Goal: Task Accomplishment & Management: Manage account settings

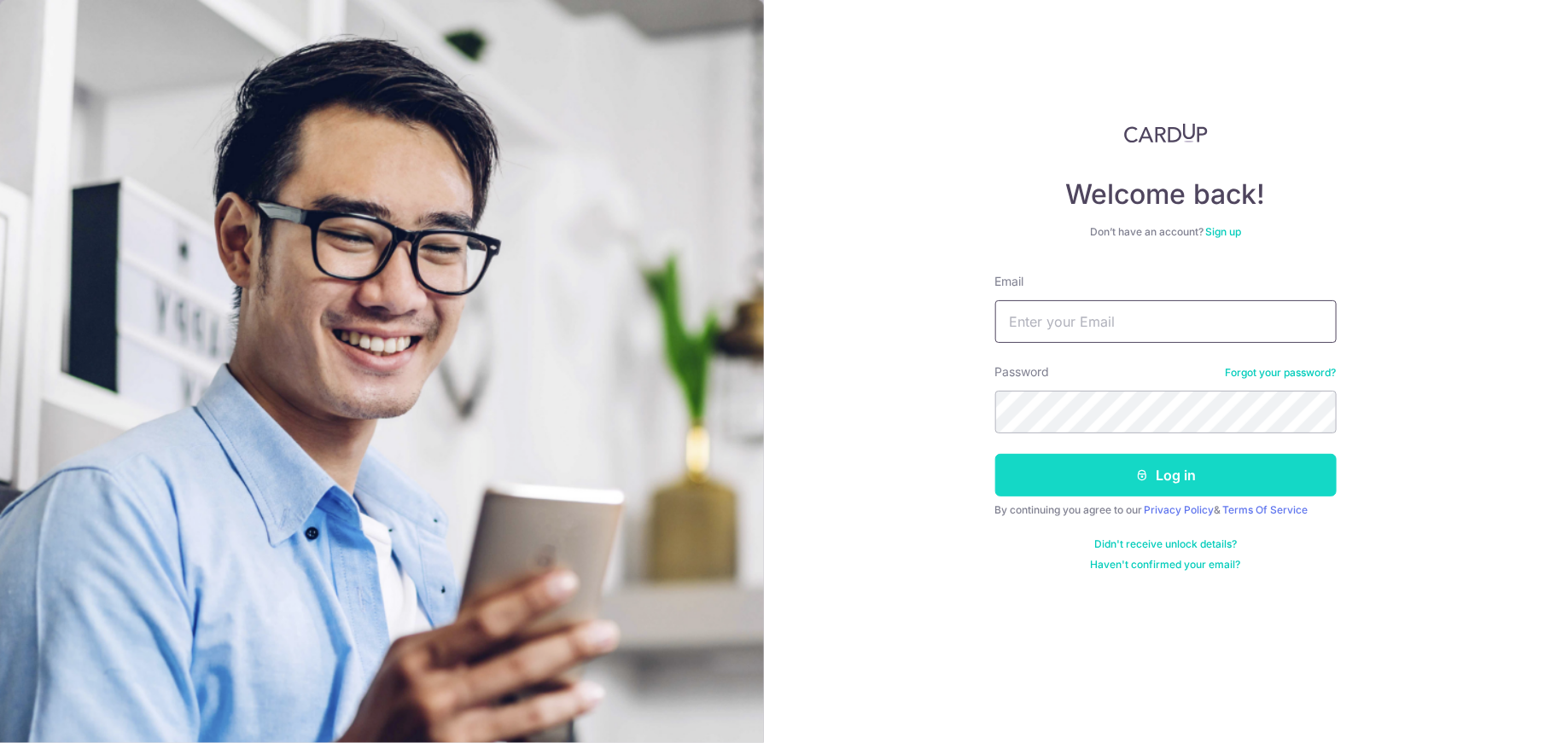
type input "[EMAIL_ADDRESS][DOMAIN_NAME]"
click at [1157, 484] on button "Log in" at bounding box center [1166, 475] width 342 height 42
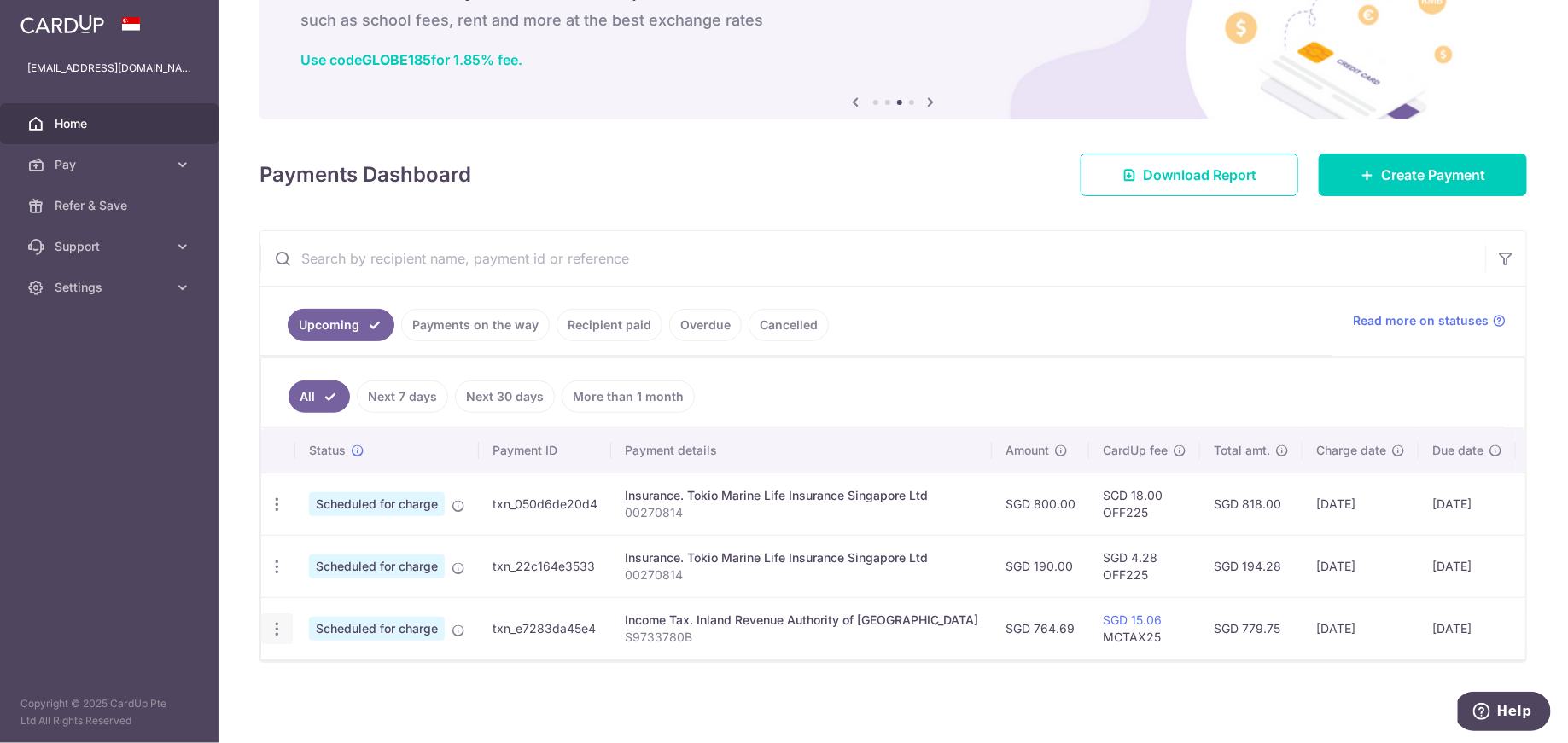
click at [277, 622] on icon "button" at bounding box center [277, 629] width 18 height 18
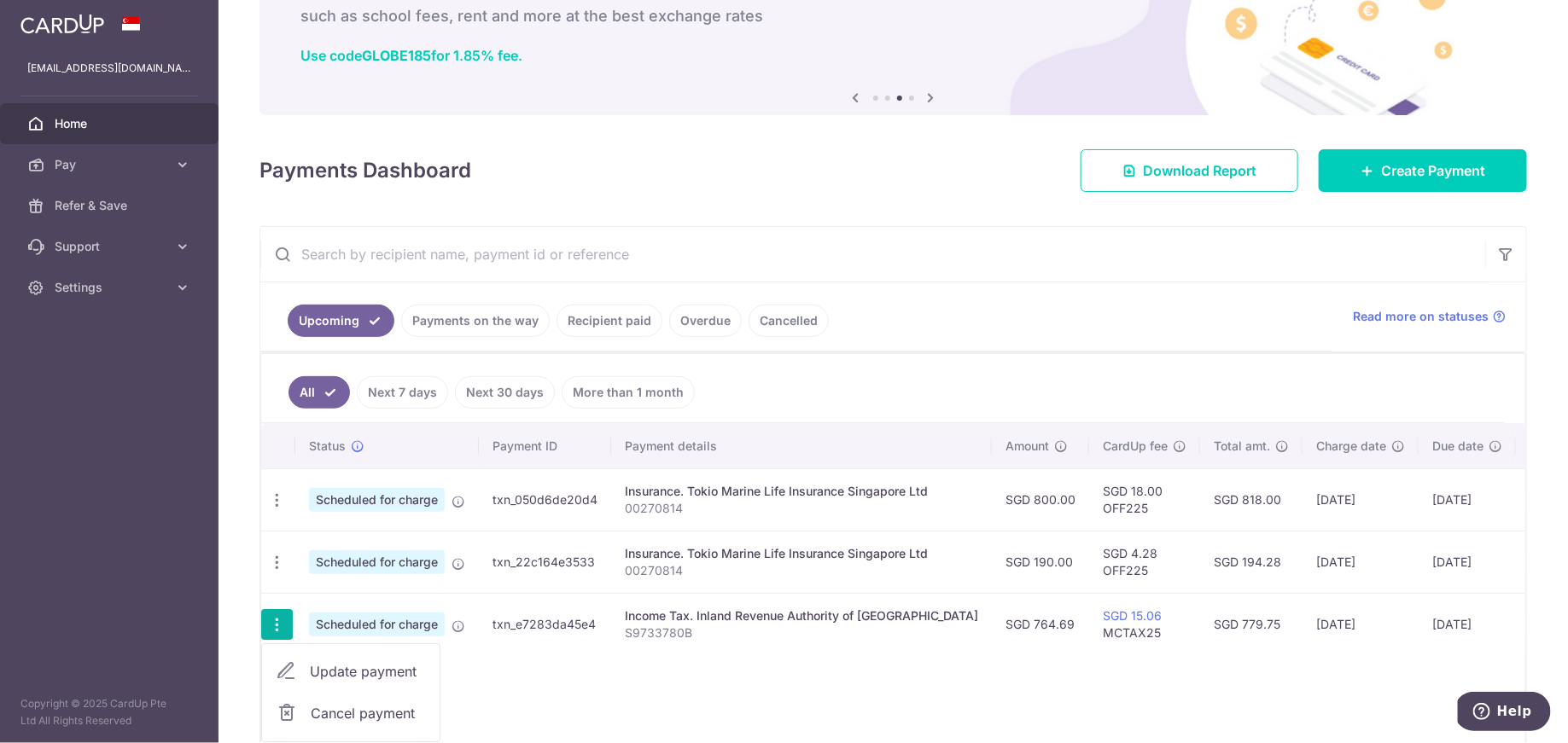
click at [374, 672] on span "Update payment" at bounding box center [367, 672] width 116 height 21
radio input "true"
type input "764.69"
type input "[DATE]"
type input "S9733780B"
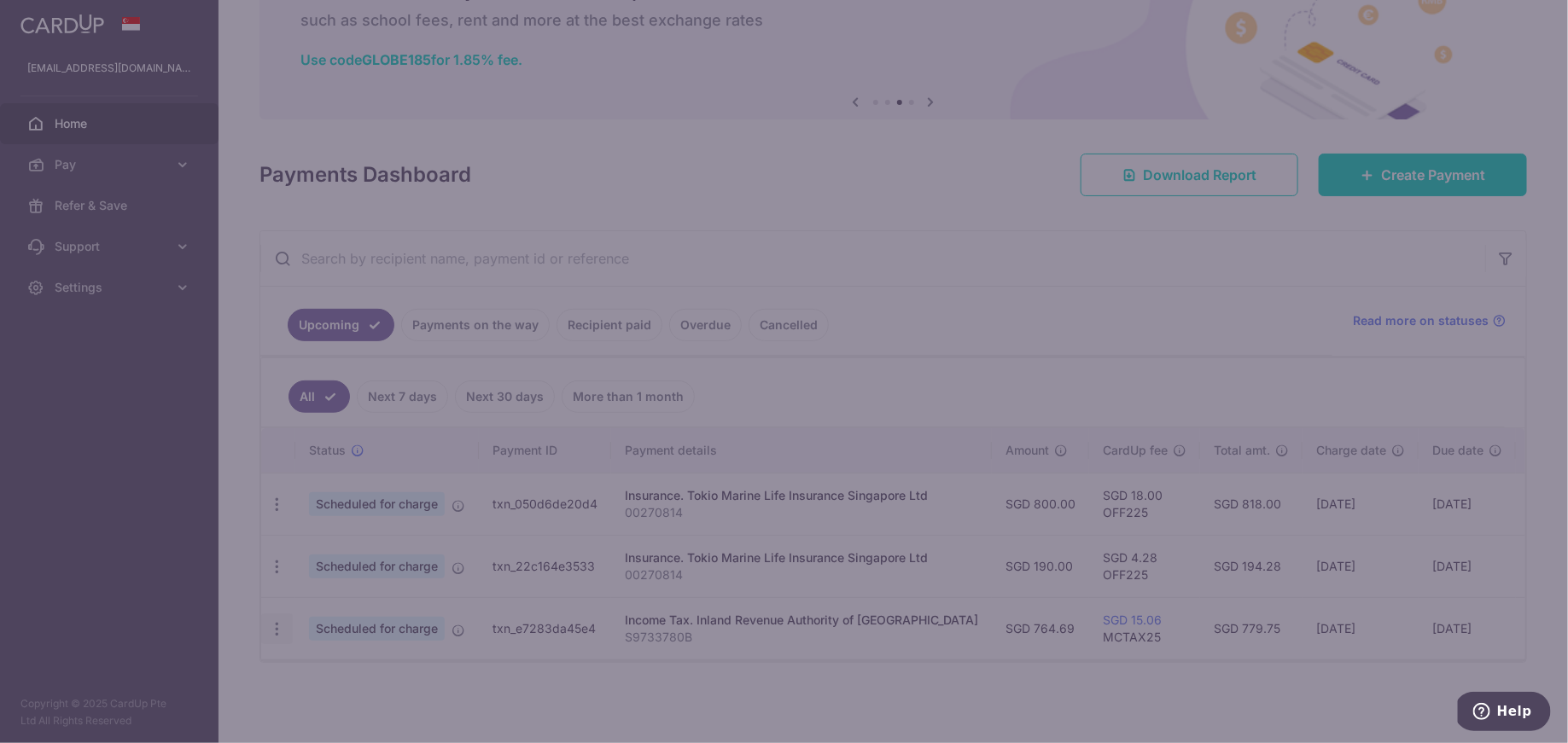
type input "MCTAX25"
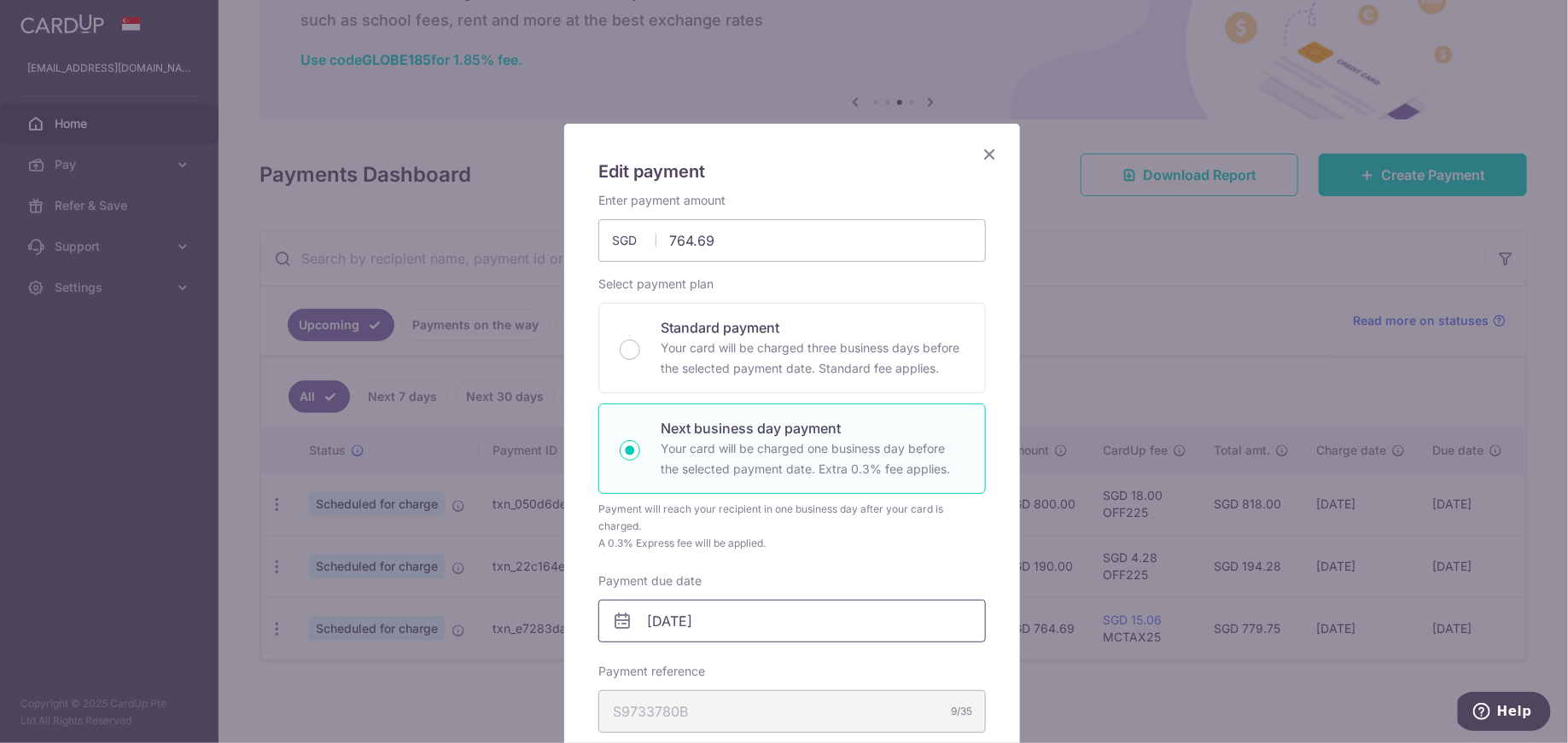
click at [728, 634] on input "[DATE]" at bounding box center [792, 620] width 387 height 42
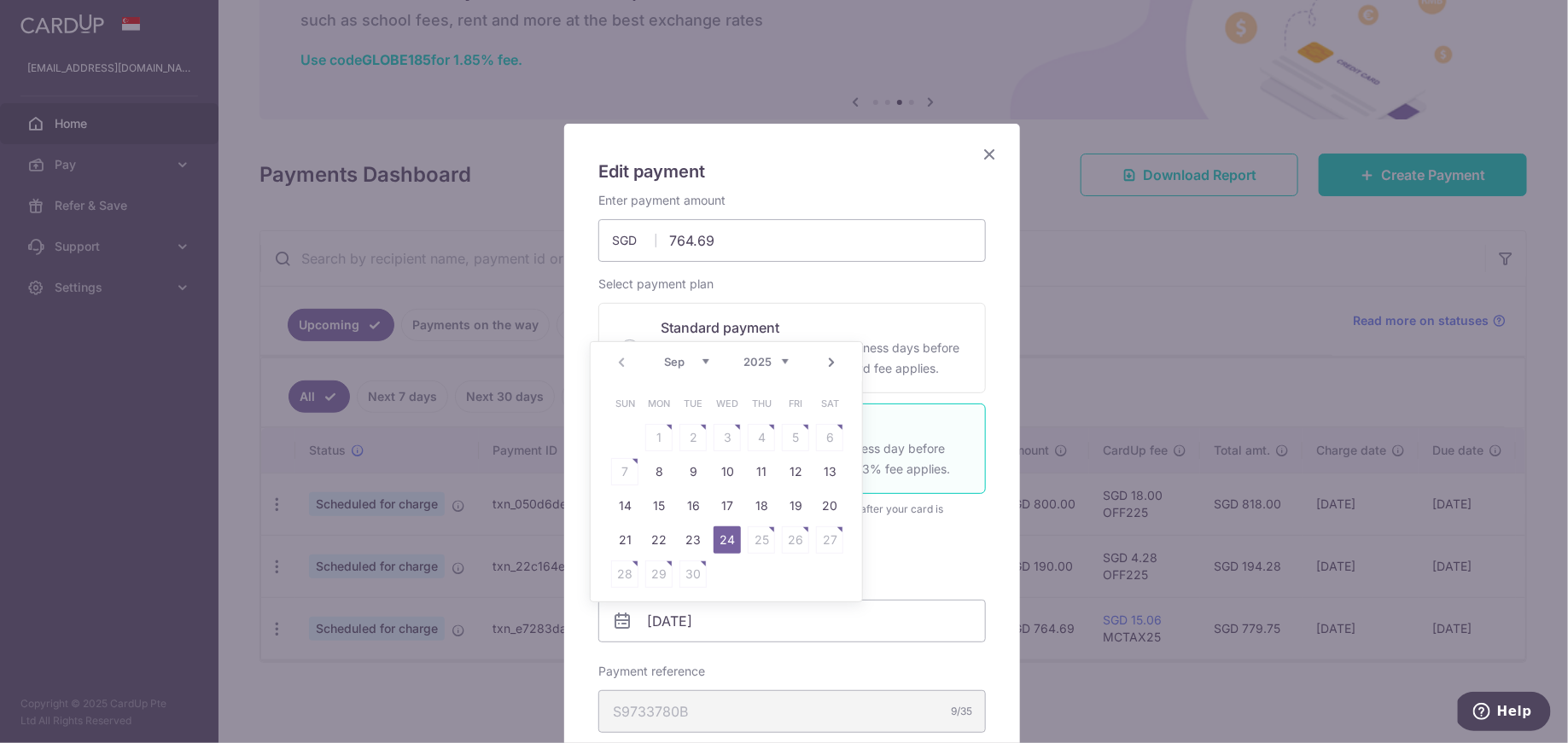
click at [838, 369] on link "Next" at bounding box center [832, 363] width 21 height 21
click at [617, 375] on div "Prev Next Sep Oct Nov Dec 2025 2026" at bounding box center [726, 362] width 271 height 41
click at [621, 367] on link "Prev" at bounding box center [621, 363] width 21 height 21
click at [950, 561] on div "Enter payment amount 764.69 764.69 SGD To change the payment amount, please can…" at bounding box center [792, 586] width 387 height 790
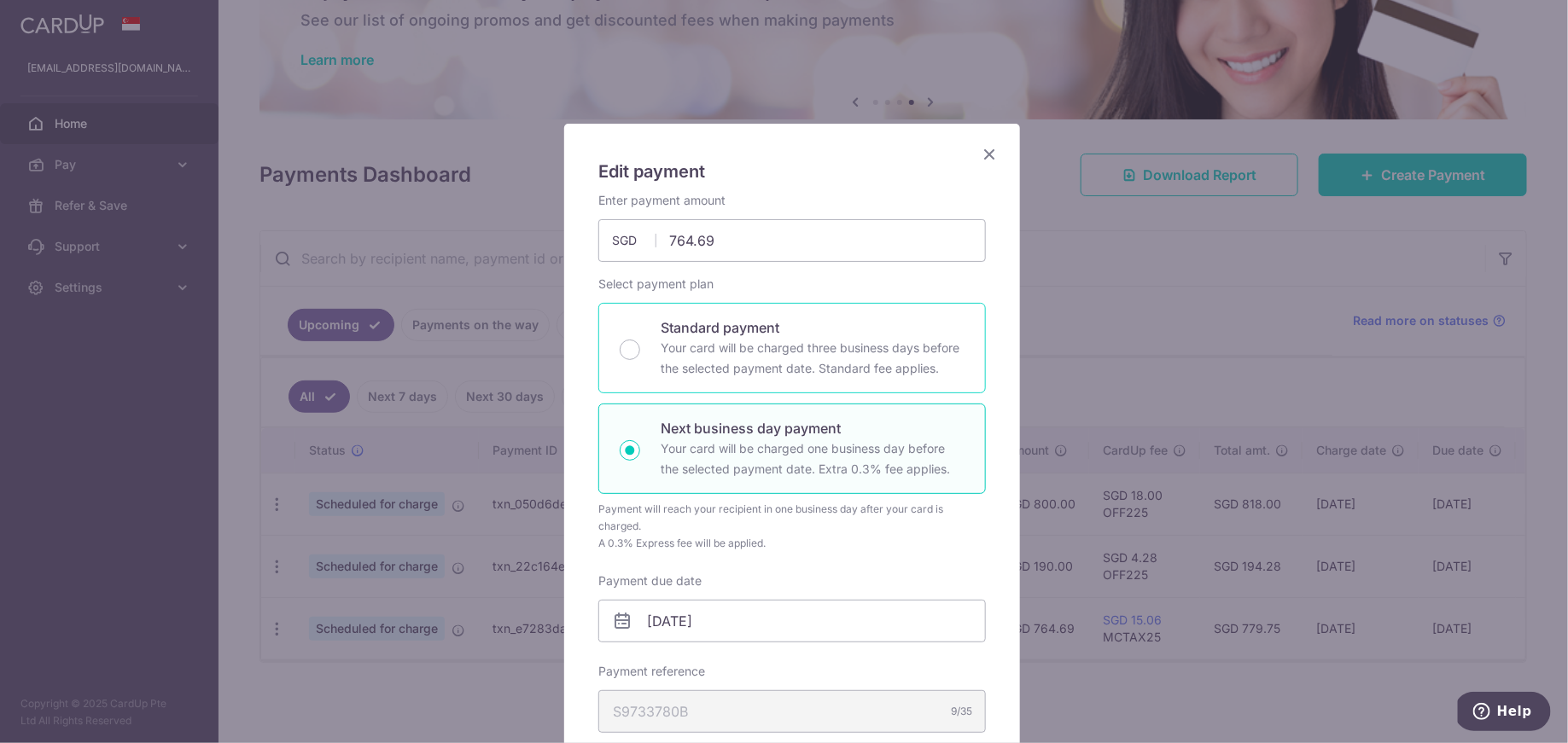
click at [724, 379] on div "Standard payment Your card will be charged three business days before the selec…" at bounding box center [792, 348] width 387 height 91
radio input "true"
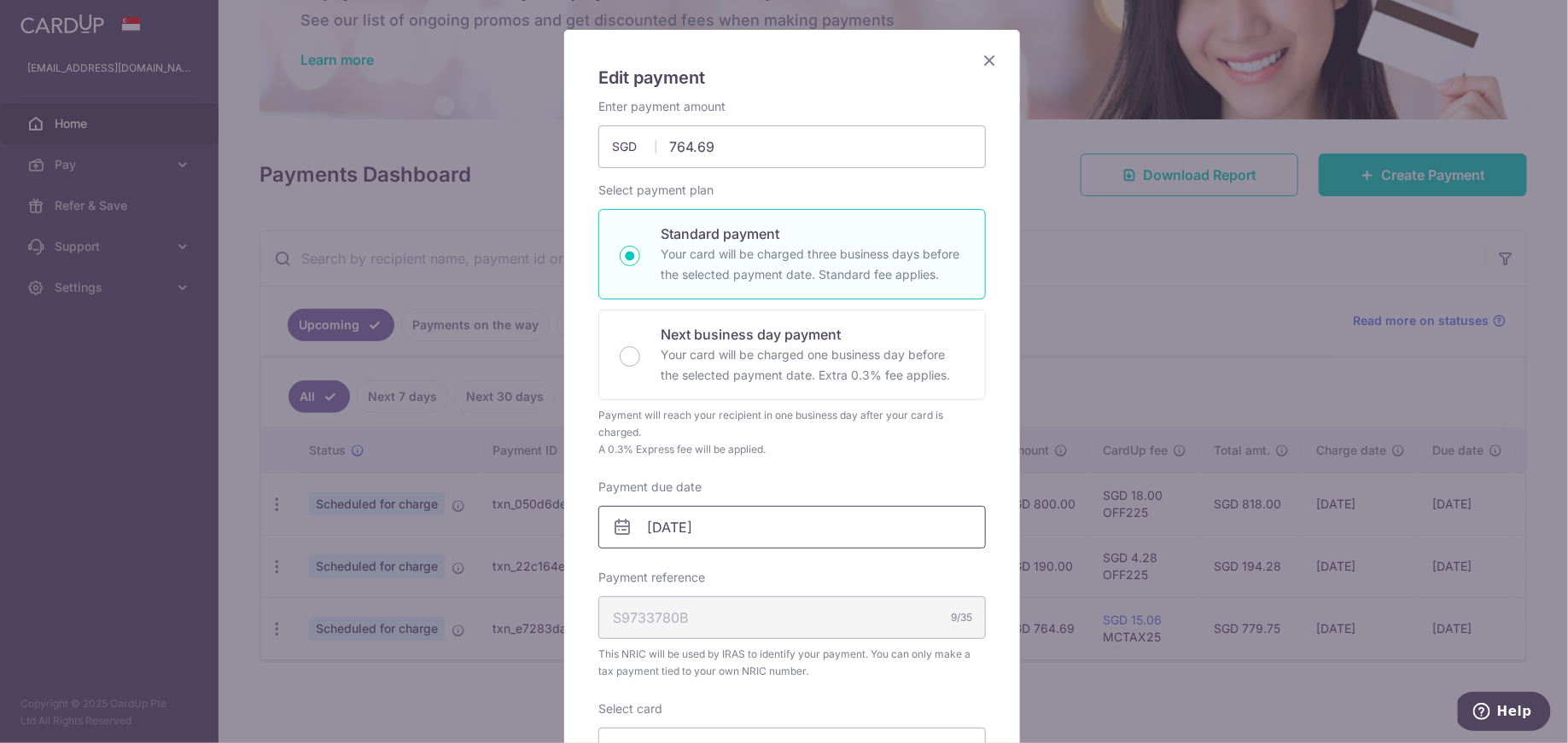
click at [753, 541] on input "[DATE]" at bounding box center [792, 527] width 387 height 42
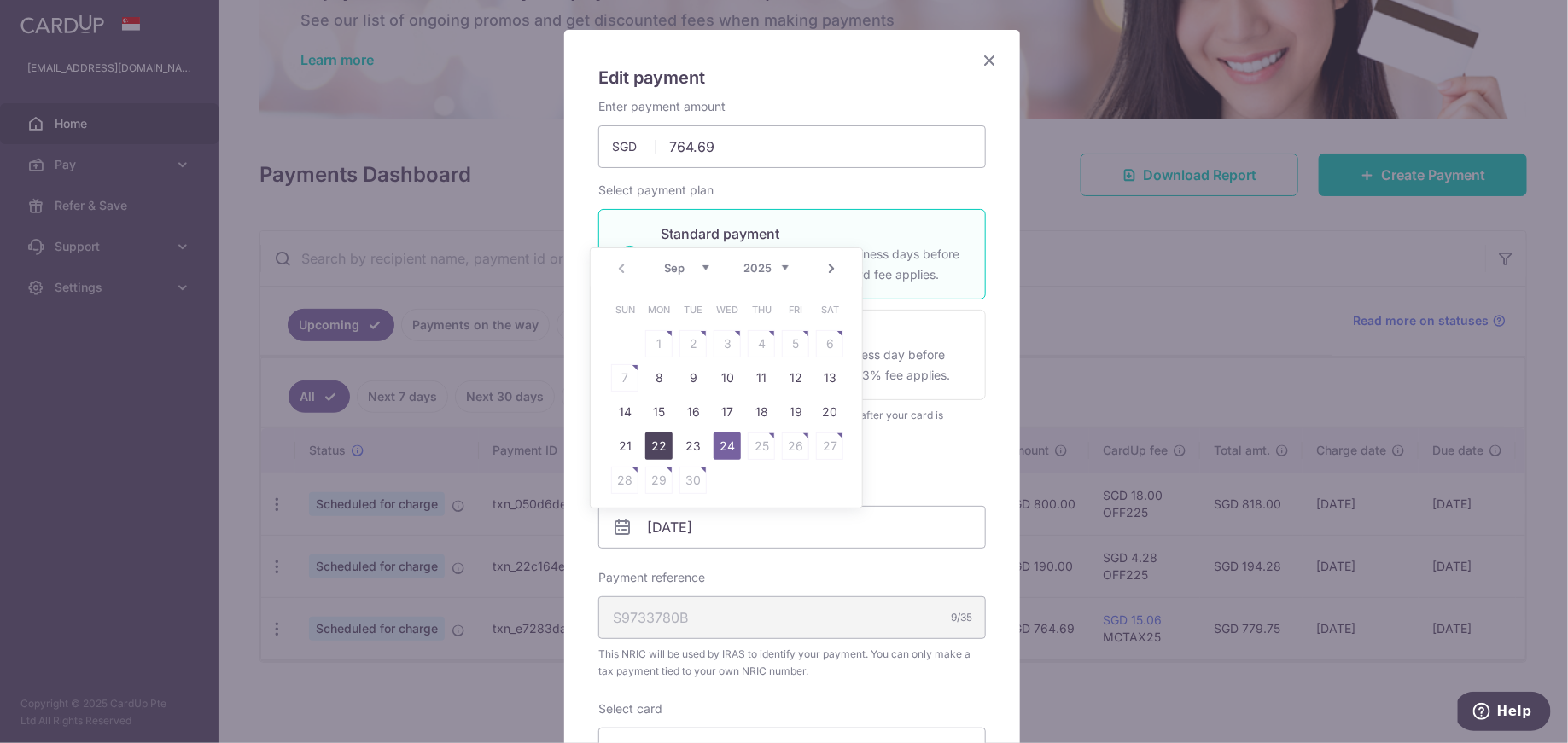
click at [657, 449] on link "22" at bounding box center [658, 446] width 27 height 27
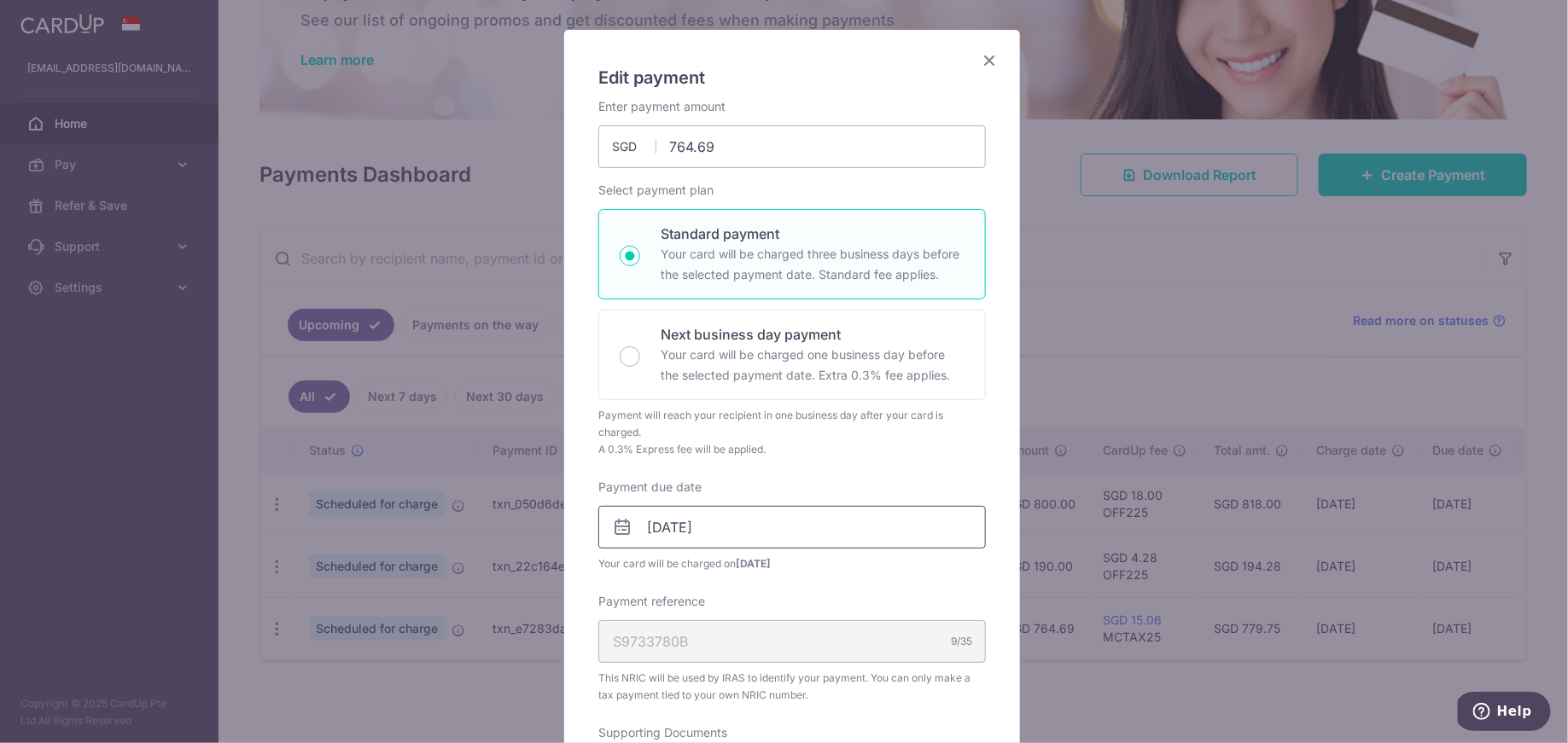
click at [752, 513] on input "[DATE]" at bounding box center [792, 527] width 387 height 42
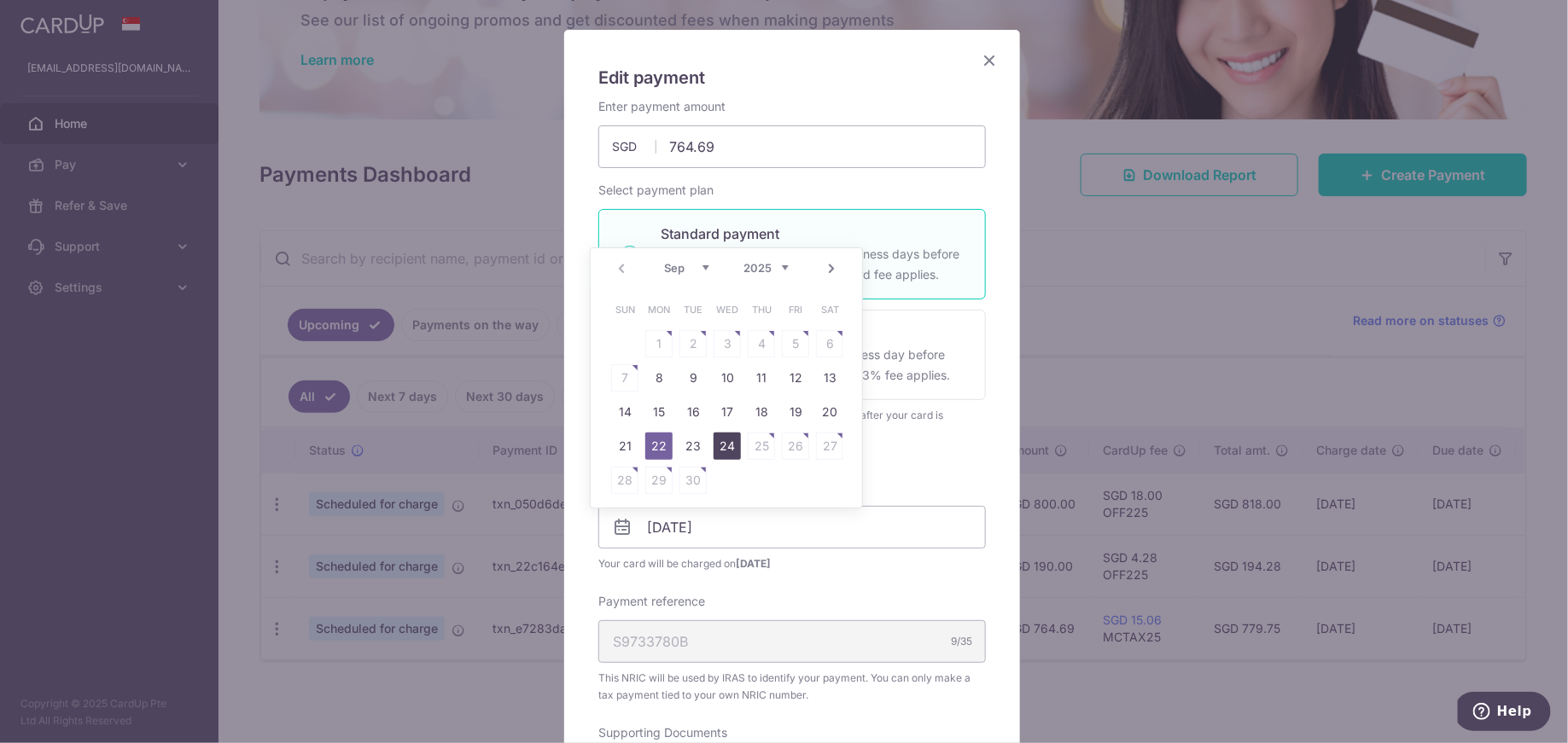
click at [724, 448] on link "24" at bounding box center [727, 446] width 27 height 27
type input "24/09/2025"
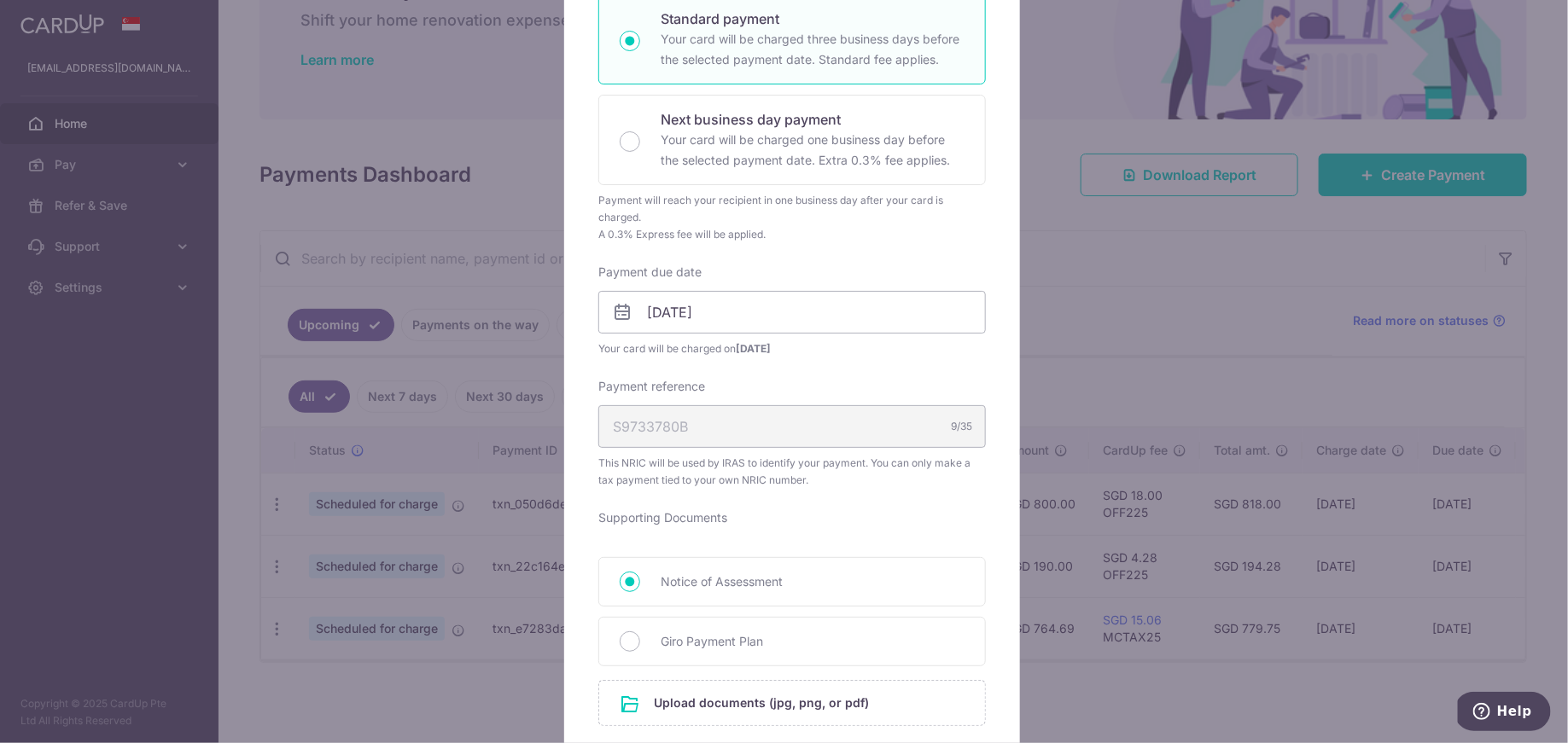
scroll to position [0, 0]
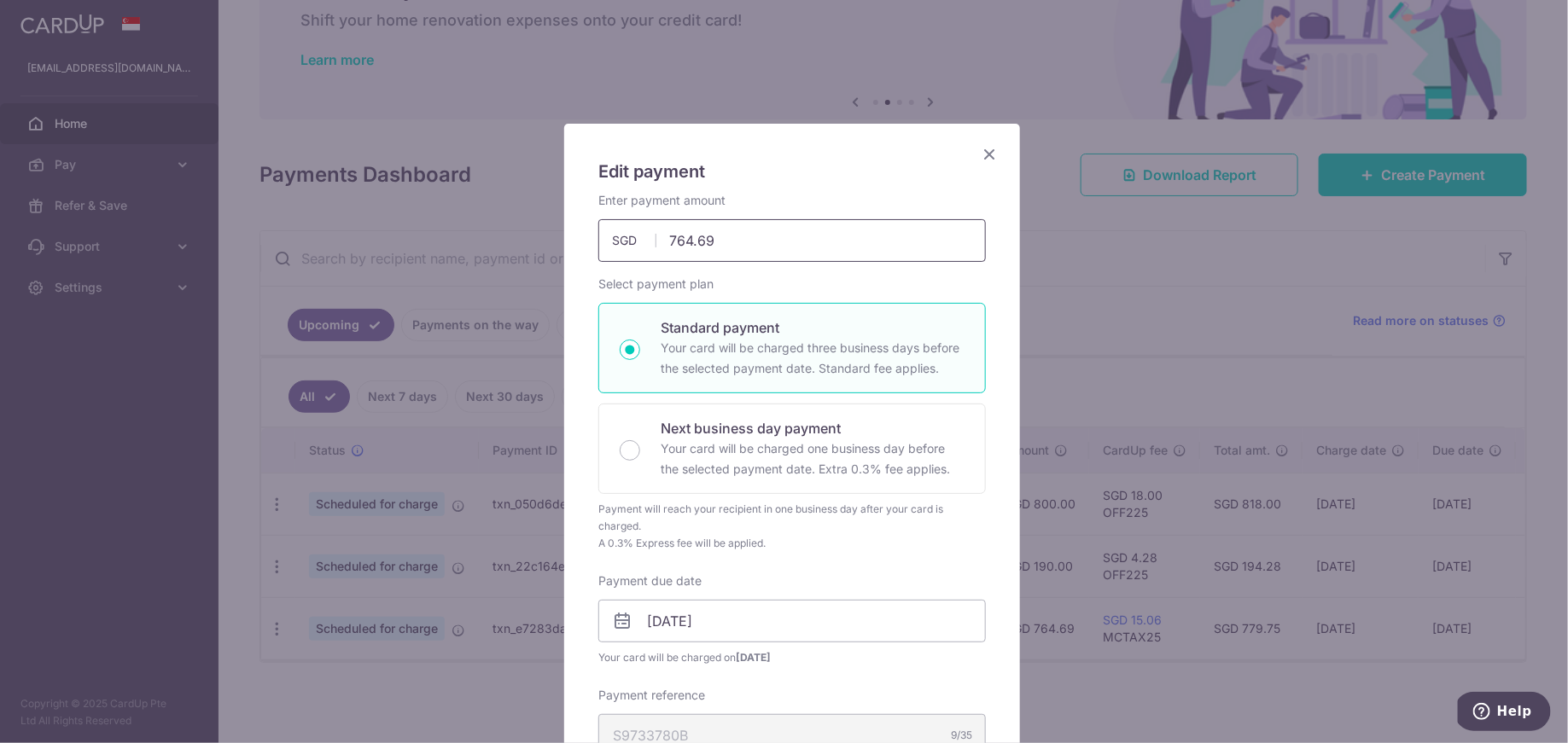
click at [746, 254] on input "764.69" at bounding box center [792, 240] width 387 height 42
drag, startPoint x: 751, startPoint y: 249, endPoint x: 605, endPoint y: 238, distance: 146.4
click at [605, 238] on div "764.69 764.69 SGD" at bounding box center [792, 240] width 387 height 42
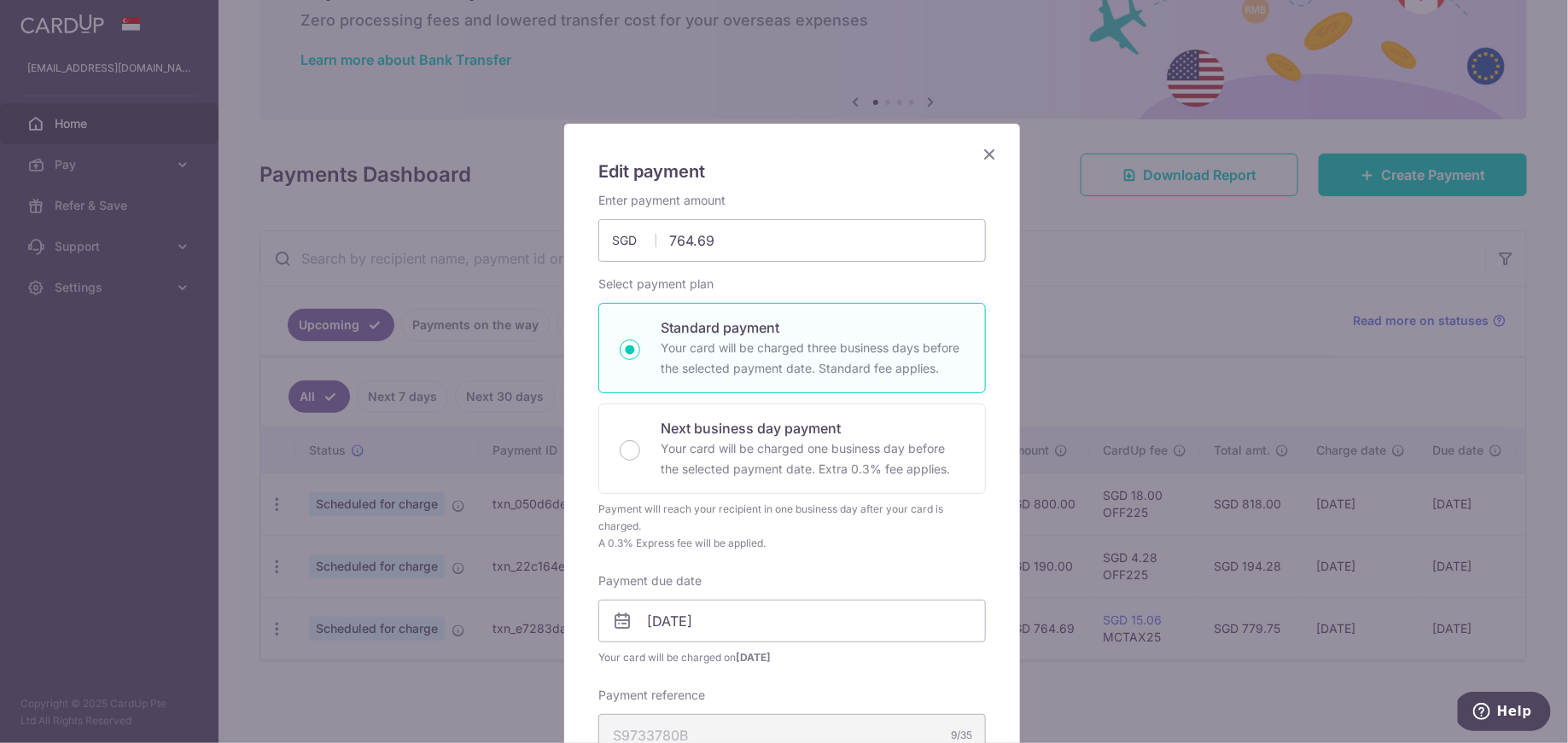
click at [986, 155] on icon "Close" at bounding box center [989, 154] width 21 height 22
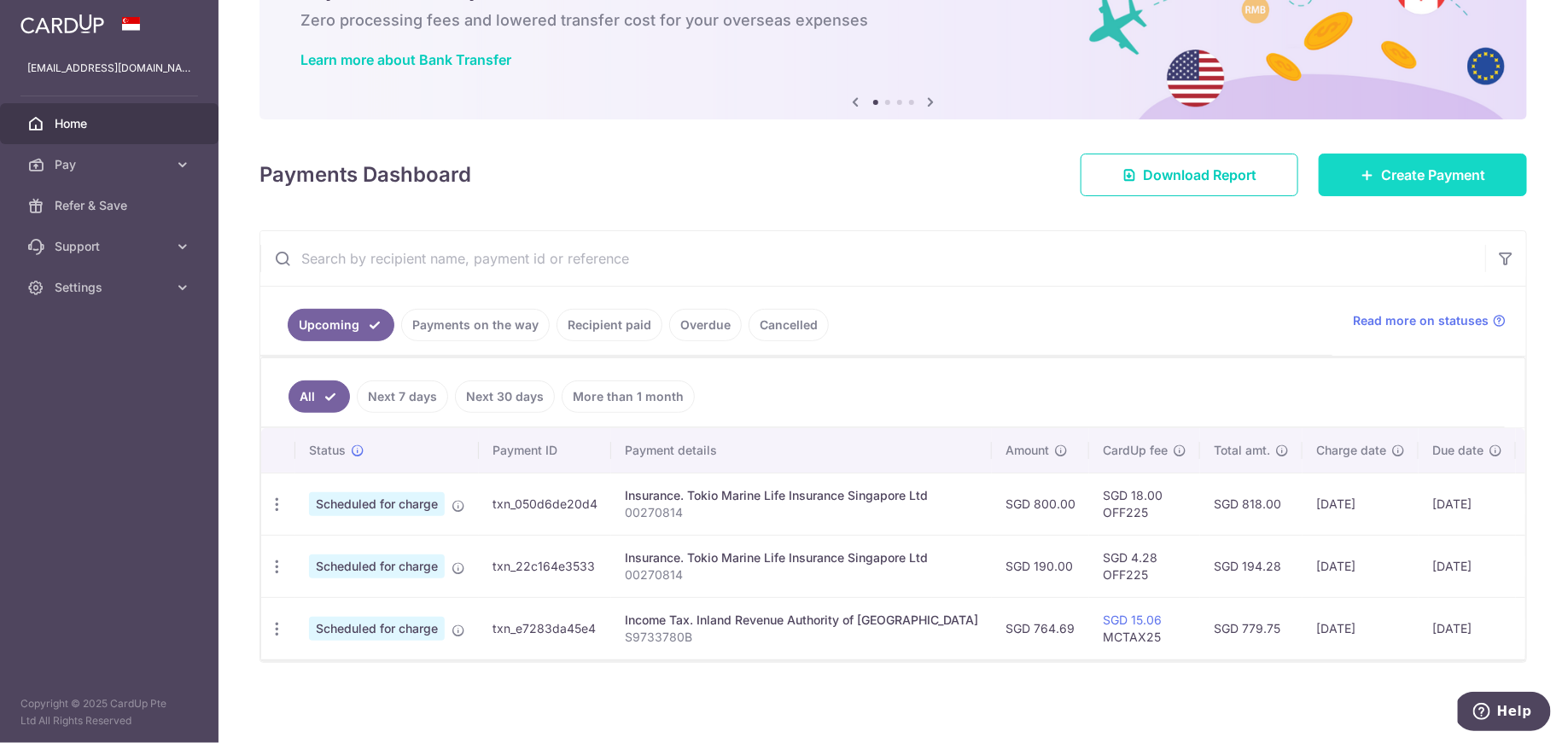
click at [1426, 186] on link "Create Payment" at bounding box center [1423, 175] width 209 height 42
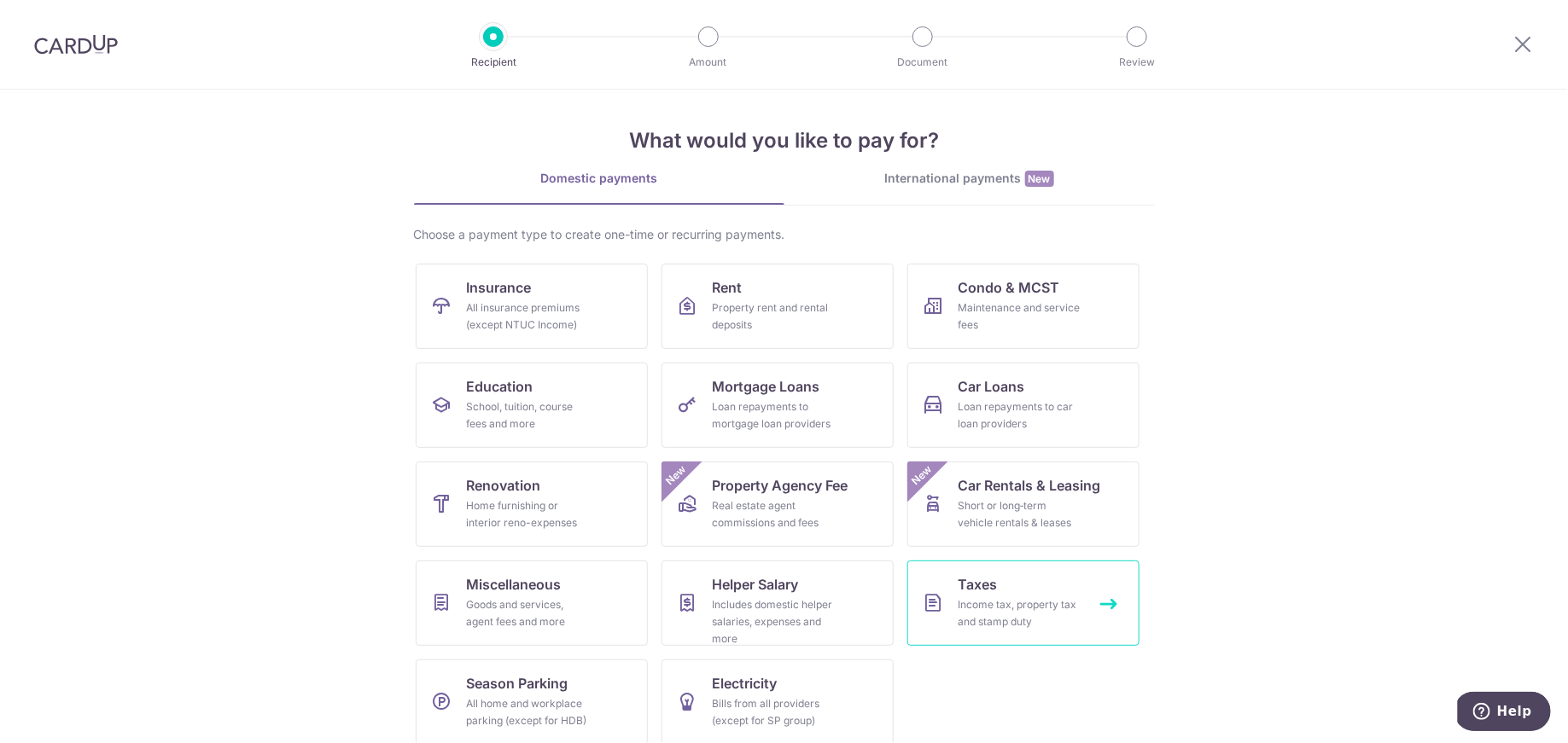
scroll to position [20, 0]
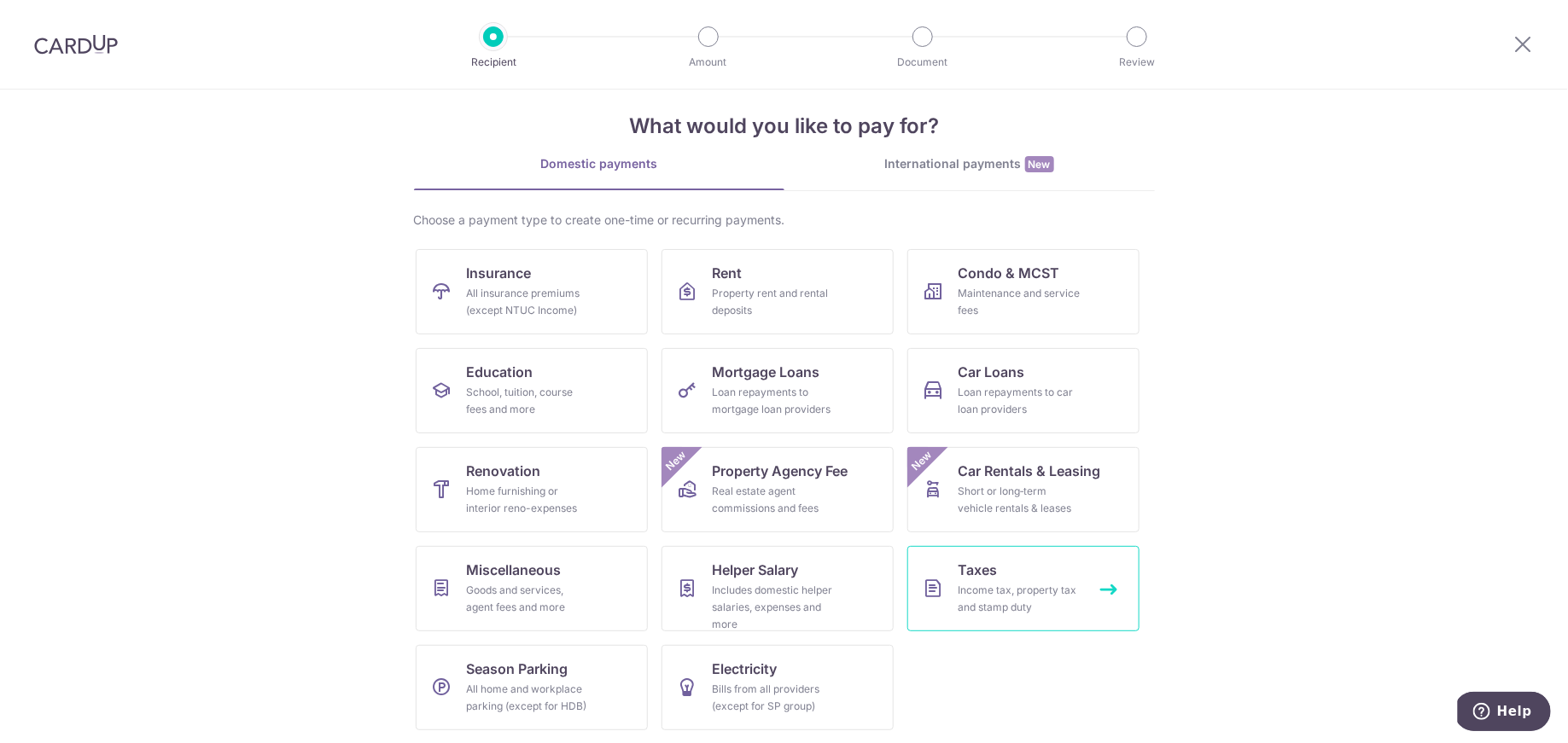
click at [990, 606] on div "Income tax, property tax and stamp duty" at bounding box center [1020, 599] width 123 height 34
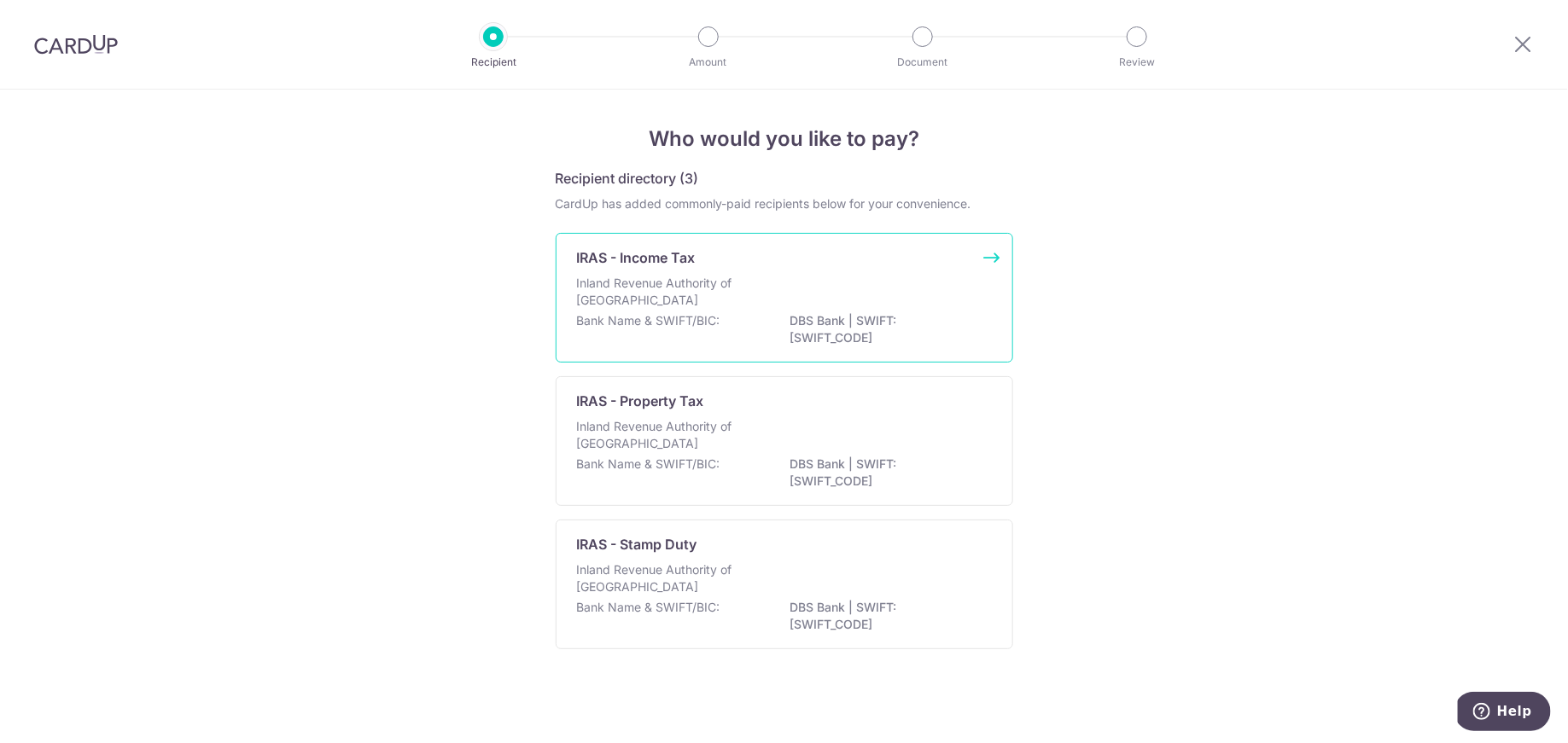
click at [868, 312] on p "DBS Bank | SWIFT: [SWIFT_CODE]" at bounding box center [885, 329] width 191 height 34
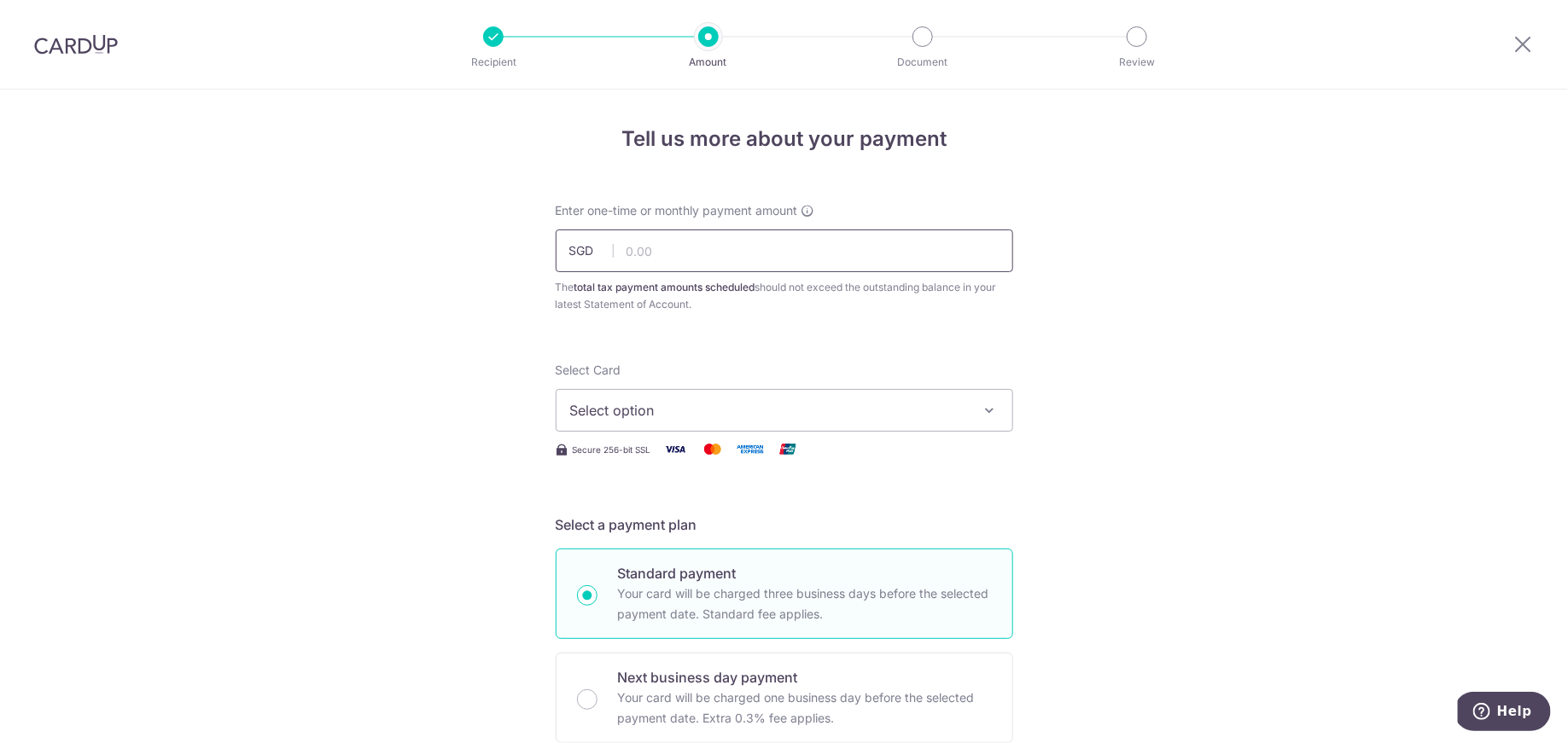
click at [683, 241] on input "text" at bounding box center [784, 250] width 458 height 42
click at [610, 414] on span "Select option" at bounding box center [768, 411] width 397 height 21
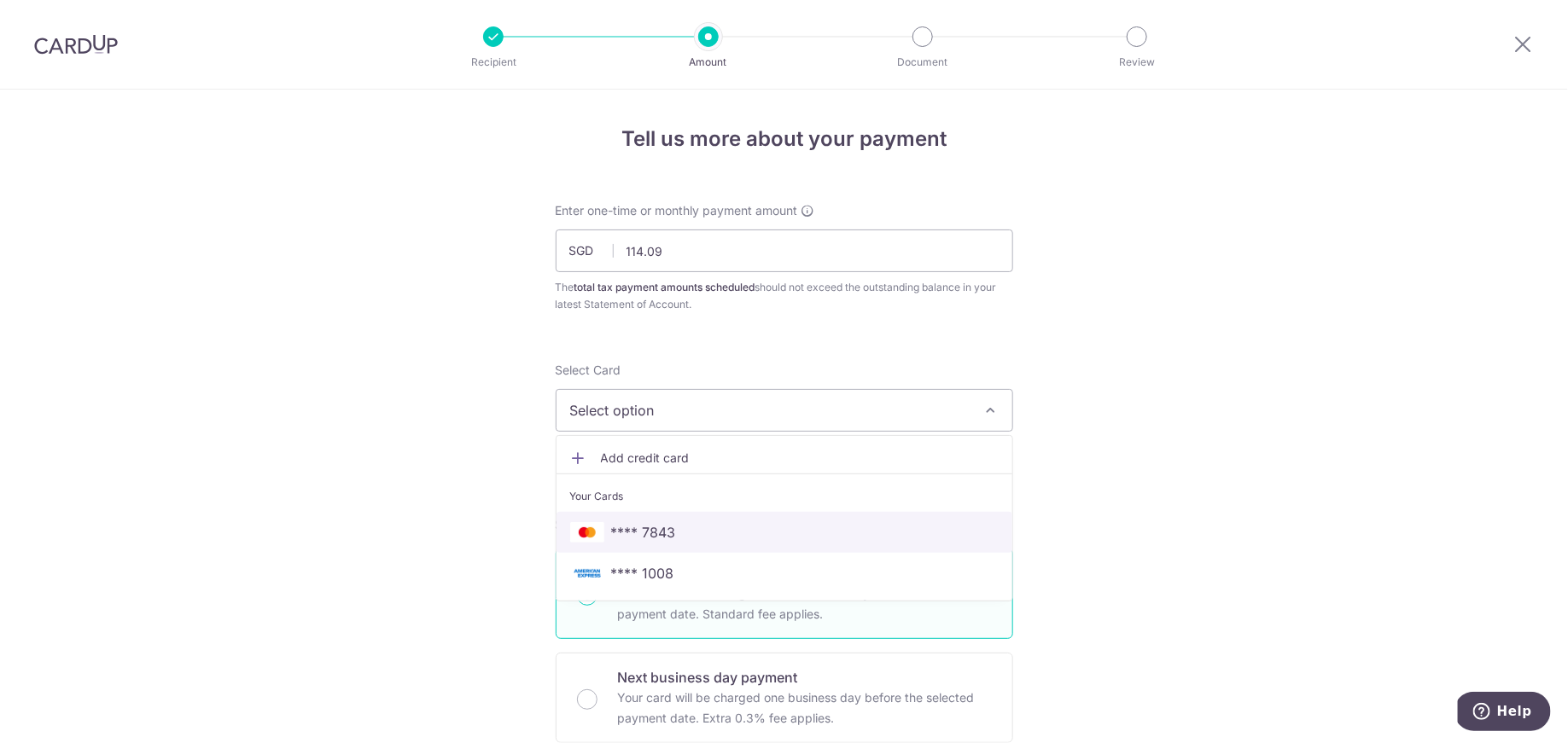
click at [722, 532] on span "**** 7843" at bounding box center [784, 532] width 429 height 21
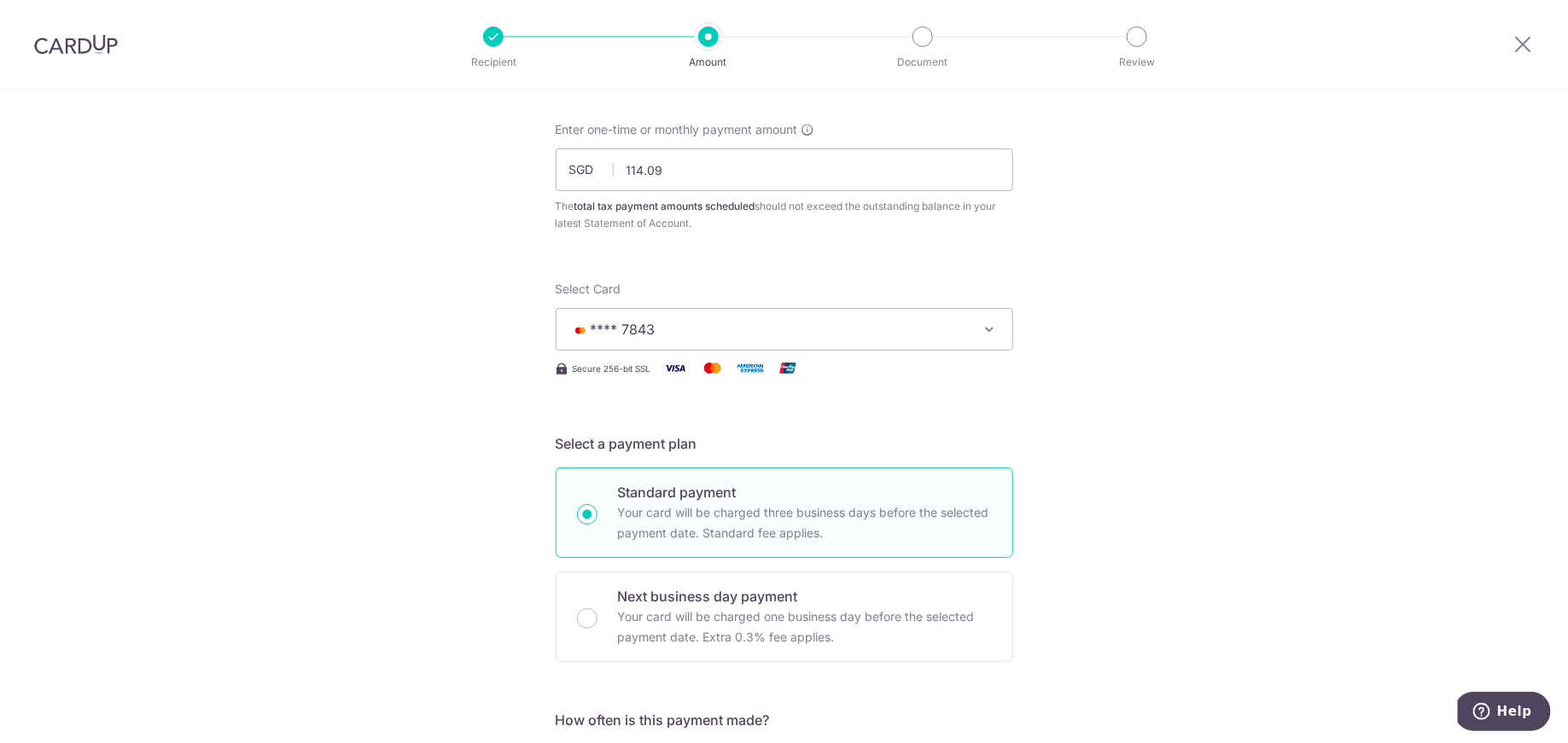
scroll to position [374, 0]
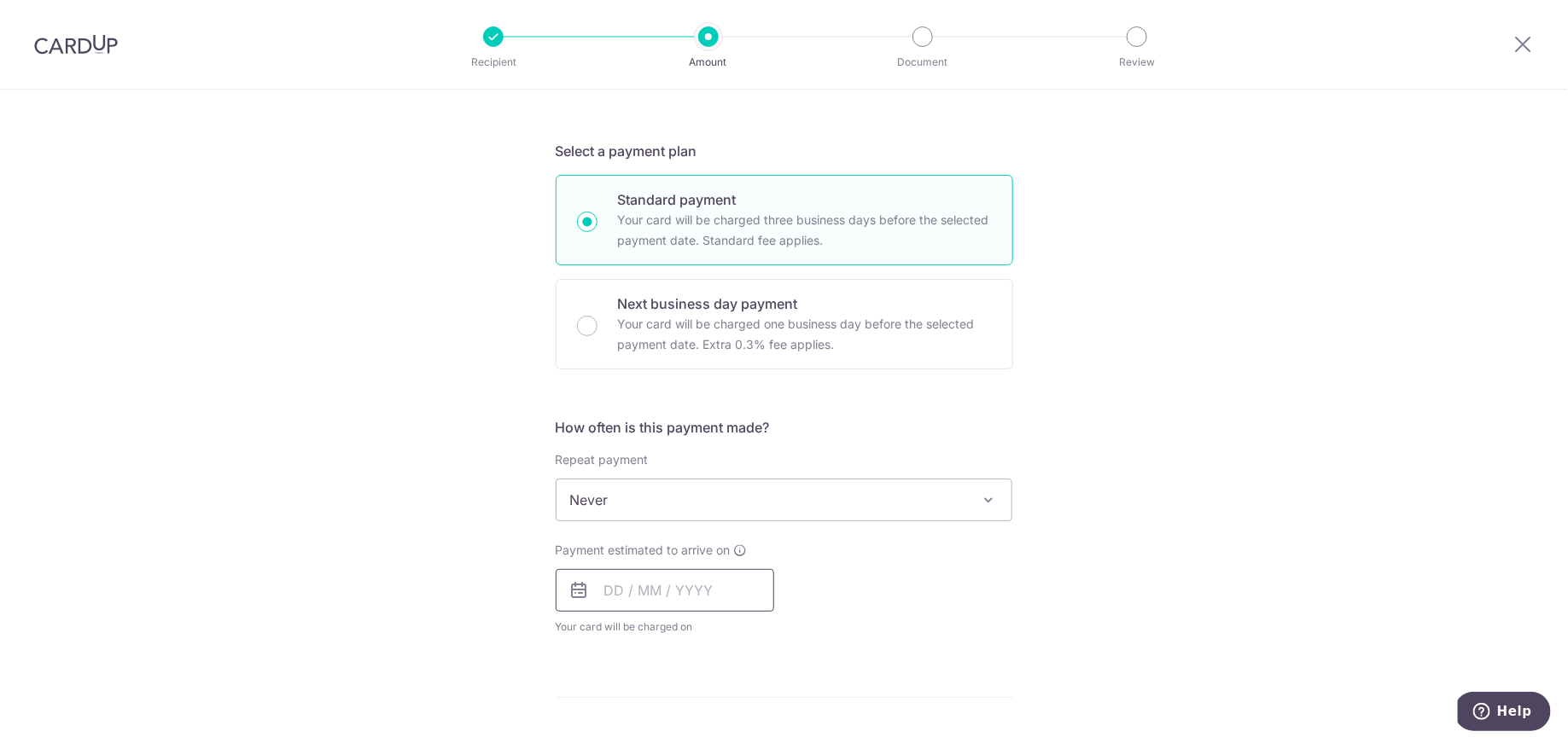
click at [680, 591] on input "text" at bounding box center [664, 590] width 218 height 42
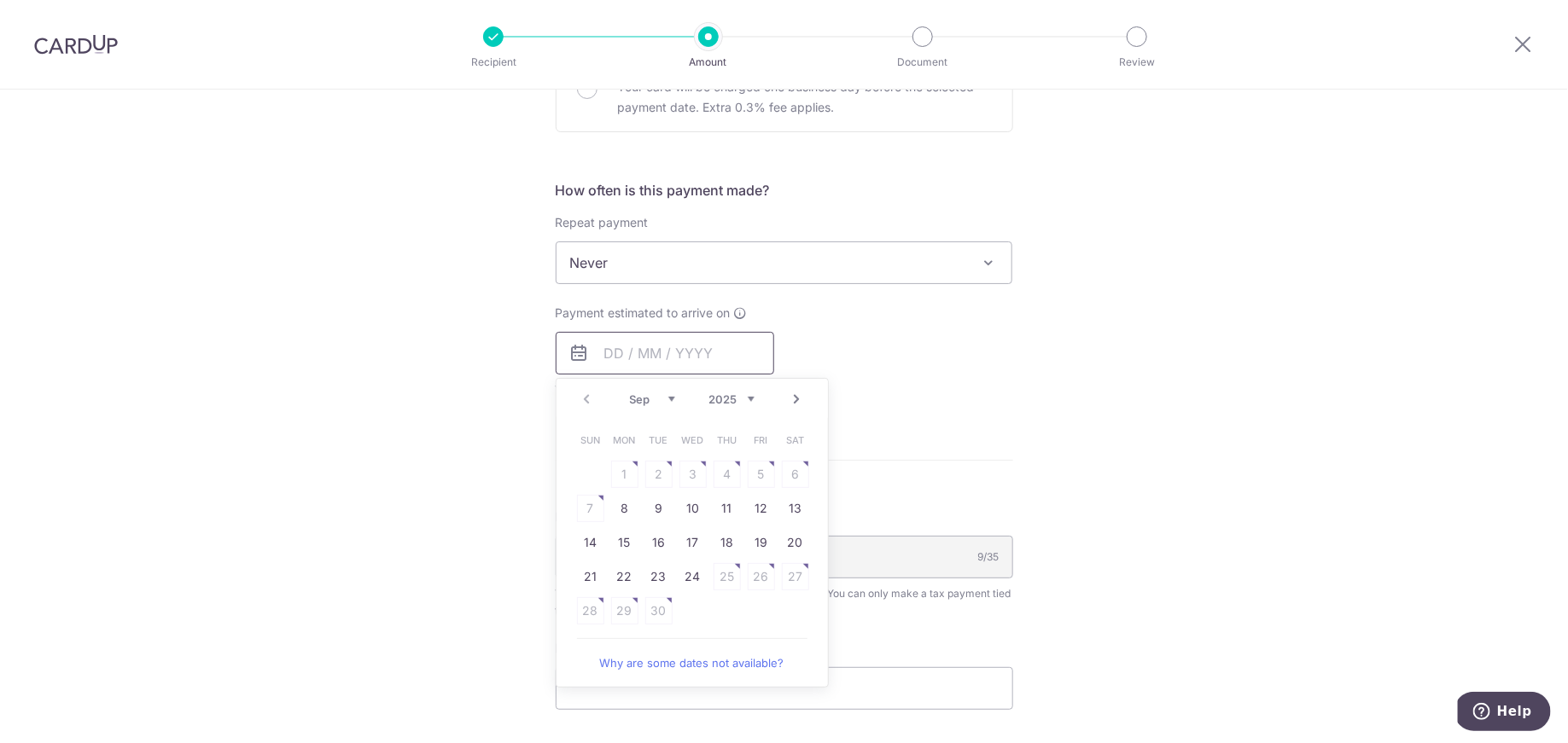
scroll to position [647, 0]
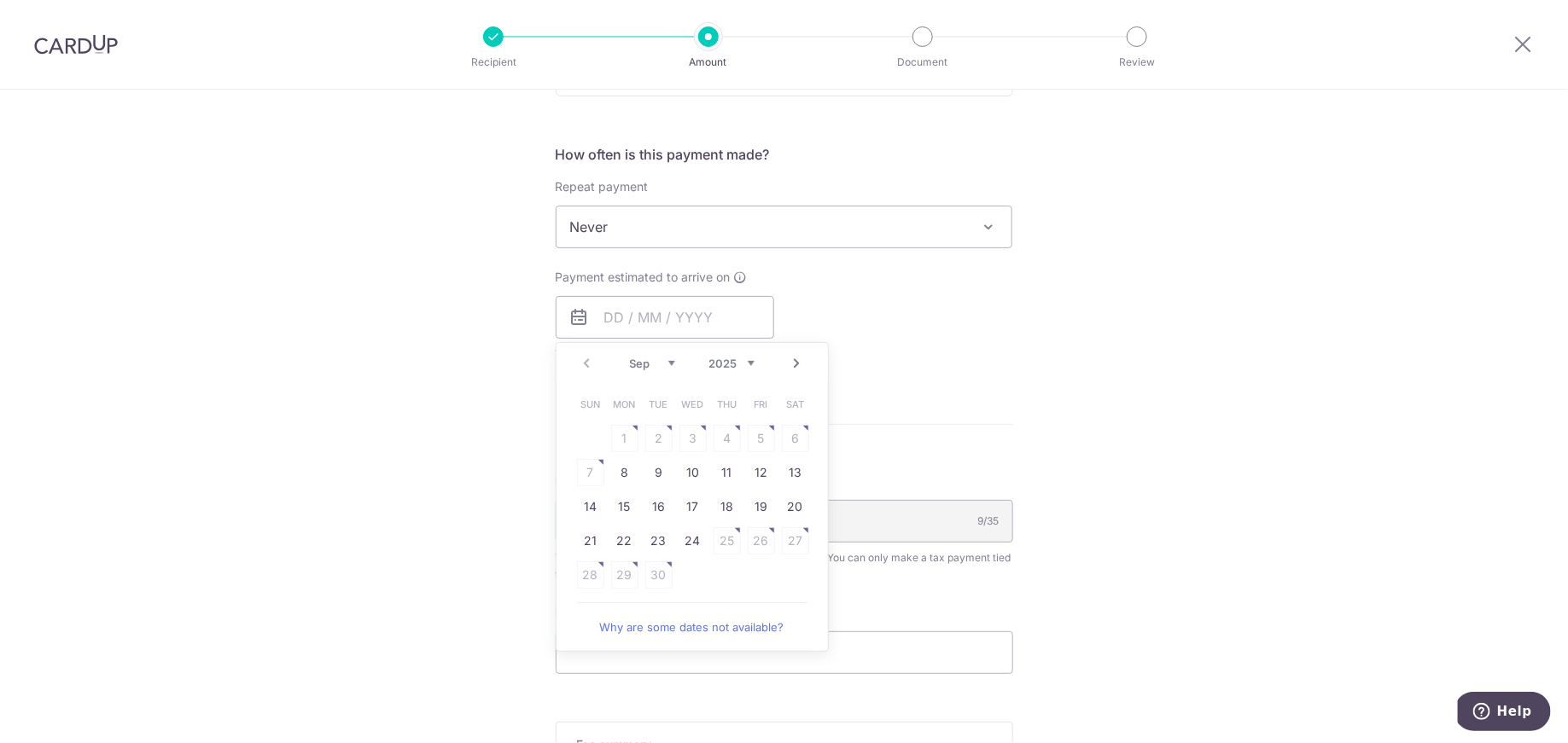
click at [1063, 370] on div "Tell us more about your payment Enter one-time or monthly payment amount SGD 11…" at bounding box center [784, 270] width 1568 height 1655
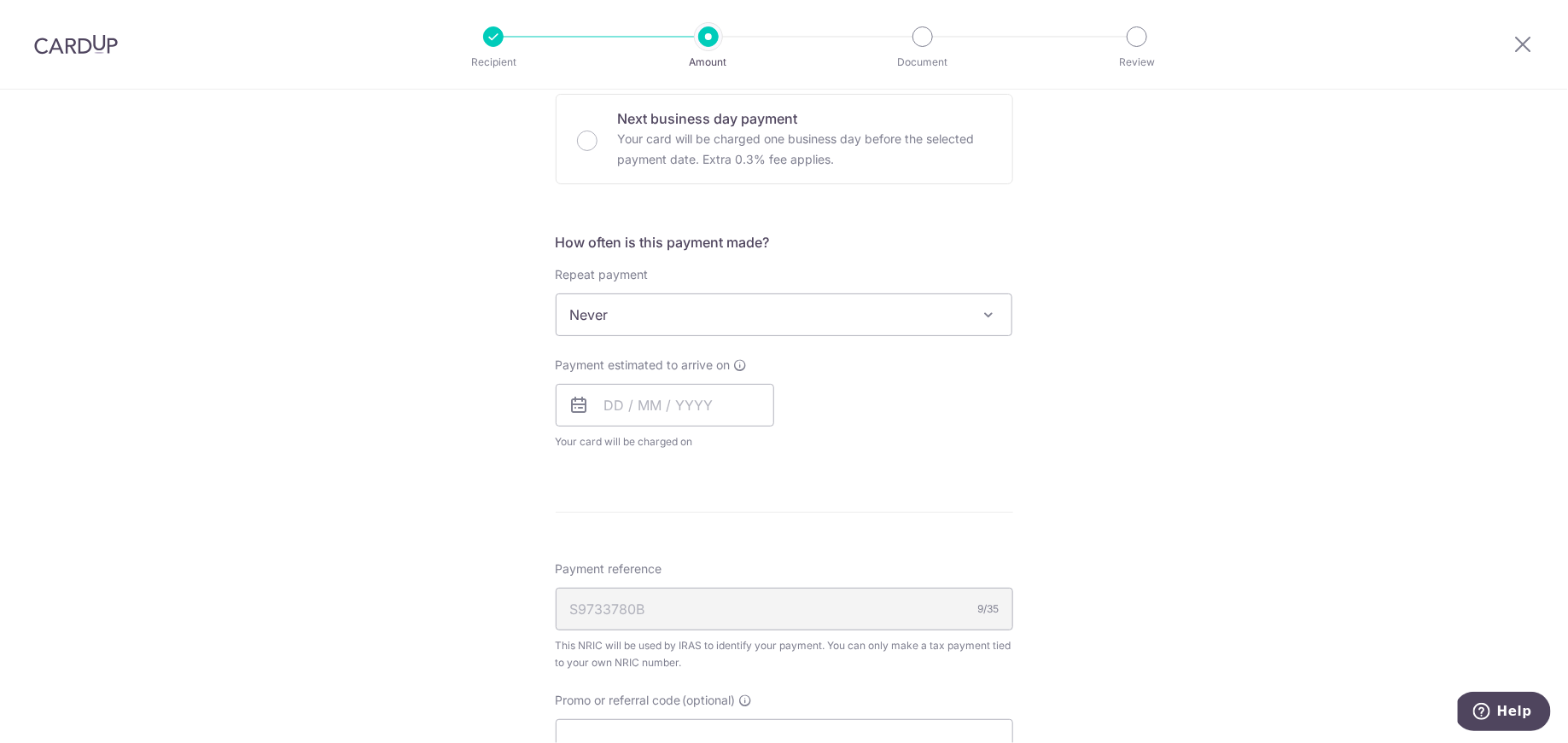
scroll to position [166, 0]
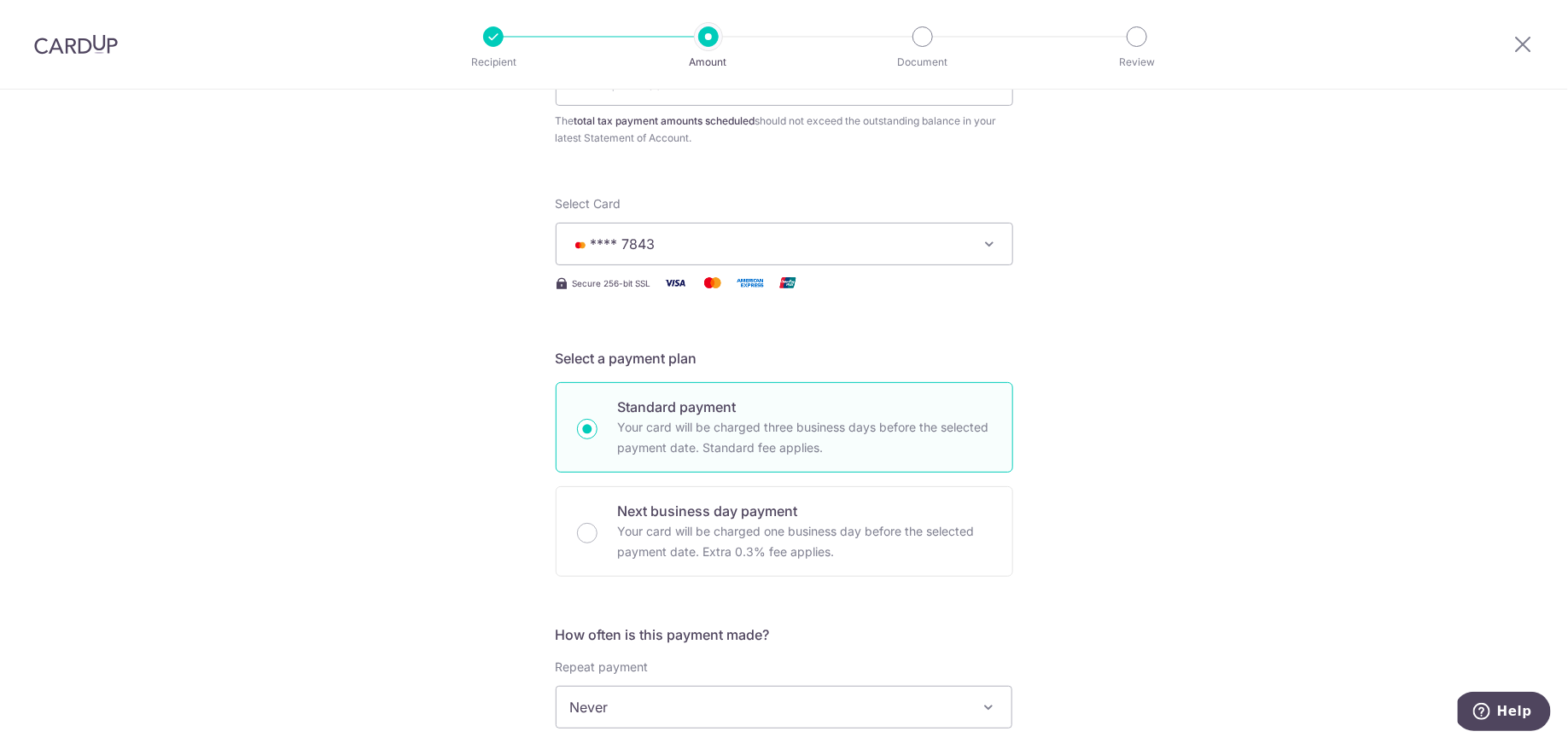
click at [733, 238] on span "**** 7843" at bounding box center [768, 245] width 397 height 21
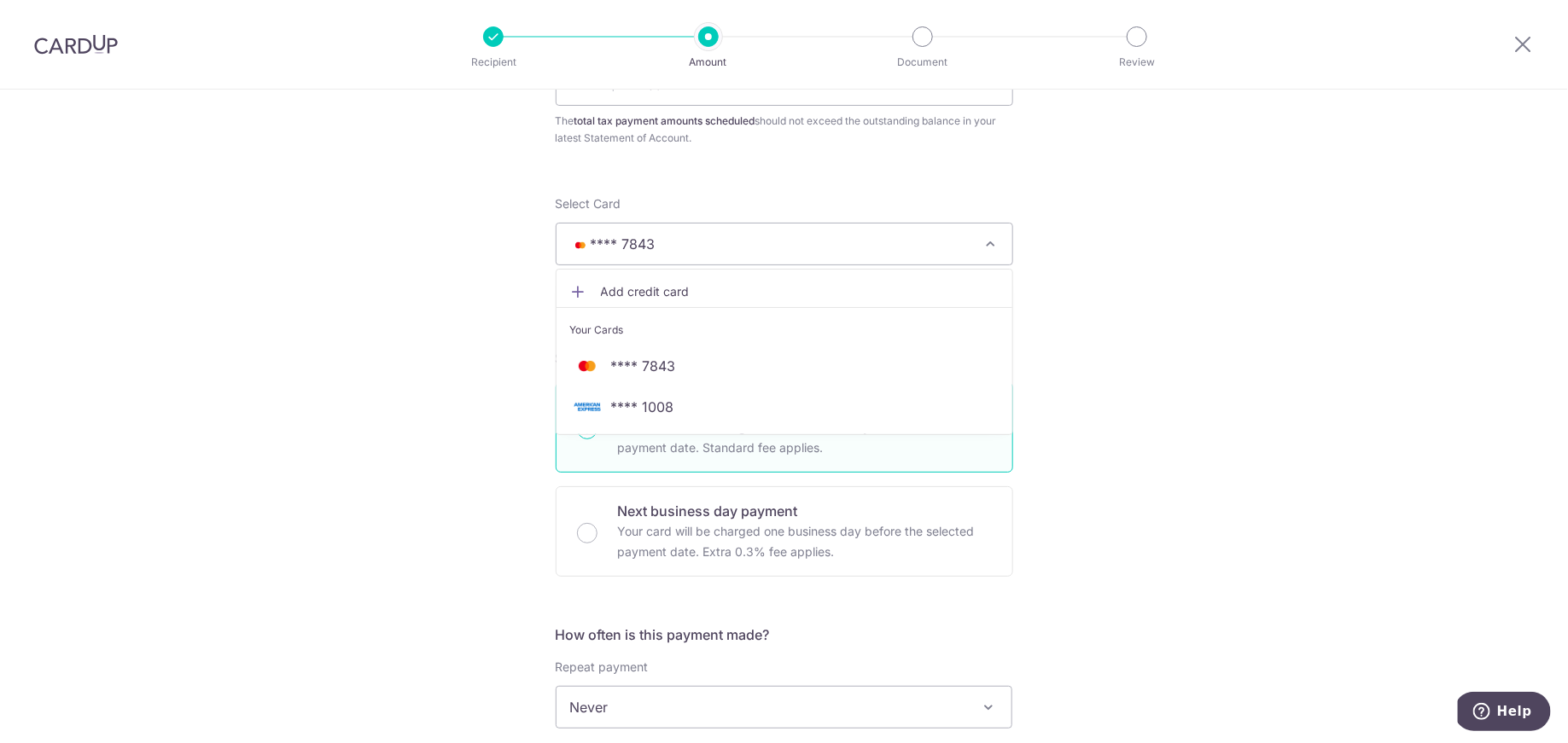
click at [1164, 253] on div "Tell us more about your payment Enter one-time or monthly payment amount SGD 11…" at bounding box center [784, 751] width 1568 height 1655
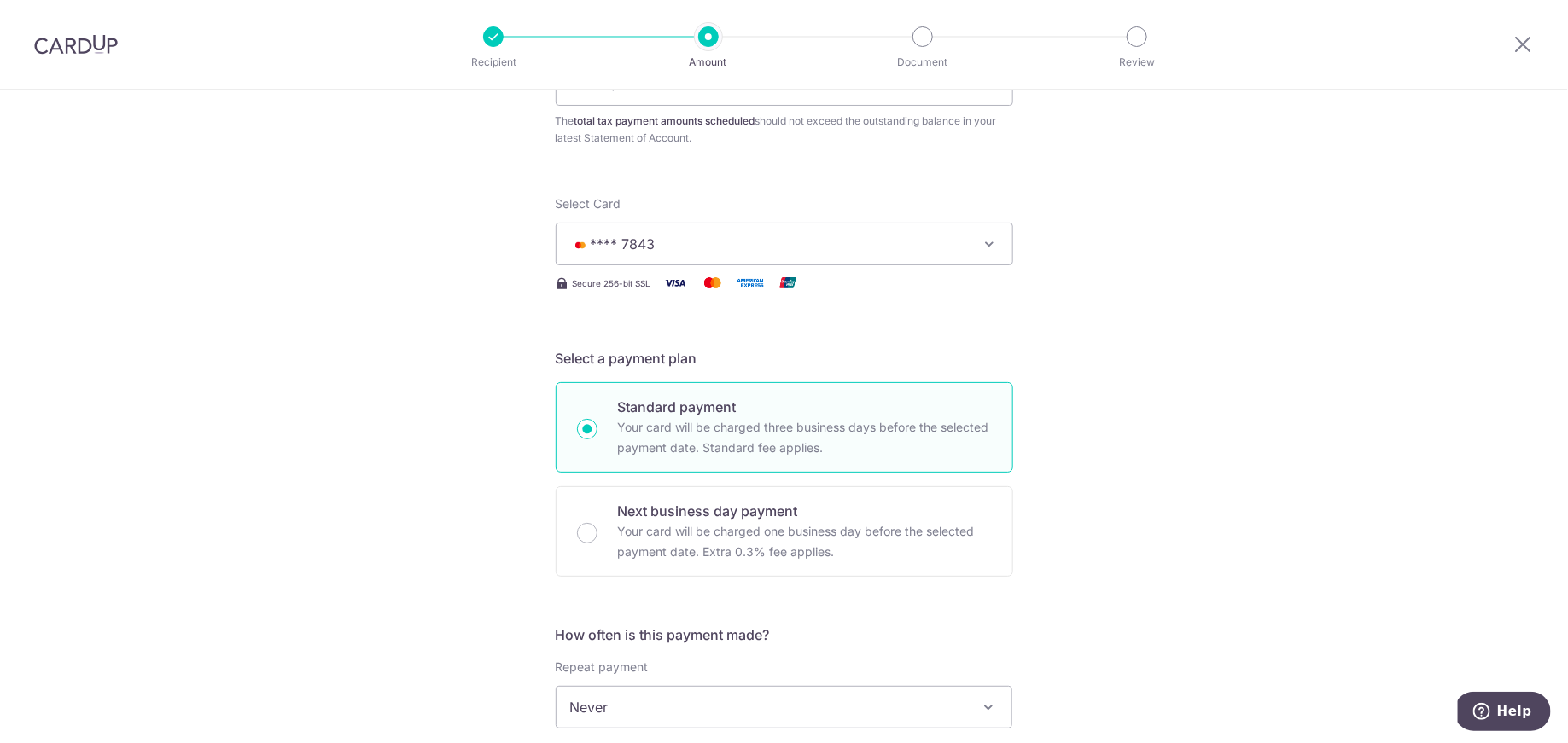
scroll to position [0, 0]
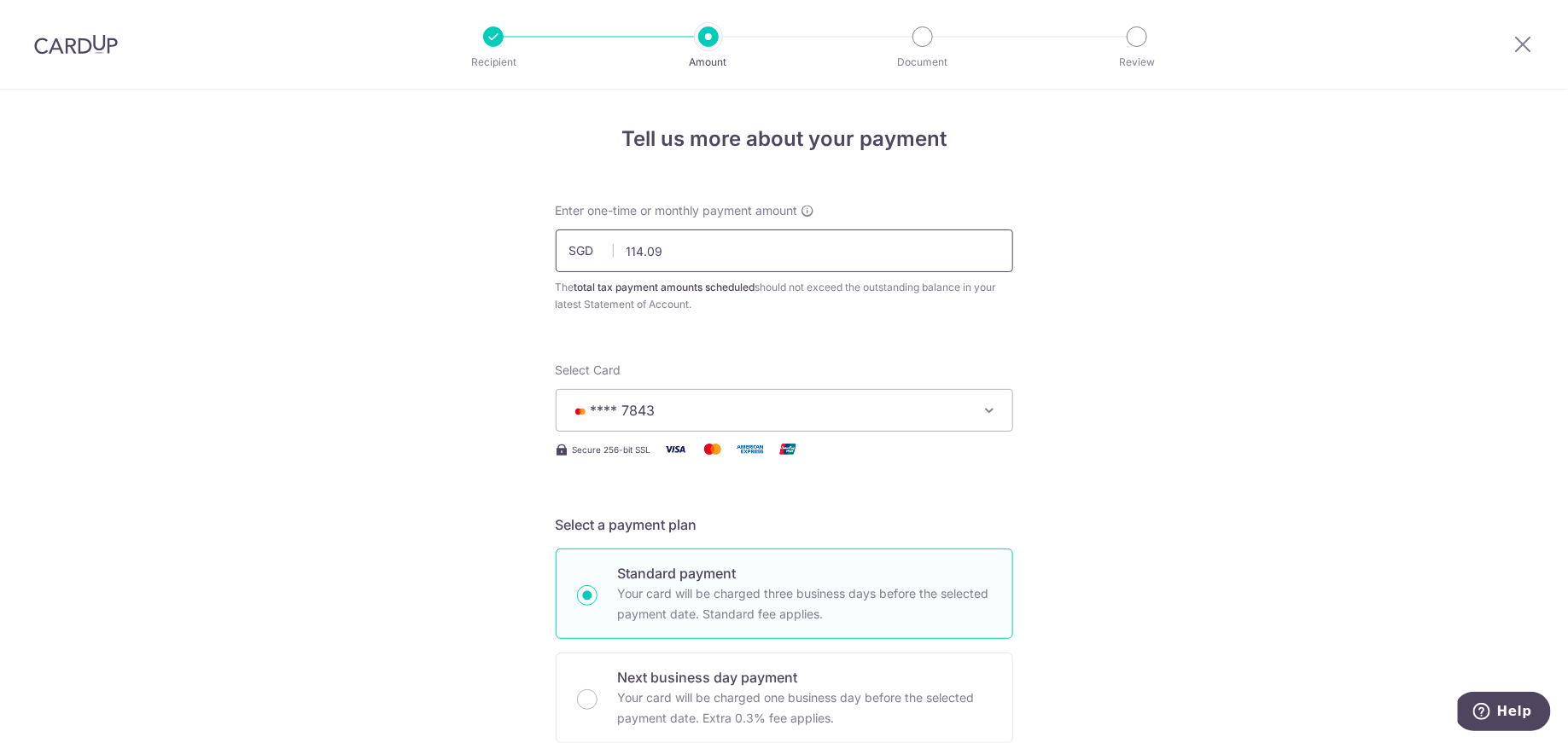
click at [742, 236] on input "114.09" at bounding box center [784, 250] width 458 height 42
drag, startPoint x: 733, startPoint y: 246, endPoint x: 526, endPoint y: 239, distance: 207.1
type input "168.40"
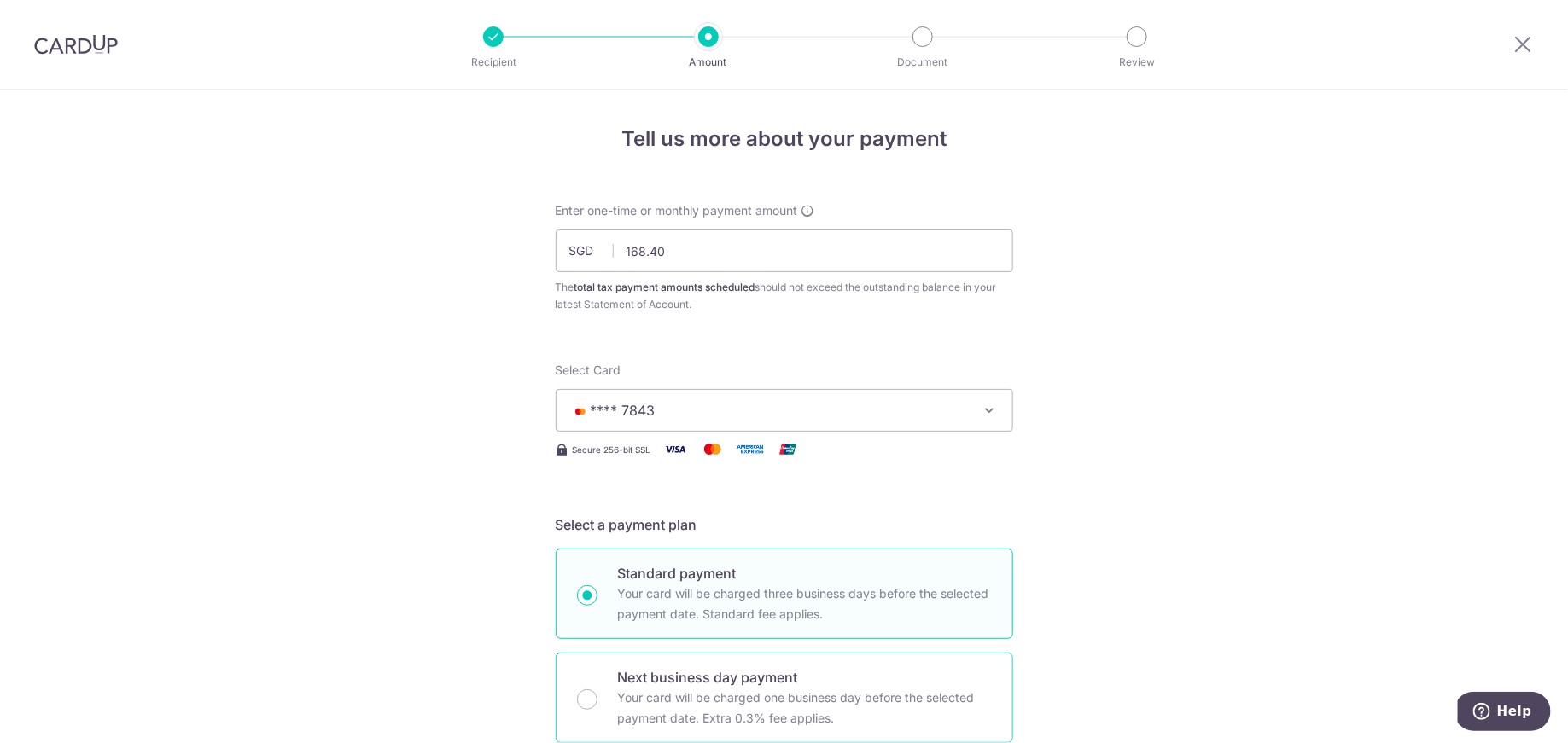
scroll to position [275, 0]
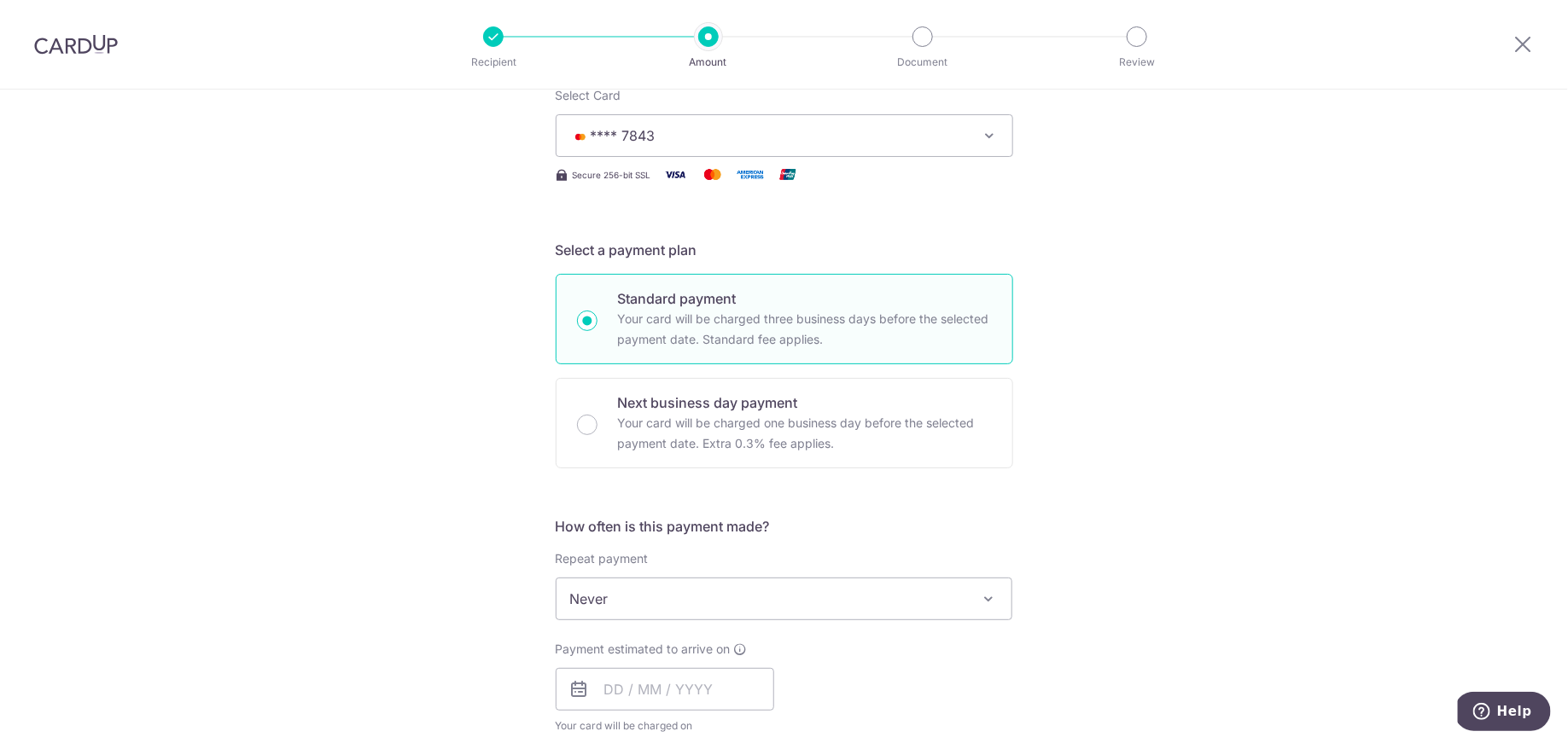
click at [686, 592] on span "Never" at bounding box center [784, 599] width 456 height 41
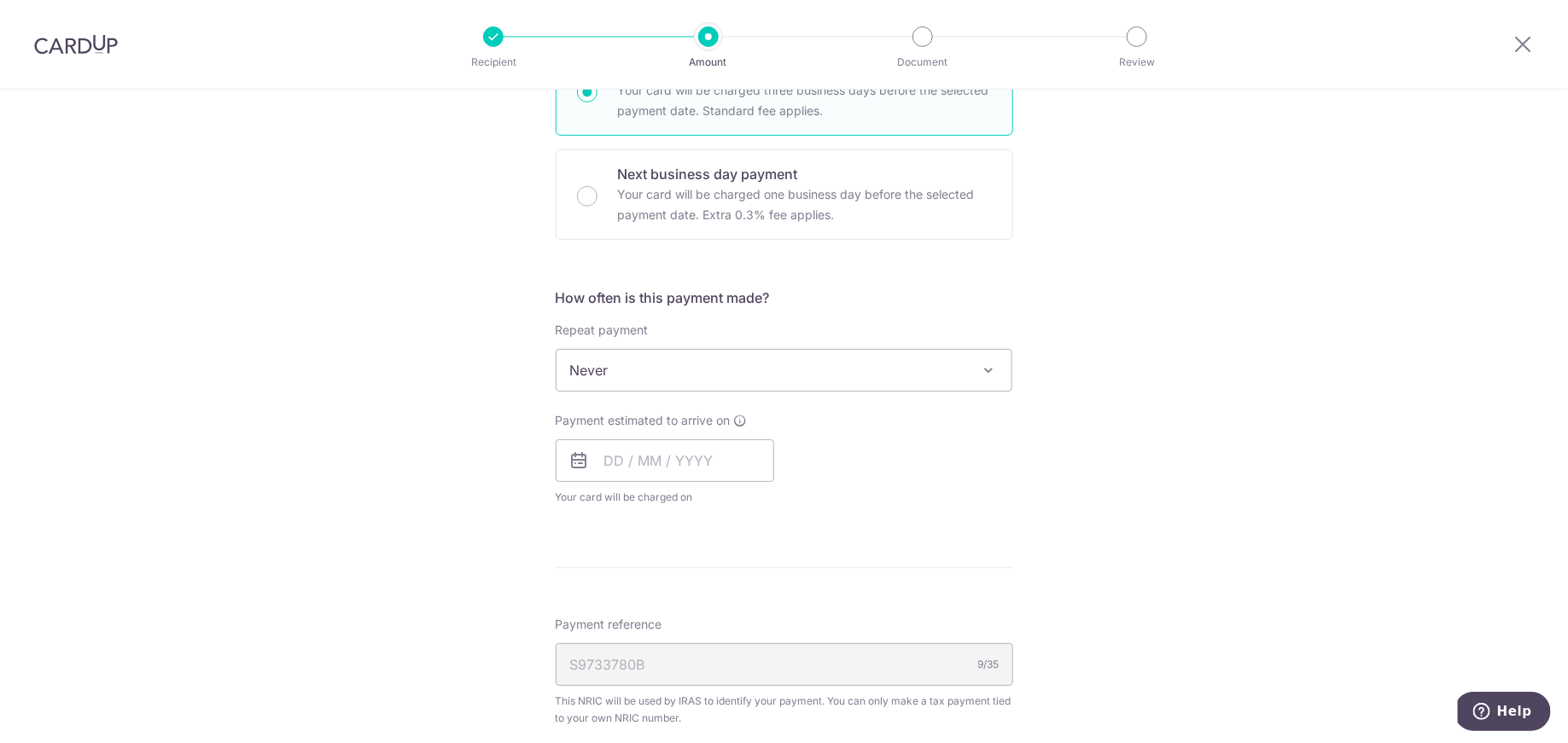
scroll to position [488, 0]
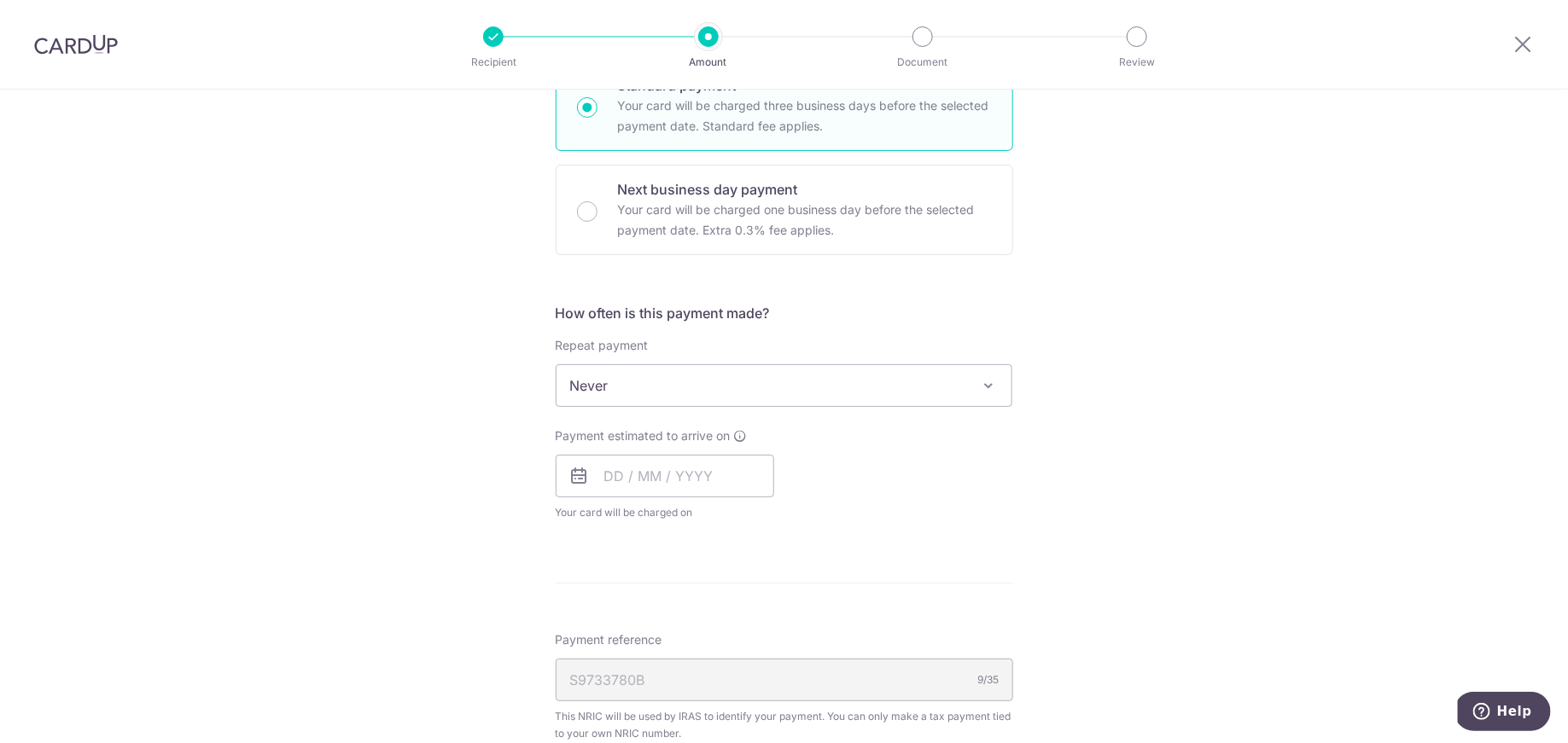
click at [678, 450] on div "Payment estimated to arrive on Prev Next Sep Oct Nov Dec 2025 2026 Sun Mon Tue …" at bounding box center [664, 474] width 218 height 93
click at [680, 456] on input "text" at bounding box center [664, 476] width 218 height 42
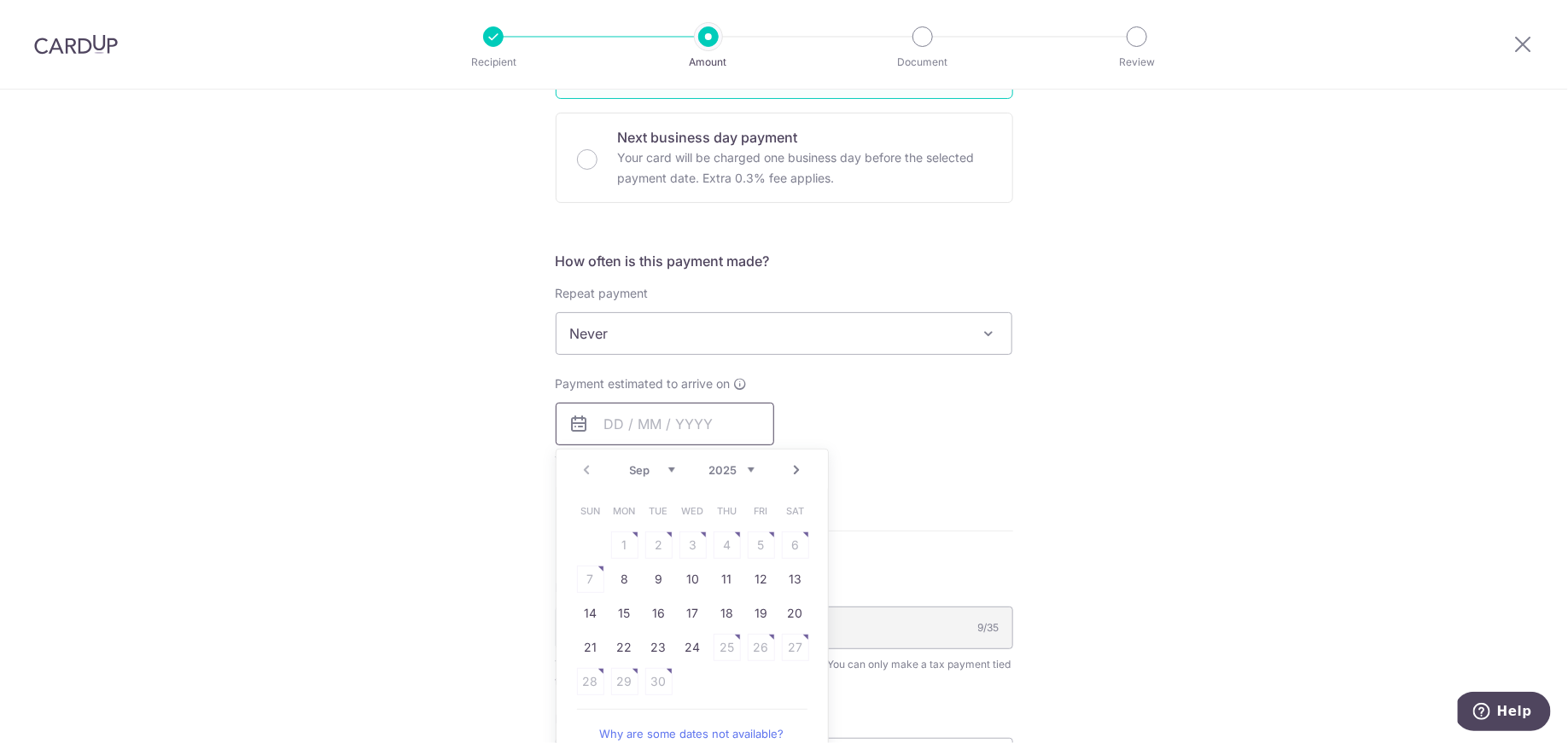
scroll to position [628, 0]
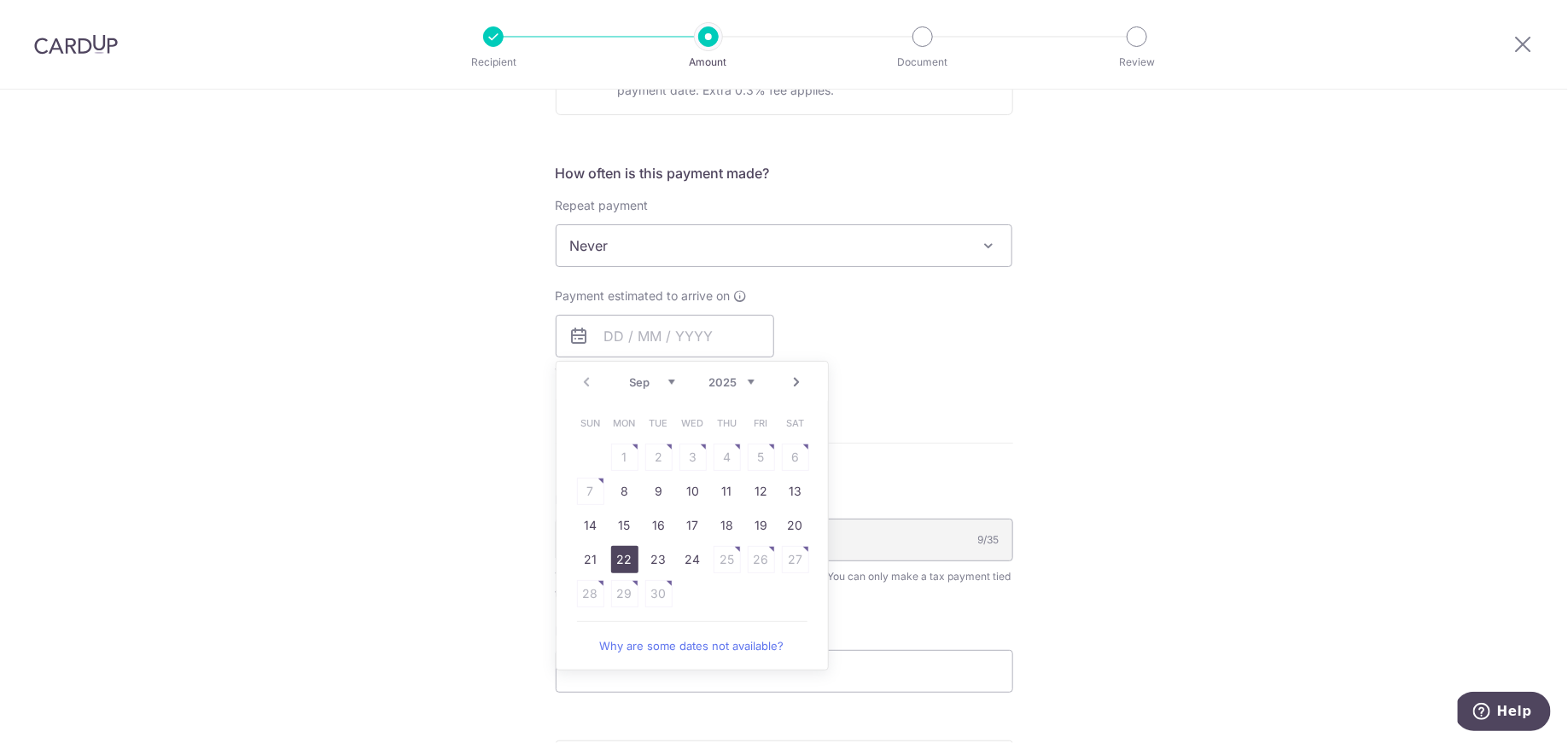
click at [616, 555] on link "22" at bounding box center [624, 560] width 27 height 27
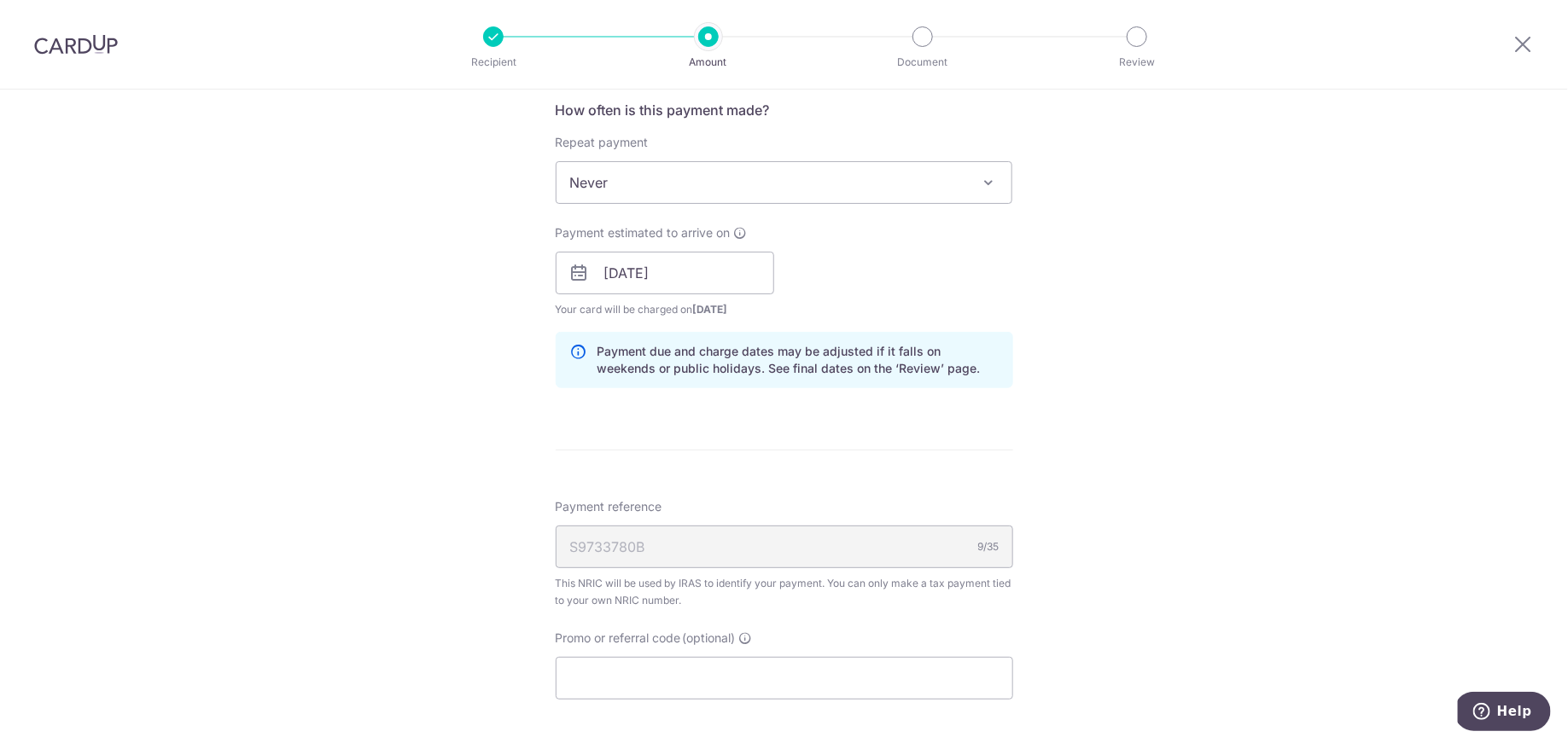
scroll to position [727, 0]
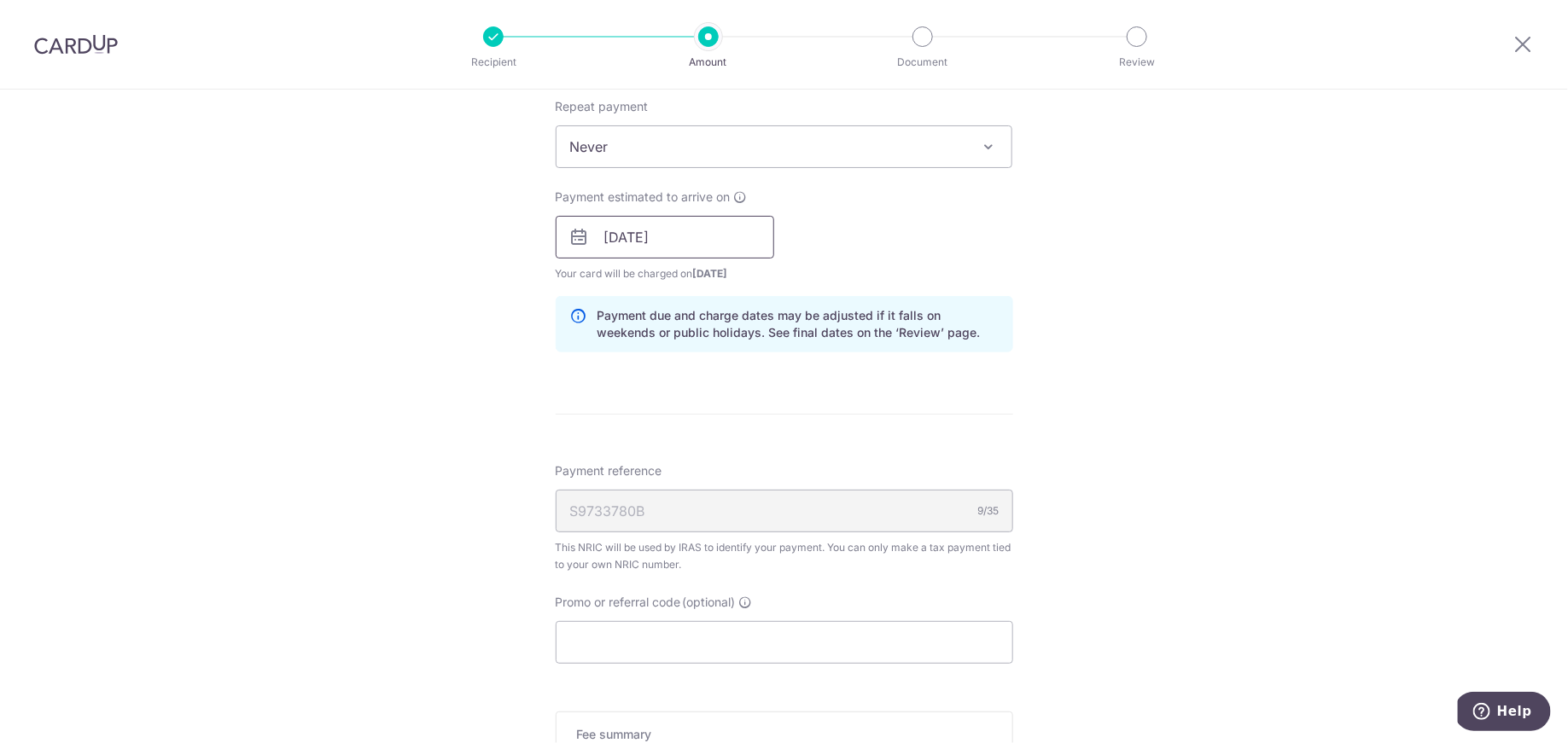
click at [736, 232] on input "[DATE]" at bounding box center [664, 237] width 218 height 42
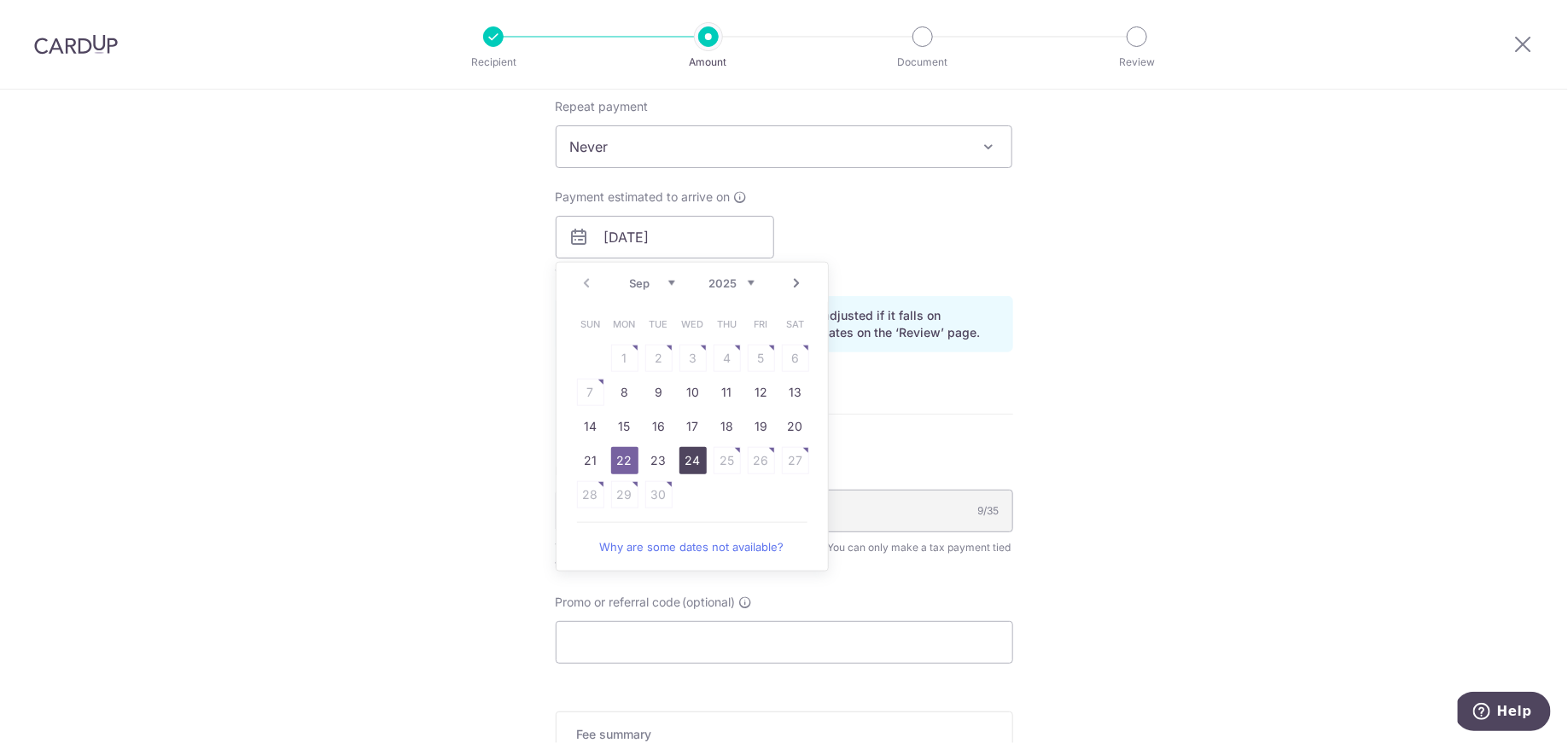
click at [691, 454] on link "24" at bounding box center [693, 461] width 27 height 27
click at [1155, 304] on div "Tell us more about your payment Enter one-time or monthly payment amount SGD 16…" at bounding box center [784, 190] width 1568 height 1655
type input "24/09/2025"
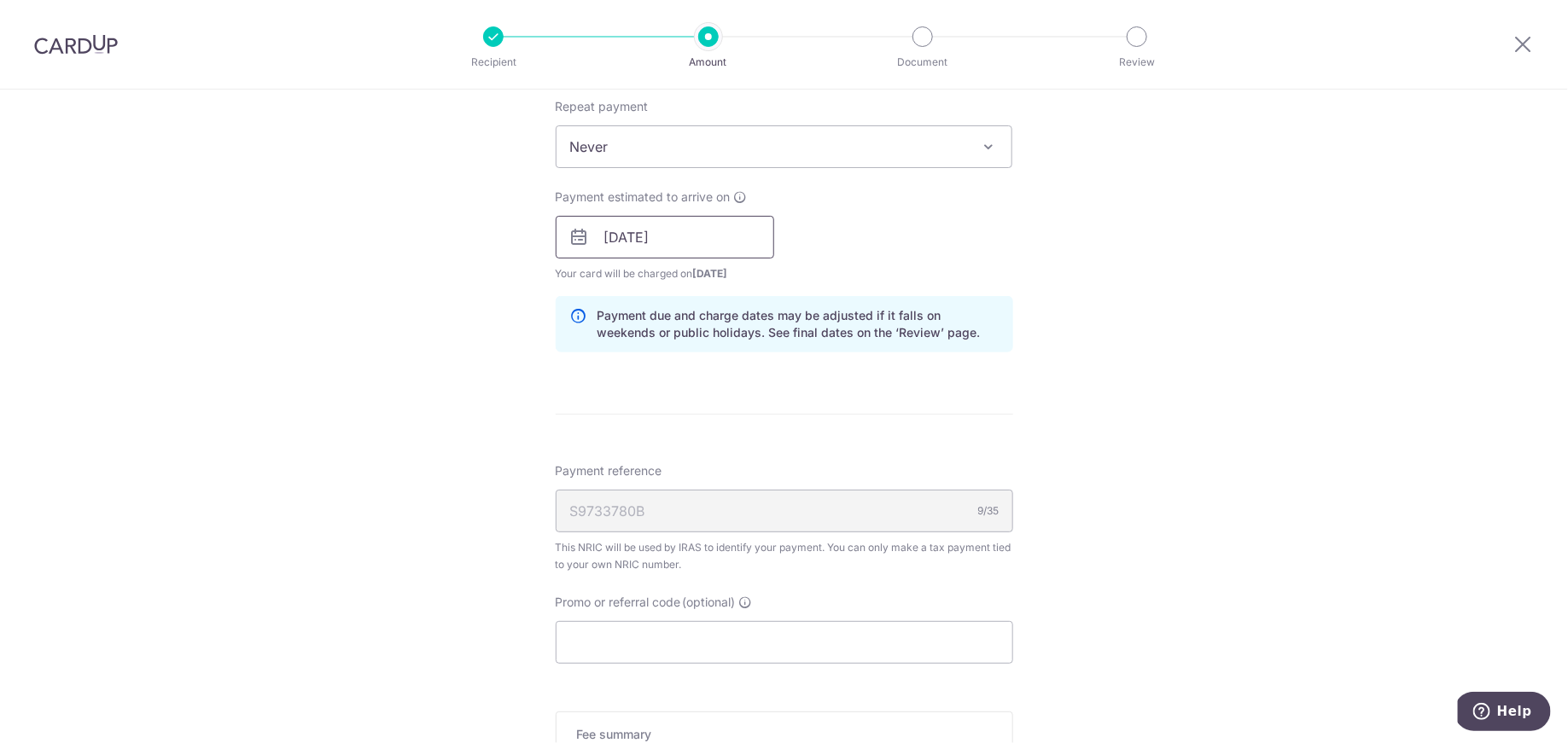
click at [721, 219] on input "24/09/2025" at bounding box center [664, 237] width 218 height 42
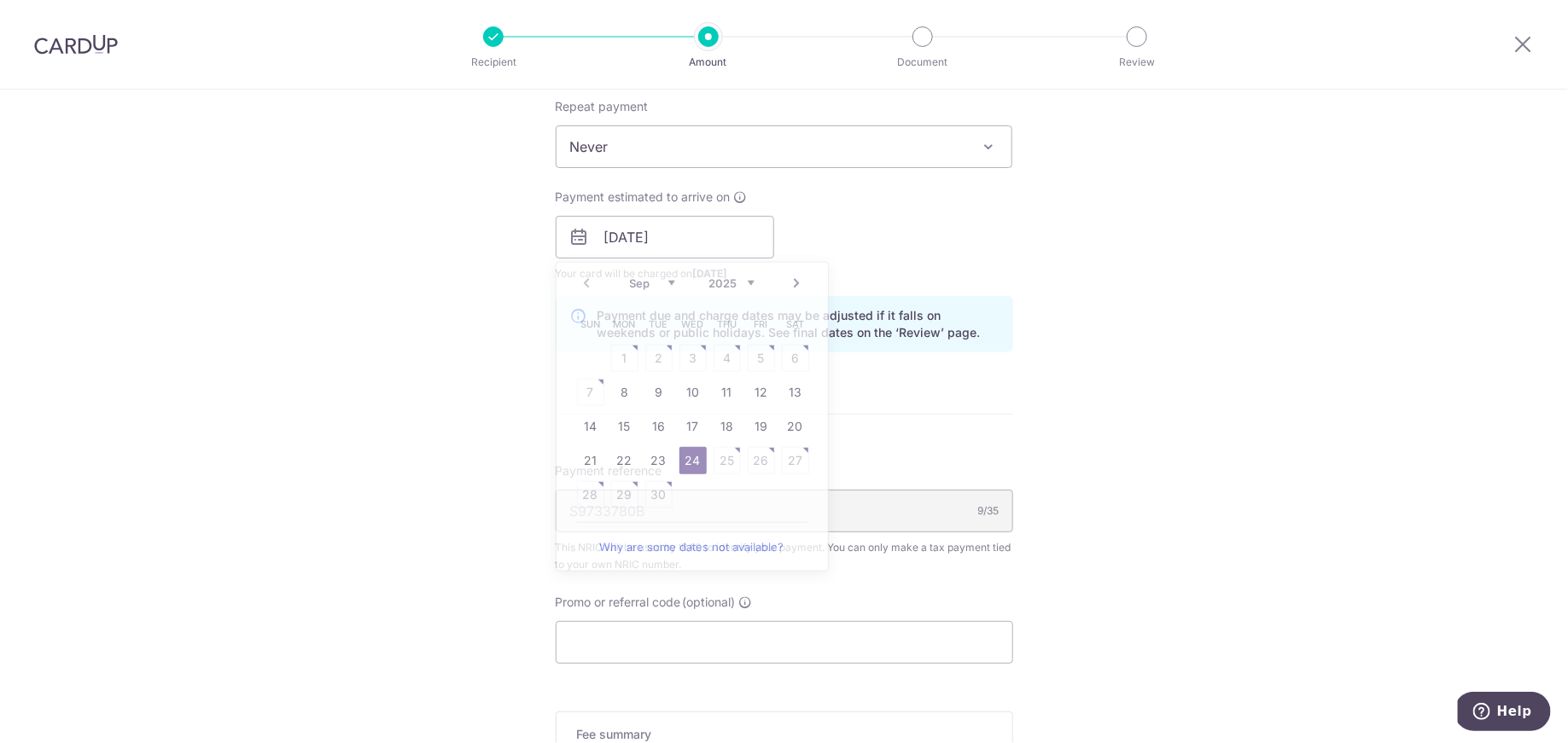
click at [933, 191] on div "Payment estimated to arrive on 24/09/2025 Prev Next Sep Oct Nov Dec 2025 2026 S…" at bounding box center [784, 235] width 478 height 93
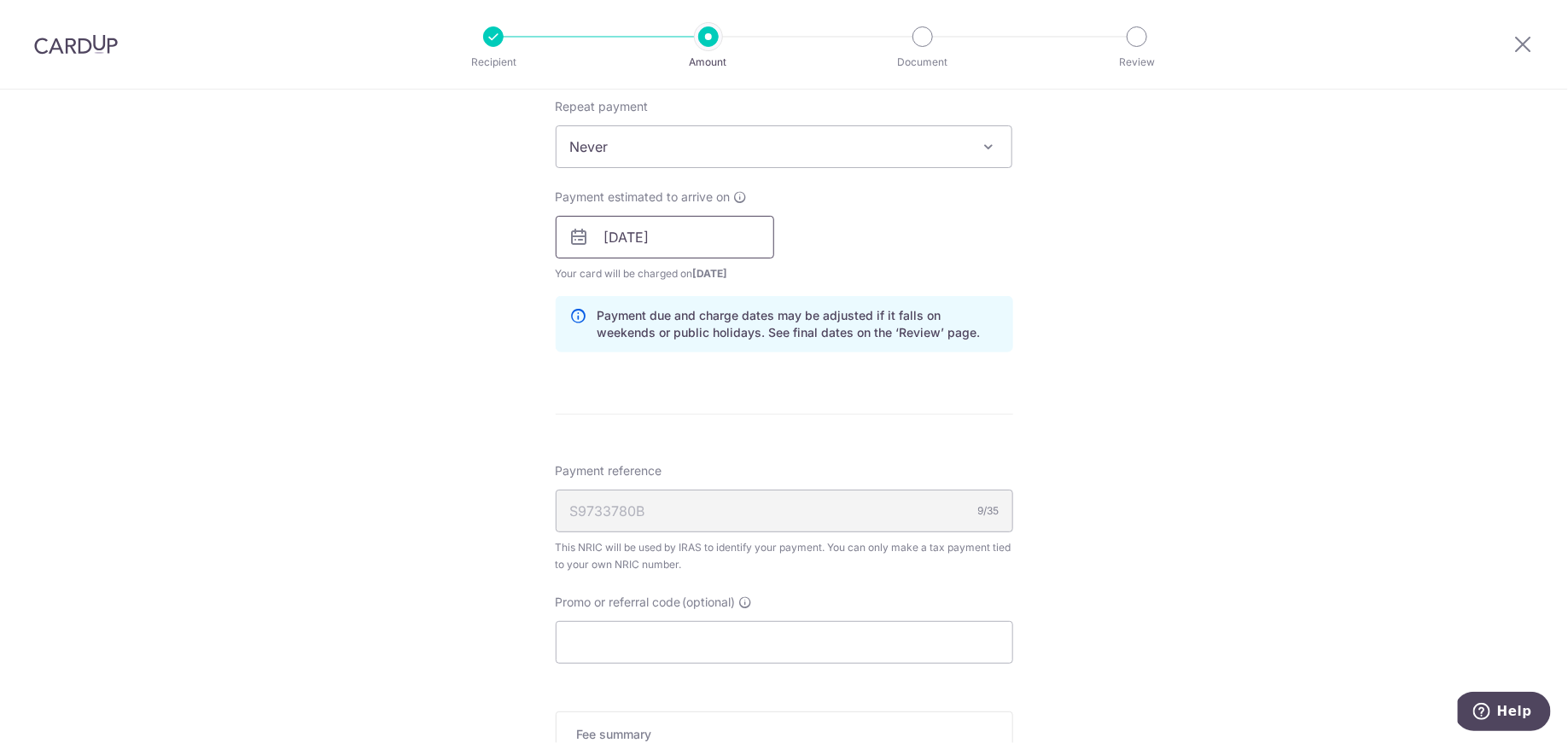
click at [724, 253] on input "24/09/2025" at bounding box center [664, 237] width 218 height 42
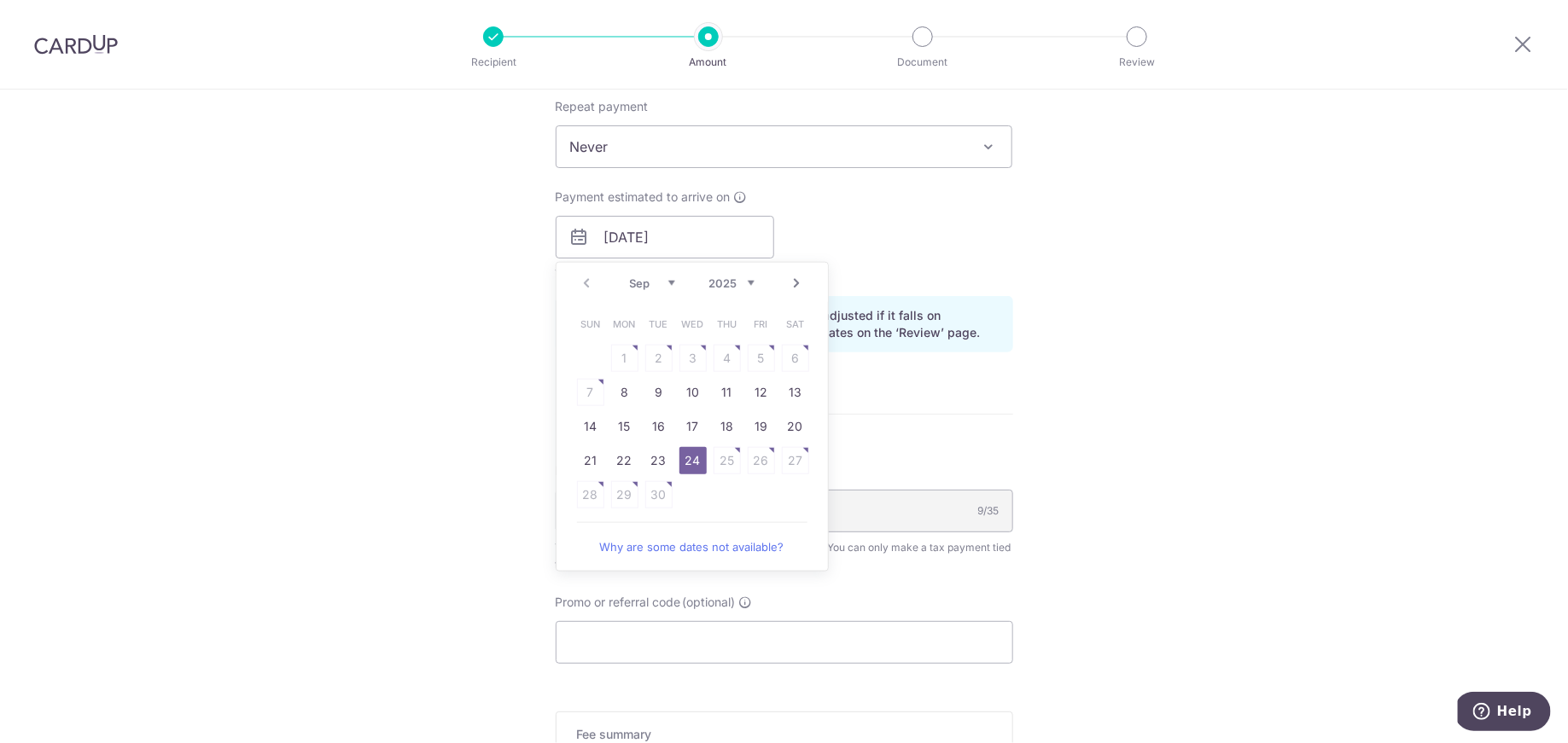
drag, startPoint x: 915, startPoint y: 235, endPoint x: 878, endPoint y: 194, distance: 55.2
click at [915, 234] on div "Payment estimated to arrive on 24/09/2025 Prev Next Sep Oct Nov Dec 2025 2026 S…" at bounding box center [784, 235] width 478 height 93
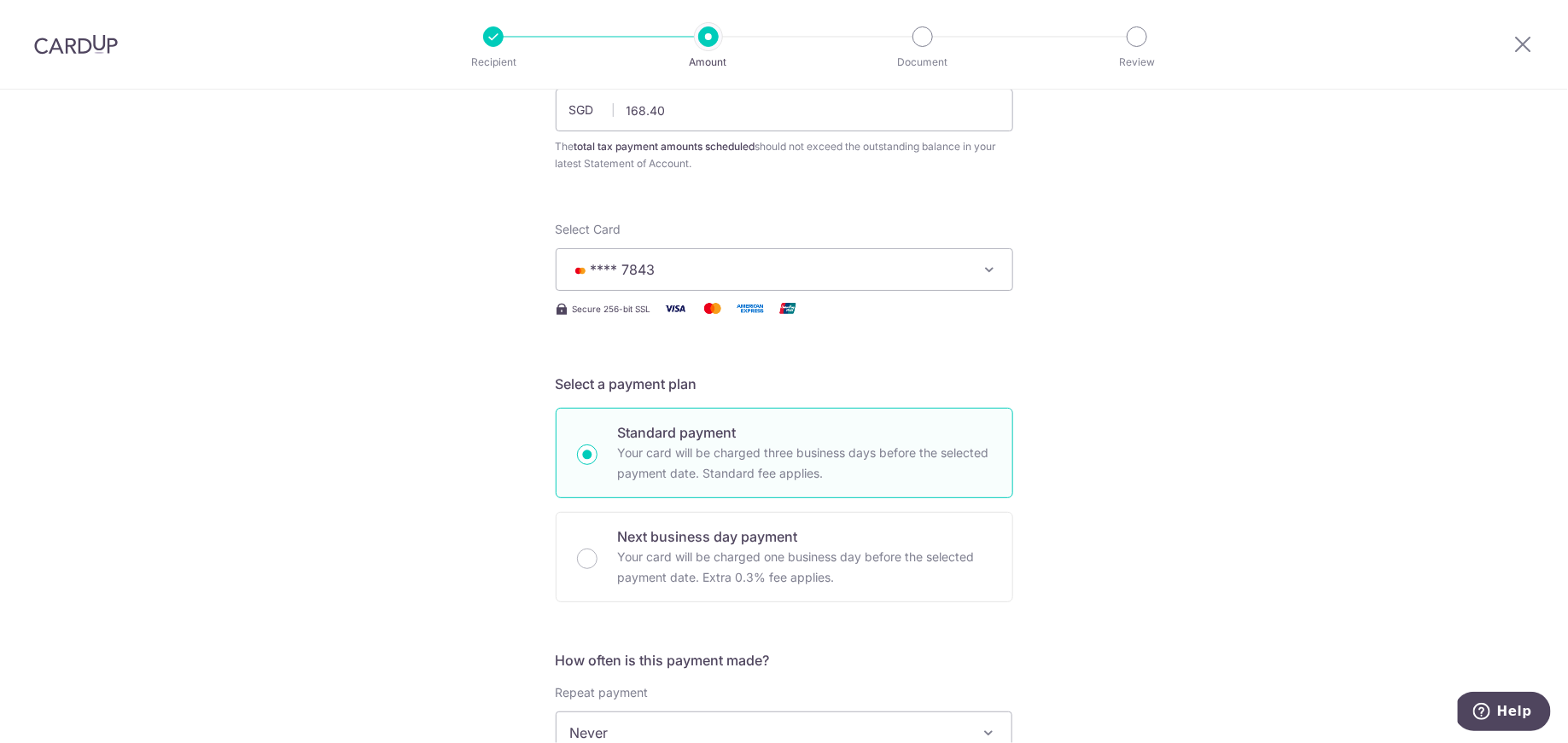
scroll to position [0, 0]
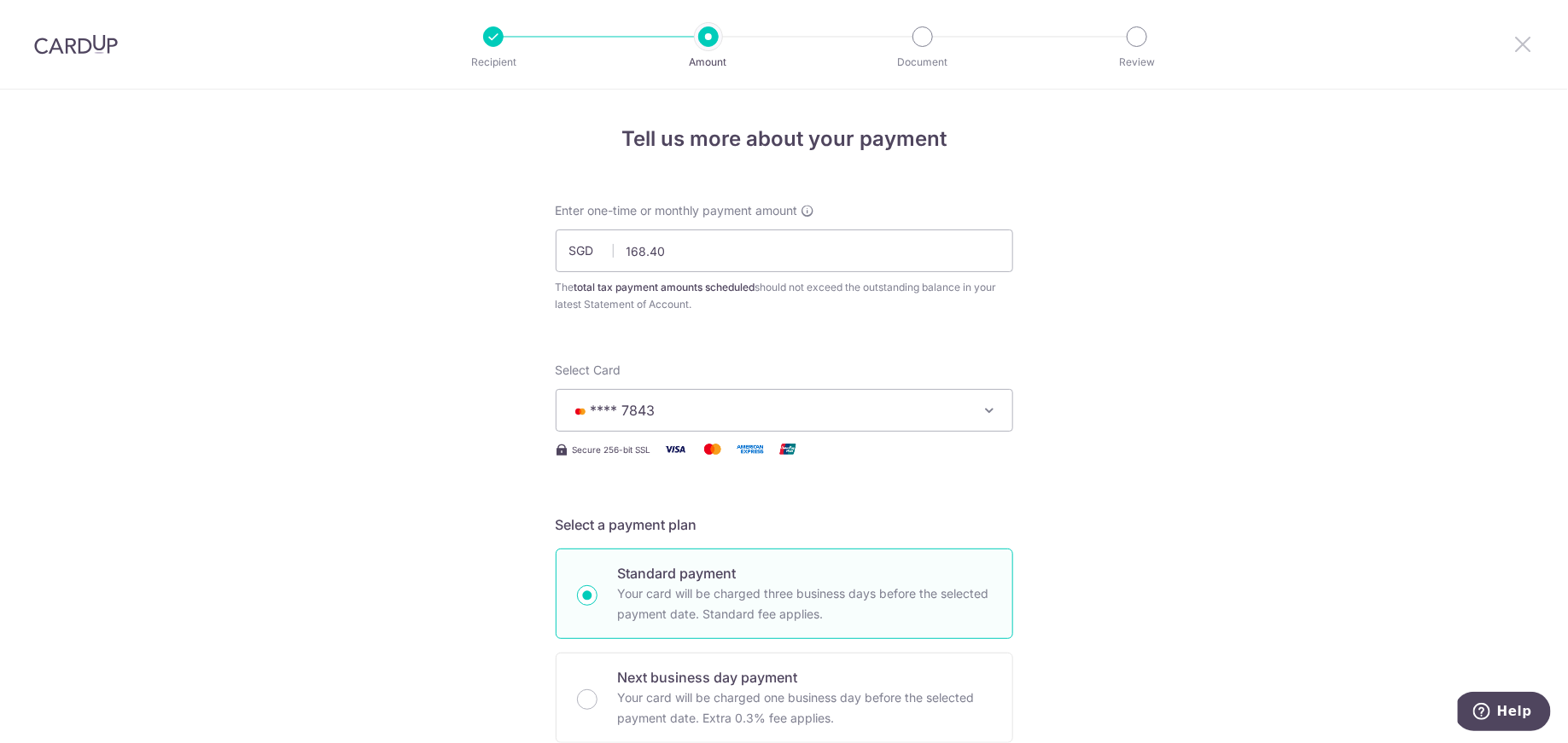
click at [1519, 39] on icon at bounding box center [1524, 43] width 21 height 22
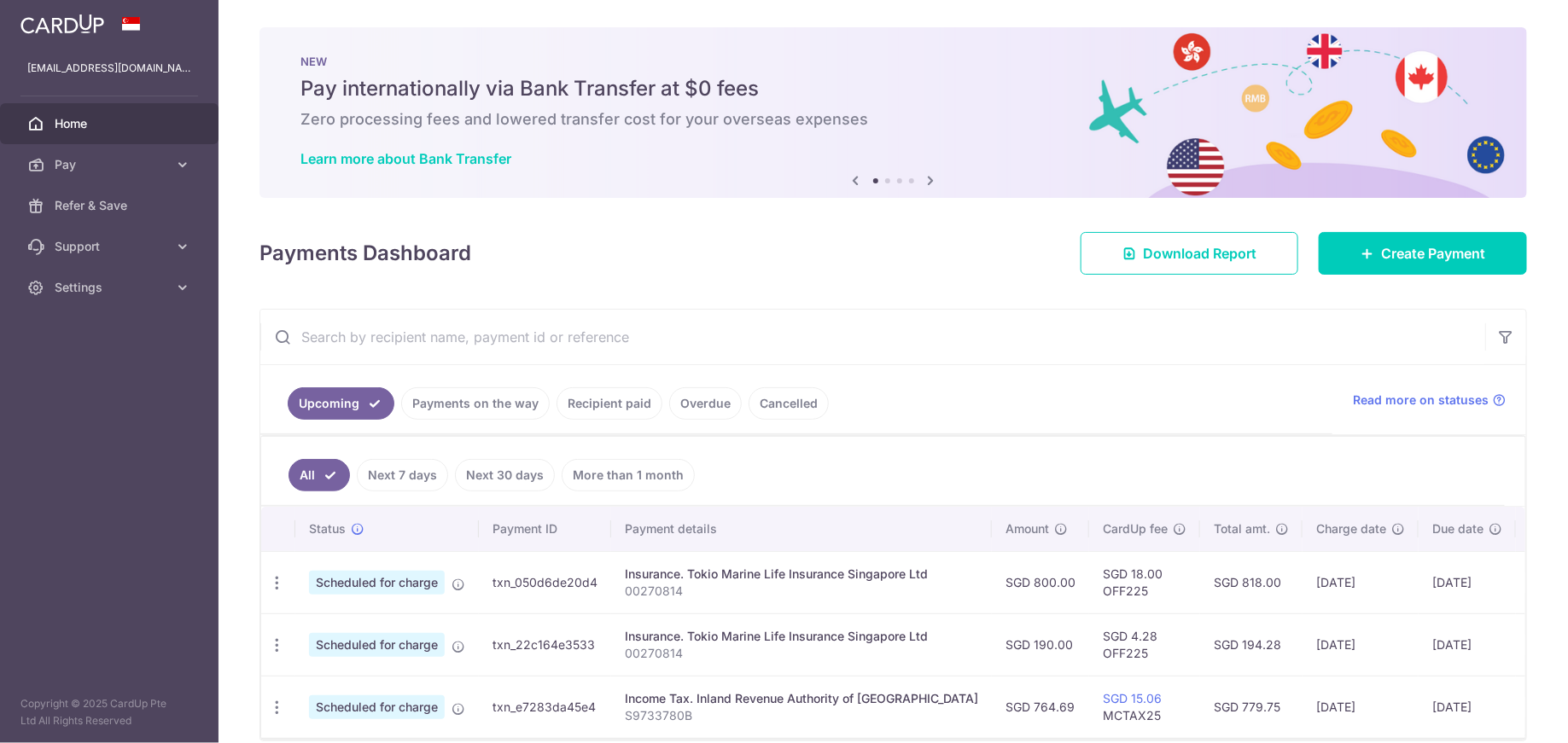
scroll to position [83, 0]
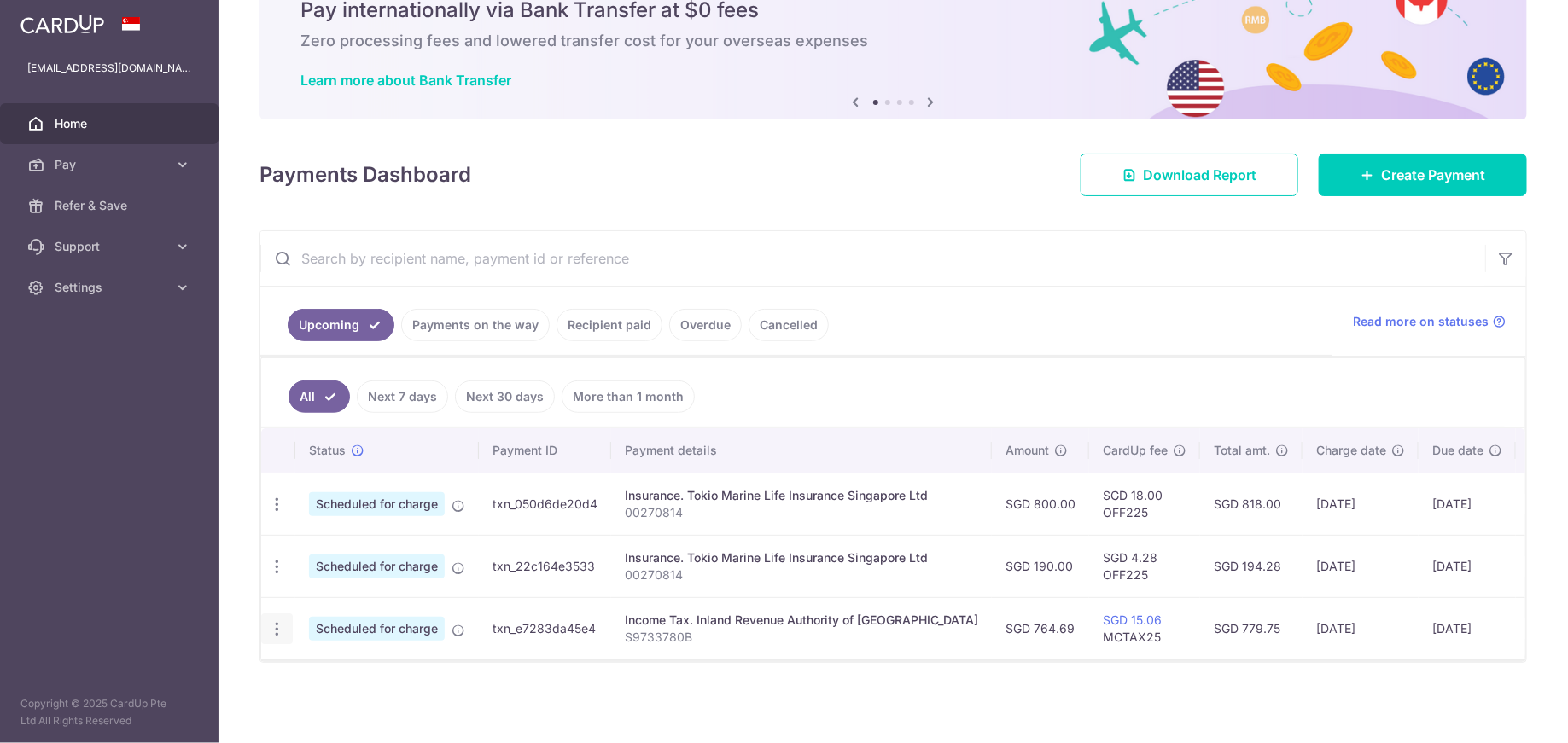
click at [285, 620] on div "Update payment Cancel payment" at bounding box center [277, 629] width 31 height 31
click at [283, 620] on icon "button" at bounding box center [277, 629] width 18 height 18
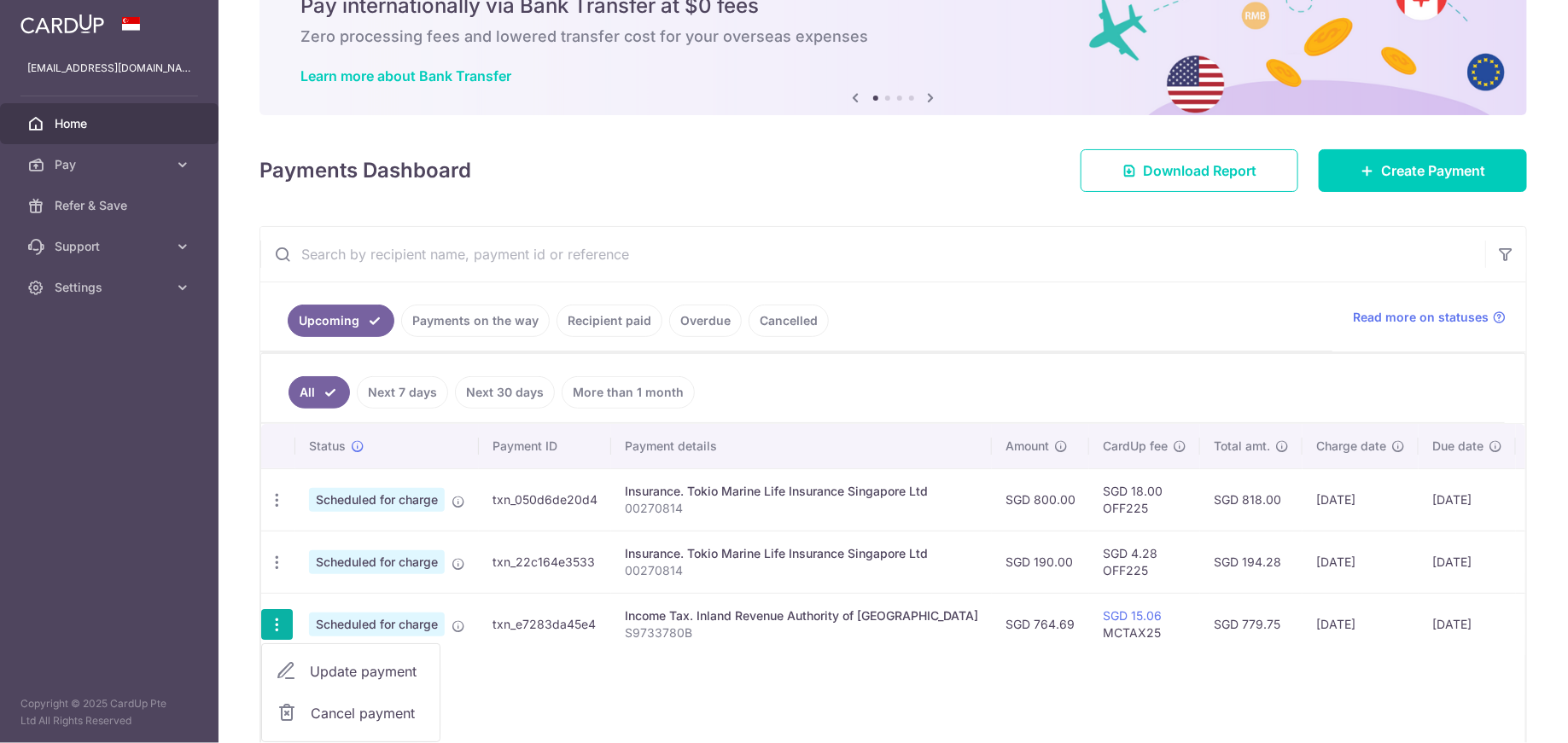
click at [364, 662] on span "Update payment" at bounding box center [367, 672] width 116 height 21
radio input "true"
type input "764.69"
type input "24/09/2025"
type input "S9733780B"
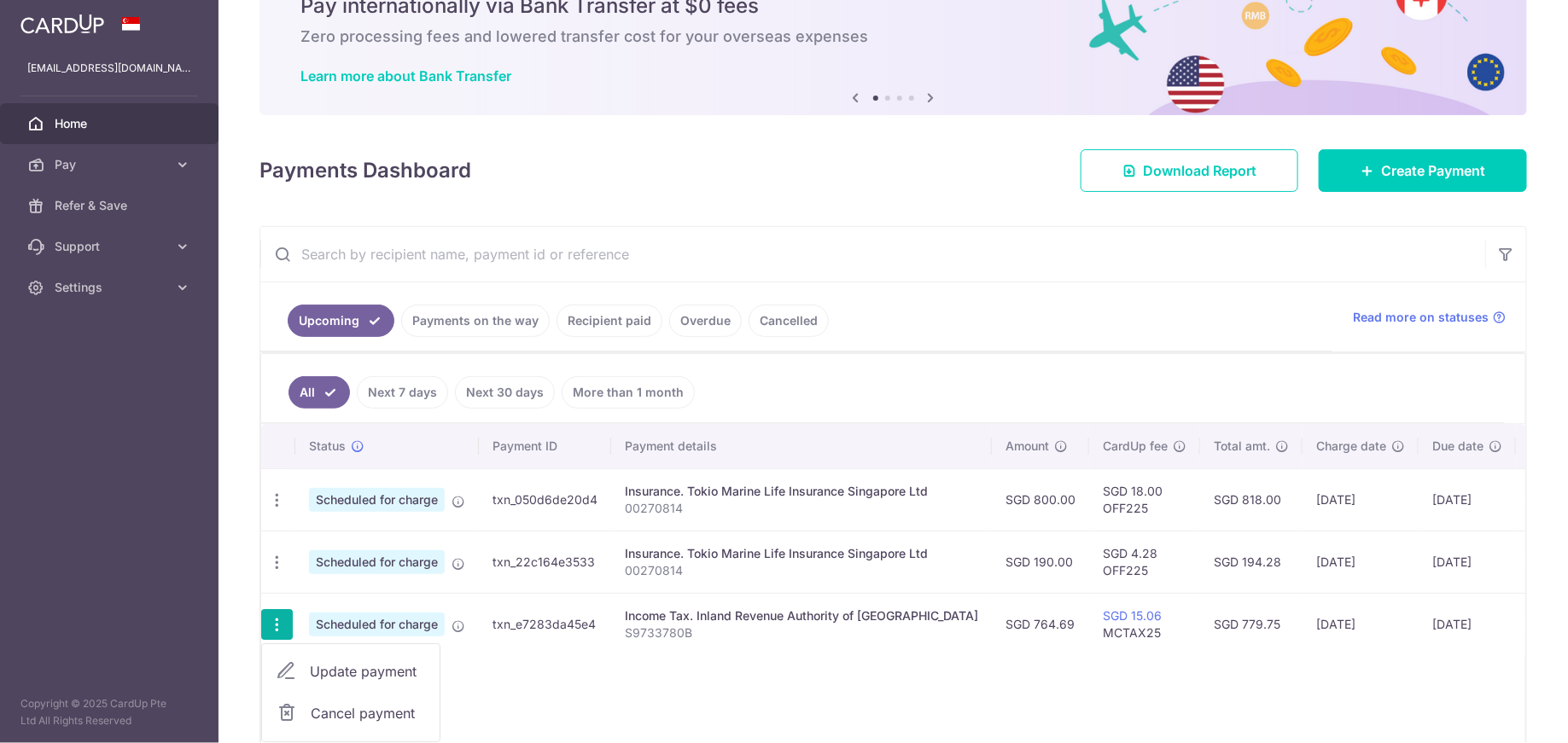
type input "MCTAX25"
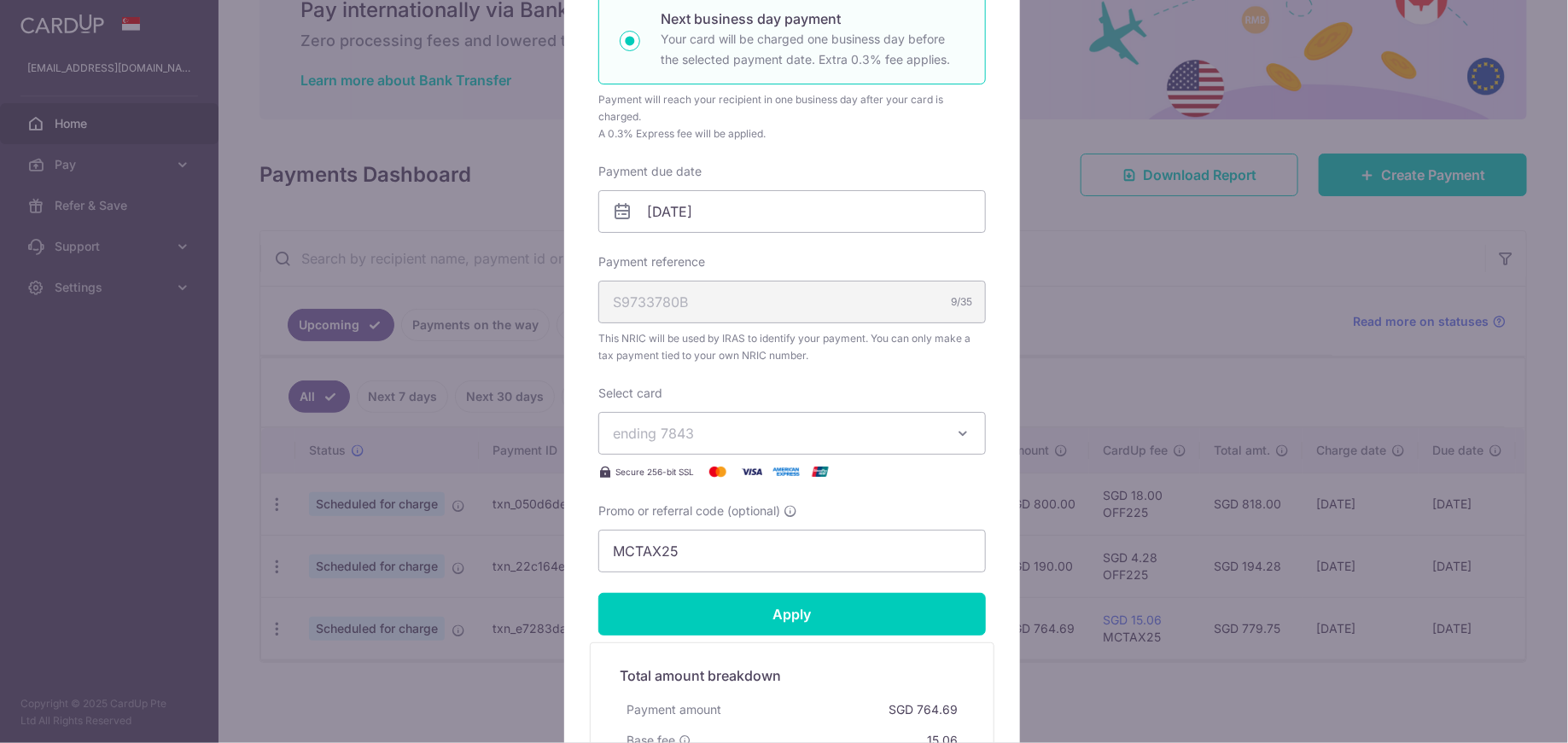
scroll to position [708, 0]
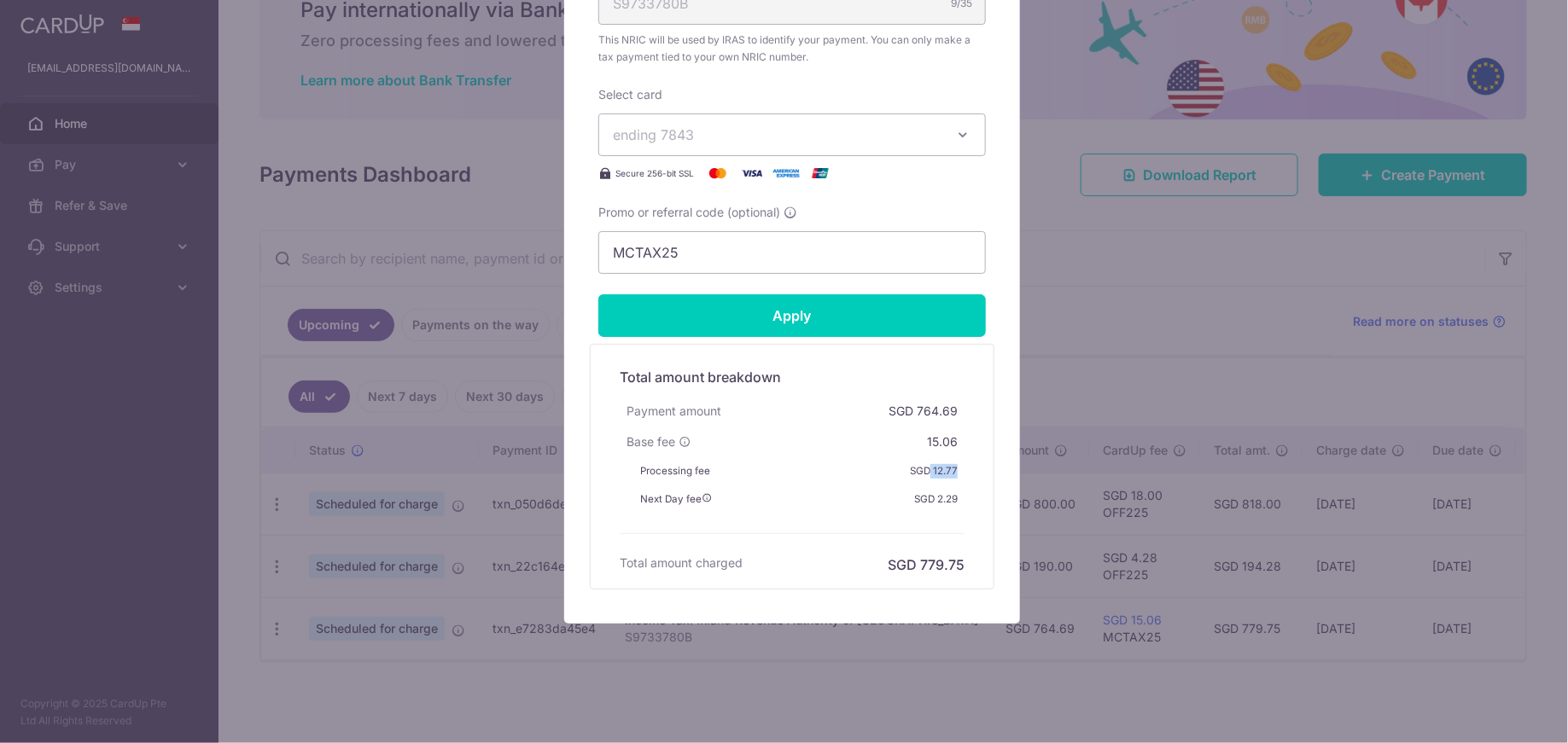
drag, startPoint x: 956, startPoint y: 470, endPoint x: 920, endPoint y: 473, distance: 36.1
click at [920, 473] on div "SGD 12.77" at bounding box center [933, 472] width 61 height 28
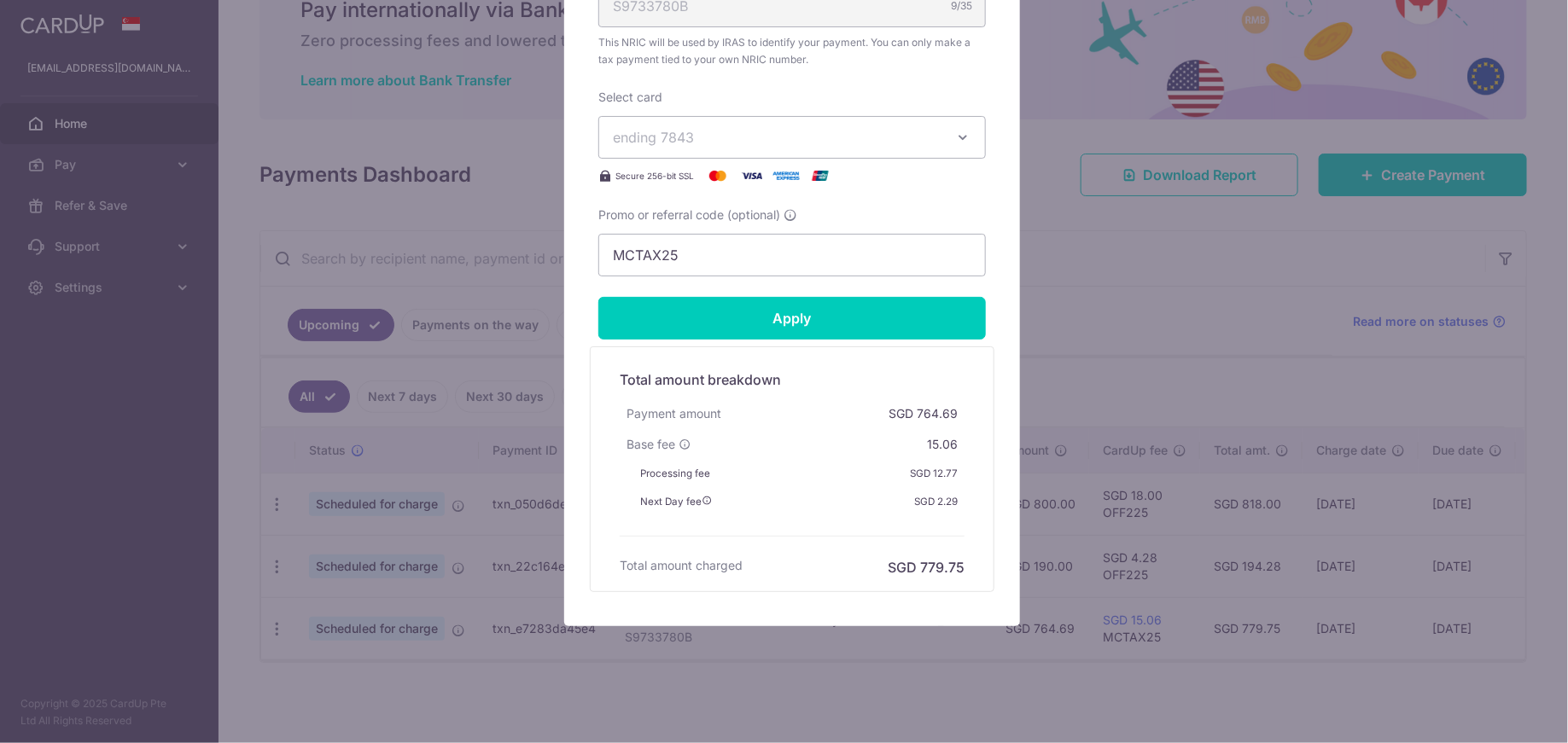
click at [867, 490] on div "Next Day fee SGD 2.29" at bounding box center [799, 502] width 331 height 28
drag, startPoint x: 954, startPoint y: 478, endPoint x: 925, endPoint y: 474, distance: 29.3
click at [925, 474] on div "SGD 12.77" at bounding box center [933, 474] width 61 height 28
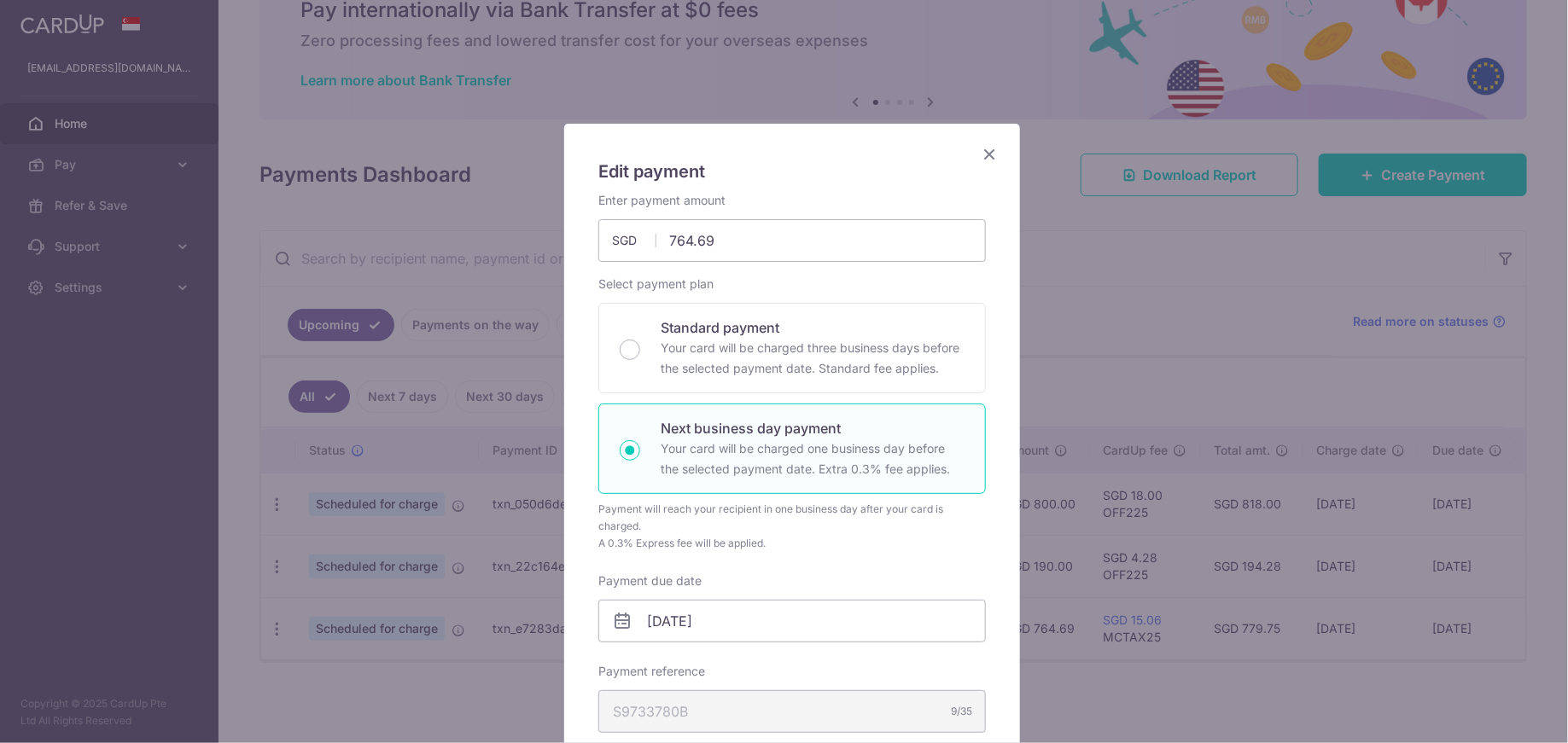
scroll to position [6, 0]
click at [979, 140] on icon "Close" at bounding box center [989, 148] width 21 height 22
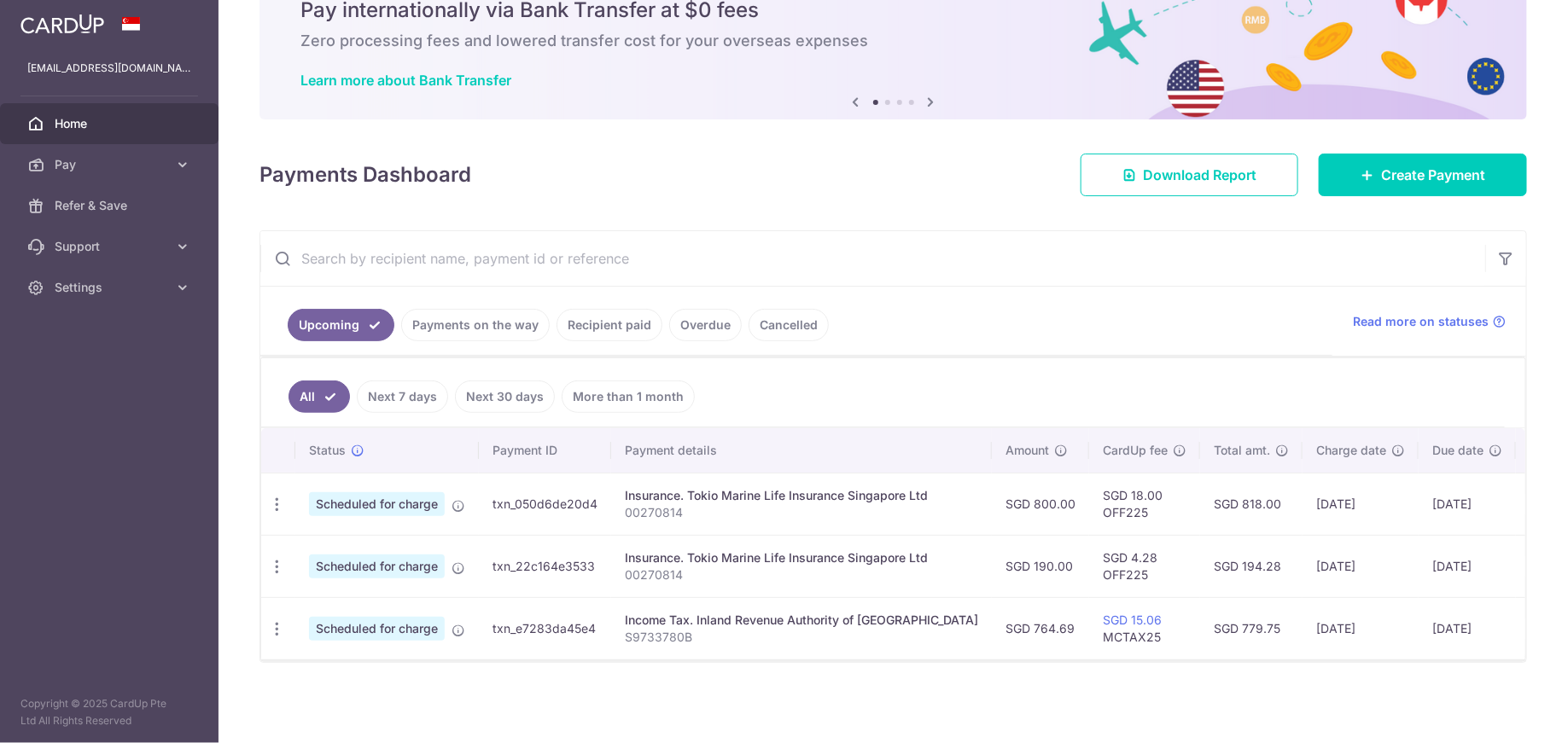
drag, startPoint x: 1028, startPoint y: 623, endPoint x: 985, endPoint y: 623, distance: 43.0
click at [991, 623] on td "SGD 764.69" at bounding box center [1039, 629] width 97 height 62
copy td "764.69"
click at [278, 624] on icon "button" at bounding box center [277, 629] width 18 height 18
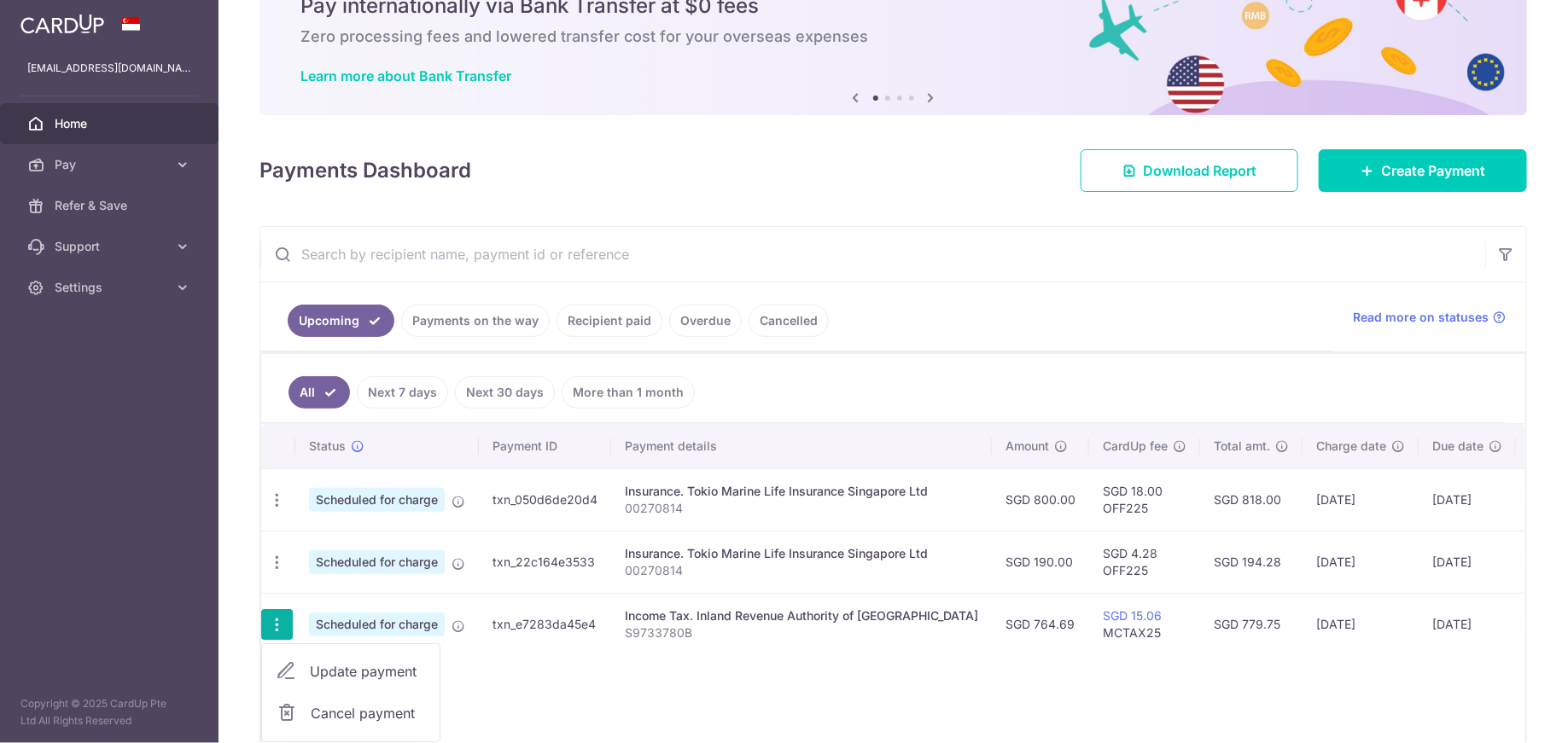
click at [327, 662] on span "Update payment" at bounding box center [367, 672] width 116 height 21
radio input "true"
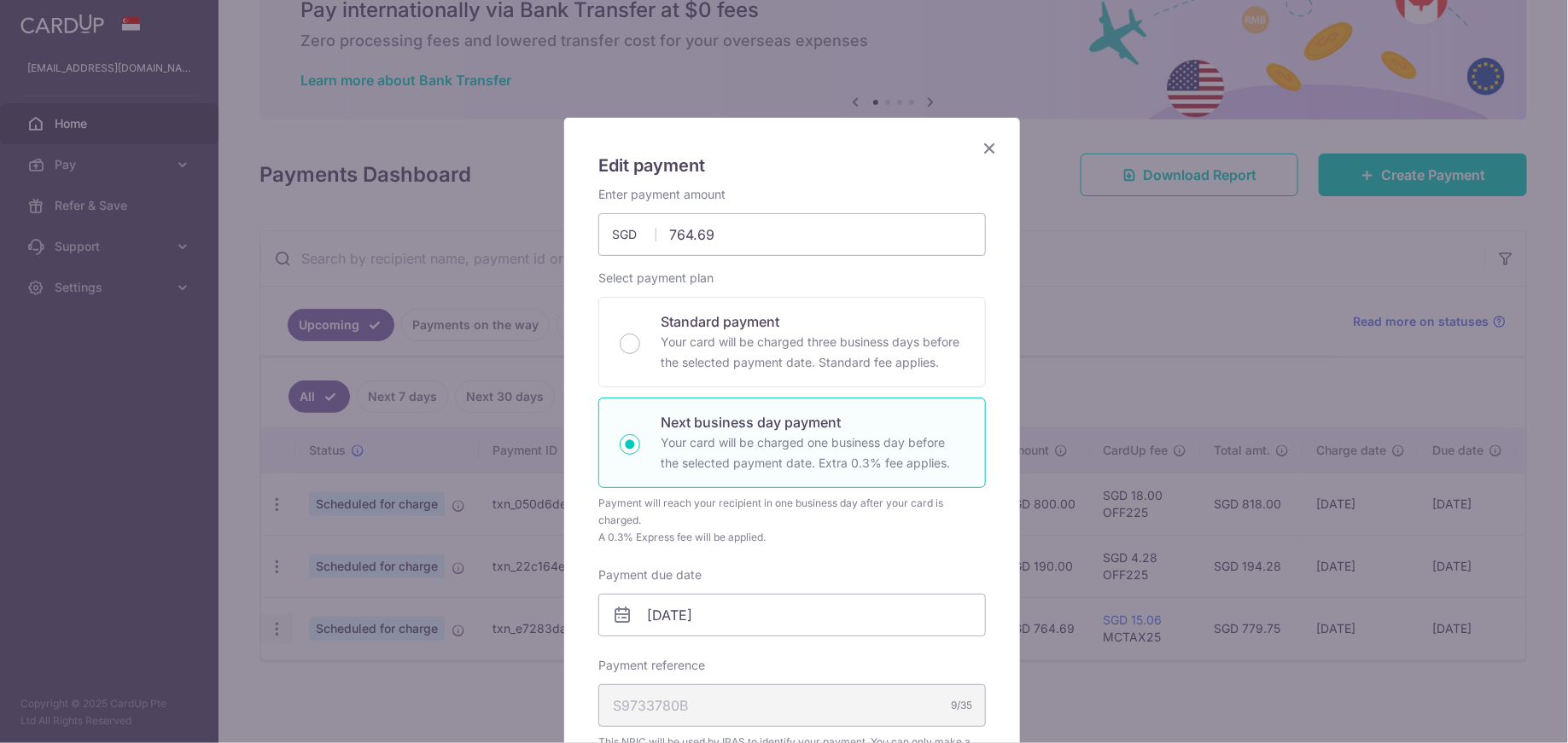
scroll to position [0, 0]
click at [964, 151] on div "Edit payment By clicking apply, you will make changes to all payments to Inland…" at bounding box center [792, 728] width 456 height 1208
click at [700, 245] on input "764.69" at bounding box center [792, 240] width 387 height 42
paste input "45.91"
type input "745.91"
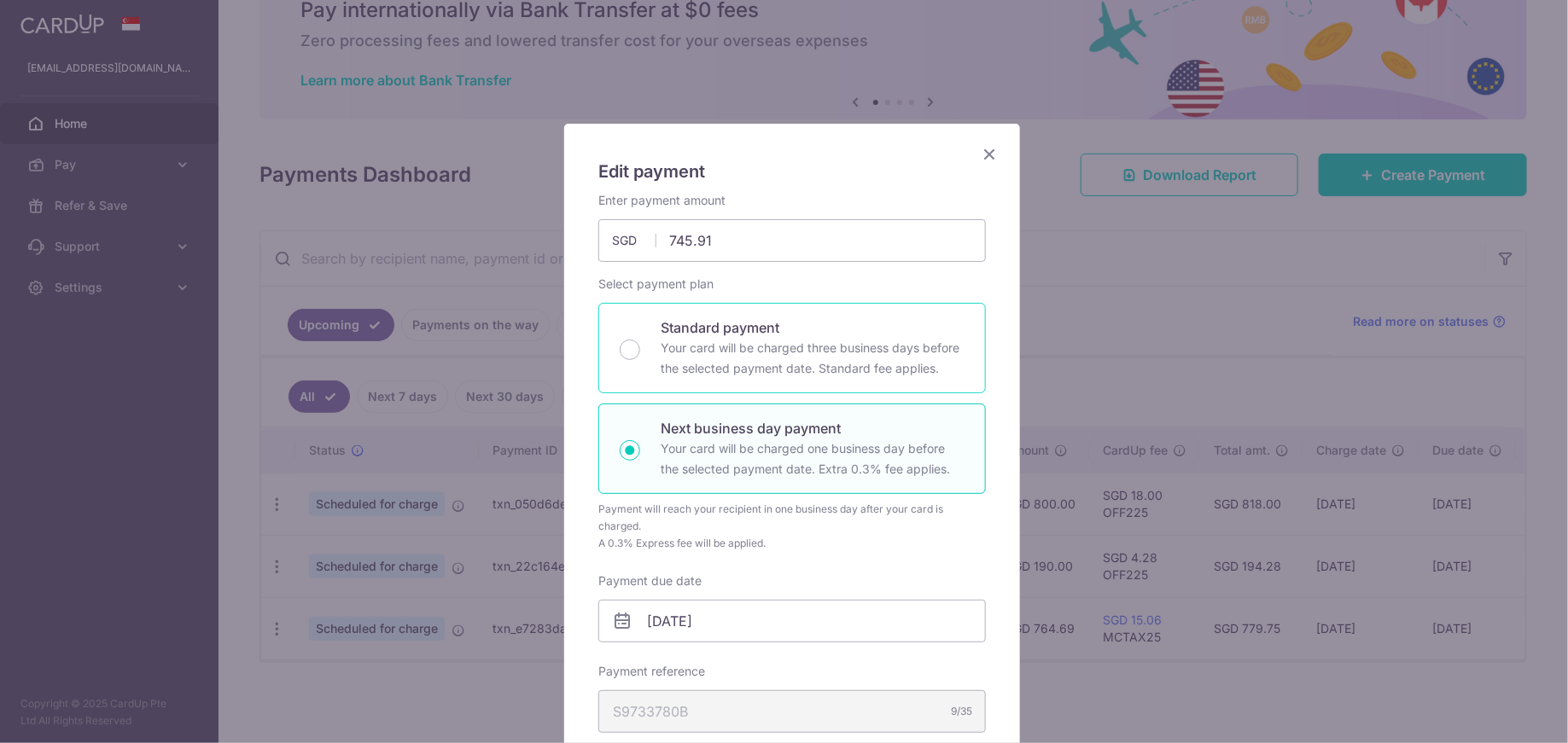
click at [794, 369] on p "Your card will be charged three business days before the selected payment date.…" at bounding box center [813, 358] width 304 height 41
click at [640, 360] on input "Standard payment Your card will be charged three business days before the selec…" at bounding box center [630, 350] width 21 height 21
radio input "true"
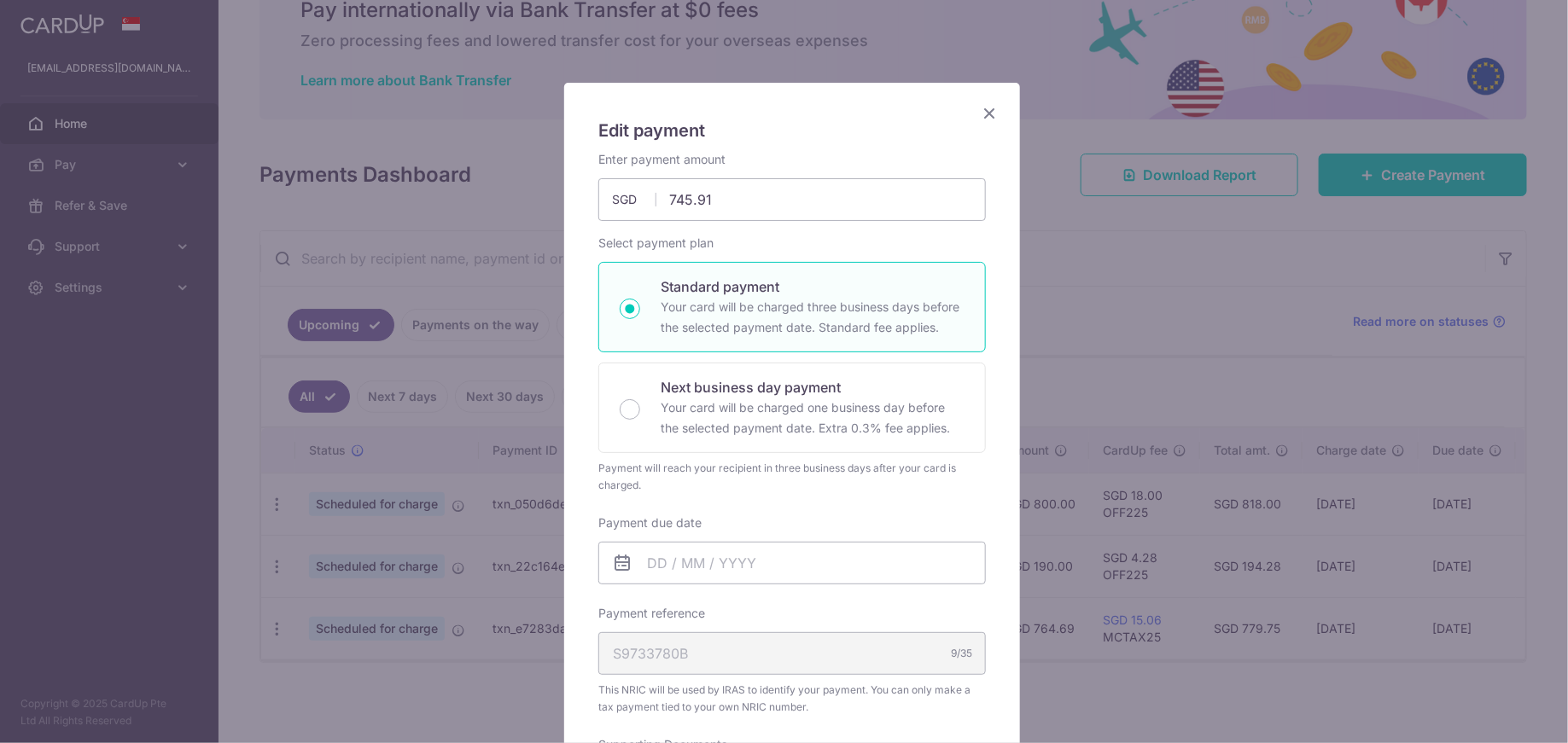
scroll to position [39, 0]
click at [748, 565] on input "Payment due date" at bounding box center [792, 566] width 387 height 42
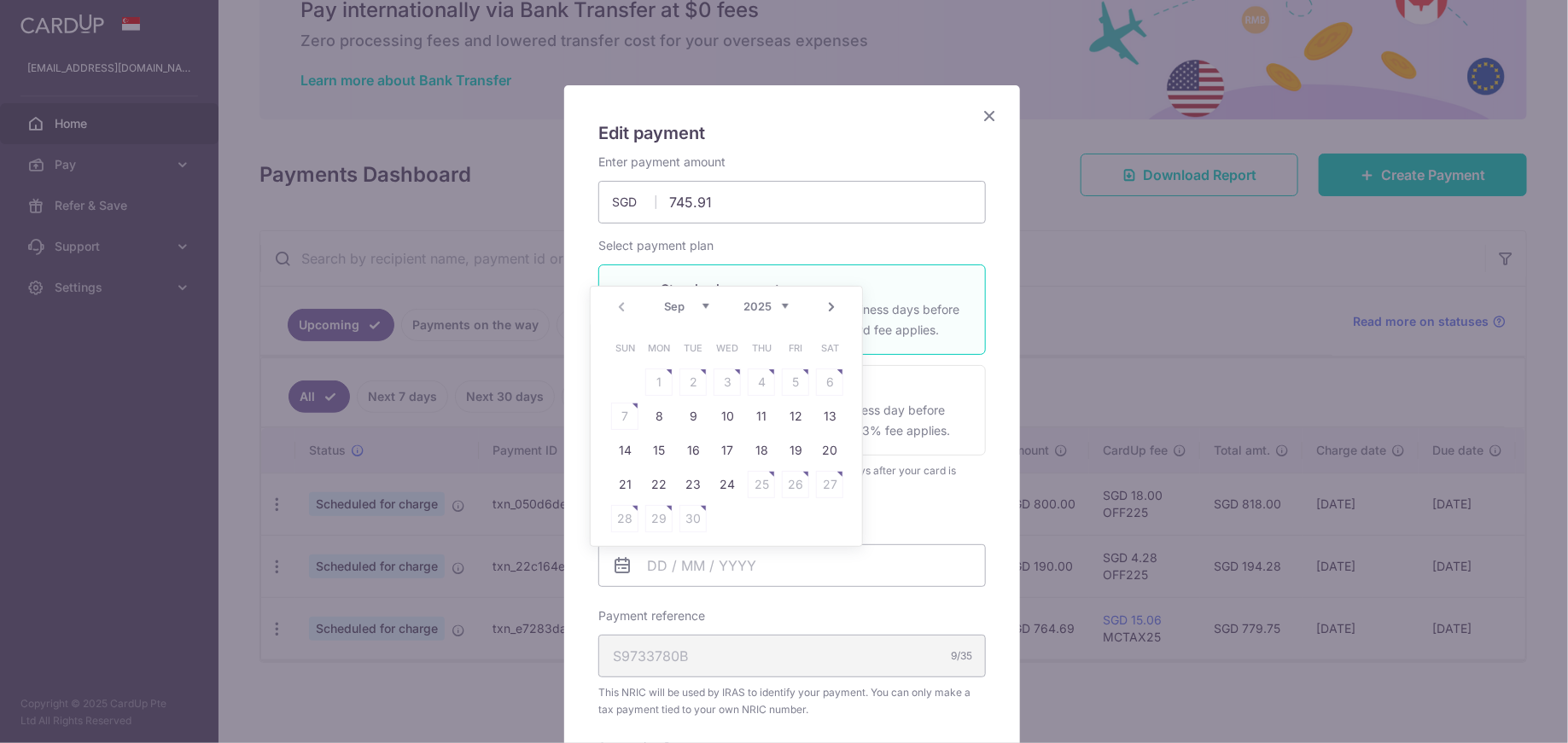
click at [828, 309] on link "Next" at bounding box center [832, 308] width 21 height 21
click at [662, 482] on link "20" at bounding box center [658, 484] width 27 height 27
type input "20/10/2025"
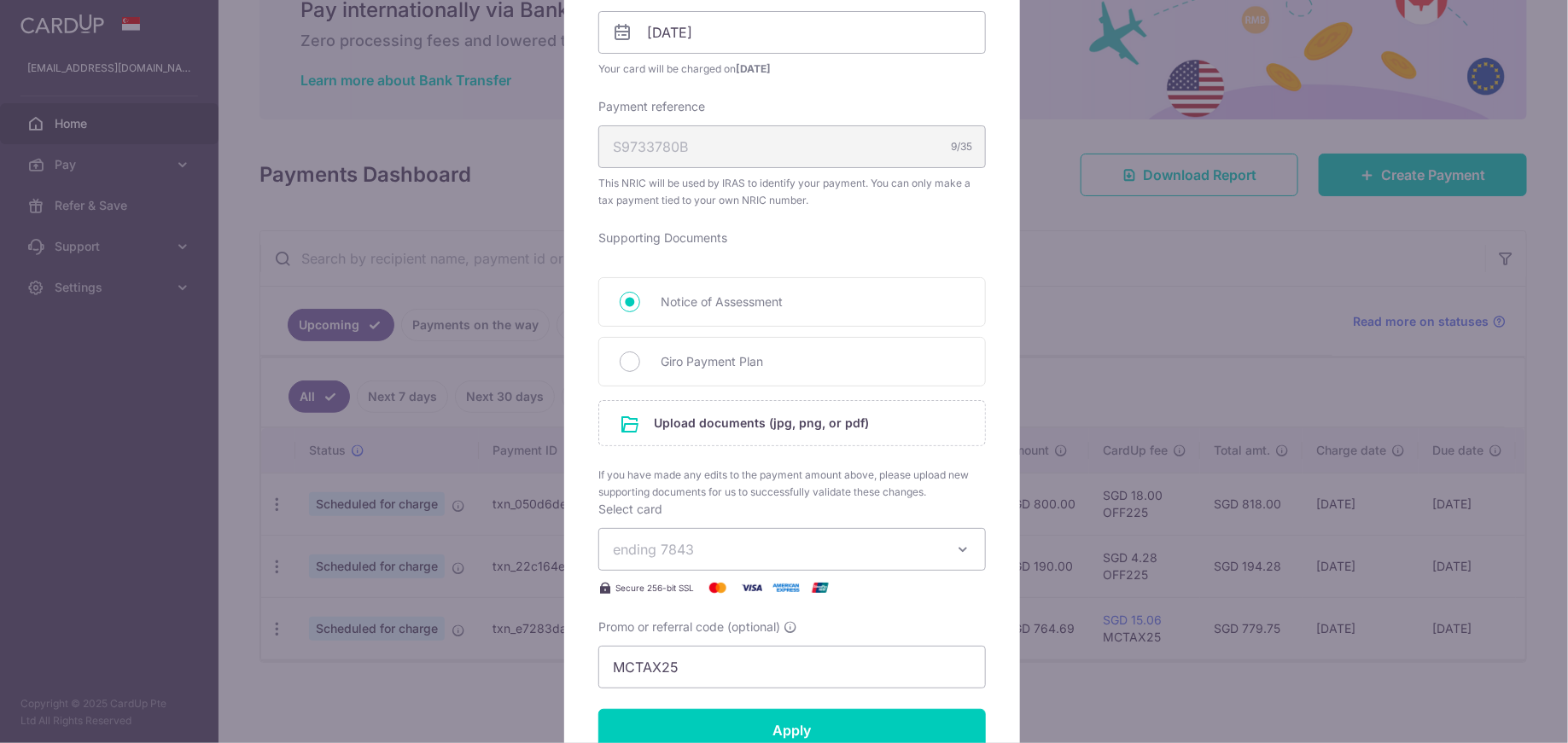
scroll to position [929, 0]
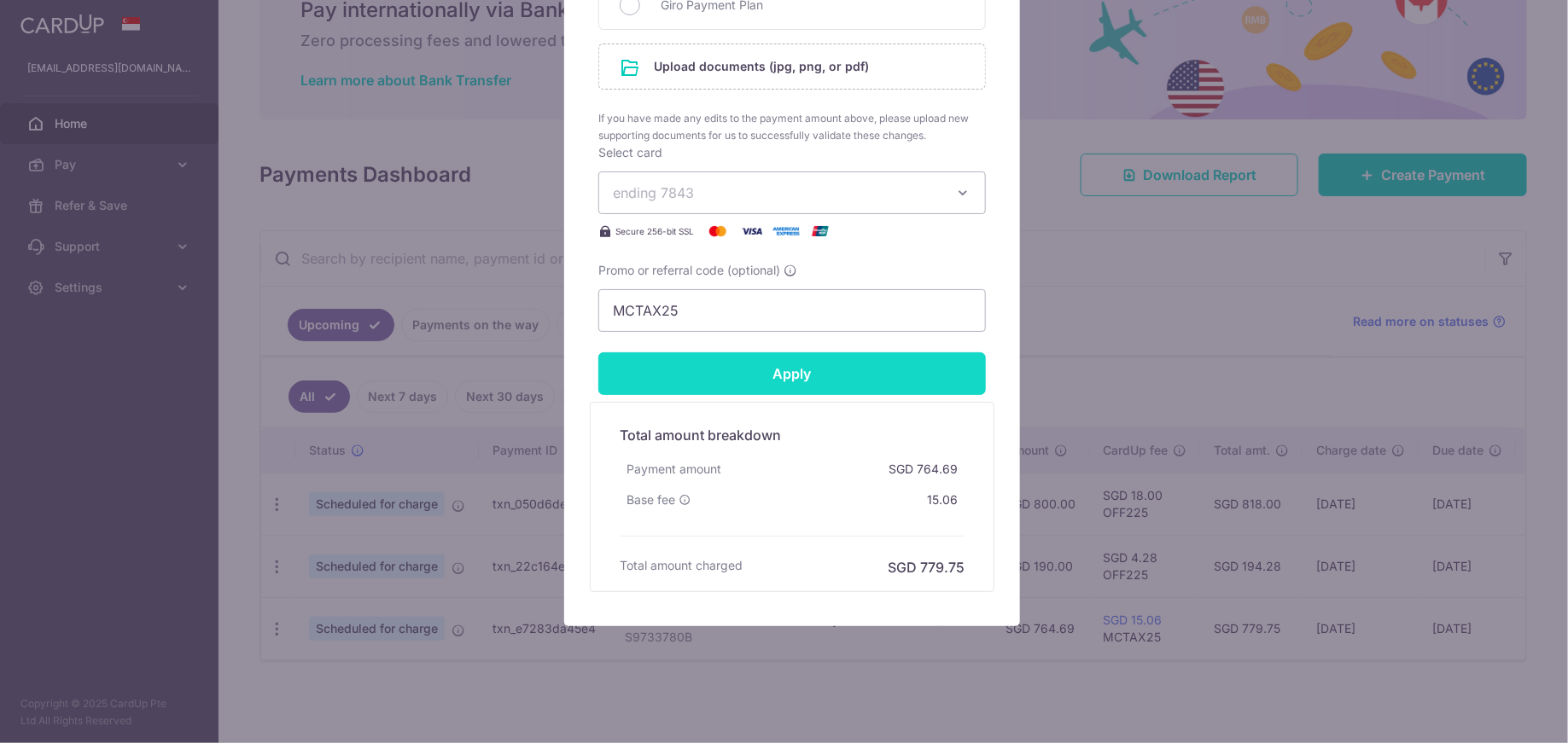
click at [857, 385] on input "Apply" at bounding box center [792, 373] width 387 height 42
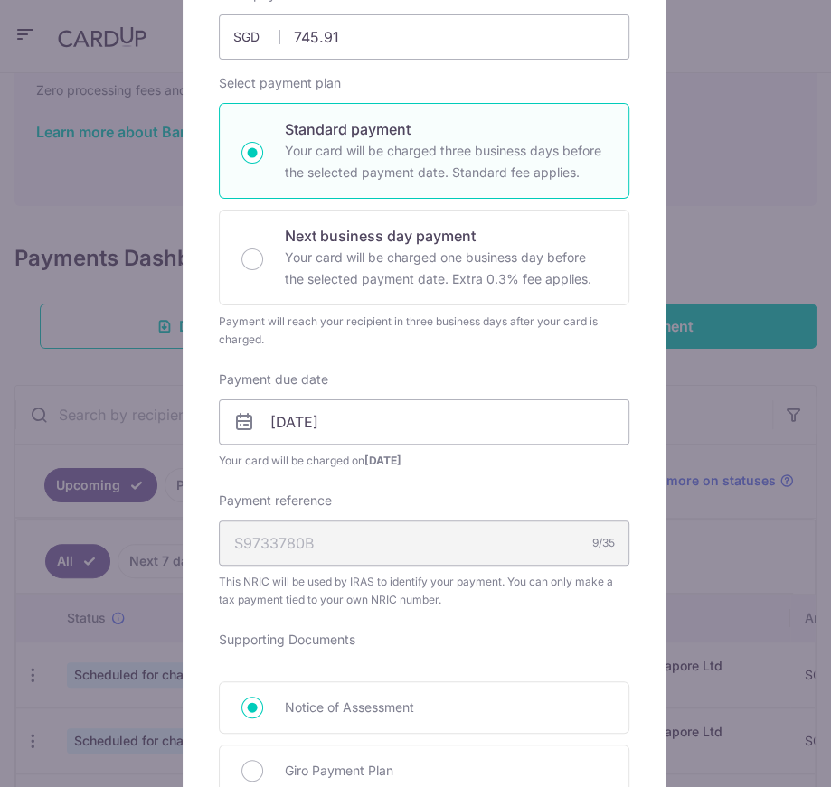
scroll to position [0, 0]
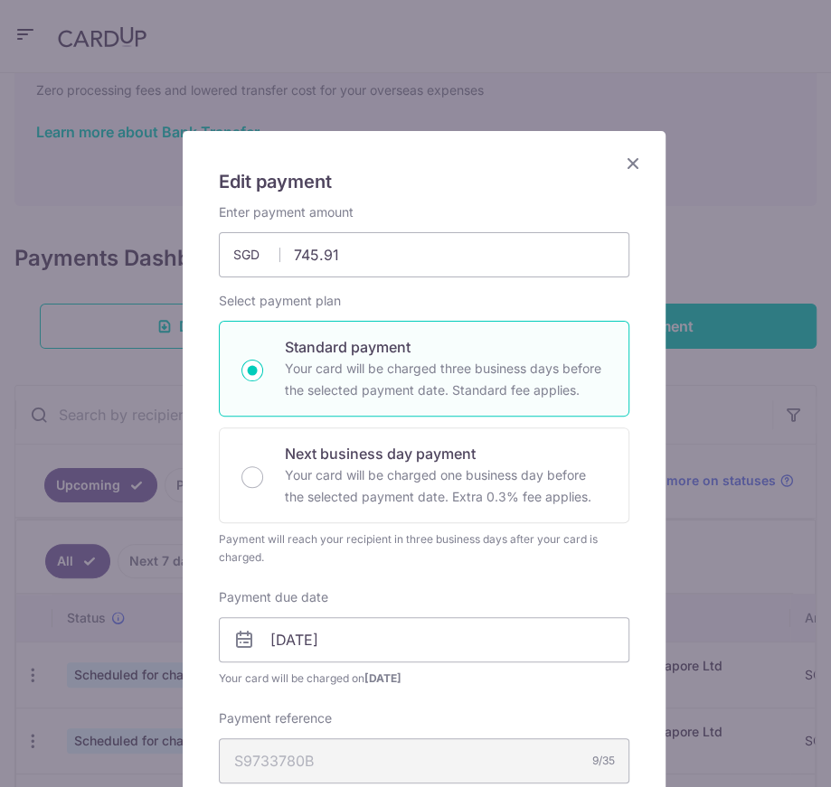
click at [626, 155] on icon "Close" at bounding box center [633, 163] width 22 height 23
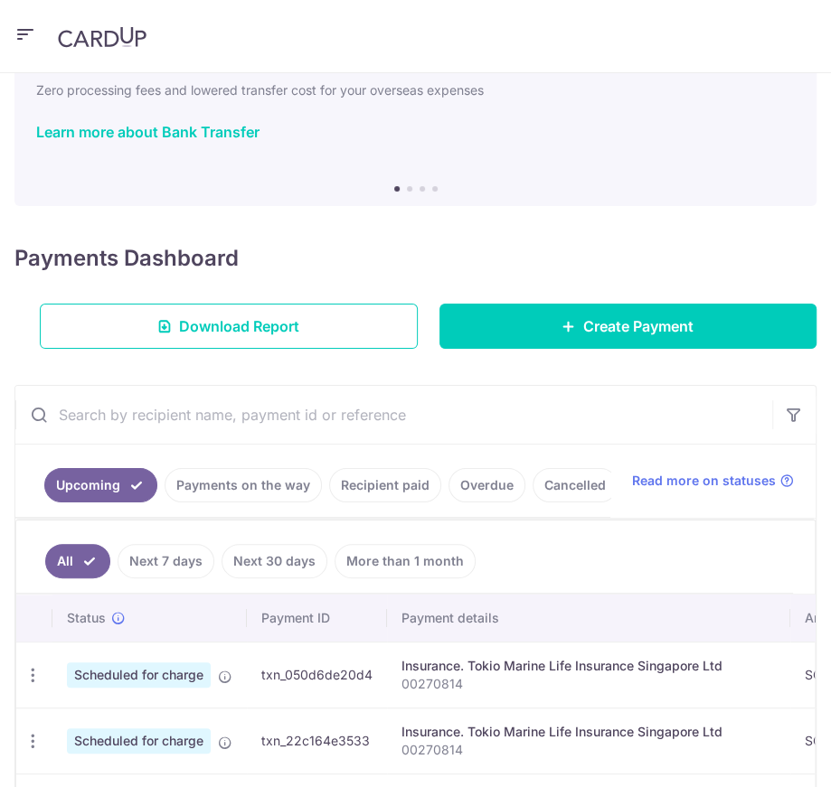
scroll to position [249, 0]
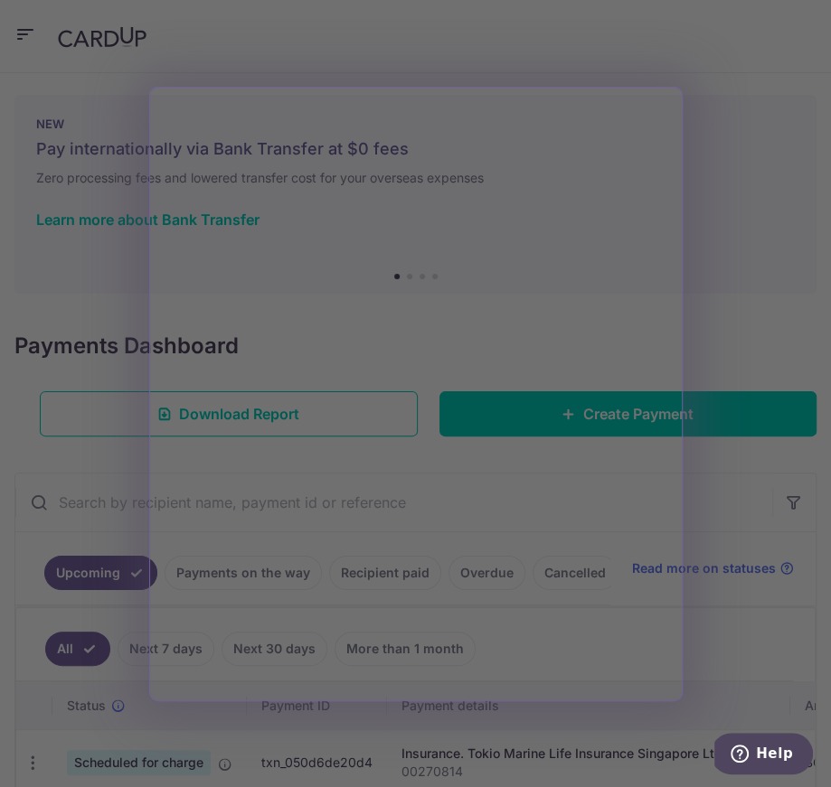
click at [747, 183] on div at bounding box center [419, 397] width 839 height 795
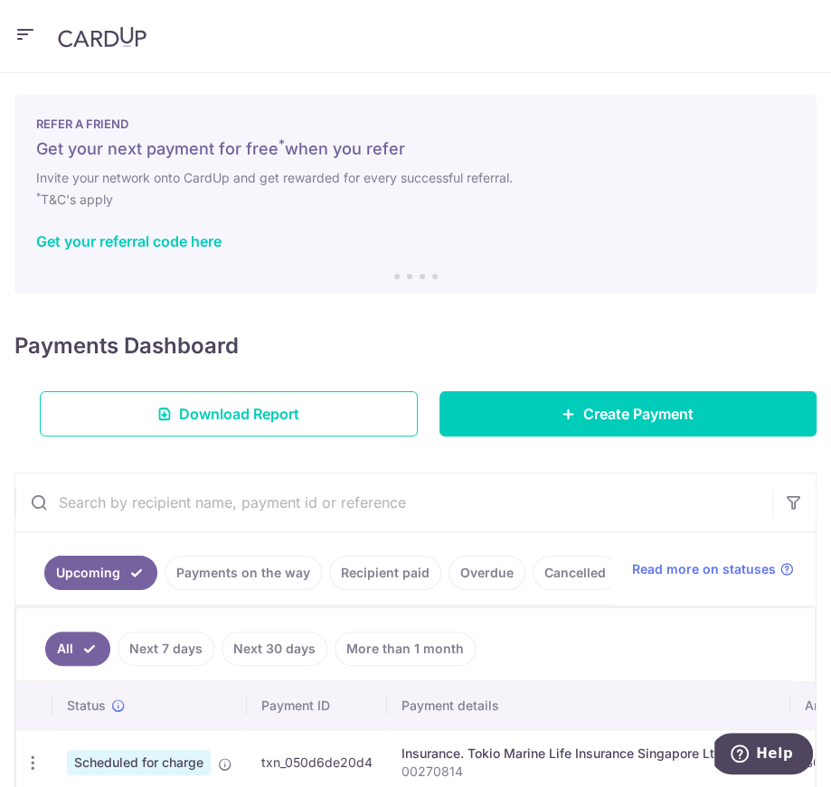
scroll to position [249, 0]
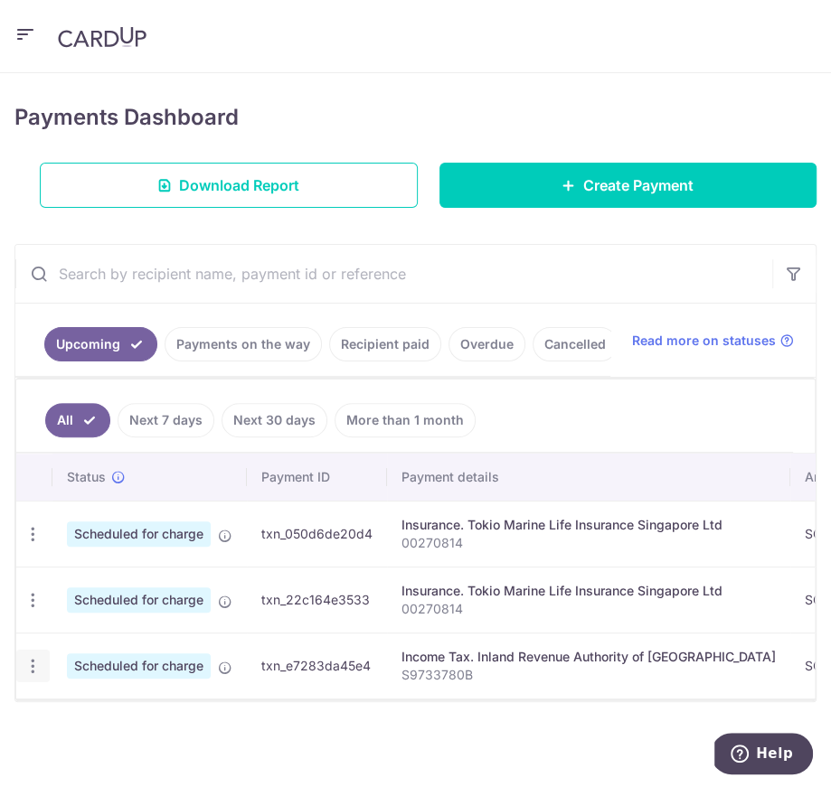
click at [42, 664] on div "Update payment Cancel payment" at bounding box center [32, 666] width 33 height 33
click at [13, 640] on div "× Pause Schedule Pause all future payments in this series Pause just this one p…" at bounding box center [415, 430] width 831 height 714
click at [24, 657] on icon "button" at bounding box center [33, 666] width 19 height 19
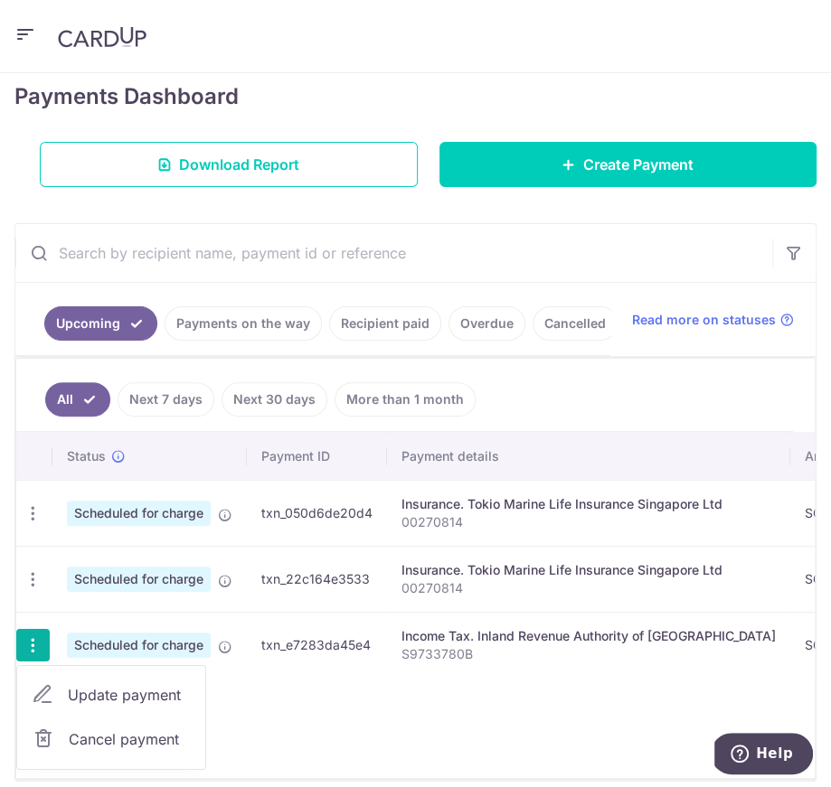
click at [126, 717] on link "Update payment" at bounding box center [111, 694] width 188 height 43
radio input "true"
type input "764.69"
type input "[DATE]"
type input "S9733780B"
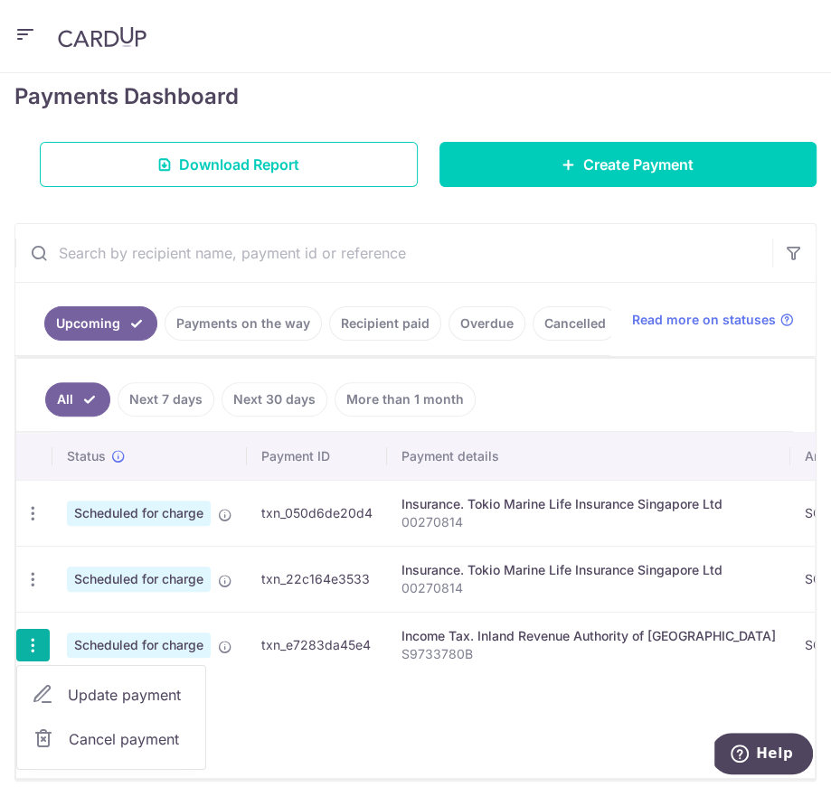
type input "MCTAX25"
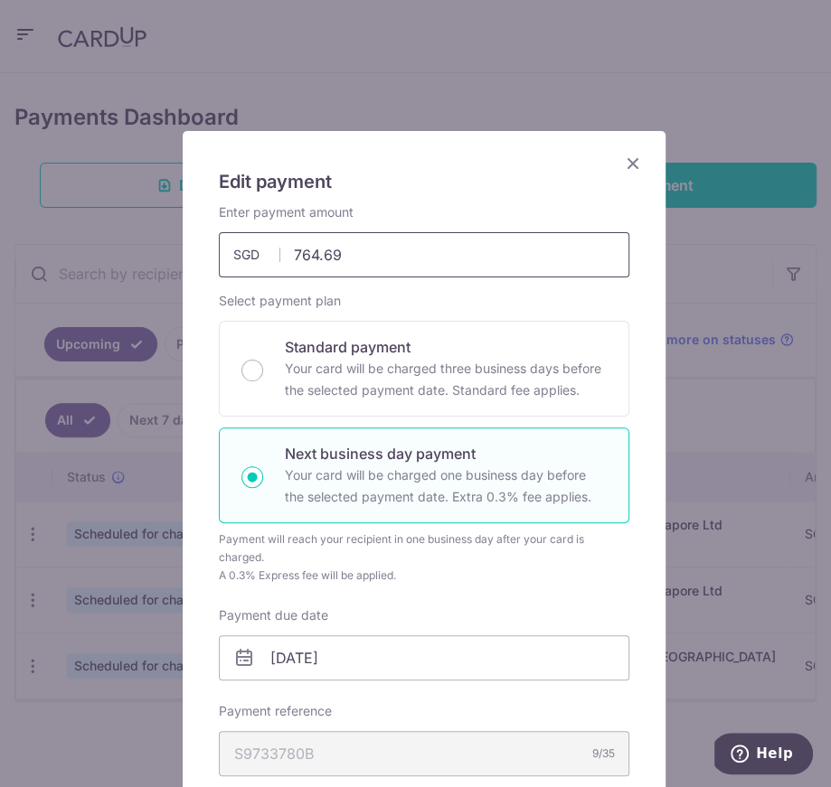
click at [371, 259] on input "764.69" at bounding box center [424, 254] width 410 height 45
drag, startPoint x: 363, startPoint y: 260, endPoint x: 167, endPoint y: 257, distance: 196.2
click at [167, 257] on div "Edit payment By clicking apply, you will make changes to all payments to Inland…" at bounding box center [415, 393] width 831 height 787
click at [334, 271] on input "764.69" at bounding box center [424, 254] width 410 height 45
drag, startPoint x: 355, startPoint y: 260, endPoint x: 264, endPoint y: 253, distance: 91.6
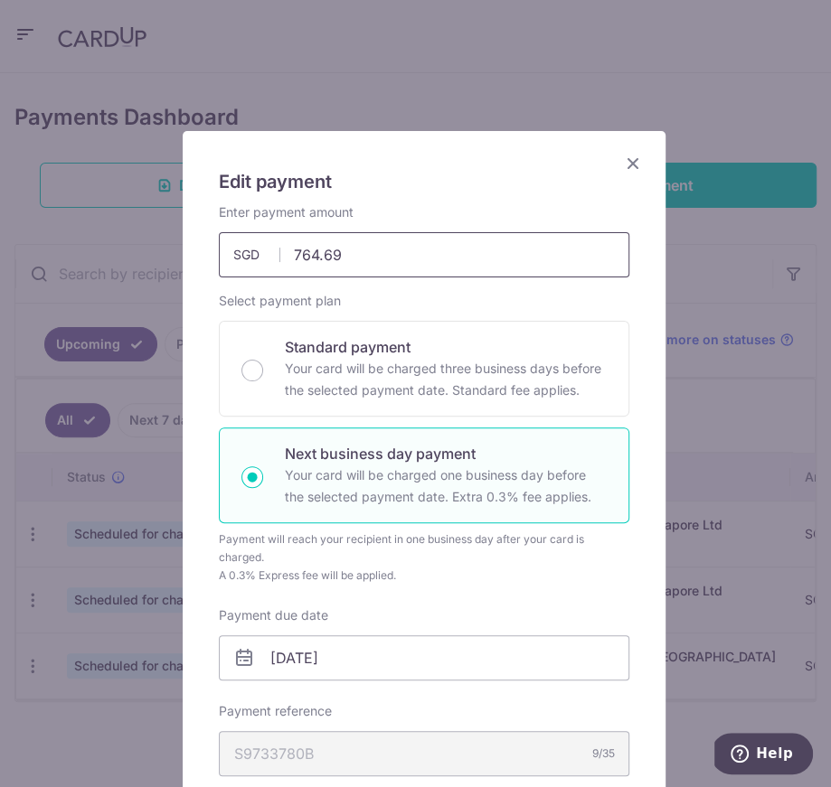
click at [264, 253] on div "764.69 764.69 SGD" at bounding box center [424, 254] width 410 height 45
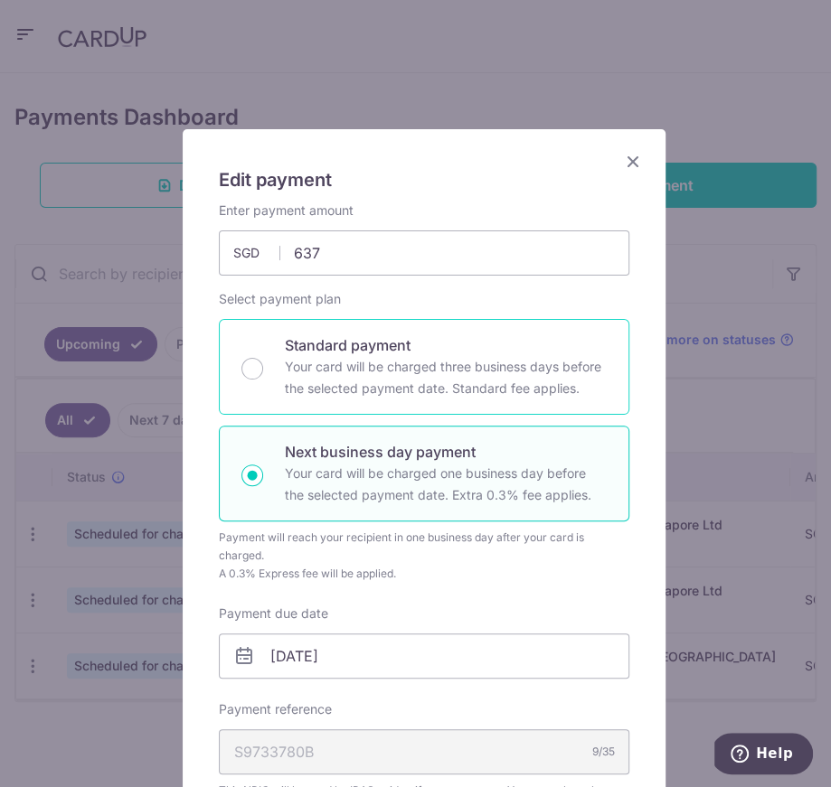
type input "637.00"
click at [346, 329] on div "Standard payment Your card will be charged three business days before the selec…" at bounding box center [424, 367] width 410 height 96
radio input "true"
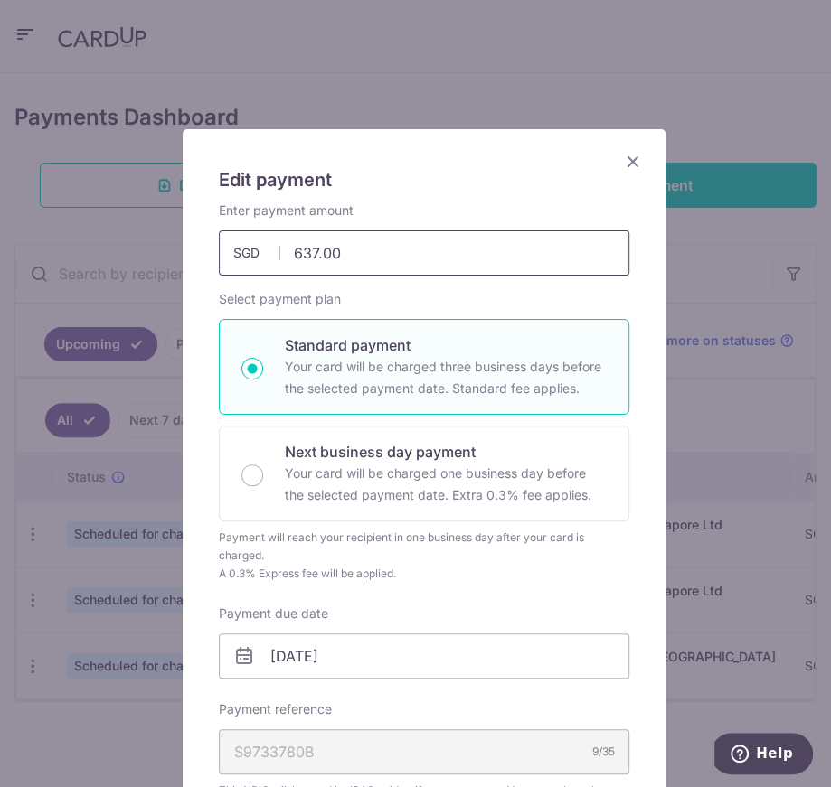
click at [428, 252] on input "637.00" at bounding box center [424, 253] width 410 height 45
click at [622, 171] on button "Close" at bounding box center [633, 162] width 22 height 22
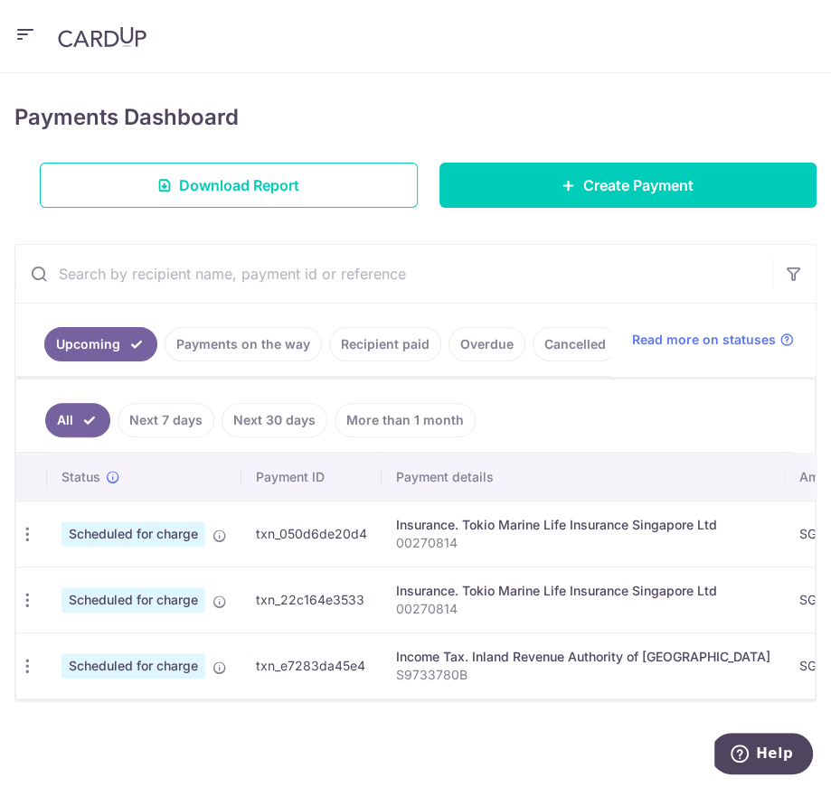
scroll to position [0, 0]
click at [35, 667] on div "Update payment Cancel payment" at bounding box center [32, 666] width 33 height 33
click at [33, 661] on icon "button" at bounding box center [33, 666] width 19 height 19
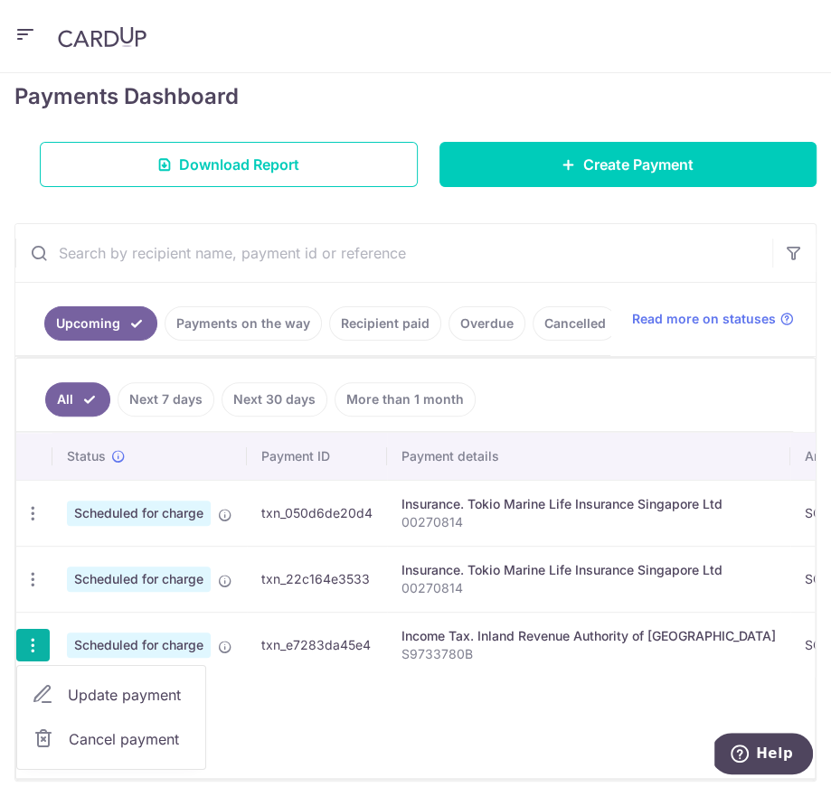
click at [86, 717] on link "Update payment" at bounding box center [111, 694] width 188 height 43
radio input "true"
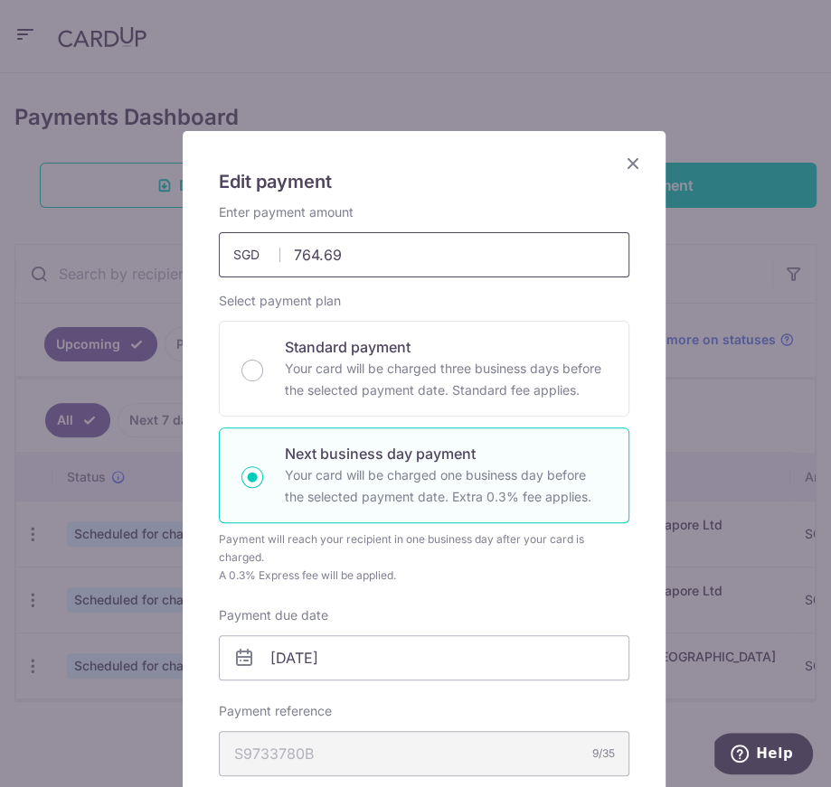
click at [391, 240] on input "764.69" at bounding box center [424, 254] width 410 height 45
type input "0"
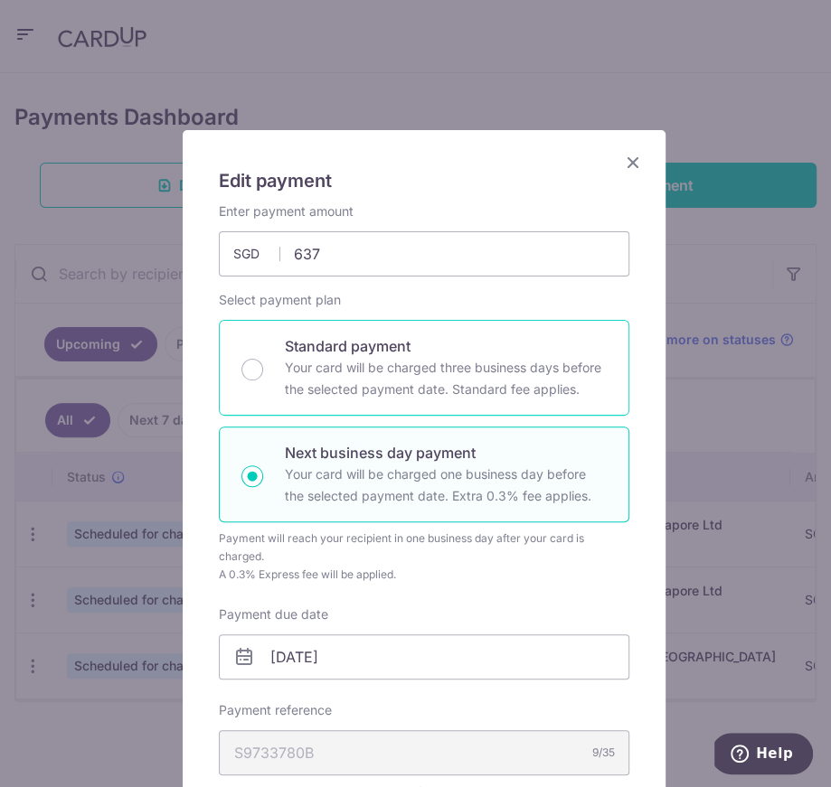
type input "637.00"
click at [440, 379] on p "Your card will be charged three business days before the selected payment date.…" at bounding box center [446, 378] width 322 height 43
click at [263, 379] on input "Standard payment Your card will be charged three business days before the selec…" at bounding box center [252, 370] width 22 height 22
radio input "true"
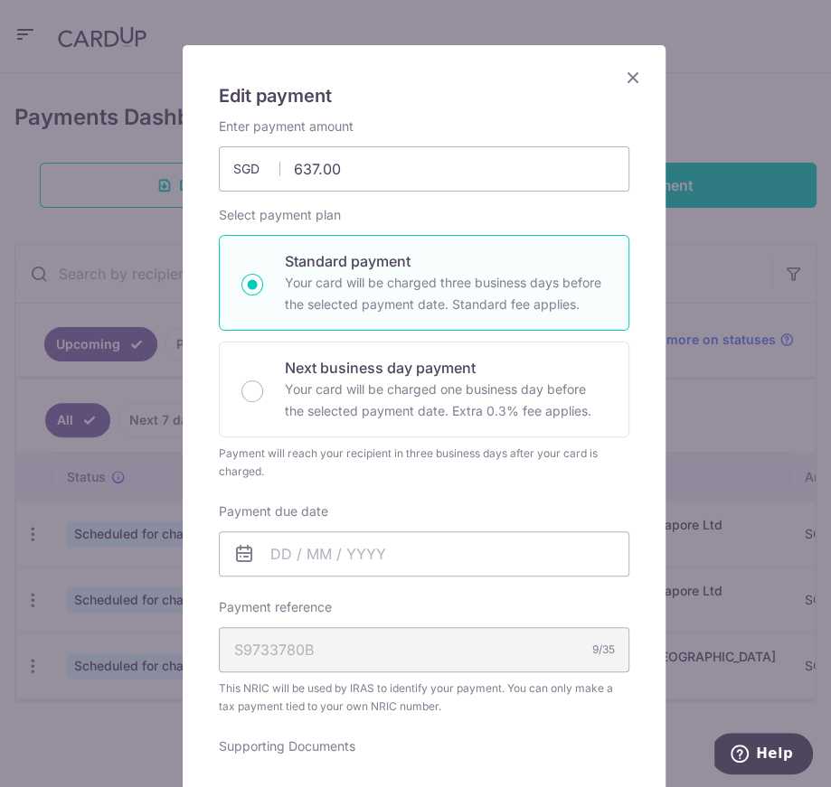
scroll to position [69, 0]
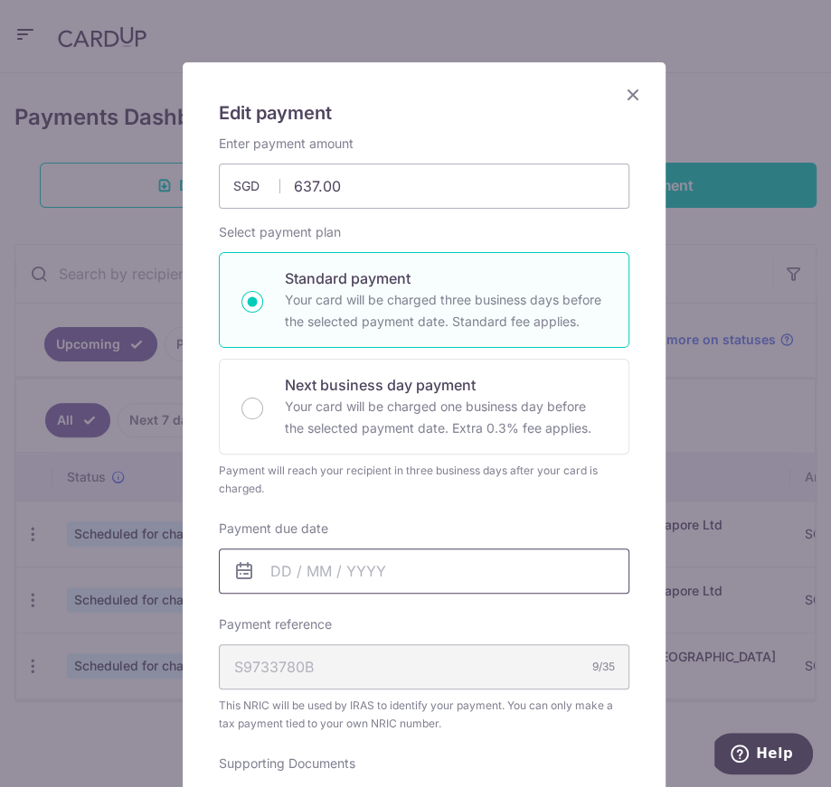
click at [324, 564] on input "Payment due date" at bounding box center [424, 571] width 410 height 45
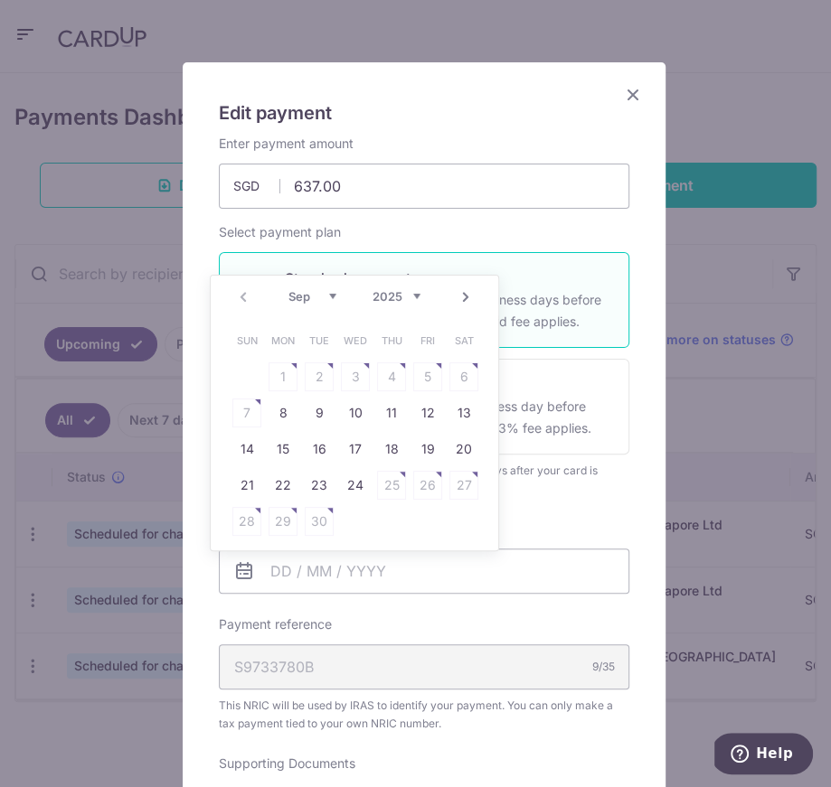
click at [455, 287] on link "Next" at bounding box center [466, 298] width 22 height 22
click at [285, 522] on link "27" at bounding box center [282, 521] width 29 height 29
type input "27/10/2025"
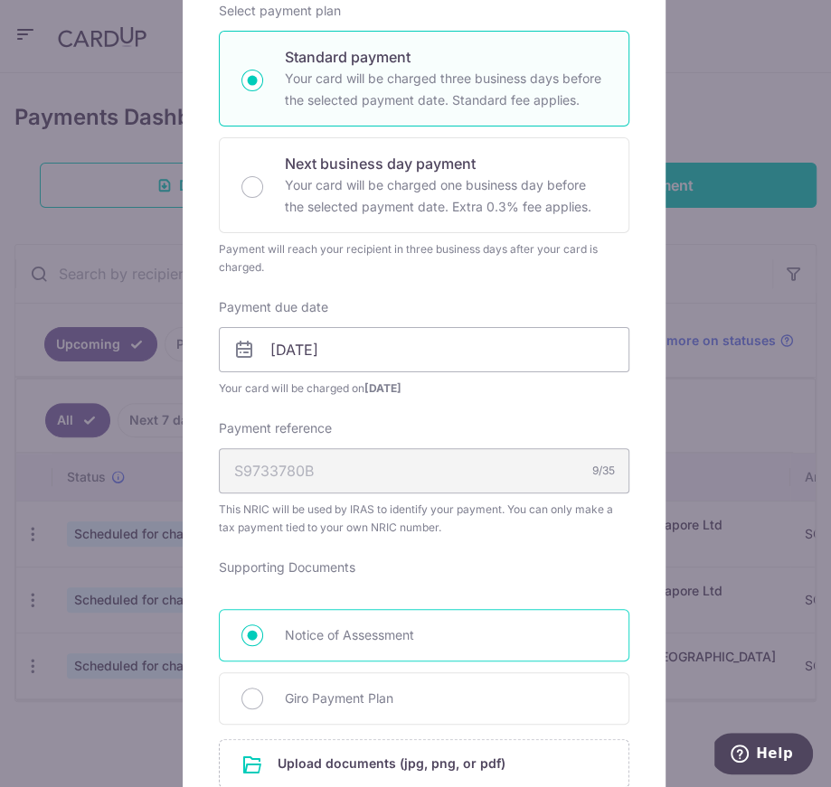
scroll to position [494, 0]
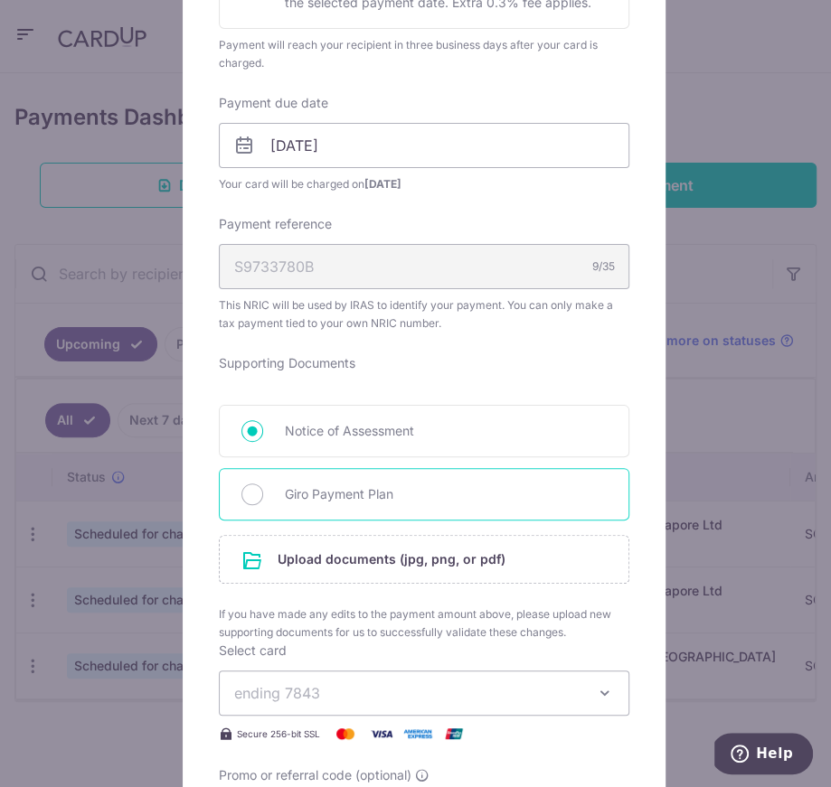
click at [344, 495] on span "Giro Payment Plan" at bounding box center [446, 495] width 322 height 22
click at [263, 495] on input "Giro Payment Plan" at bounding box center [252, 495] width 22 height 22
radio input "true"
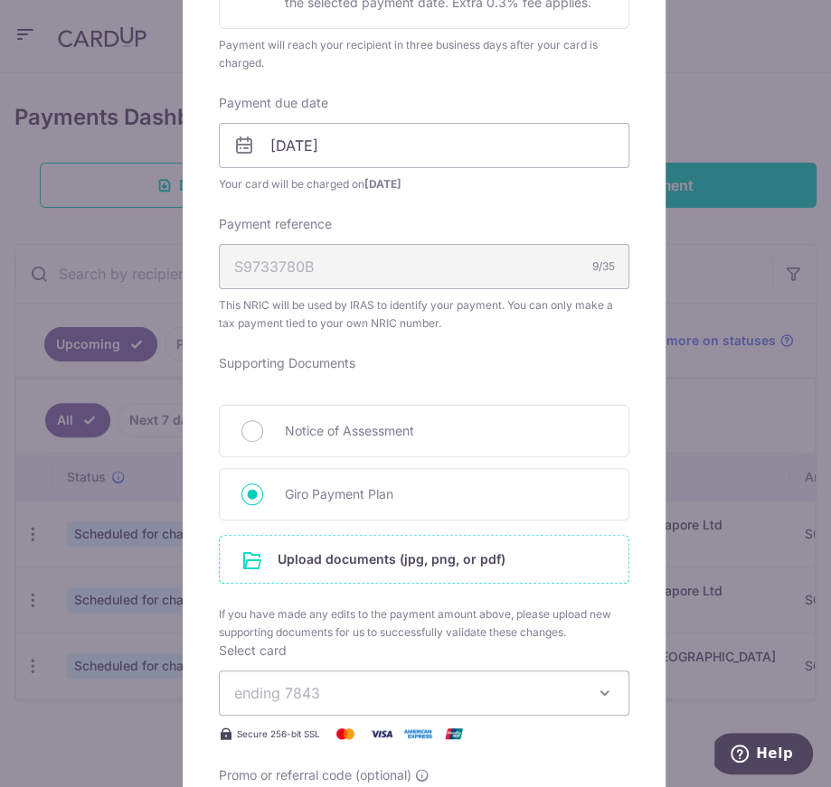
click at [352, 556] on input "file" at bounding box center [424, 559] width 409 height 47
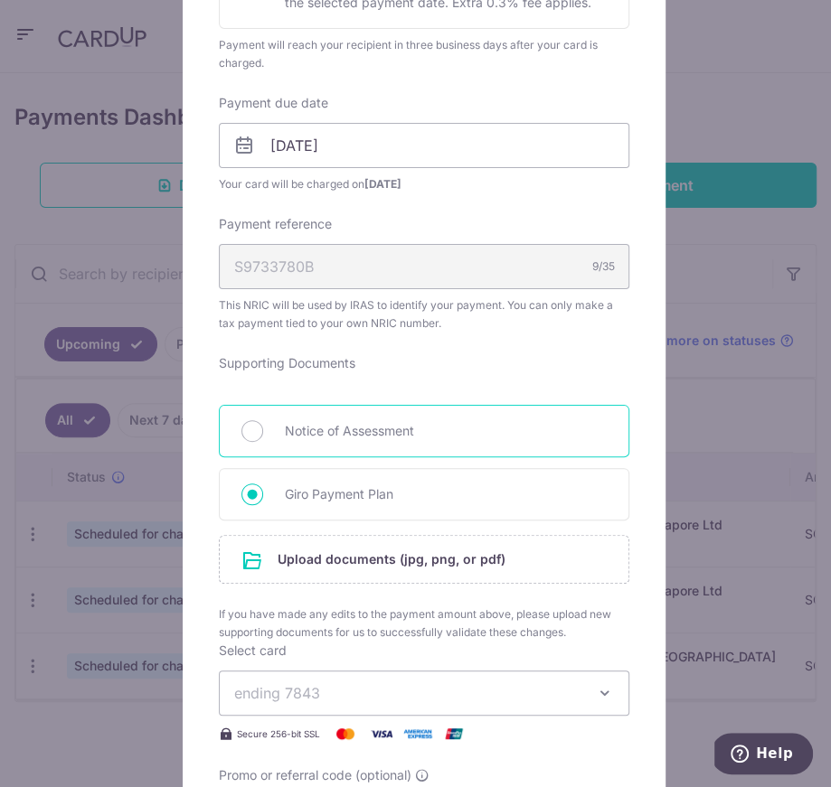
click at [343, 443] on div "Notice of Assessment" at bounding box center [424, 431] width 410 height 52
click at [258, 425] on div "Notice of Assessment" at bounding box center [424, 431] width 410 height 52
click at [249, 418] on div "Notice of Assessment" at bounding box center [424, 431] width 410 height 52
click at [252, 442] on div "Notice of Assessment" at bounding box center [424, 431] width 410 height 52
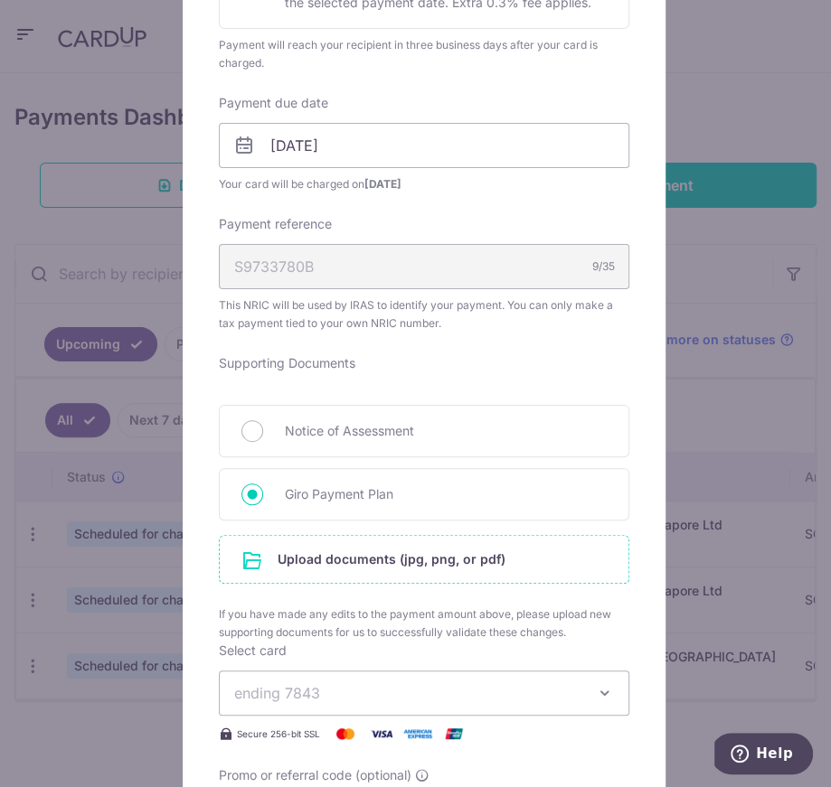
click at [268, 544] on input "file" at bounding box center [424, 559] width 409 height 47
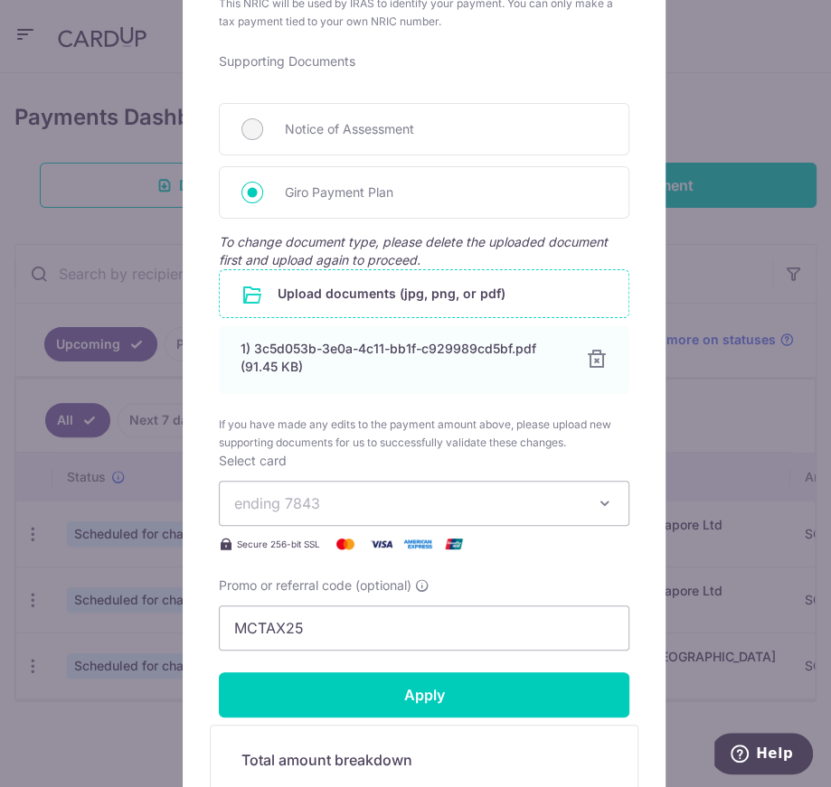
scroll to position [1096, 0]
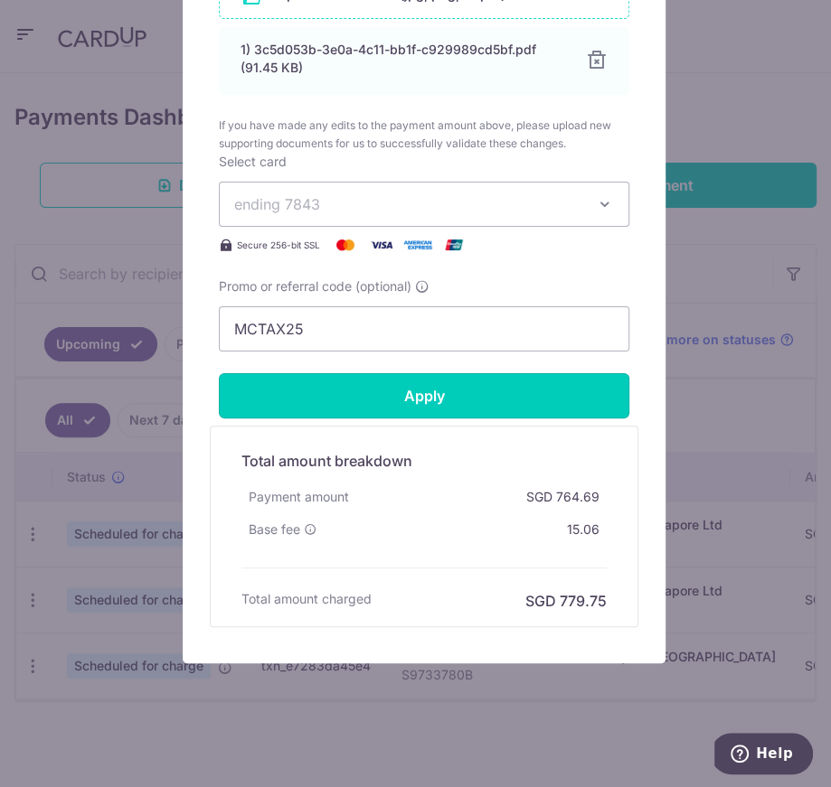
click at [466, 399] on input "Apply" at bounding box center [424, 395] width 410 height 45
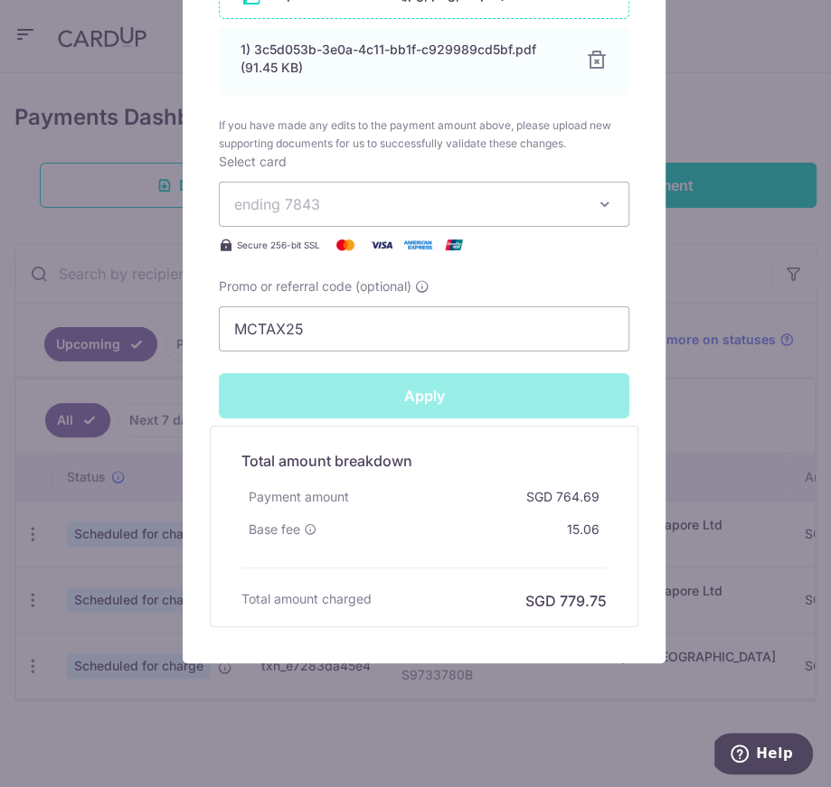
type input "Successfully Applied"
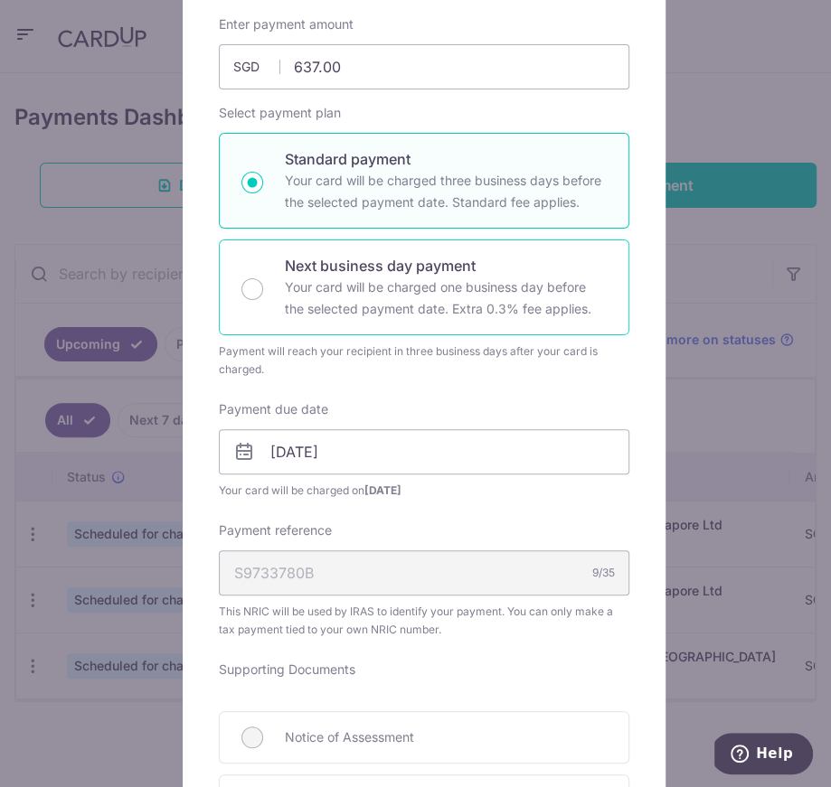
scroll to position [0, 0]
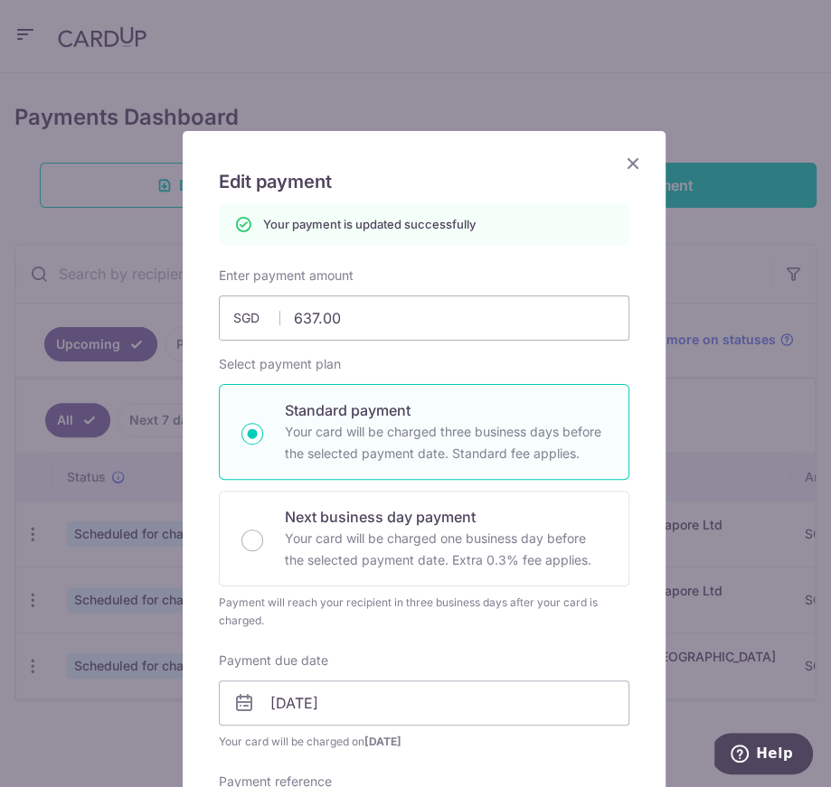
click at [625, 167] on icon "Close" at bounding box center [633, 163] width 22 height 23
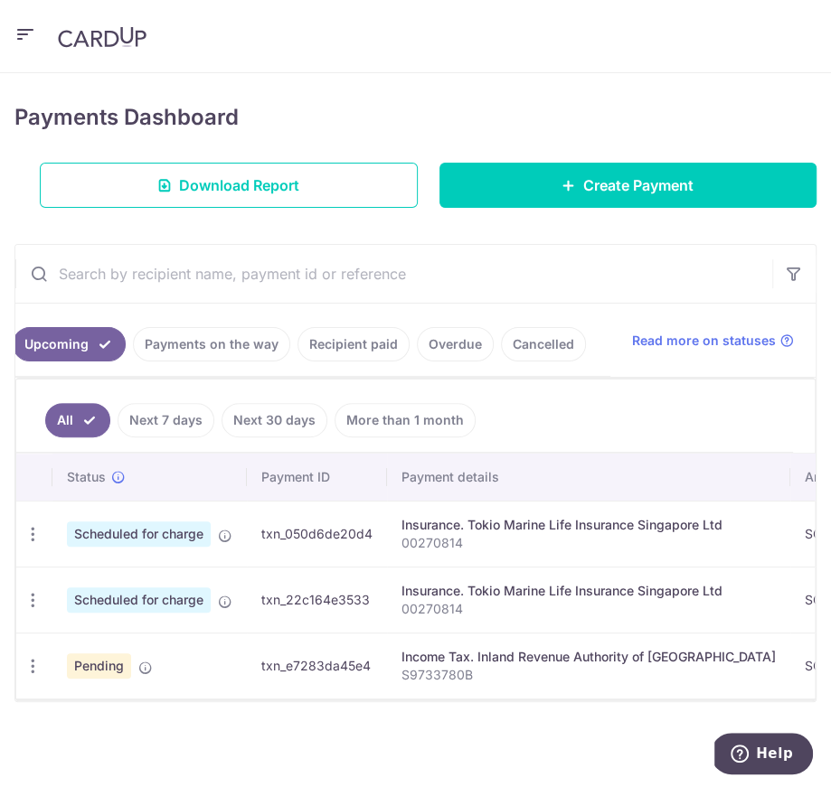
click at [485, 185] on div "× Pause Schedule Pause all future payments in this series Pause just this one p…" at bounding box center [415, 430] width 831 height 714
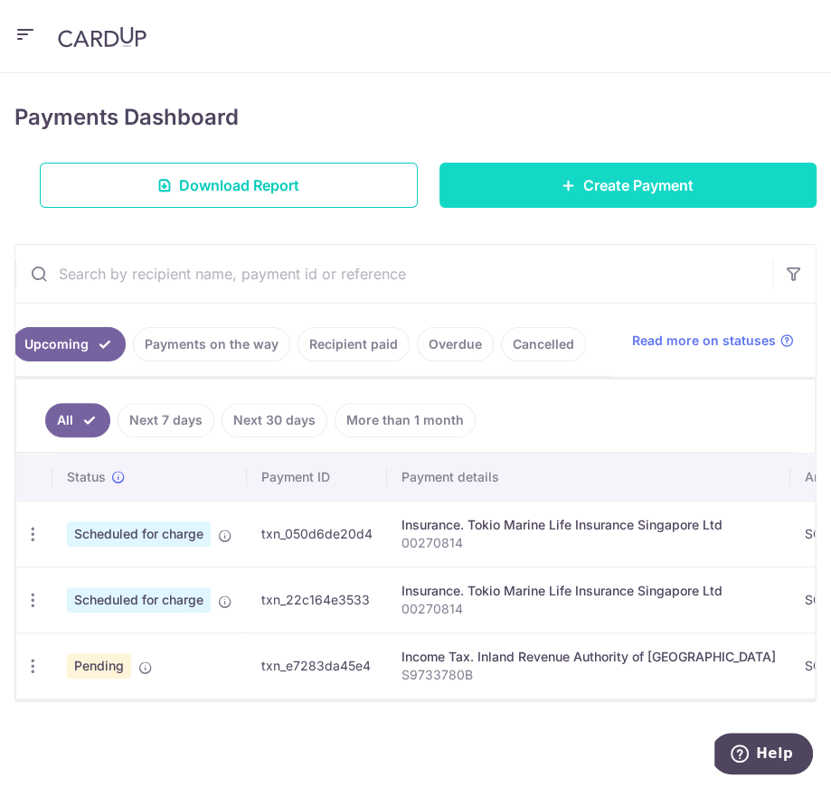
click at [544, 163] on link "Create Payment" at bounding box center [628, 185] width 378 height 45
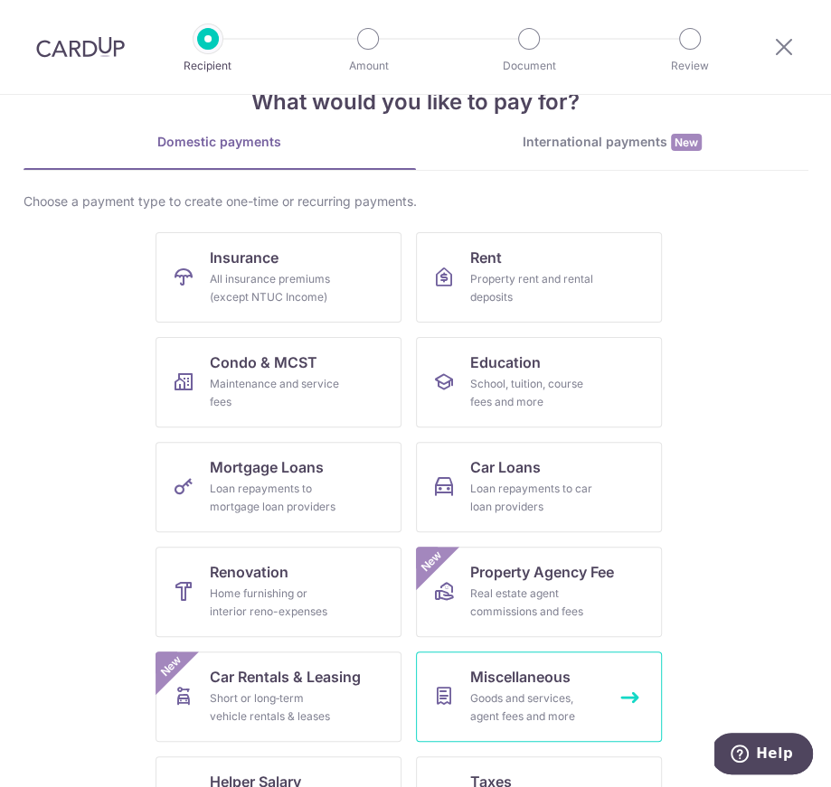
scroll to position [231, 0]
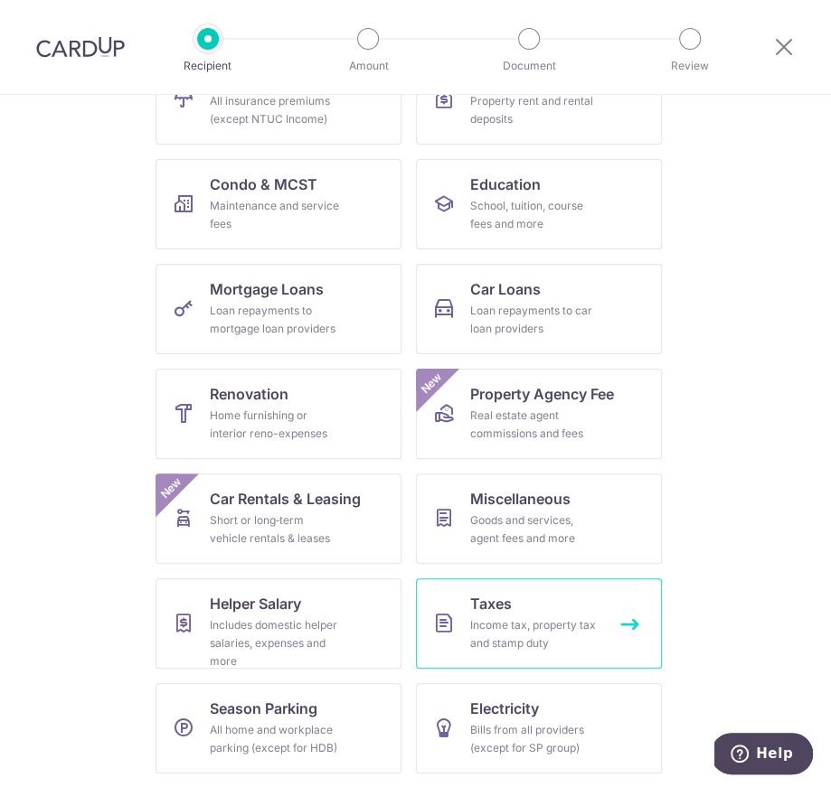
click at [517, 641] on div "Income tax, property tax and stamp duty" at bounding box center [535, 635] width 130 height 36
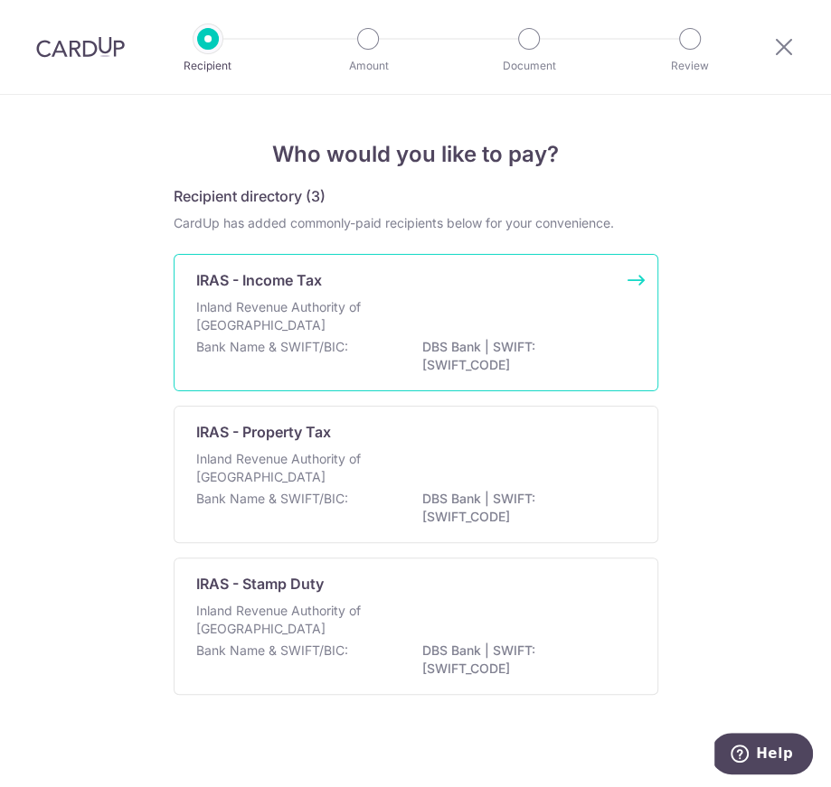
click at [360, 343] on div "Bank Name & SWIFT/BIC: DBS Bank | SWIFT: [SWIFT_CODE]" at bounding box center [415, 357] width 439 height 38
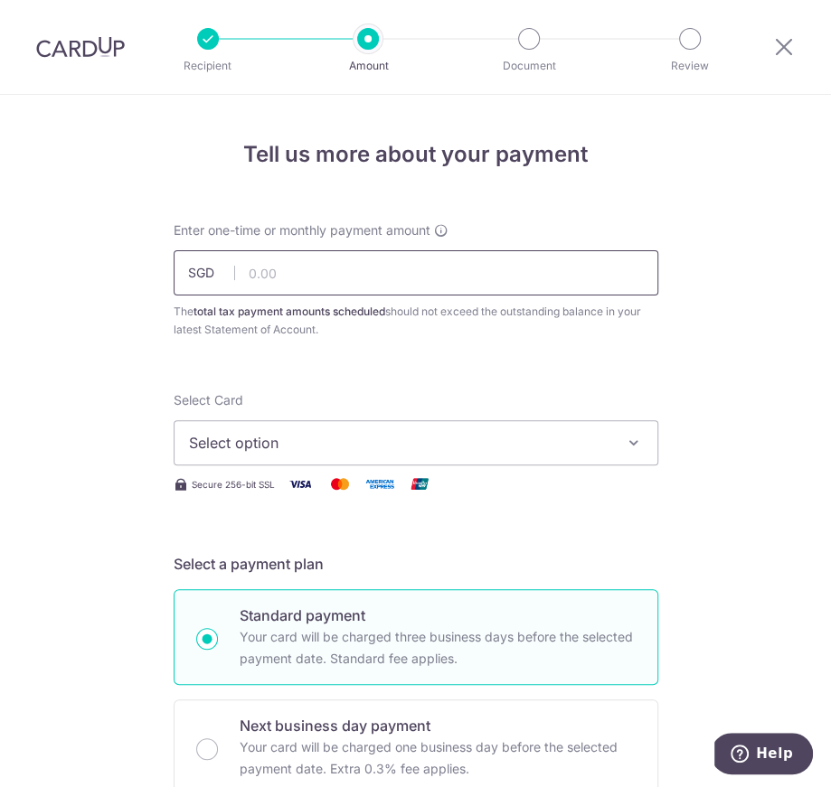
click at [342, 287] on input "text" at bounding box center [416, 272] width 485 height 45
type input "127.69"
click at [307, 443] on span "Select option" at bounding box center [399, 443] width 421 height 22
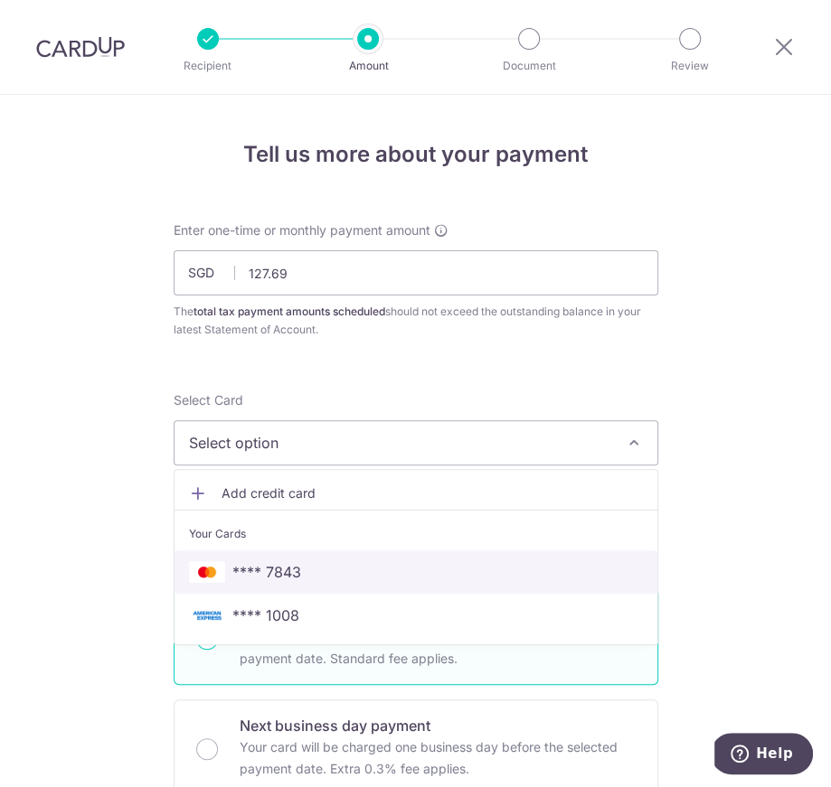
click at [274, 566] on span "**** 7843" at bounding box center [266, 572] width 69 height 22
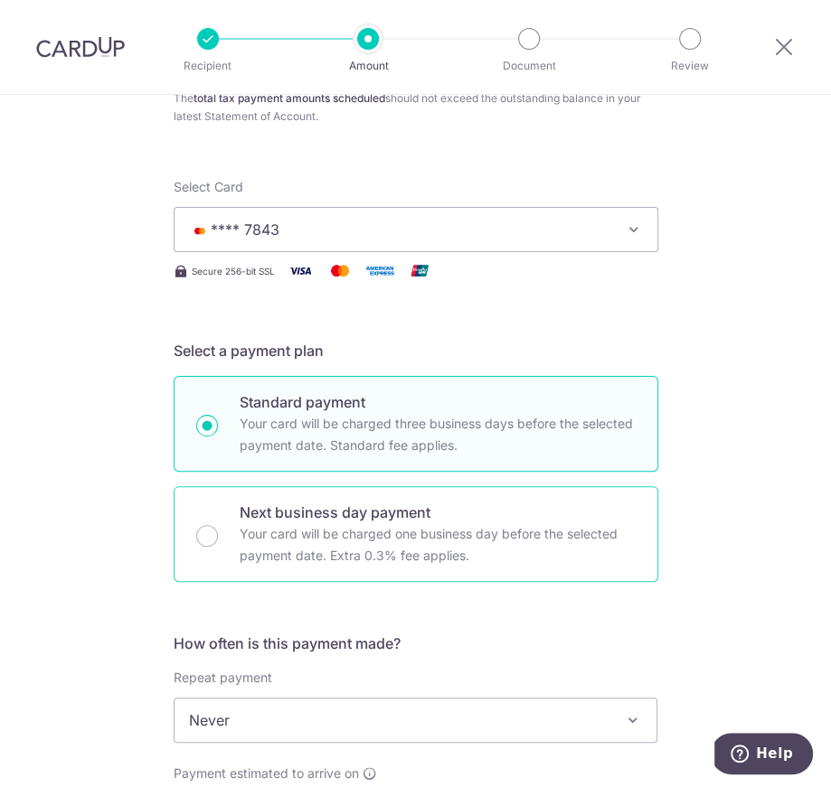
scroll to position [214, 0]
click at [315, 561] on p "Your card will be charged one business day before the selected payment date. Ex…" at bounding box center [438, 543] width 396 height 43
click at [218, 546] on input "Next business day payment Your card will be charged one business day before the…" at bounding box center [207, 535] width 22 height 22
radio input "false"
radio input "true"
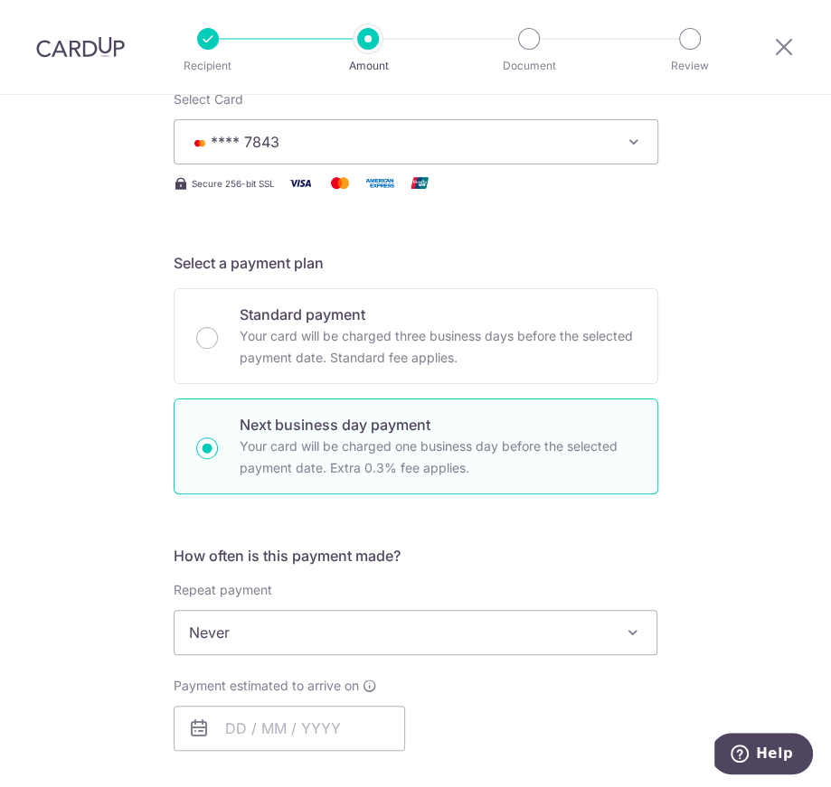
scroll to position [429, 0]
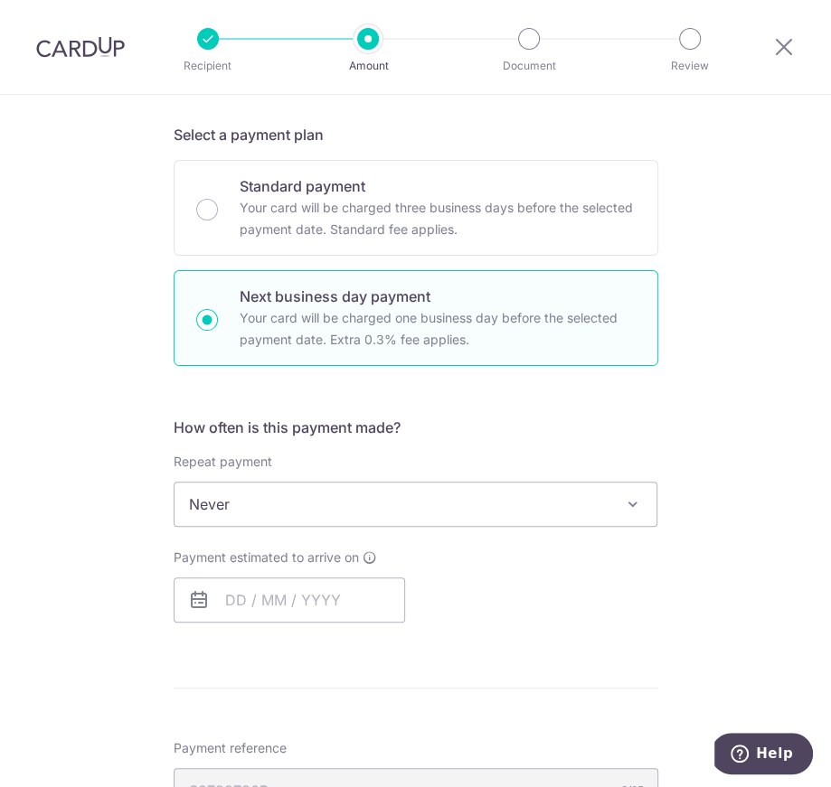
click at [358, 511] on span "Never" at bounding box center [415, 504] width 483 height 43
click at [323, 583] on input "text" at bounding box center [289, 600] width 231 height 45
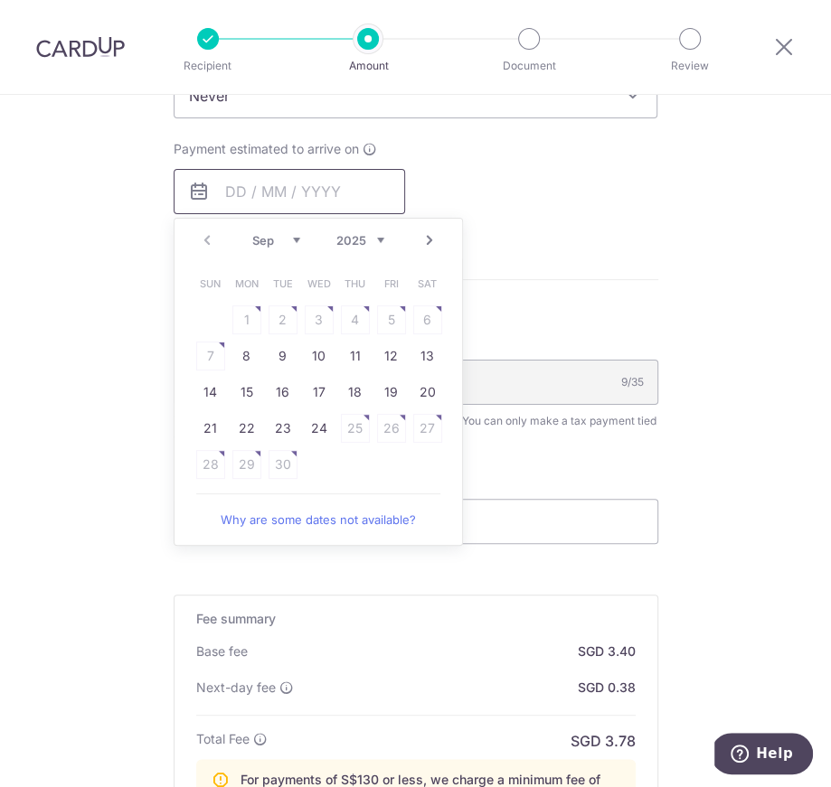
scroll to position [852, 0]
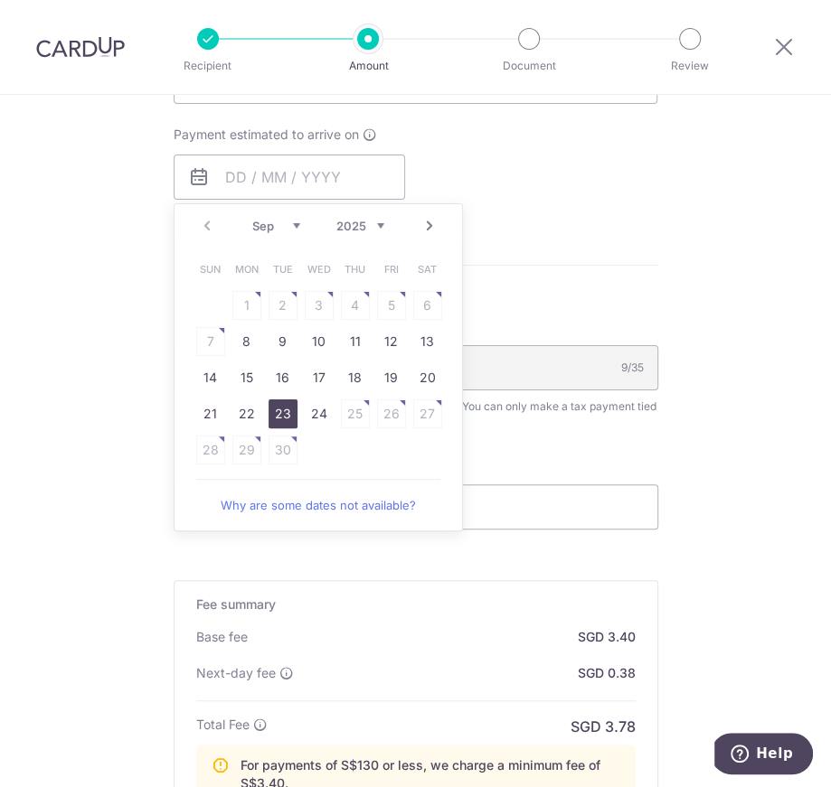
click at [285, 414] on link "23" at bounding box center [282, 414] width 29 height 29
type input "23/09/2025"
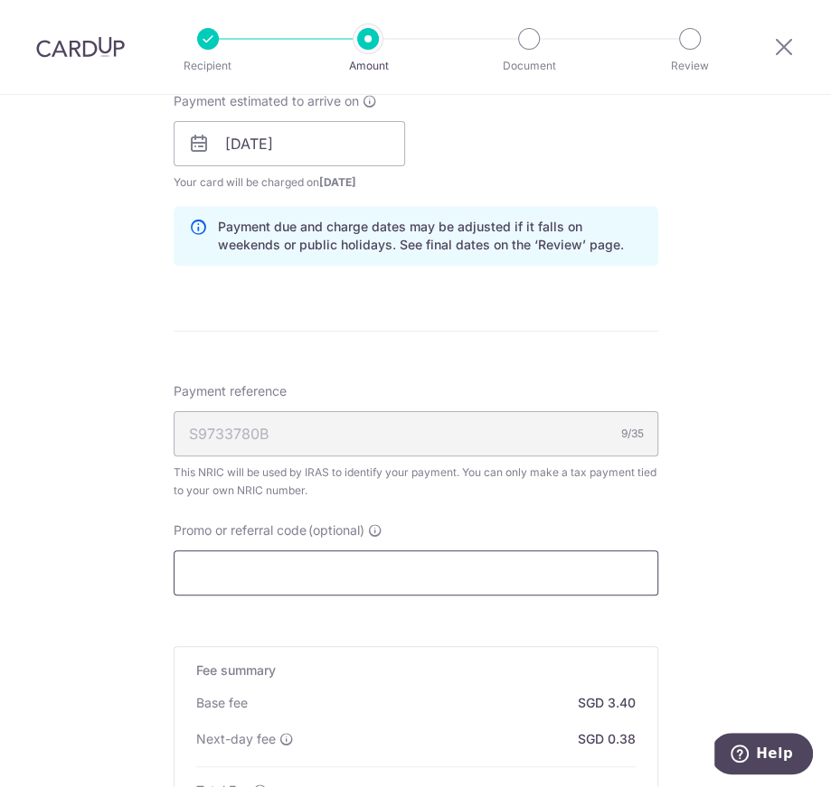
scroll to position [899, 0]
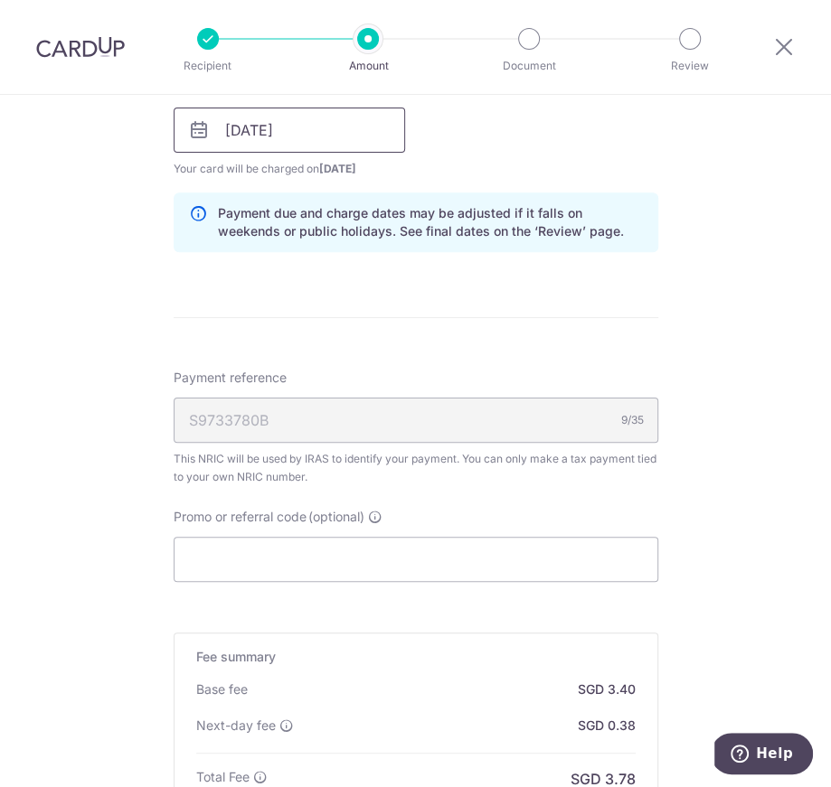
click at [381, 142] on input "23/09/2025" at bounding box center [289, 130] width 231 height 45
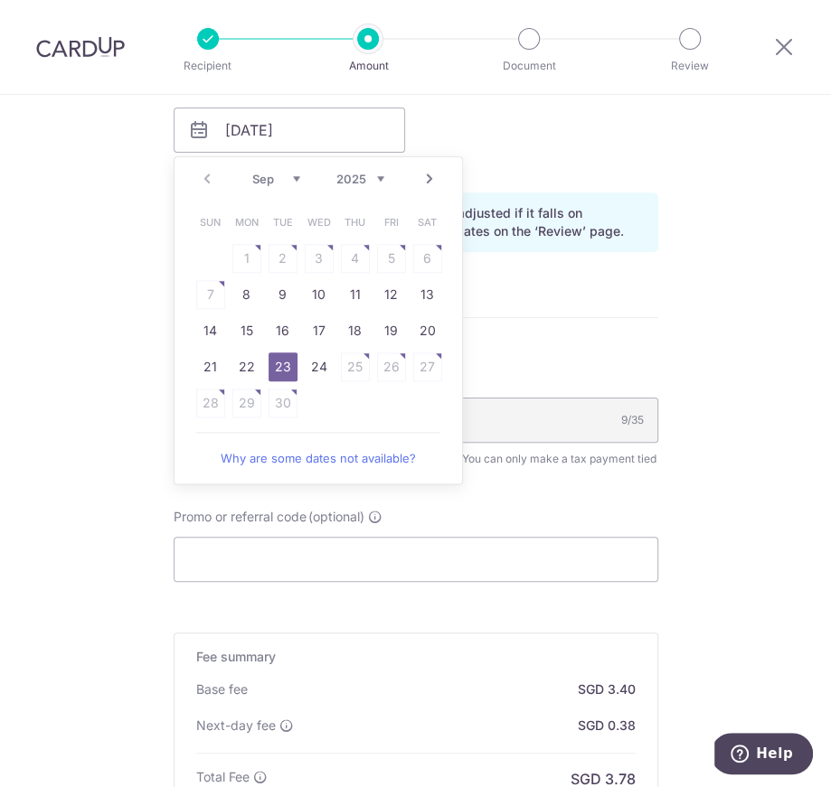
click at [657, 152] on div "Payment estimated to arrive on 23/09/2025 Prev Next Sep Oct Nov Dec 2025 2026 S…" at bounding box center [416, 128] width 506 height 99
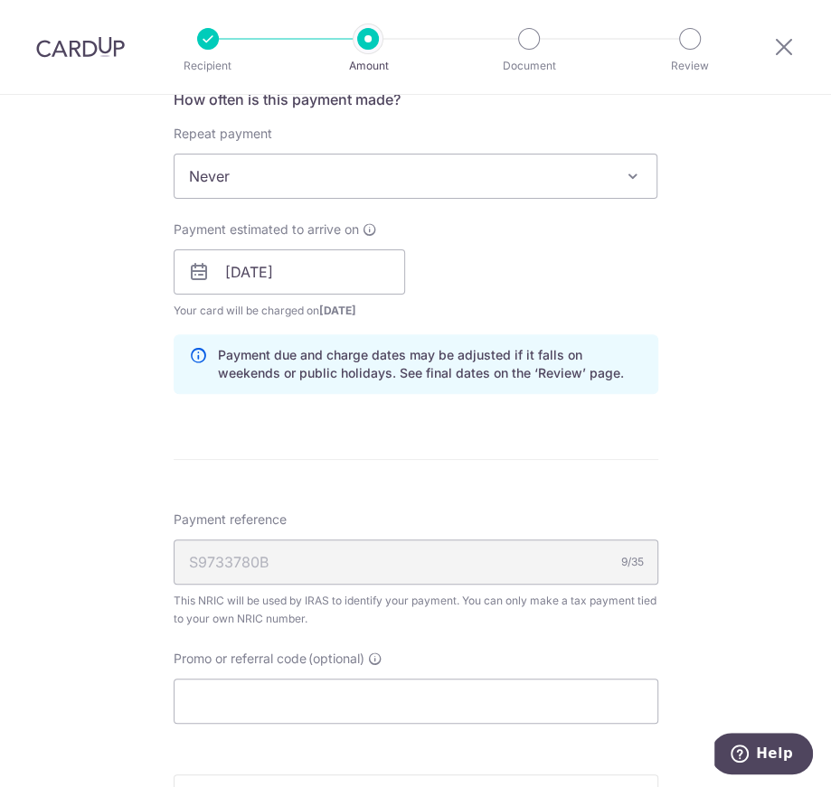
scroll to position [657, 0]
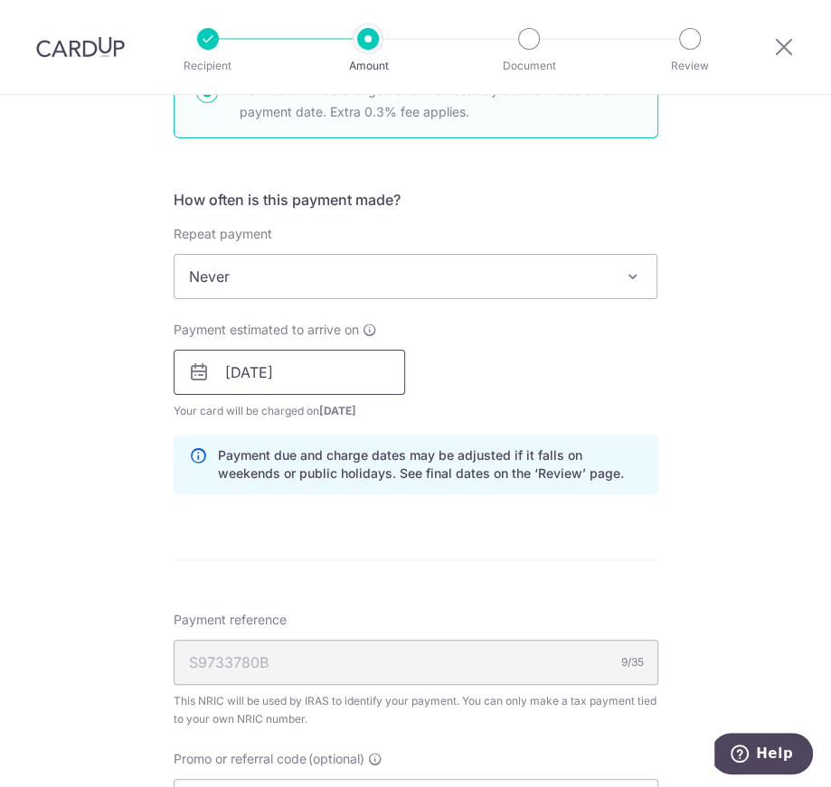
click at [365, 378] on input "23/09/2025" at bounding box center [289, 372] width 231 height 45
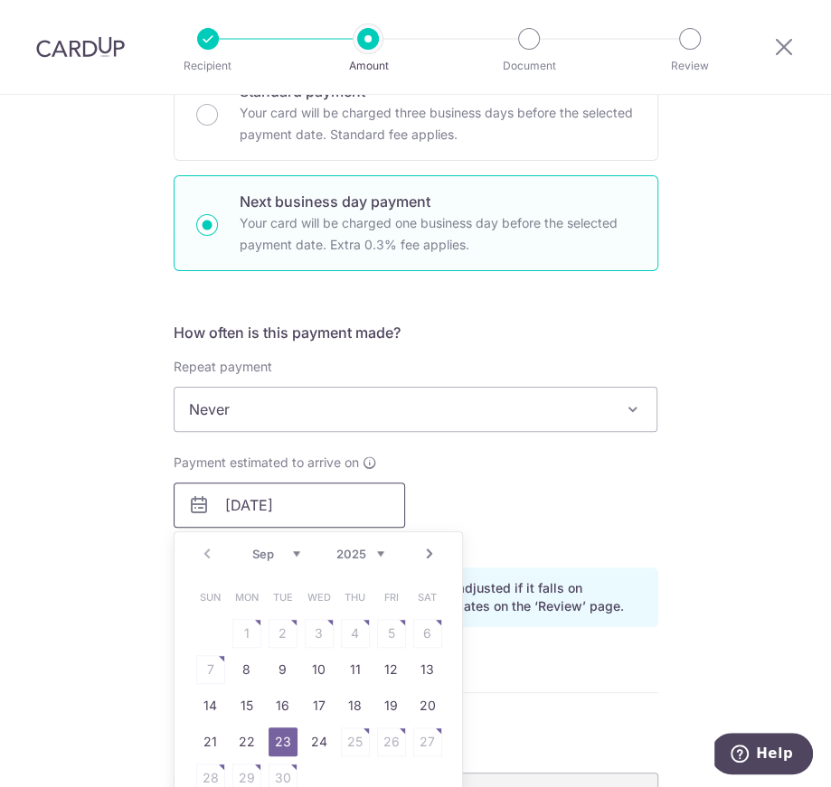
scroll to position [414, 0]
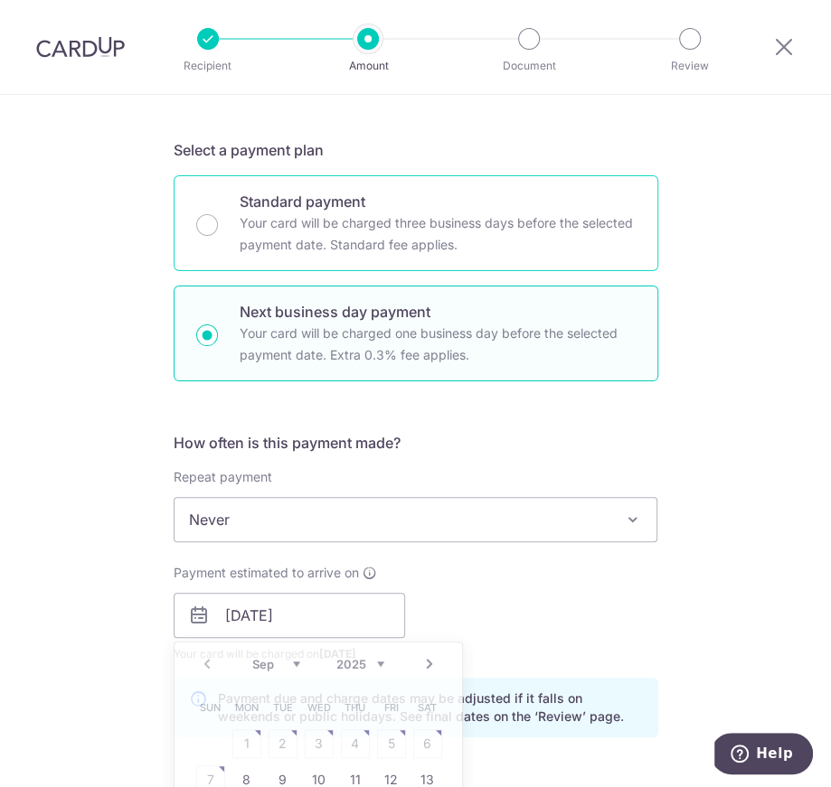
click at [339, 236] on p "Your card will be charged three business days before the selected payment date.…" at bounding box center [438, 233] width 396 height 43
click at [218, 236] on input "Standard payment Your card will be charged three business days before the selec…" at bounding box center [207, 225] width 22 height 22
radio input "true"
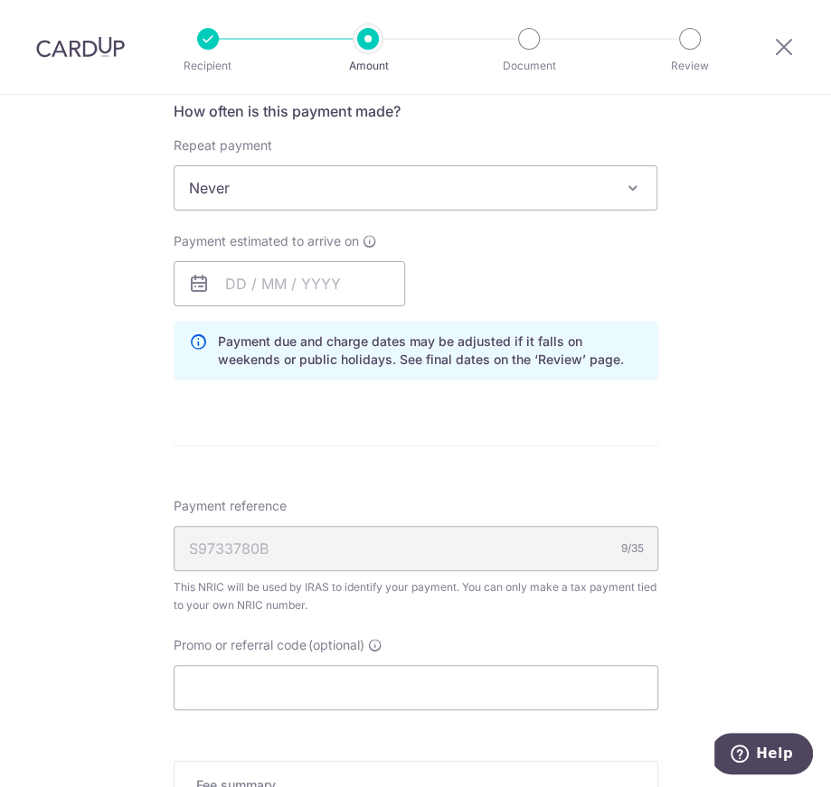
scroll to position [854, 0]
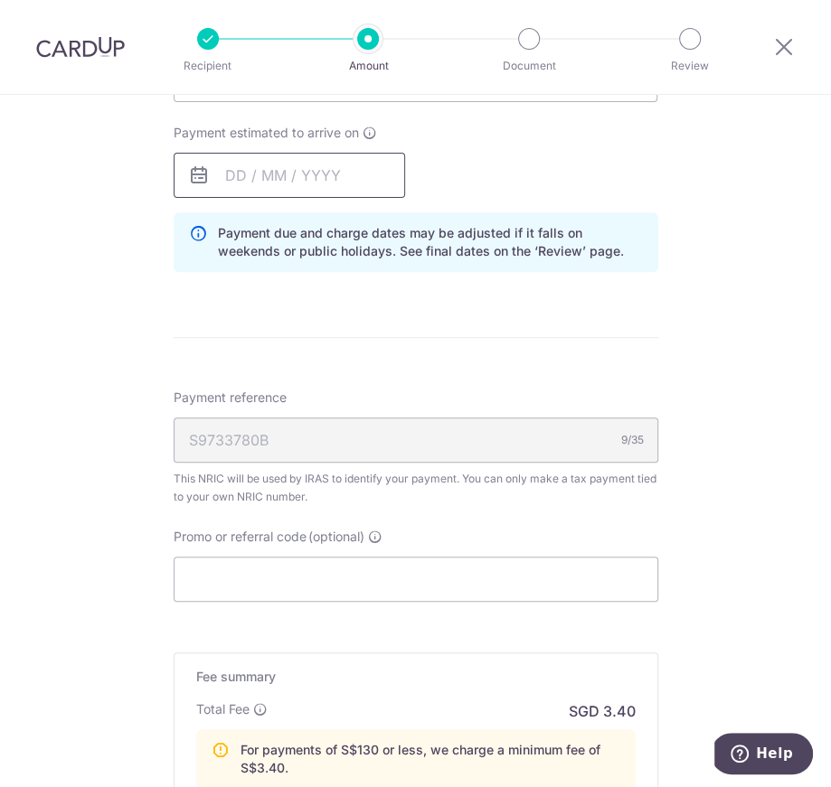
click at [269, 179] on input "text" at bounding box center [289, 175] width 231 height 45
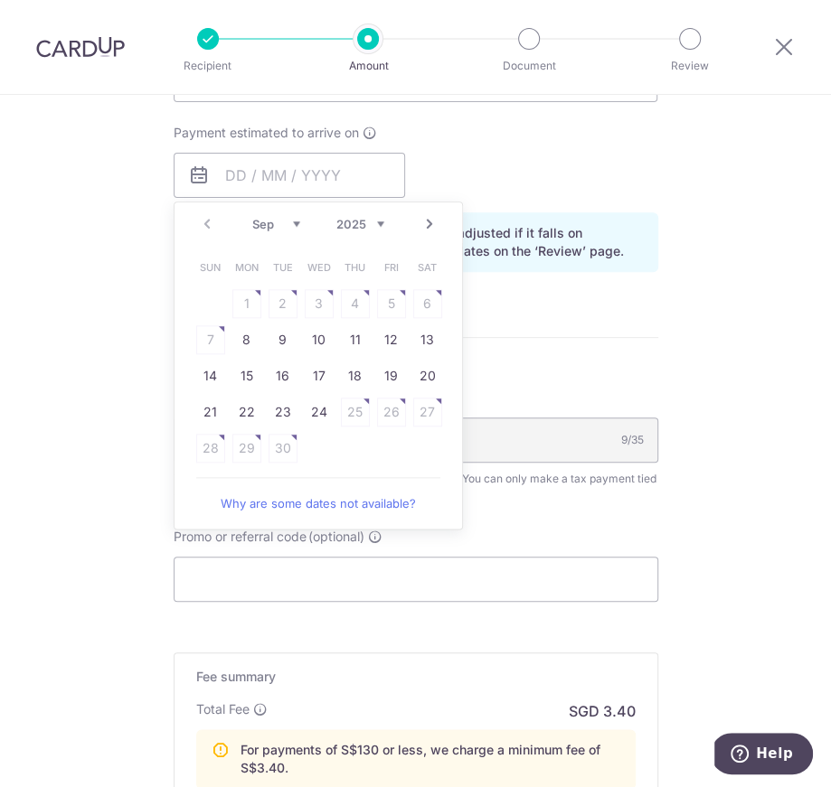
click at [433, 226] on link "Next" at bounding box center [430, 224] width 22 height 22
click at [213, 216] on div "Prev Next Sep Oct Nov Dec 2025 2026" at bounding box center [317, 223] width 287 height 43
click at [206, 216] on link "Prev" at bounding box center [207, 224] width 22 height 22
click at [309, 409] on link "24" at bounding box center [319, 412] width 29 height 29
type input "24/09/2025"
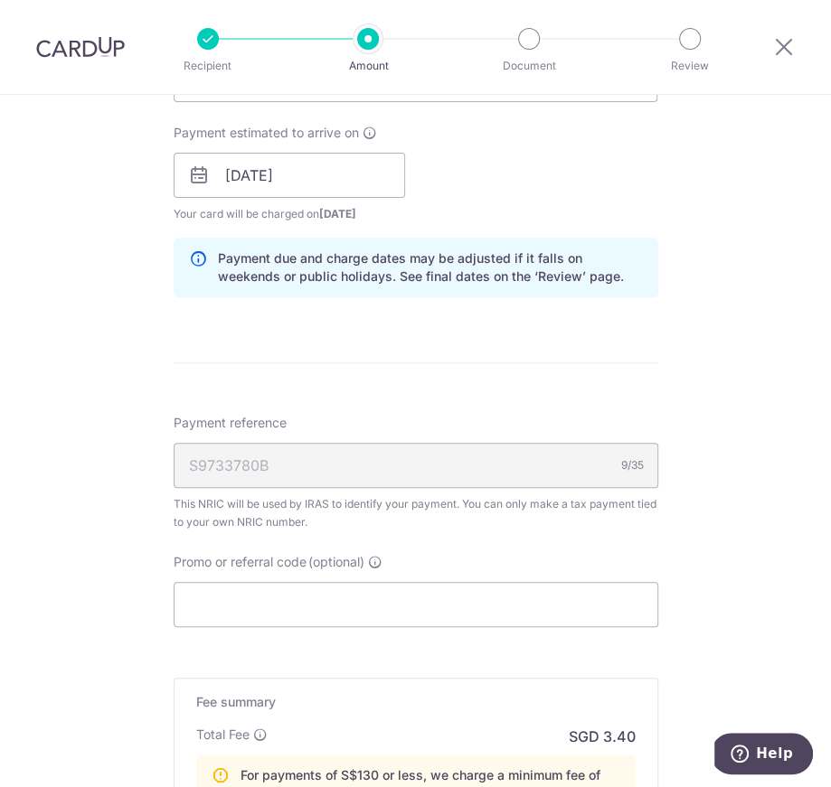
scroll to position [679, 0]
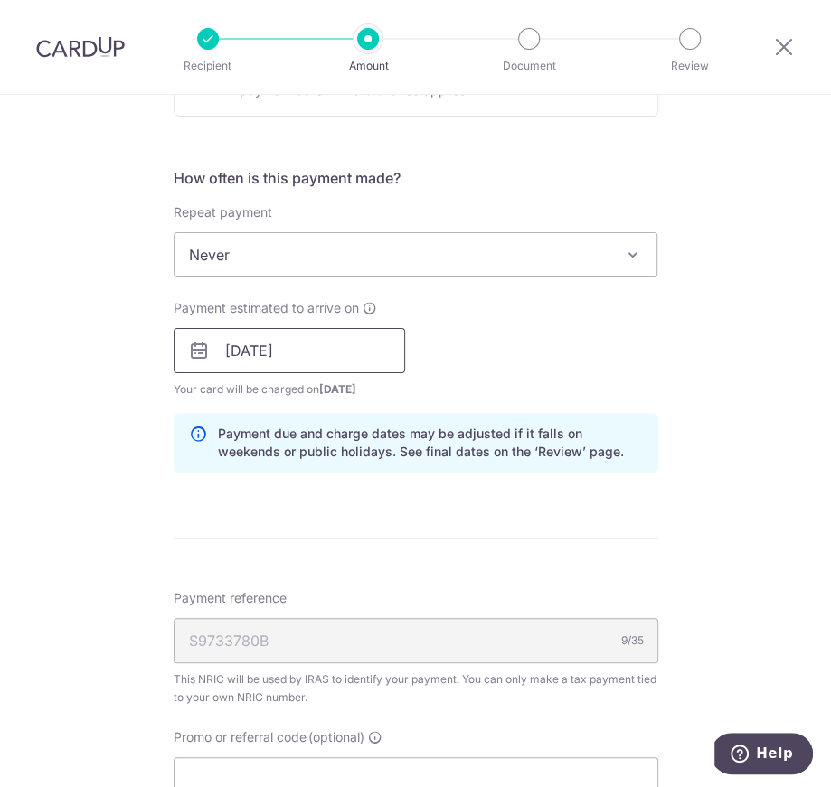
click at [347, 371] on input "24/09/2025" at bounding box center [289, 350] width 231 height 45
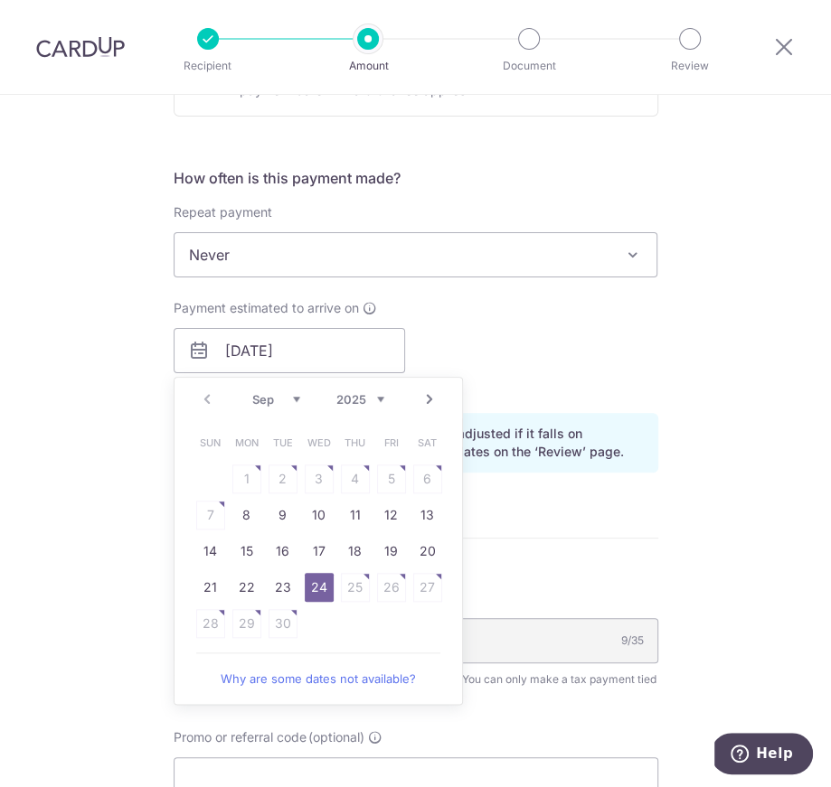
click at [559, 362] on div "Payment estimated to arrive on 24/09/2025 Prev Next Sep Oct Nov Dec 2025 2026 S…" at bounding box center [416, 348] width 506 height 99
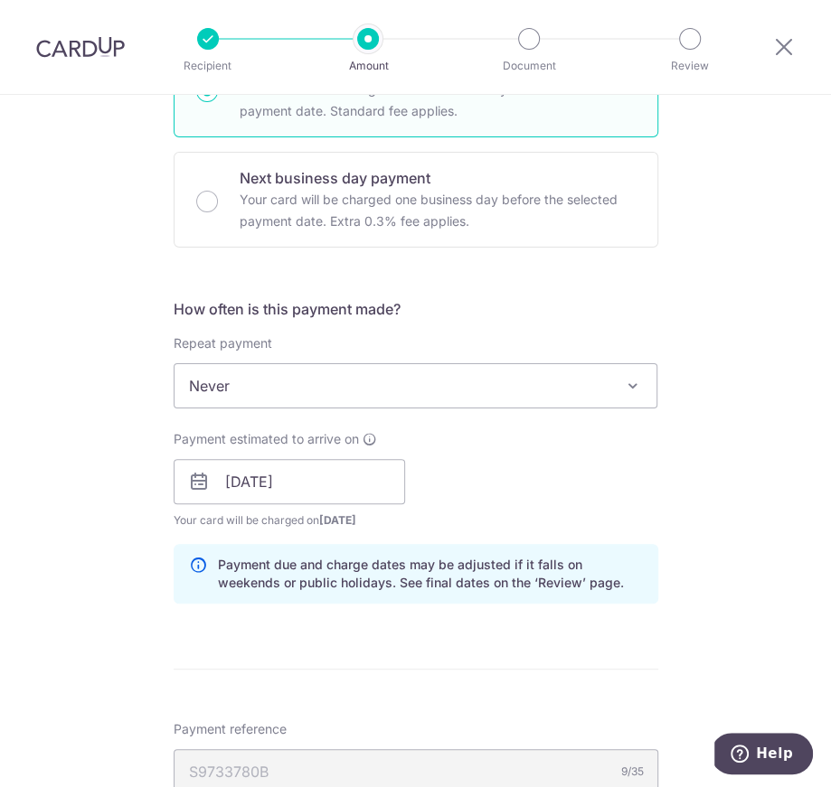
scroll to position [532, 0]
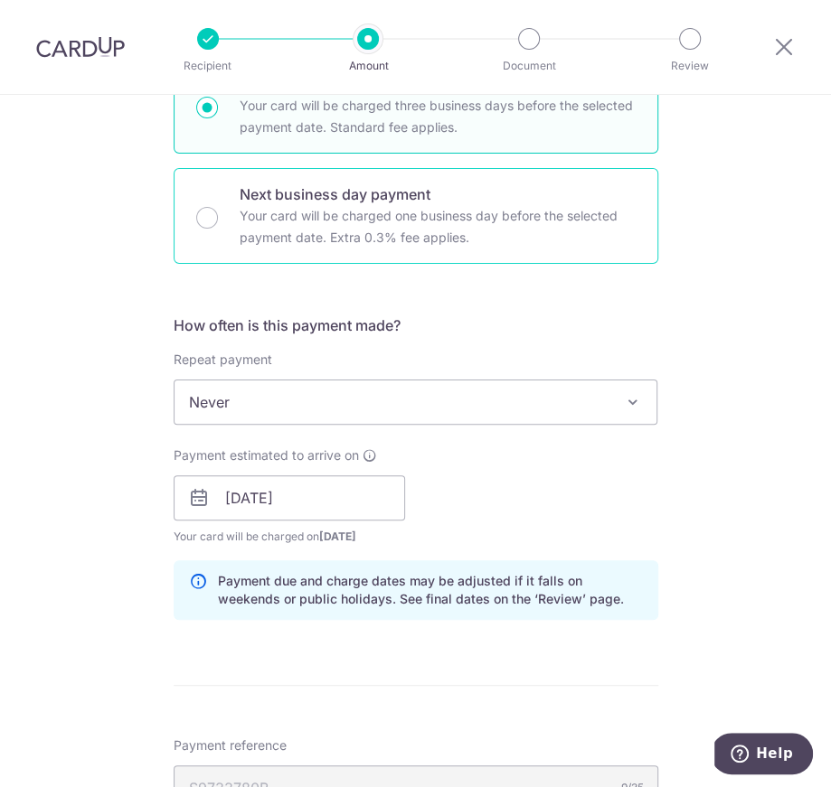
click at [325, 217] on p "Your card will be charged one business day before the selected payment date. Ex…" at bounding box center [438, 226] width 396 height 43
click at [218, 217] on input "Next business day payment Your card will be charged one business day before the…" at bounding box center [207, 218] width 22 height 22
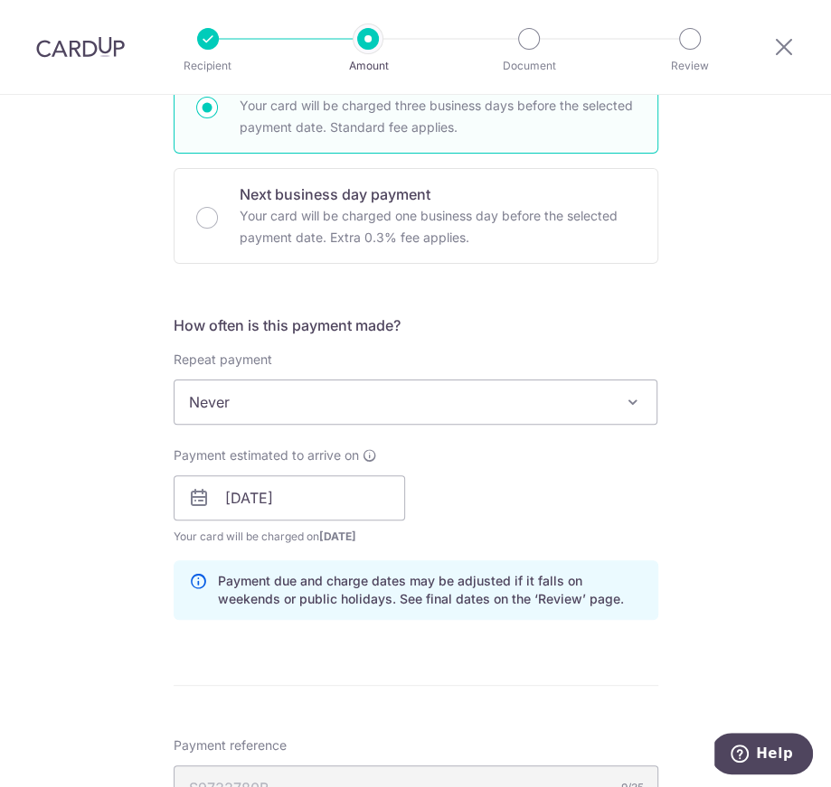
radio input "false"
radio input "true"
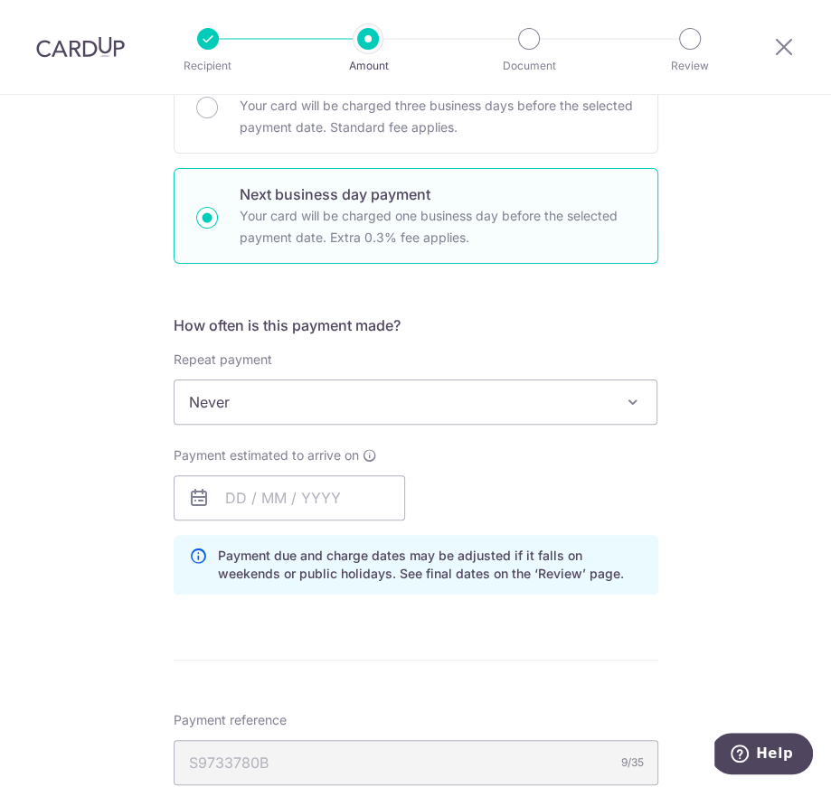
click at [304, 522] on div "How often is this payment made? Repeat payment Never Every month Never To set u…" at bounding box center [416, 462] width 485 height 295
click at [306, 504] on input "text" at bounding box center [289, 497] width 231 height 45
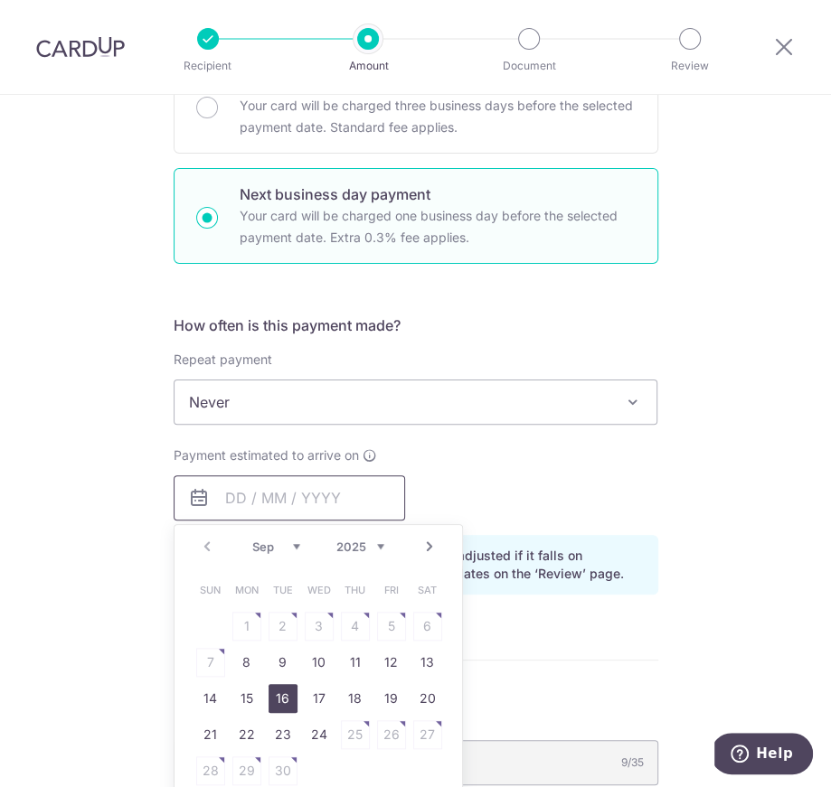
scroll to position [571, 0]
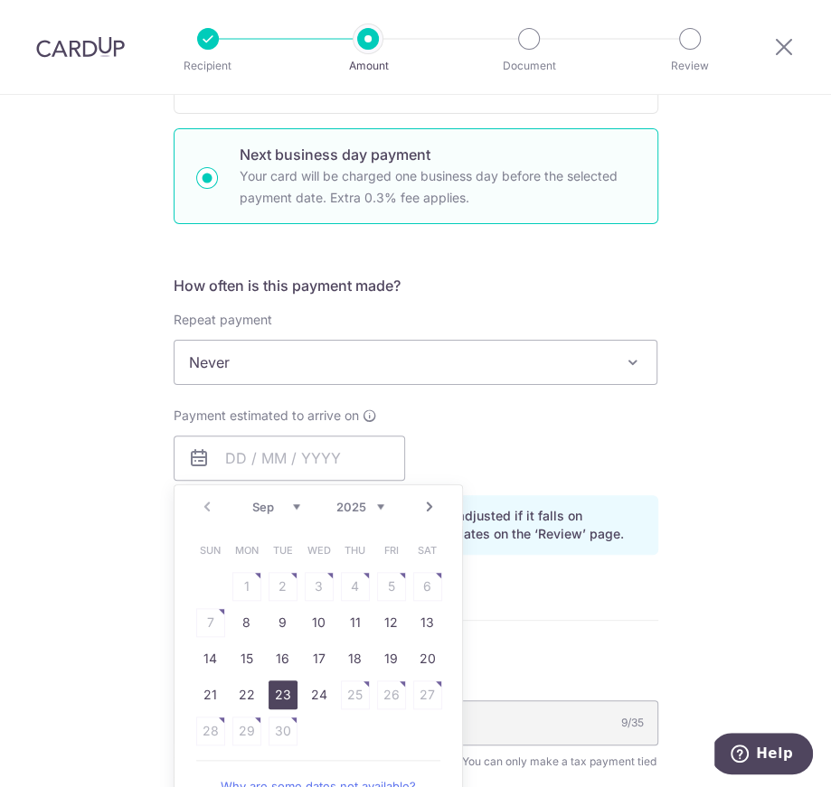
click at [289, 684] on link "23" at bounding box center [282, 695] width 29 height 29
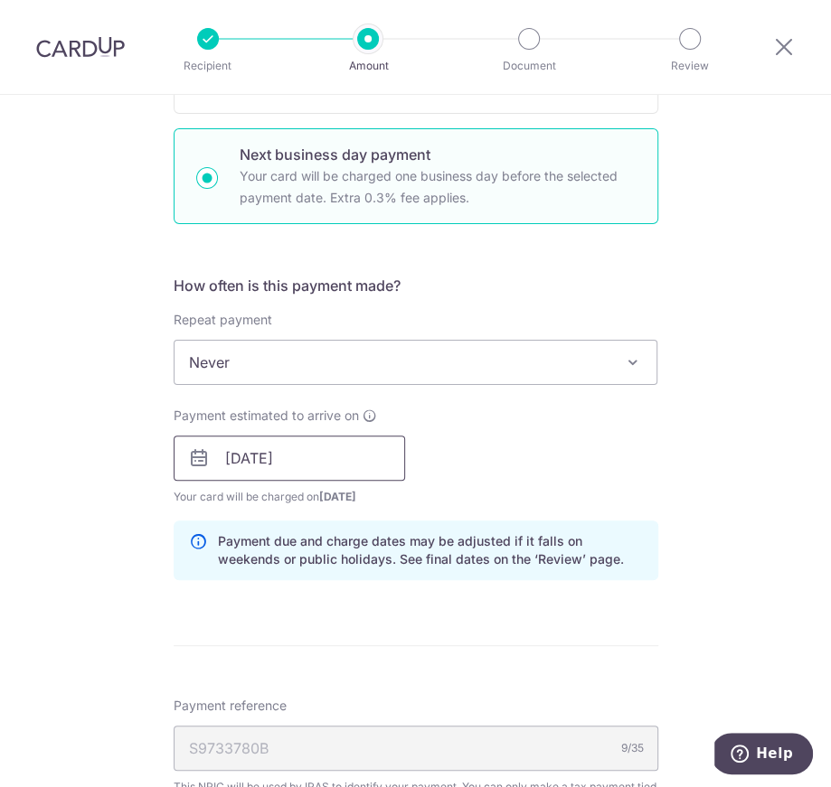
click at [339, 452] on input "23/09/2025" at bounding box center [289, 458] width 231 height 45
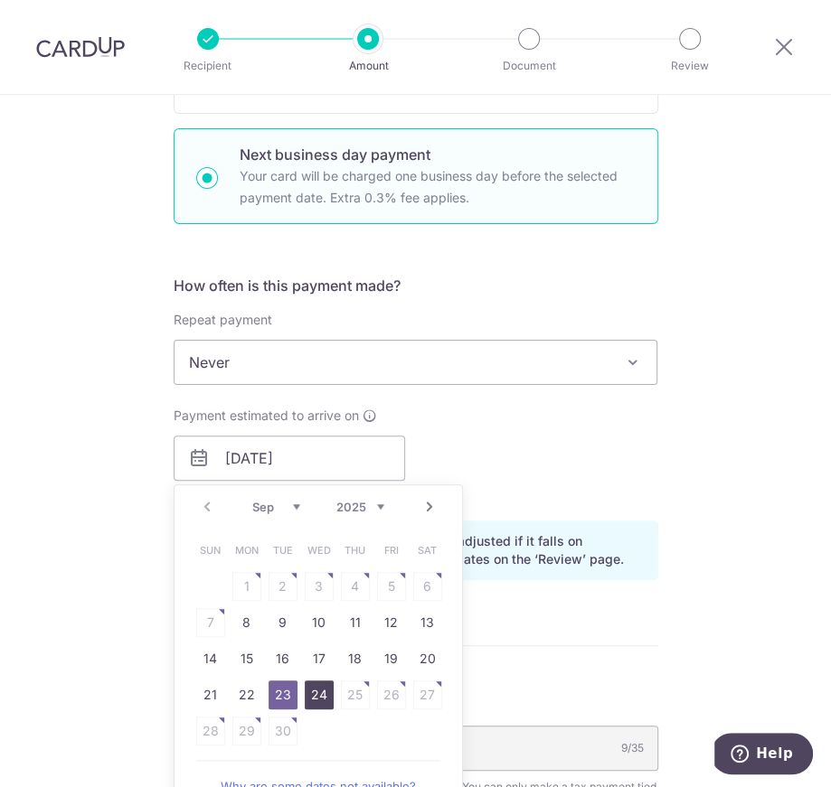
click at [305, 695] on link "24" at bounding box center [319, 695] width 29 height 29
type input "24/09/2025"
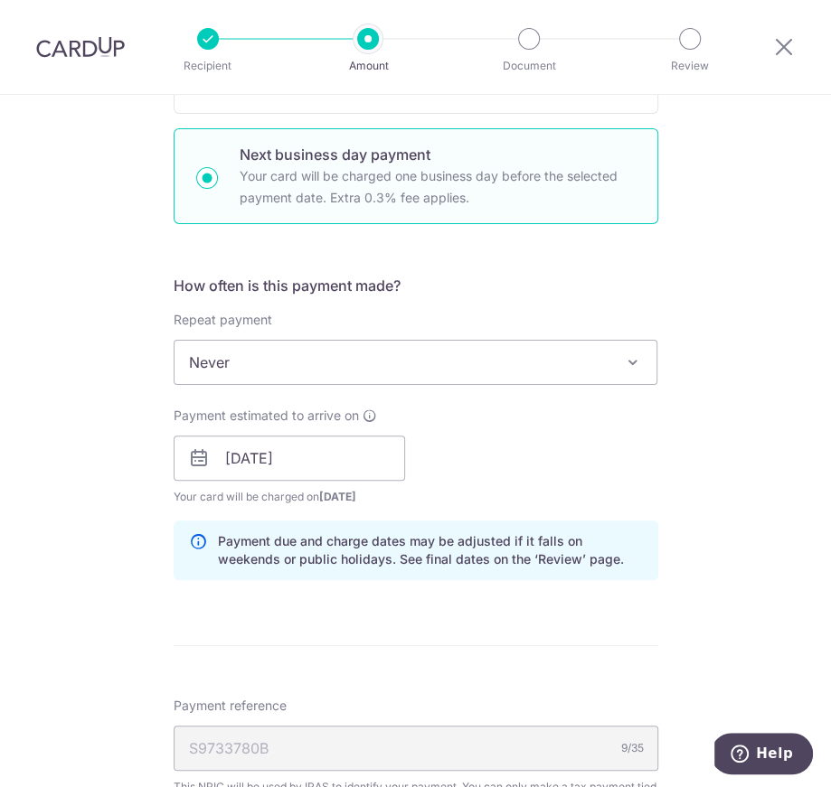
click at [607, 453] on div "Payment estimated to arrive on 24/09/2025 Prev Next Sep Oct Nov Dec 2025 2026 2…" at bounding box center [416, 456] width 506 height 99
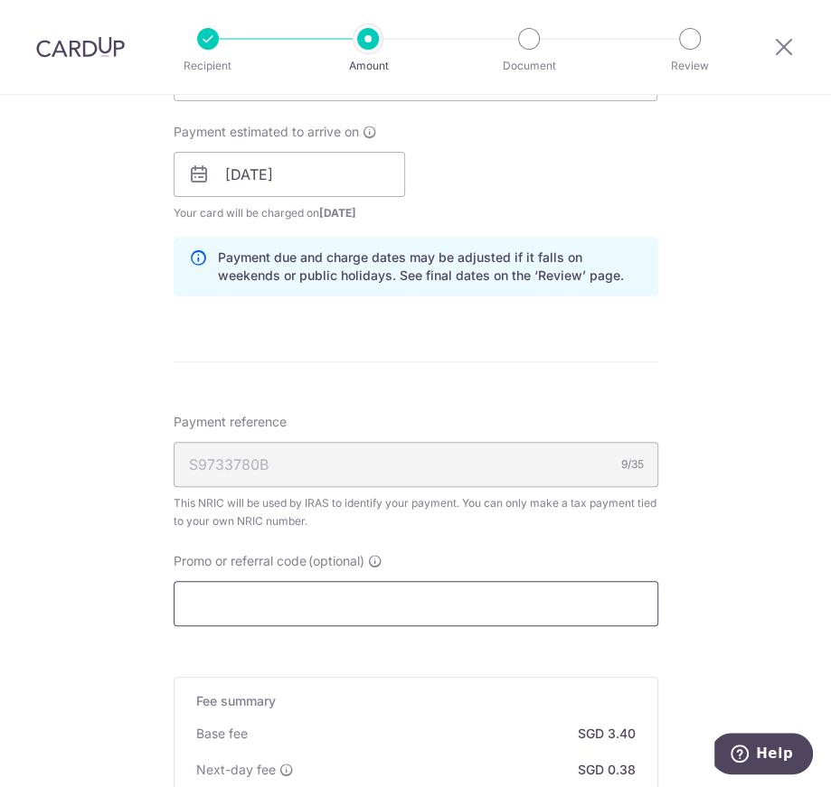
click at [355, 618] on input "Promo or referral code (optional)" at bounding box center [416, 603] width 485 height 45
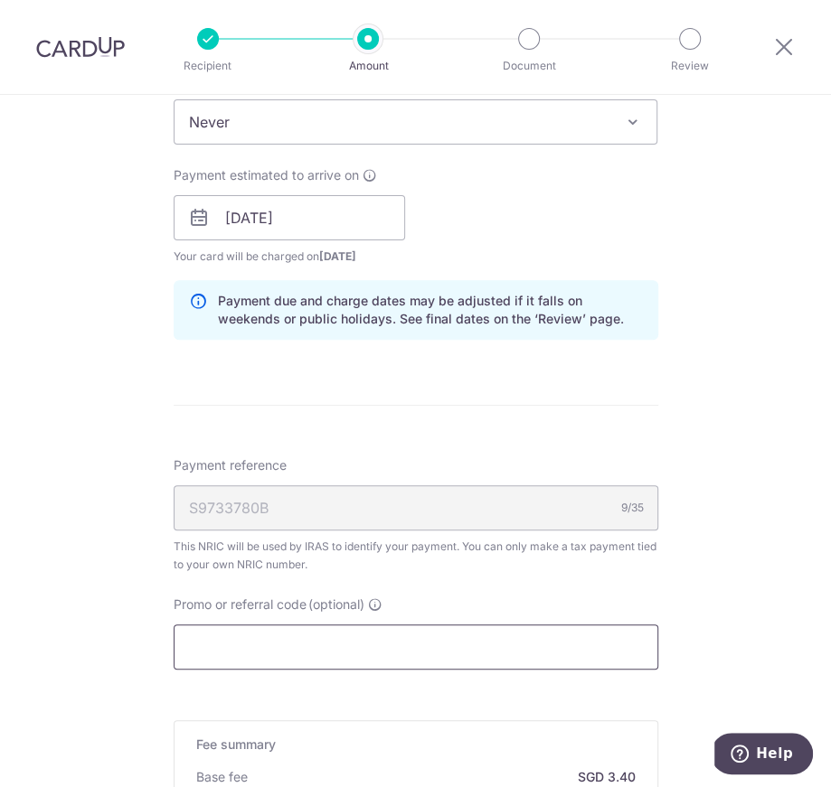
scroll to position [1094, 0]
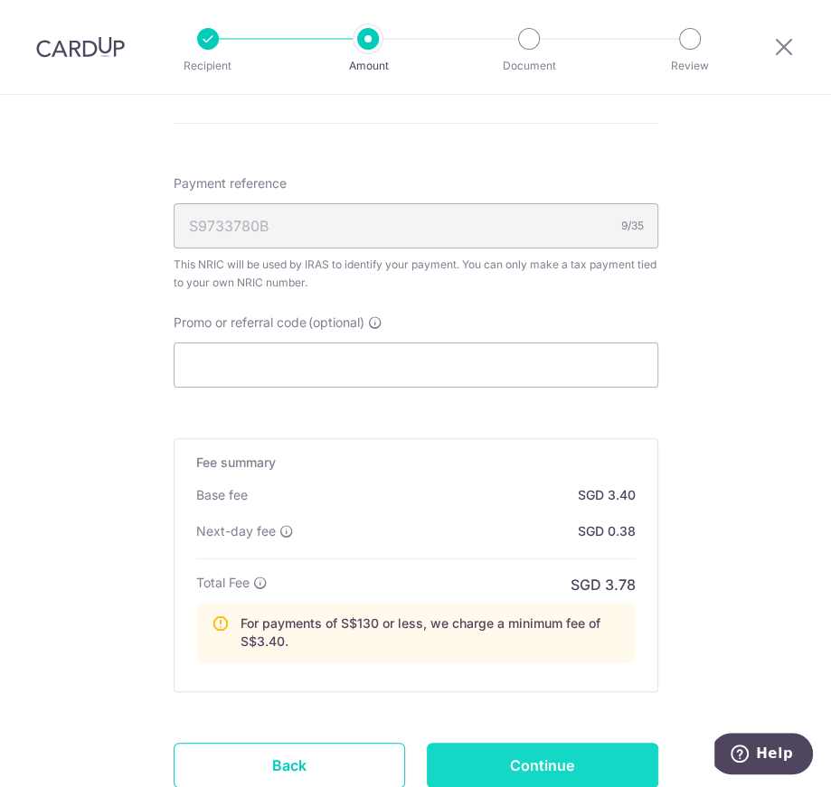
click at [532, 749] on input "Continue" at bounding box center [542, 765] width 231 height 45
type input "Create Schedule"
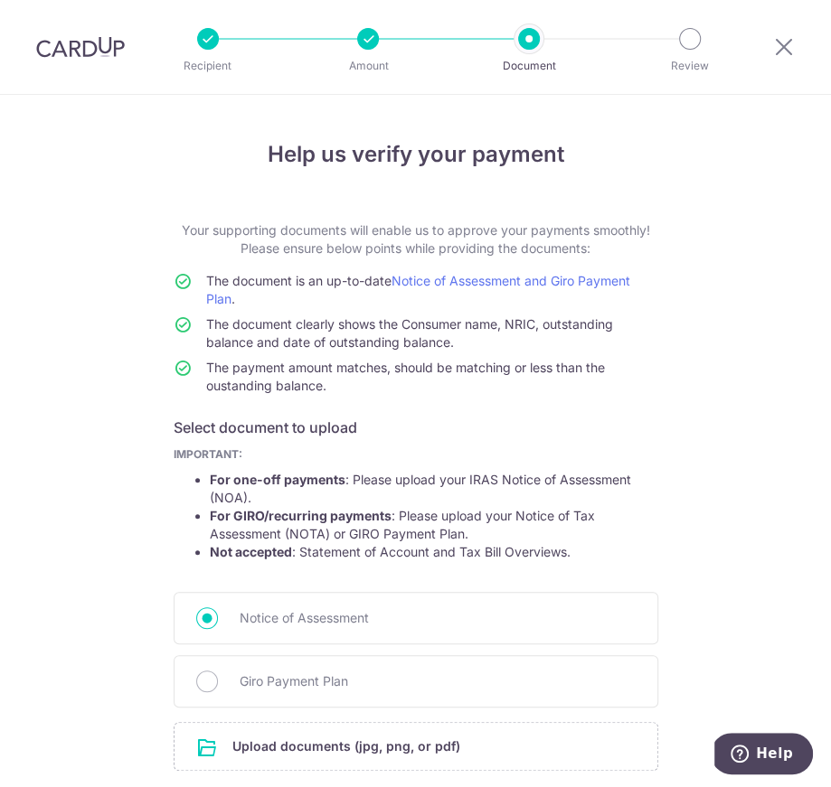
scroll to position [139, 0]
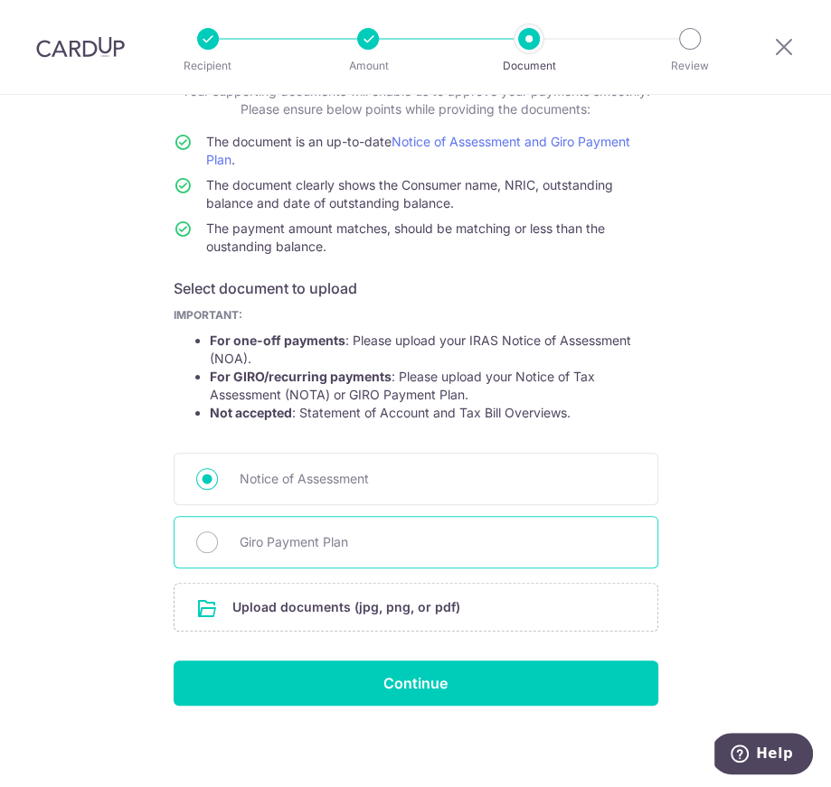
click at [352, 529] on div "Giro Payment Plan" at bounding box center [416, 542] width 485 height 52
click at [207, 557] on div "Giro Payment Plan" at bounding box center [416, 542] width 485 height 52
click at [196, 538] on input "Giro Payment Plan" at bounding box center [207, 543] width 22 height 22
radio input "true"
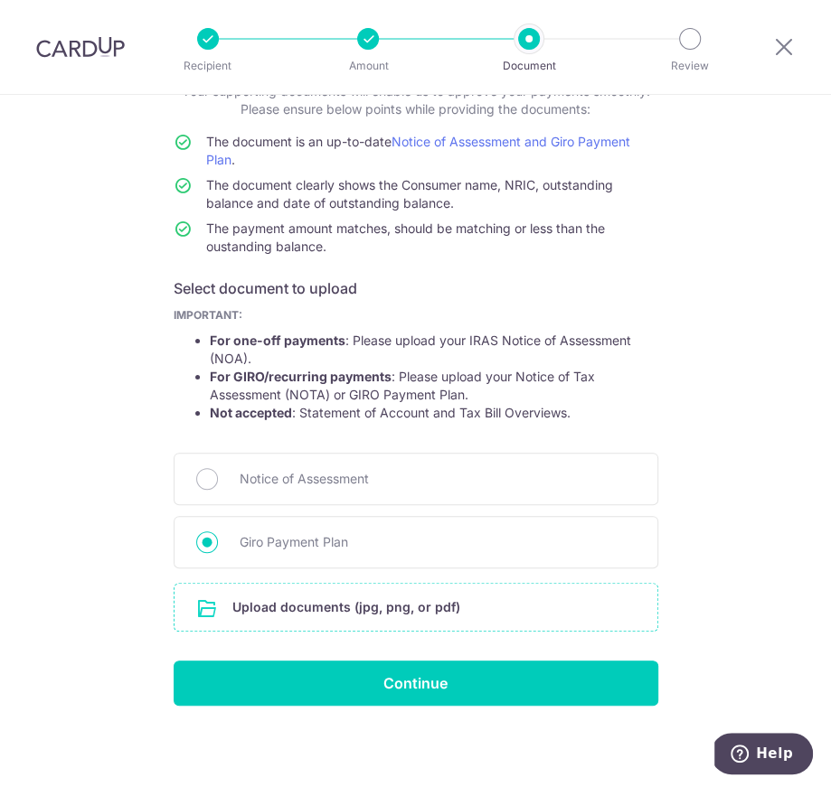
click at [265, 593] on input "file" at bounding box center [415, 607] width 483 height 47
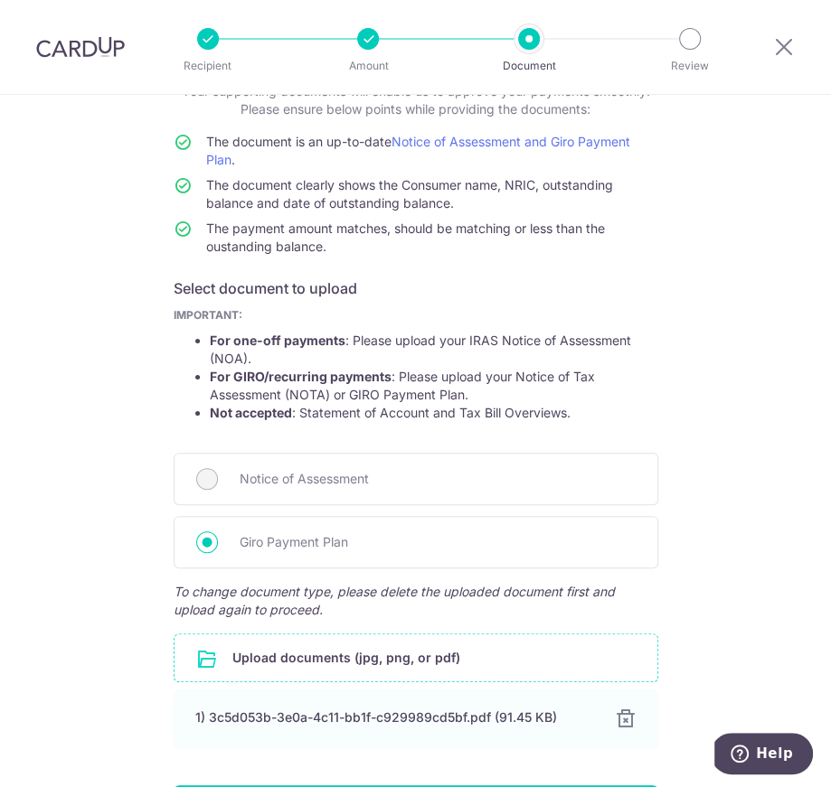
scroll to position [264, 0]
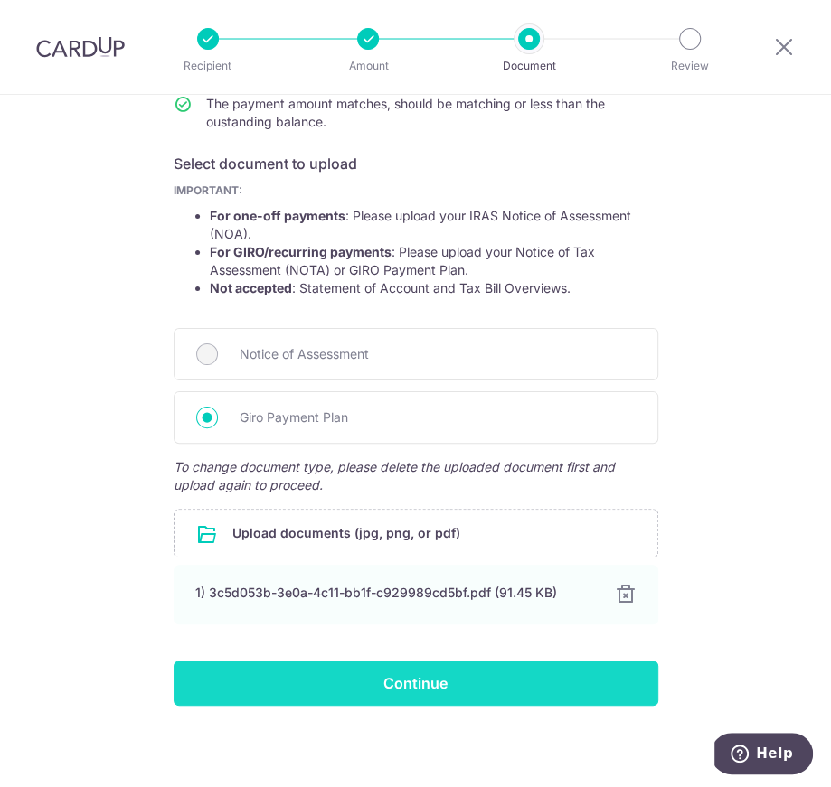
click at [447, 676] on input "Continue" at bounding box center [416, 683] width 485 height 45
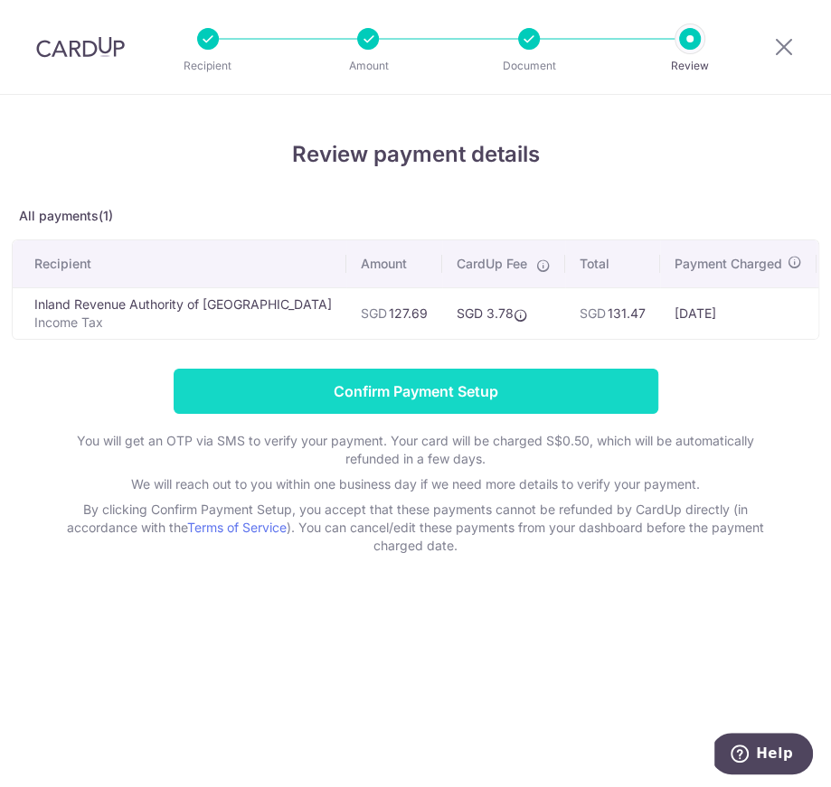
click at [454, 397] on input "Confirm Payment Setup" at bounding box center [416, 391] width 485 height 45
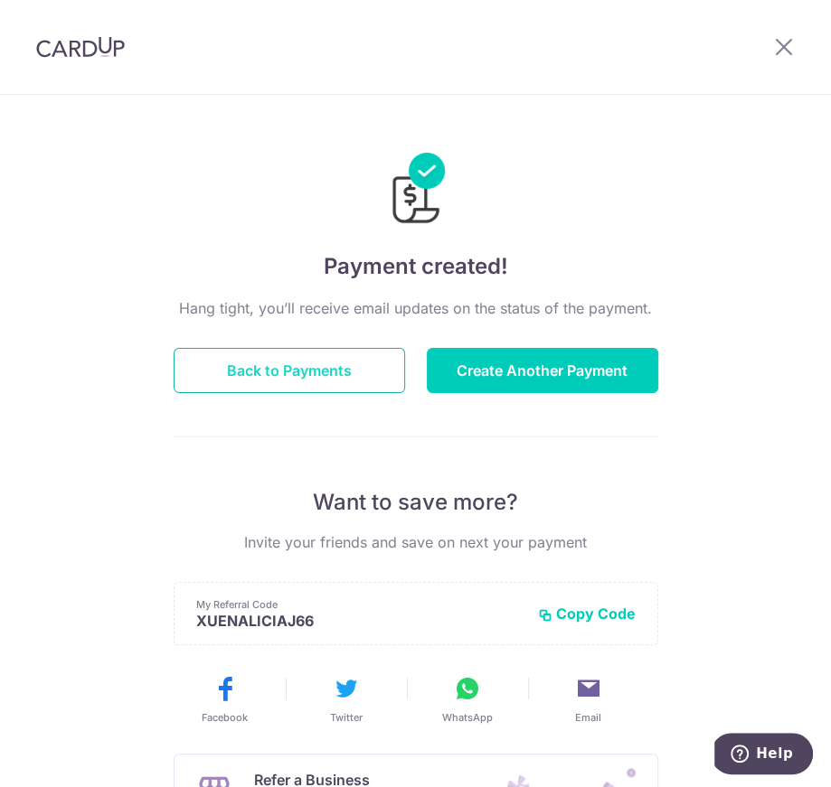
click at [316, 367] on button "Back to Payments" at bounding box center [289, 370] width 231 height 45
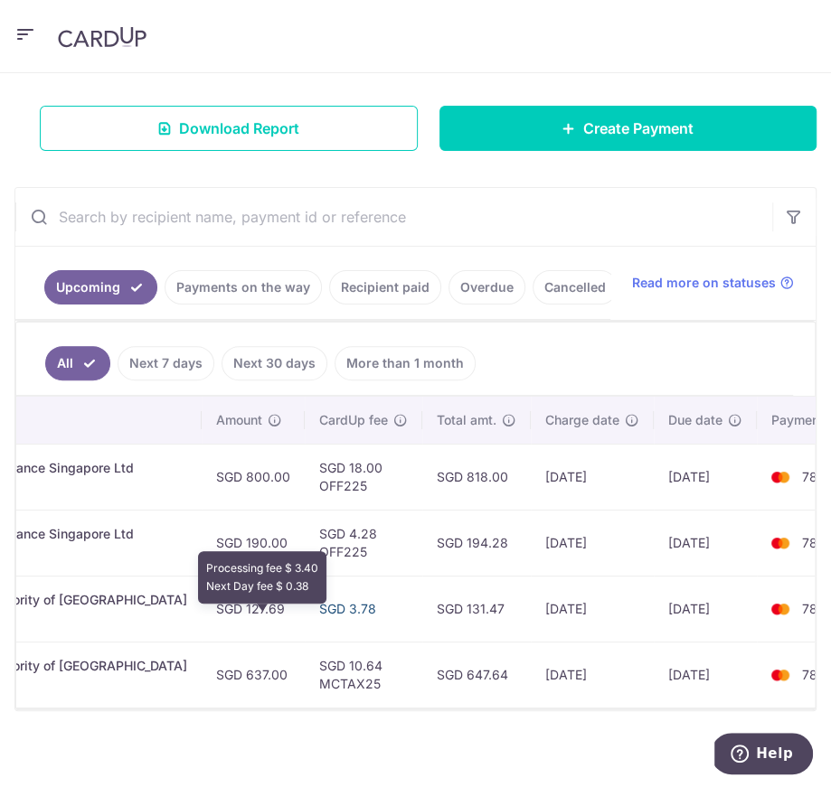
scroll to position [0, 588]
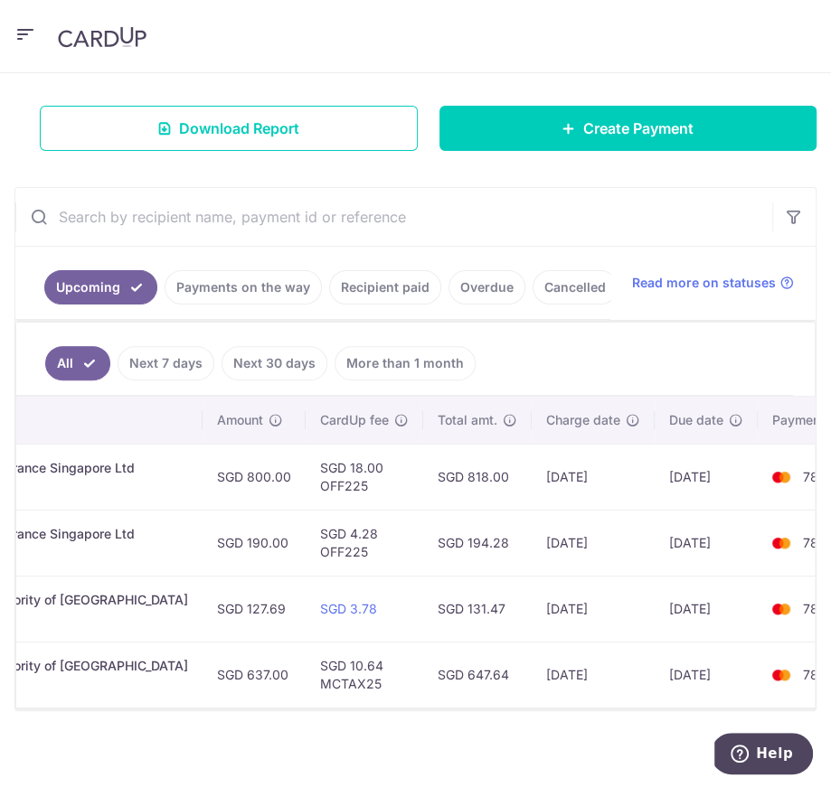
click at [400, 277] on link "Recipient paid" at bounding box center [385, 287] width 112 height 34
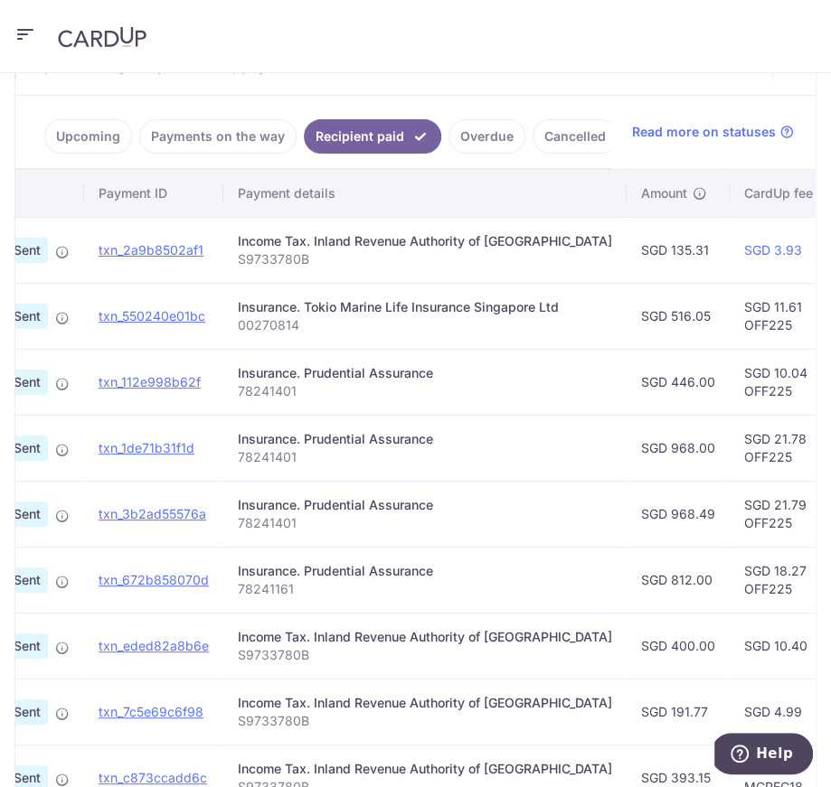
scroll to position [436, 0]
click at [84, 140] on link "Upcoming" at bounding box center [88, 137] width 88 height 34
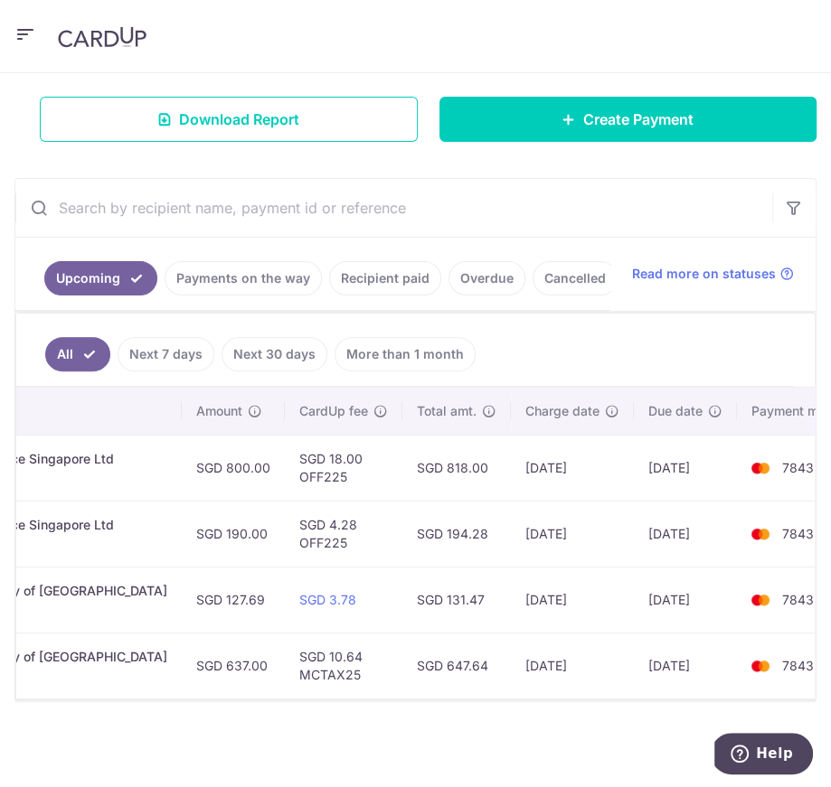
scroll to position [0, 617]
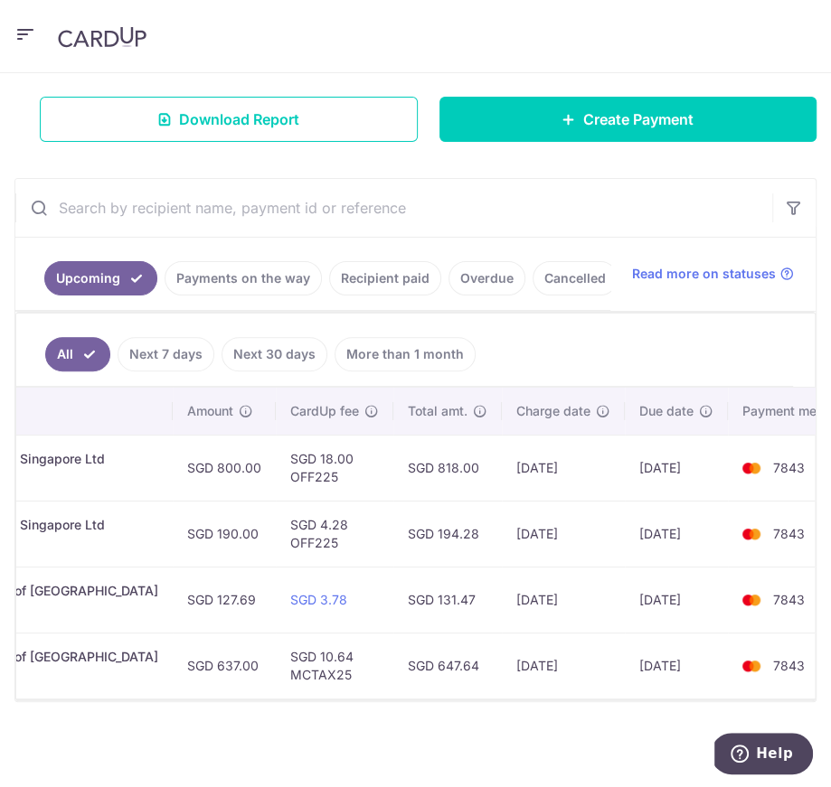
click at [502, 460] on td "[DATE]" at bounding box center [563, 468] width 123 height 66
click at [513, 538] on td "[DATE]" at bounding box center [563, 534] width 123 height 66
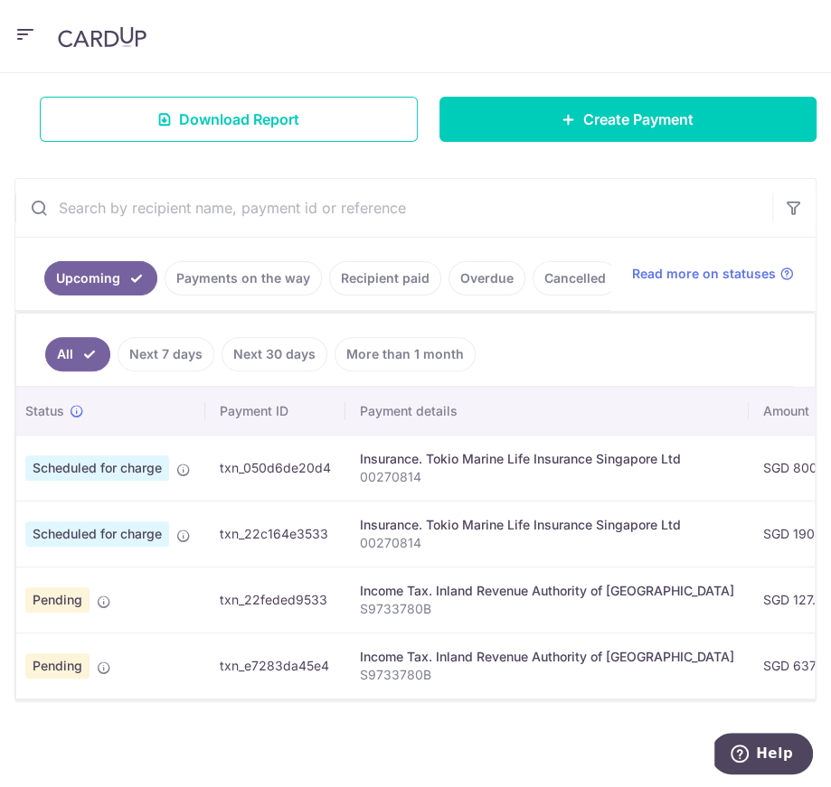
scroll to position [0, 3]
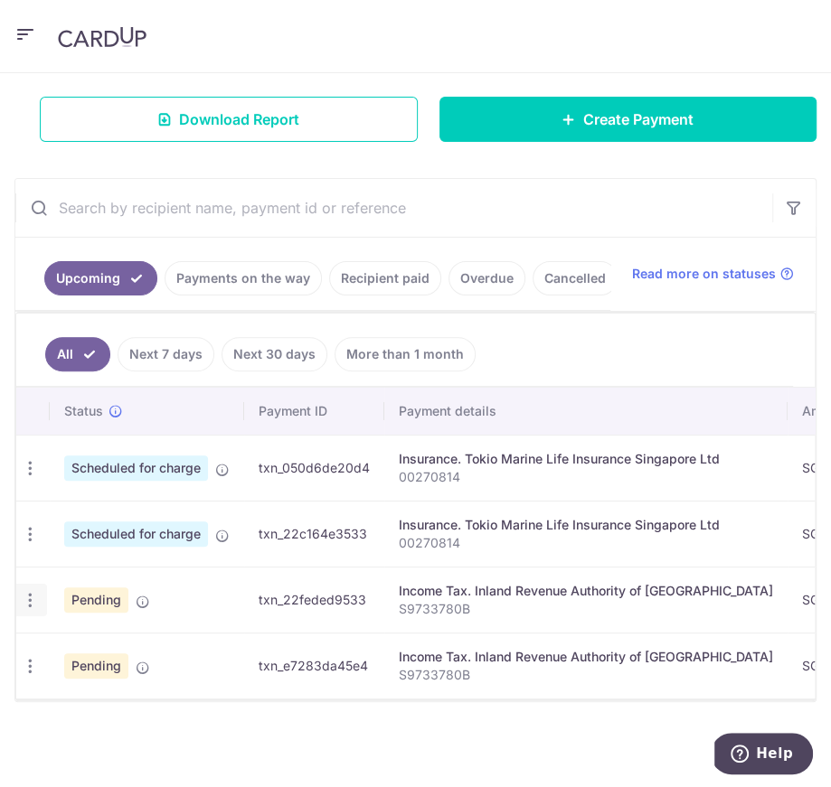
click at [23, 591] on icon "button" at bounding box center [30, 600] width 19 height 19
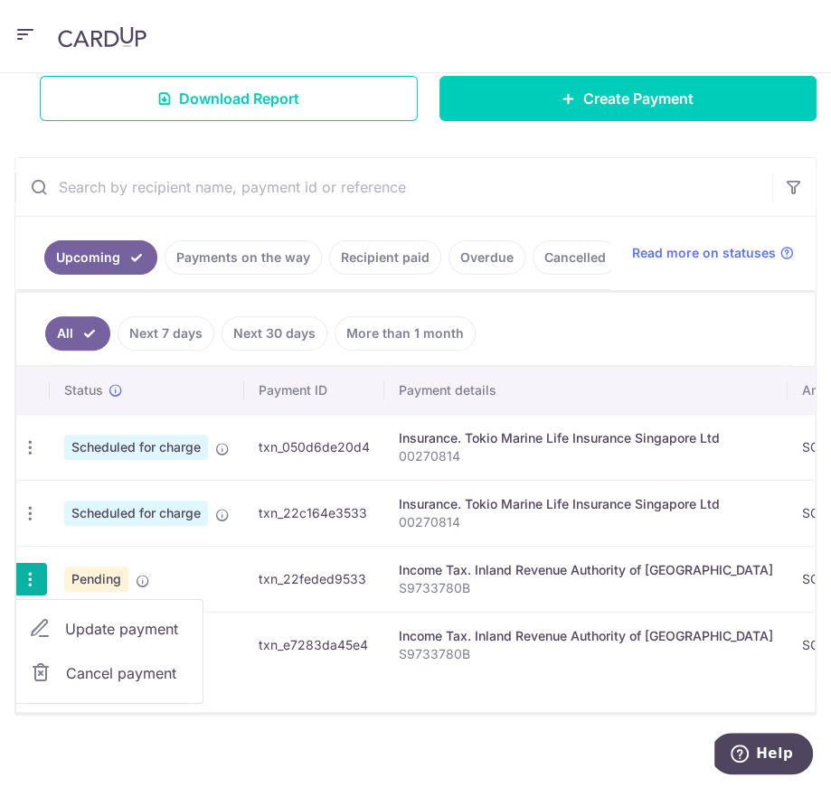
click at [67, 634] on span "Update payment" at bounding box center [126, 629] width 123 height 22
radio input "true"
type input "127.69"
type input "24/09/2025"
type input "S9733780B"
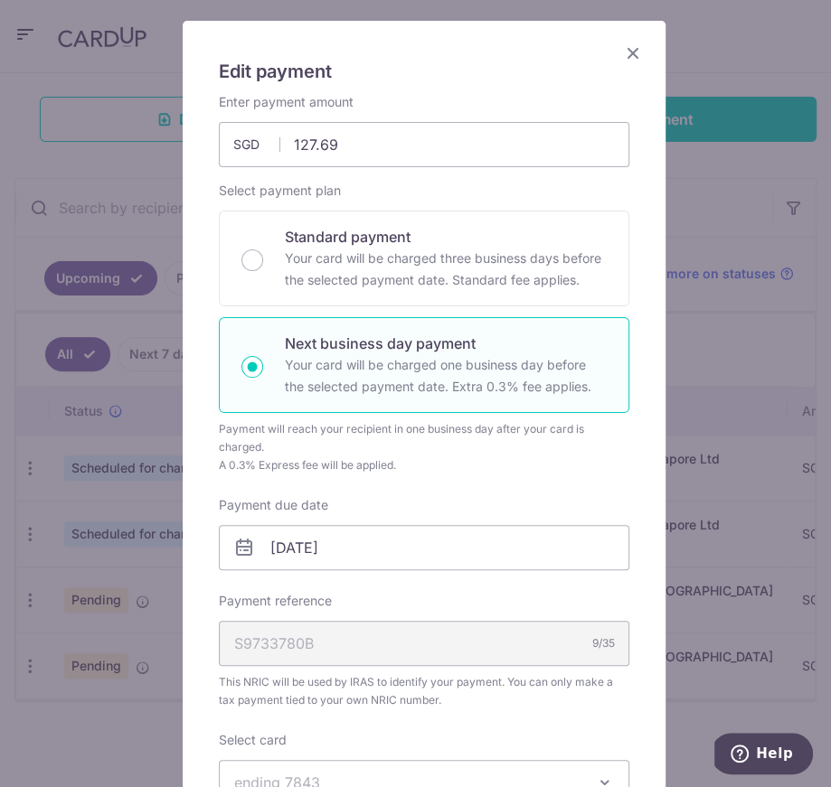
scroll to position [0, 0]
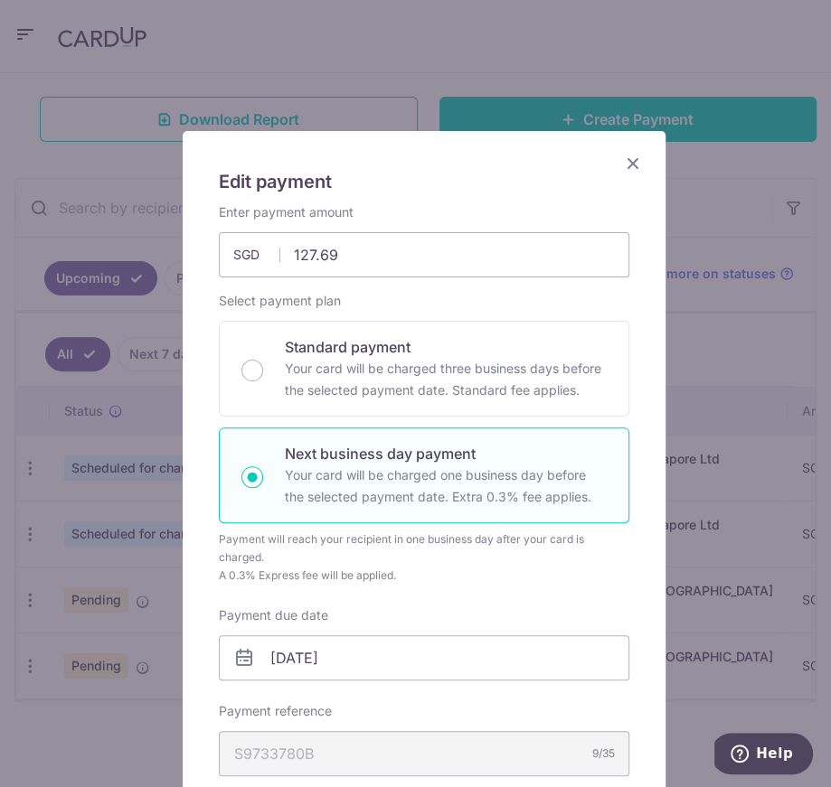
click at [622, 161] on icon "Close" at bounding box center [633, 163] width 22 height 23
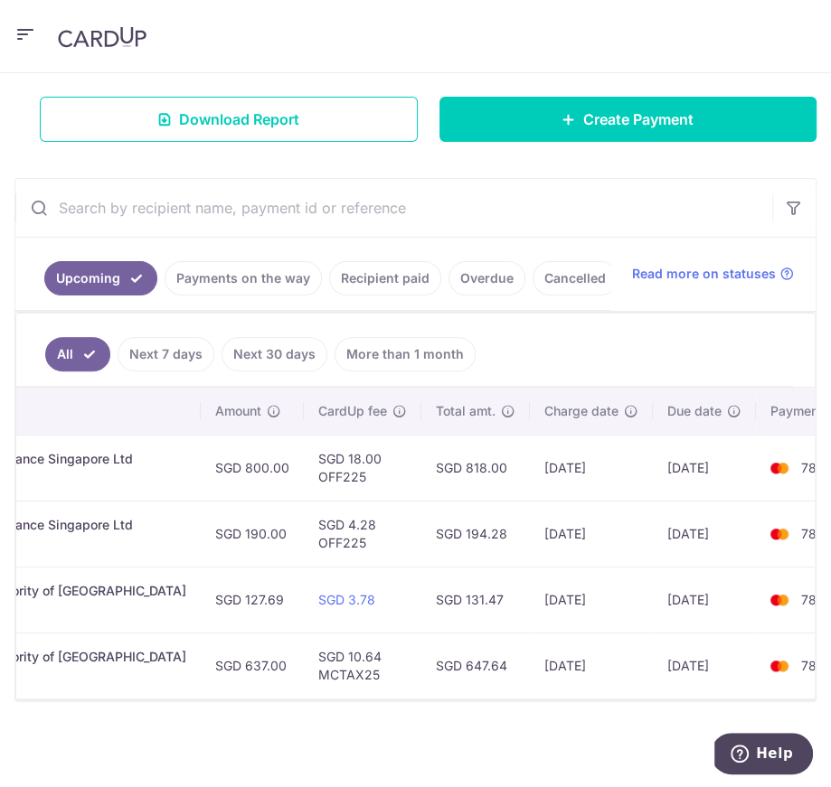
scroll to position [0, 617]
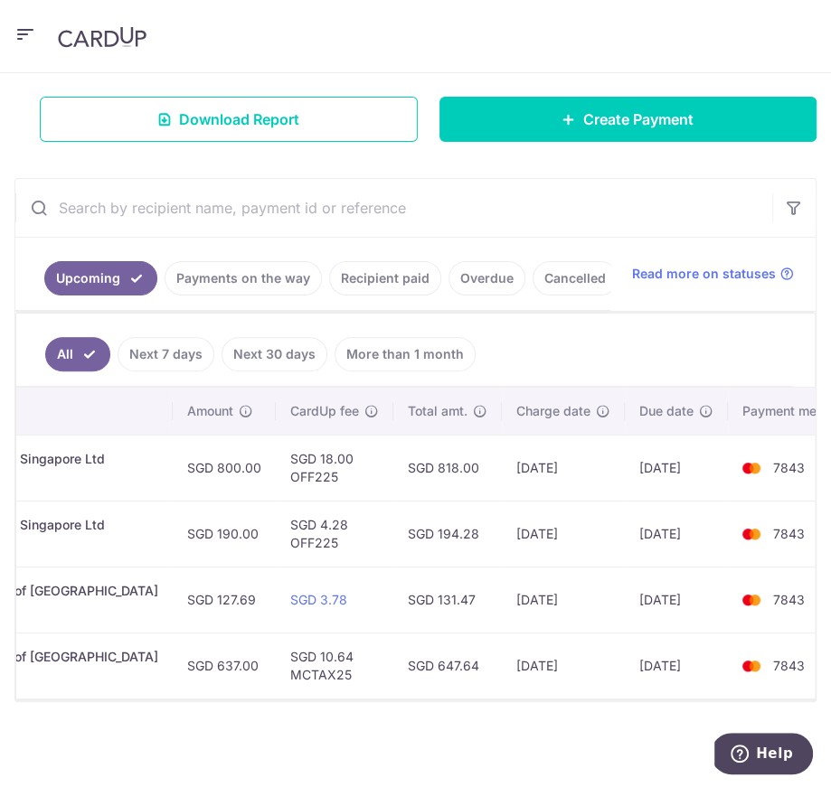
drag, startPoint x: 415, startPoint y: 594, endPoint x: 321, endPoint y: 596, distance: 94.0
click at [321, 596] on tr "Update payment Cancel payment Pending txn_22feded9533 Income Tax. Inland Revenu…" at bounding box center [132, 600] width 1466 height 66
click at [393, 595] on td "SGD 131.47" at bounding box center [447, 600] width 108 height 66
drag, startPoint x: 428, startPoint y: 598, endPoint x: 349, endPoint y: 595, distance: 78.7
click at [393, 595] on td "SGD 131.47" at bounding box center [447, 600] width 108 height 66
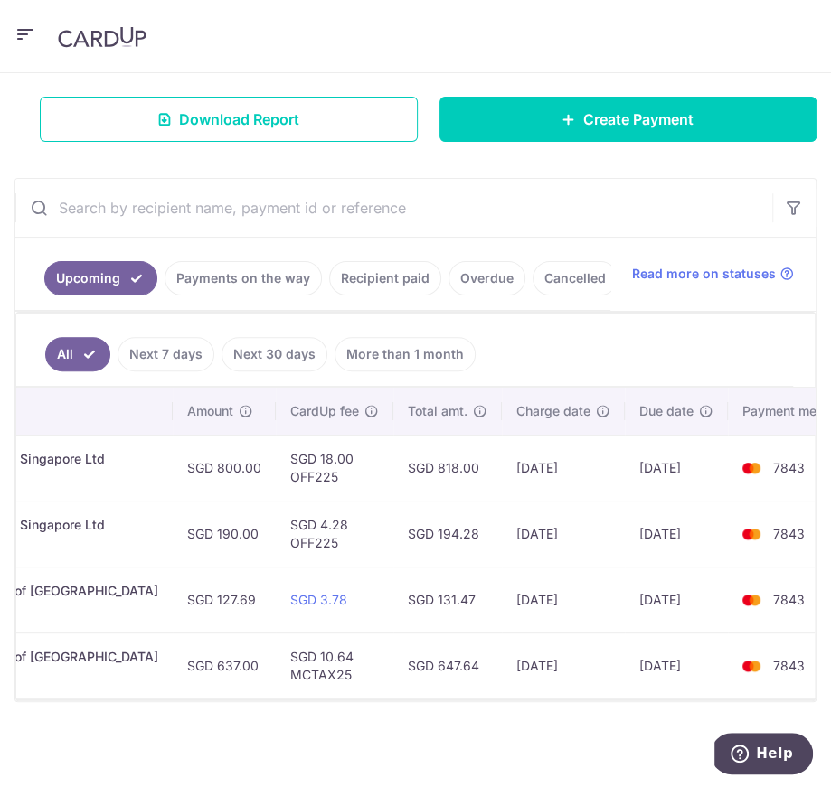
scroll to position [312, 0]
click at [276, 633] on td "SGD 10.64 MCTAX25" at bounding box center [335, 666] width 118 height 66
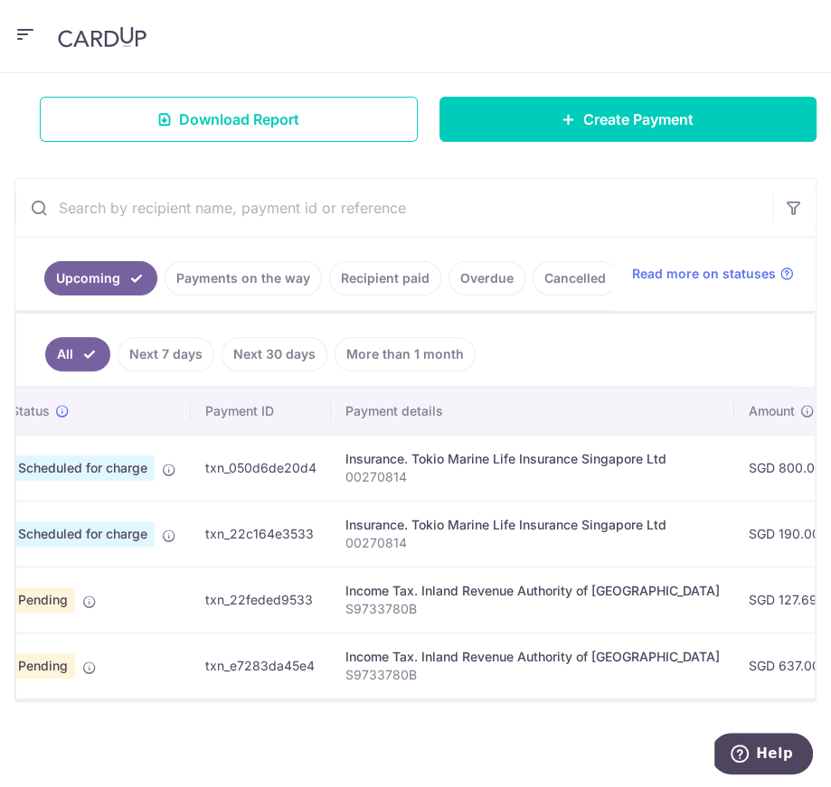
scroll to position [0, 0]
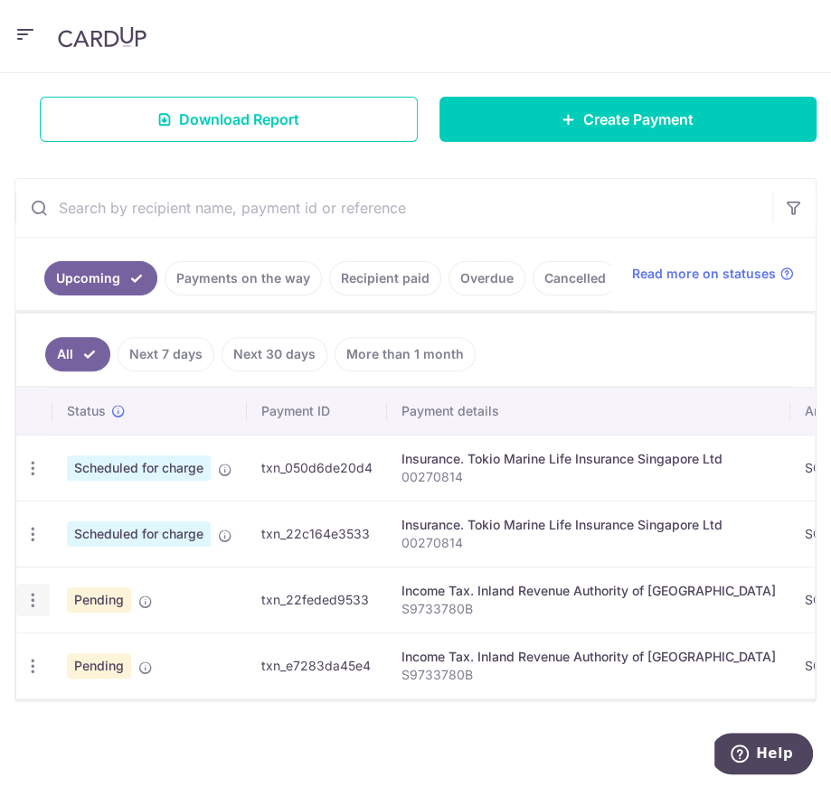
click at [31, 593] on icon "button" at bounding box center [33, 600] width 19 height 19
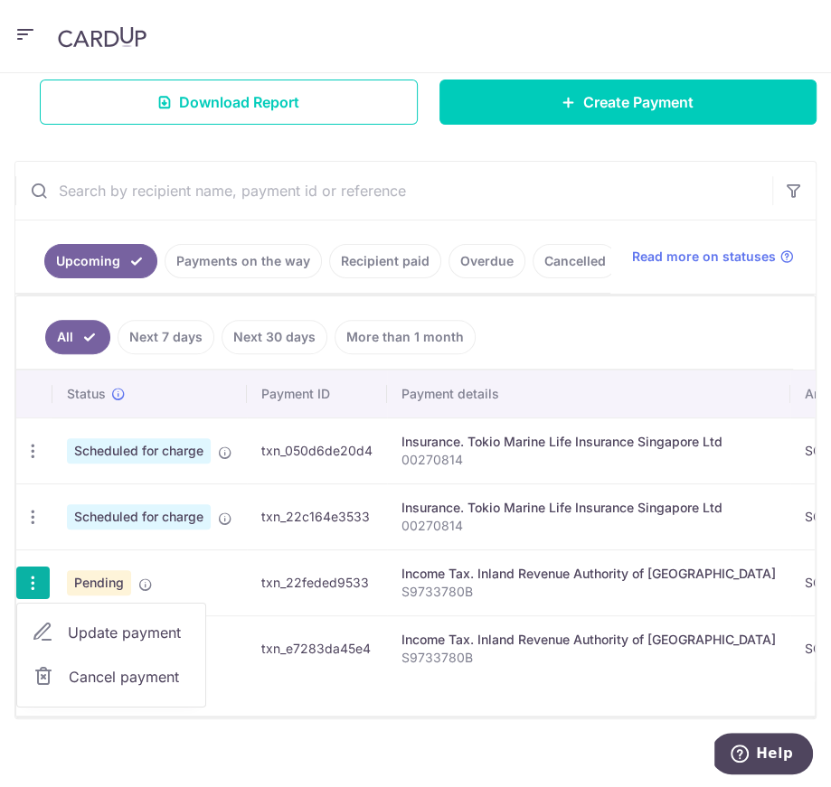
click at [55, 645] on link "Update payment" at bounding box center [111, 632] width 188 height 43
radio input "true"
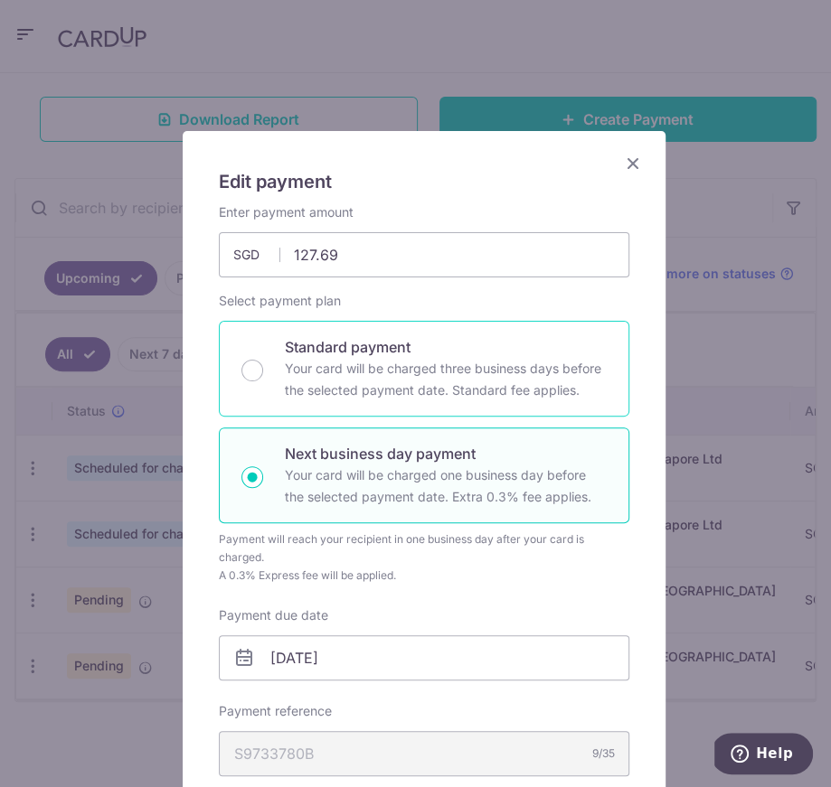
click at [415, 390] on p "Your card will be charged three business days before the selected payment date.…" at bounding box center [446, 379] width 322 height 43
click at [263, 381] on input "Standard payment Your card will be charged three business days before the selec…" at bounding box center [252, 371] width 22 height 22
radio input "true"
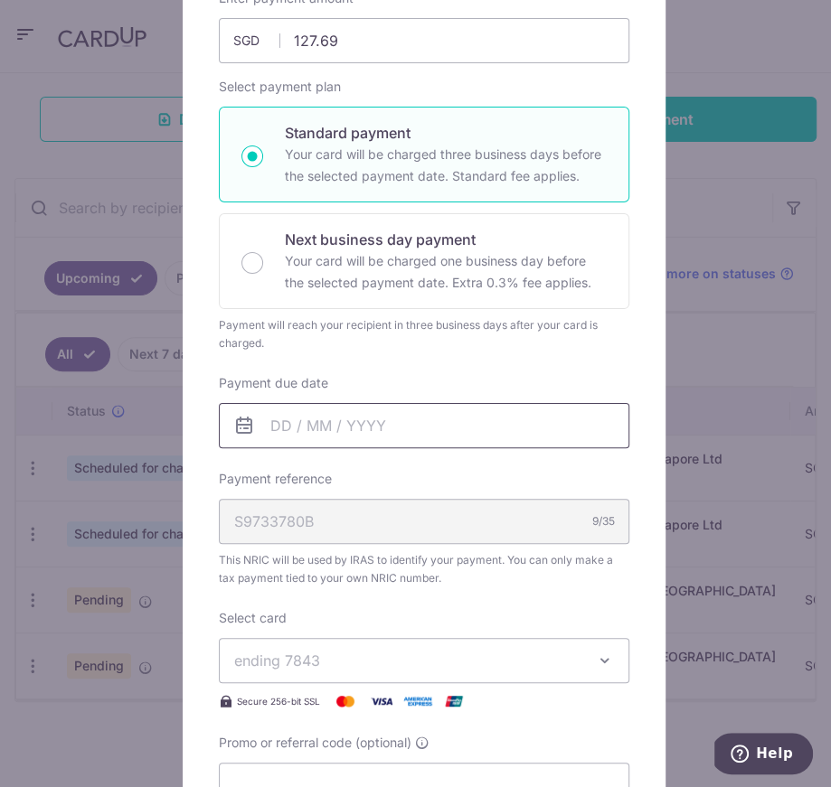
scroll to position [211, 0]
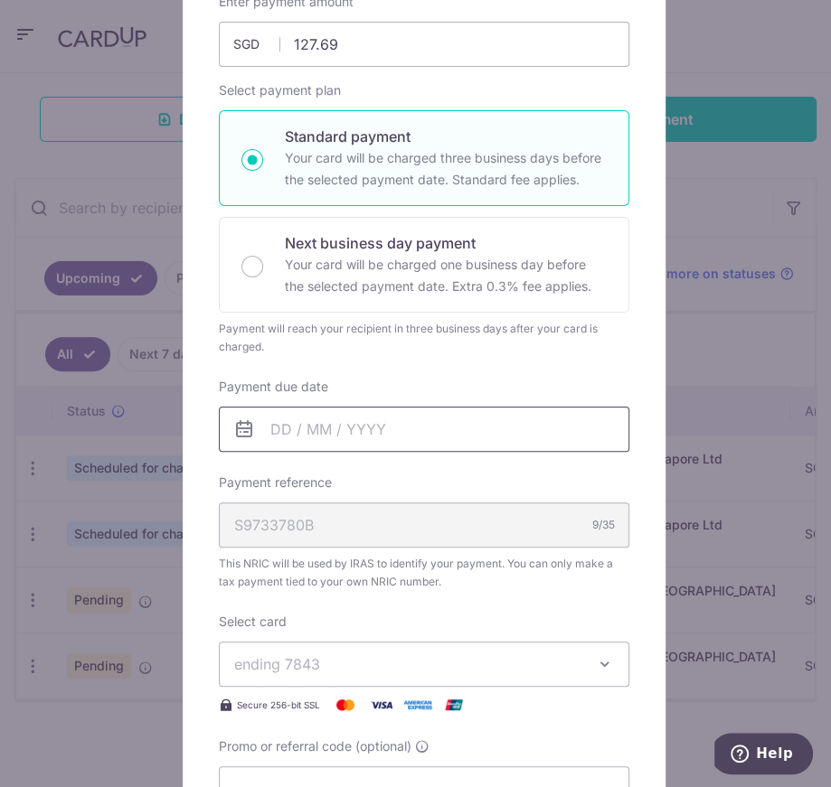
click at [347, 433] on input "Payment due date" at bounding box center [424, 429] width 410 height 45
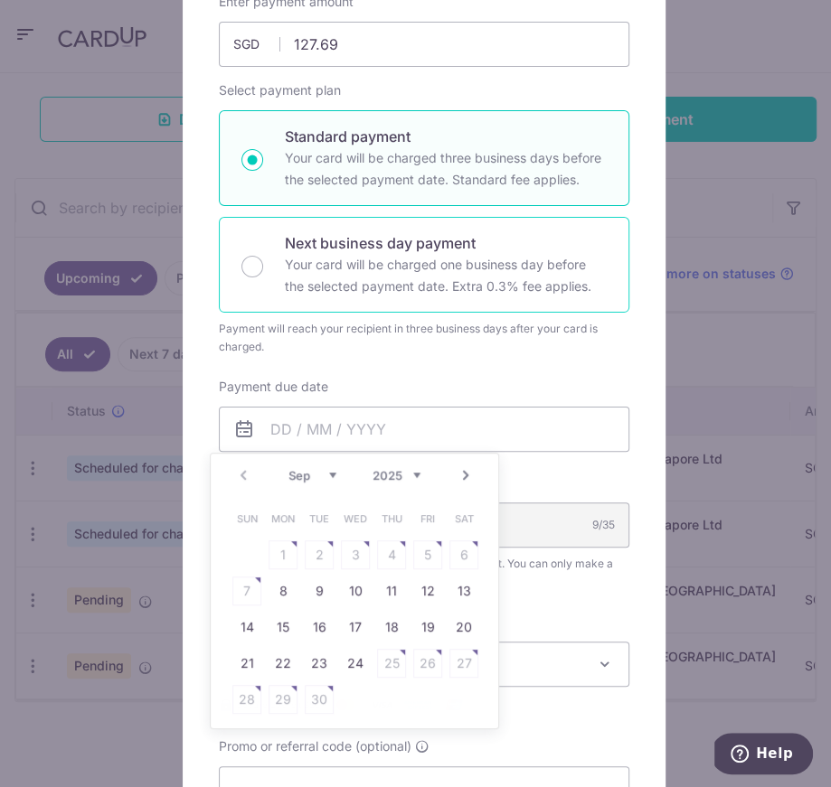
click at [618, 239] on div "Next business day payment Your card will be charged one business day before the…" at bounding box center [424, 265] width 410 height 96
radio input "false"
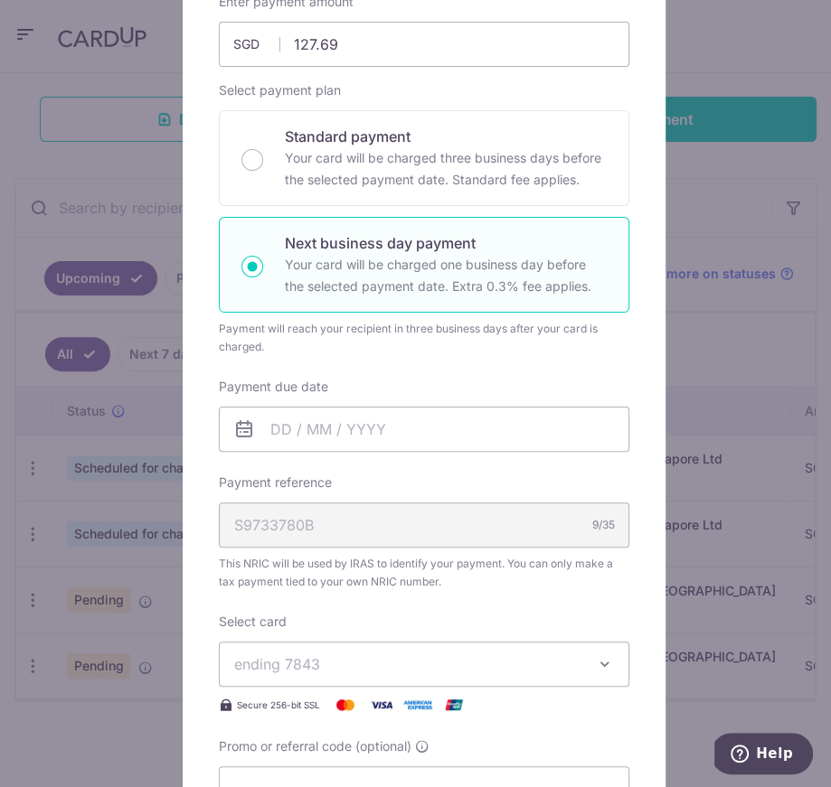
scroll to position [0, 0]
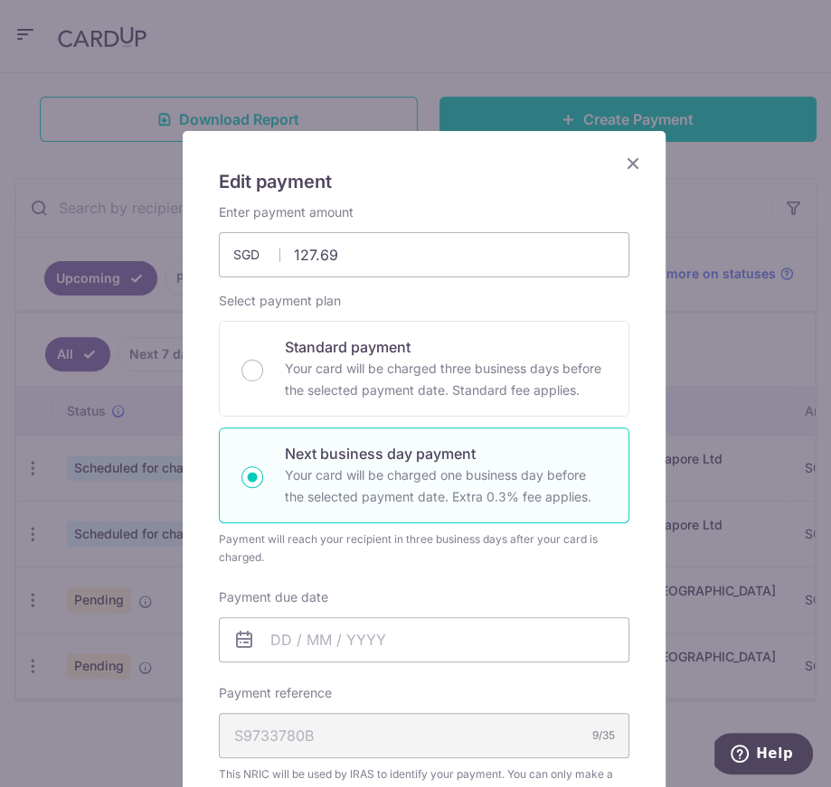
click at [625, 167] on icon "Close" at bounding box center [633, 163] width 22 height 23
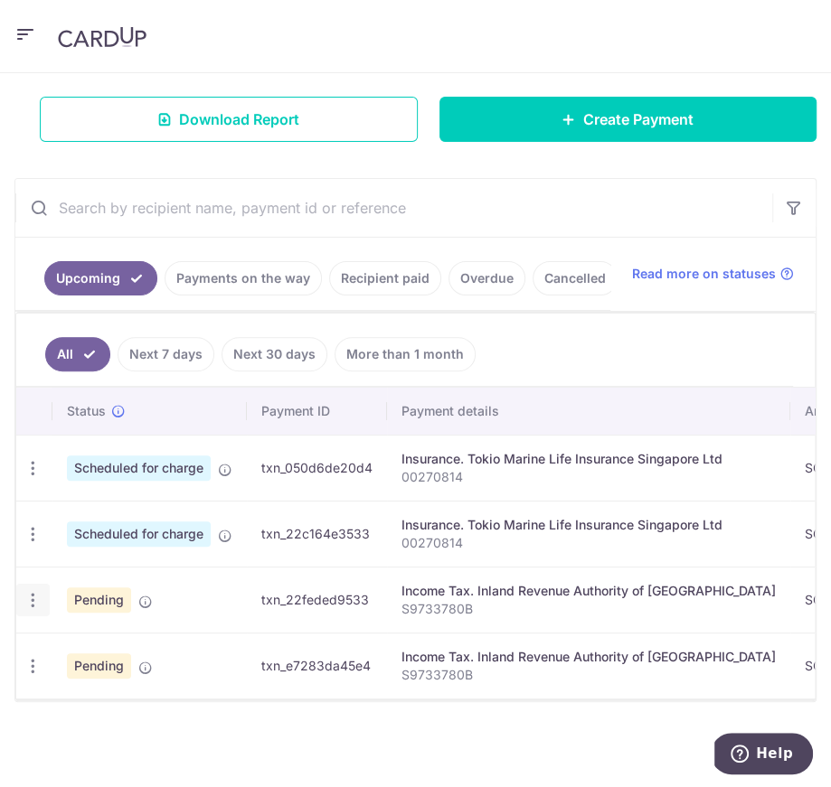
click at [32, 597] on icon "button" at bounding box center [33, 600] width 19 height 19
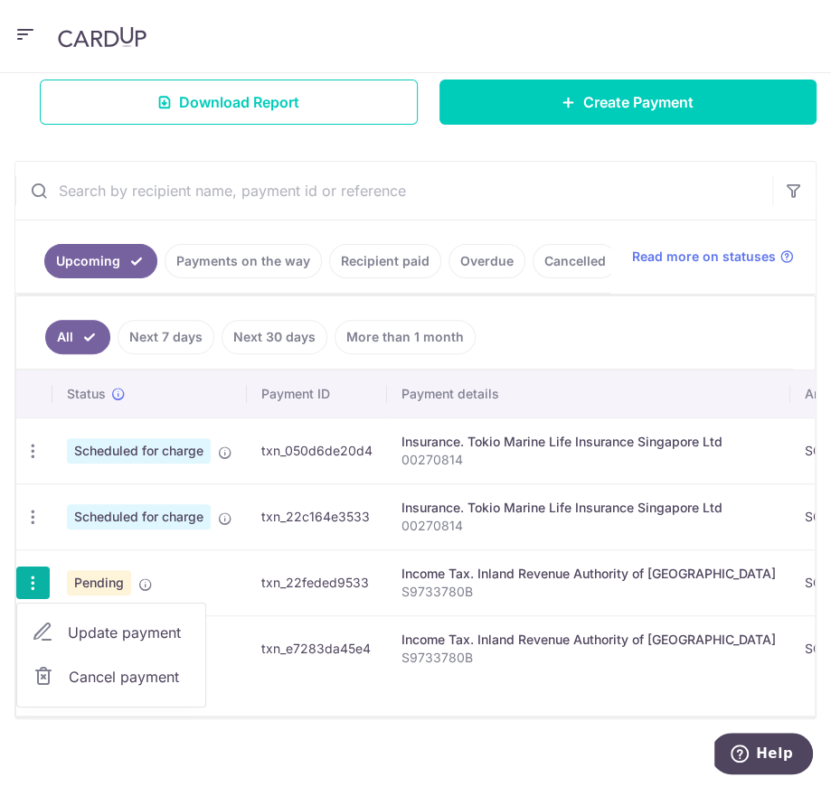
click at [99, 654] on link "Update payment" at bounding box center [111, 632] width 188 height 43
radio input "true"
type input "24/09/2025"
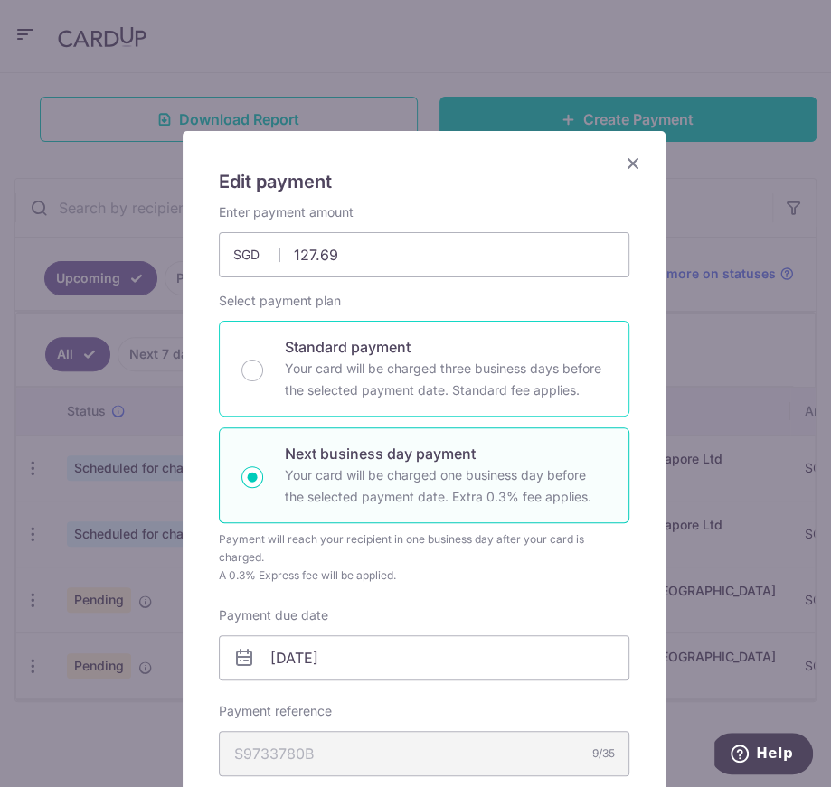
click at [406, 369] on p "Your card will be charged three business days before the selected payment date.…" at bounding box center [446, 379] width 322 height 43
click at [263, 369] on input "Standard payment Your card will be charged three business days before the selec…" at bounding box center [252, 371] width 22 height 22
radio input "true"
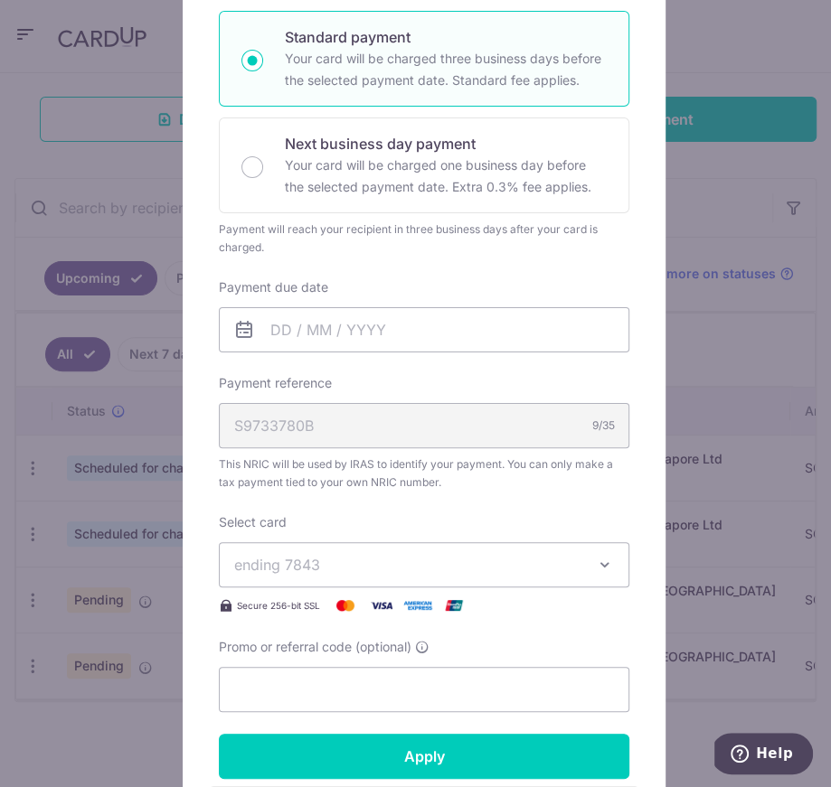
scroll to position [249, 0]
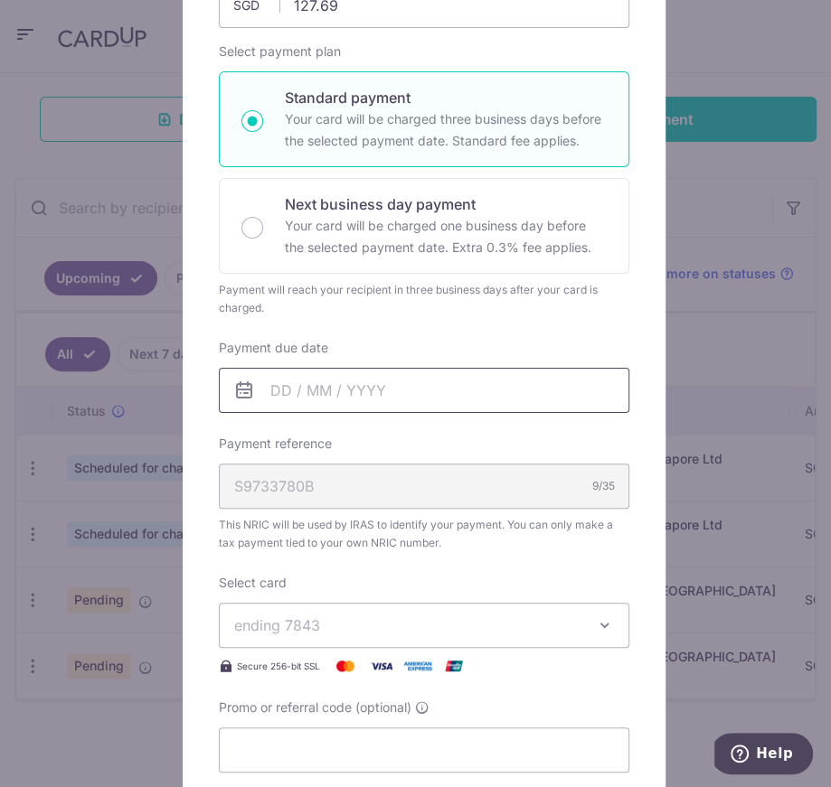
click at [358, 383] on input "Payment due date" at bounding box center [424, 390] width 410 height 45
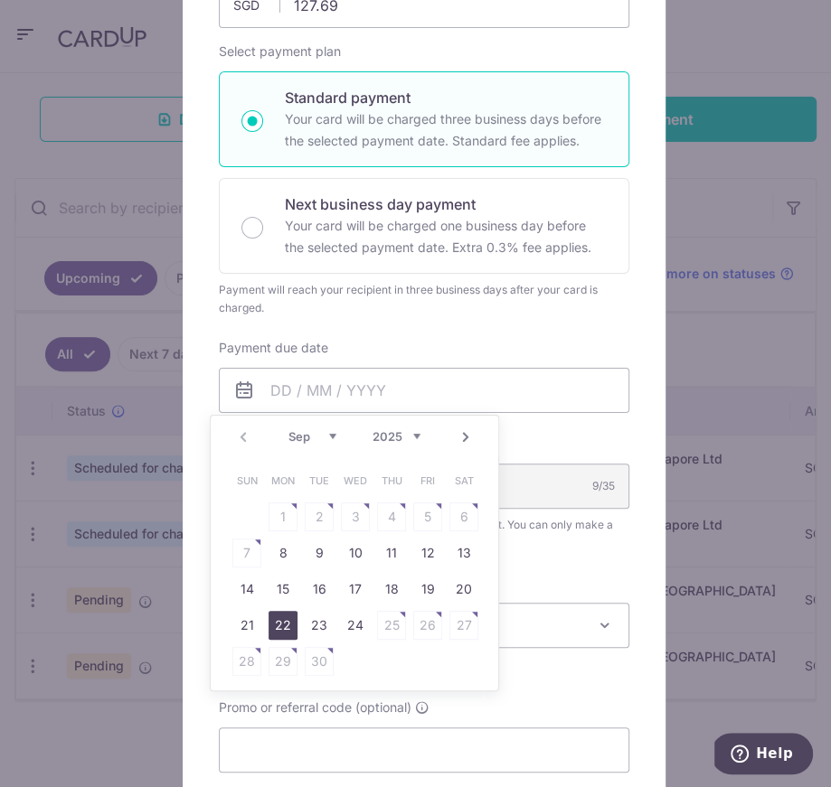
click at [277, 620] on link "22" at bounding box center [282, 625] width 29 height 29
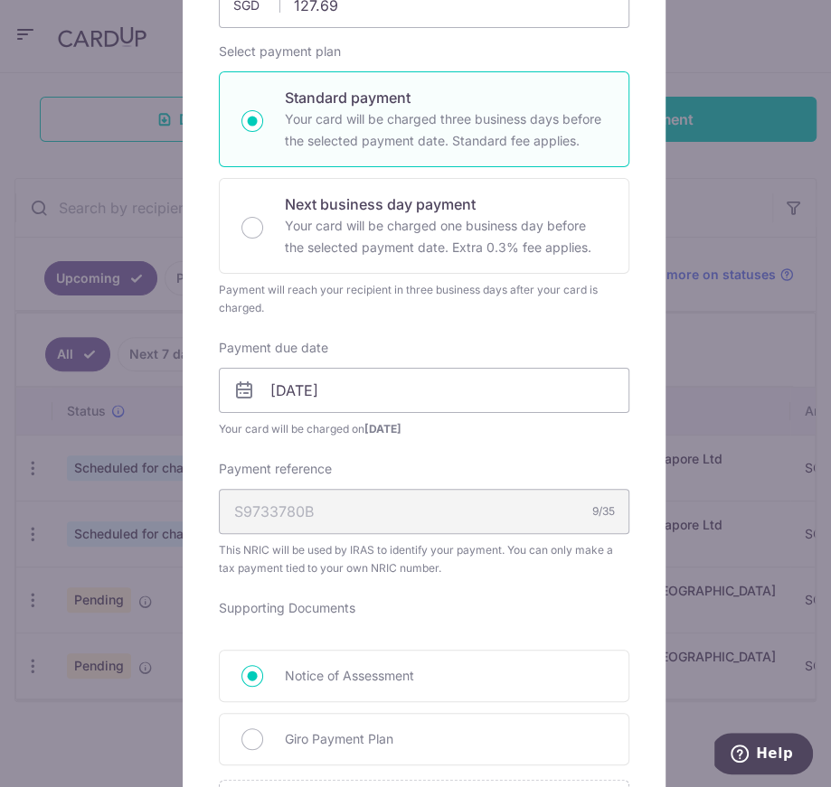
click at [503, 356] on div "Payment due date 22/09/2025 Your card will be charged on 17/09/2025" at bounding box center [424, 388] width 410 height 99
click at [493, 379] on input "[DATE]" at bounding box center [424, 390] width 410 height 45
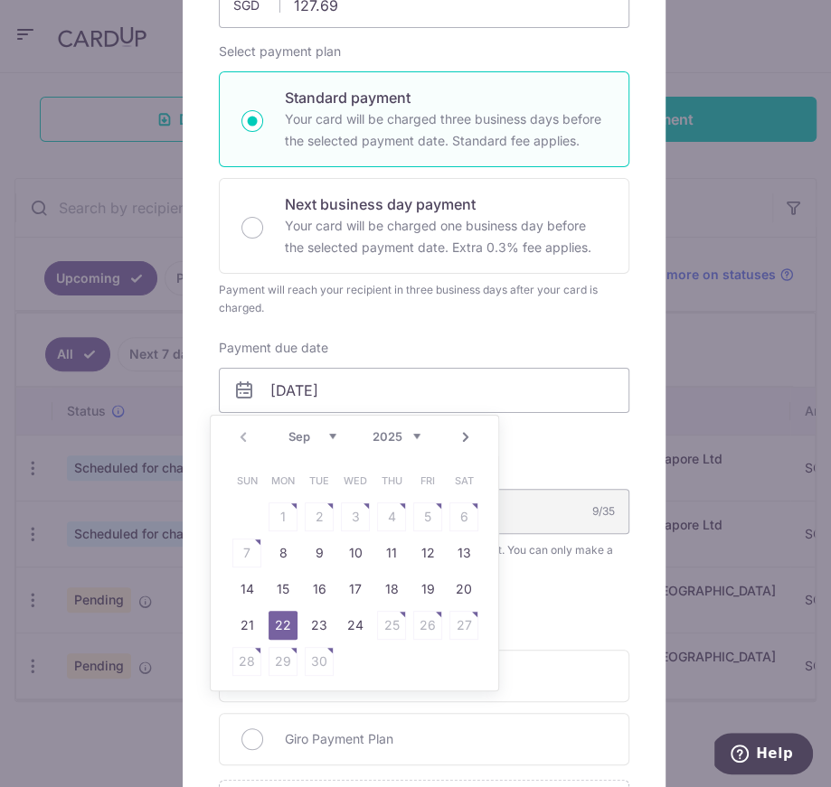
click at [347, 645] on table "Sun Mon Tue Wed Thu Fri Sat 1 2 3 4 5 6 7 8 9 10 11 12 13 14 15 16 17 18 19 20 …" at bounding box center [355, 571] width 253 height 217
click at [351, 639] on link "24" at bounding box center [355, 625] width 29 height 29
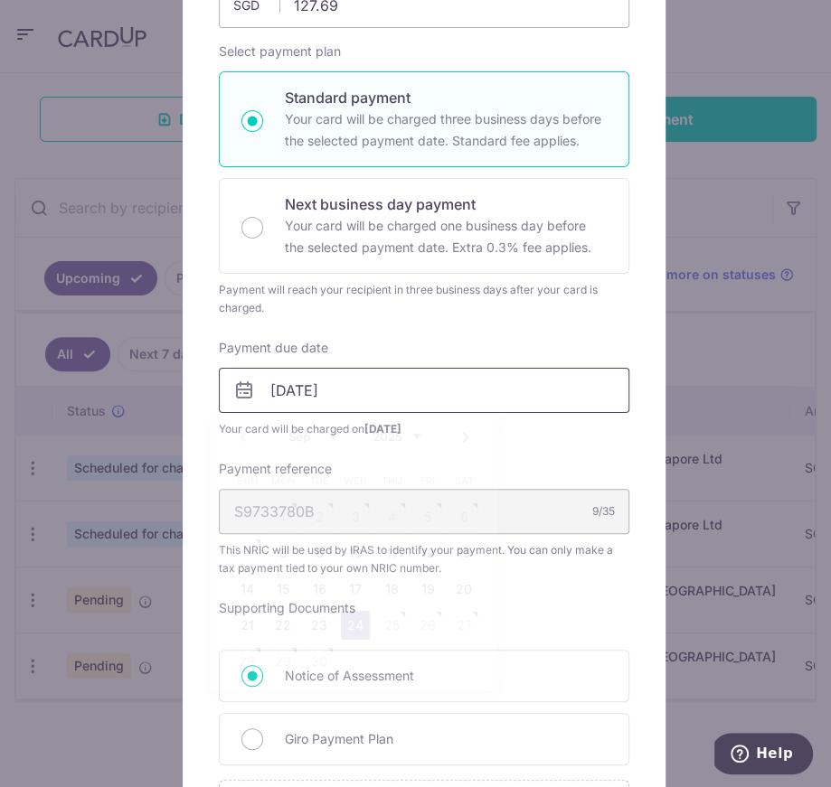
click at [378, 396] on input "24/09/2025" at bounding box center [424, 390] width 410 height 45
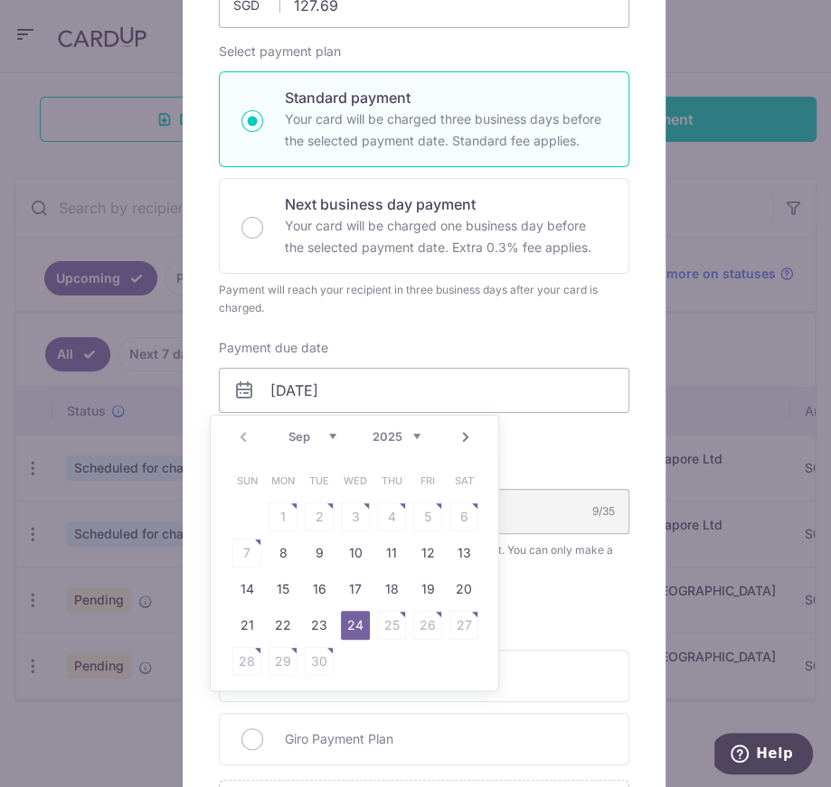
click at [461, 446] on link "Next" at bounding box center [466, 438] width 22 height 22
click at [287, 616] on link "20" at bounding box center [282, 625] width 29 height 29
type input "20/10/2025"
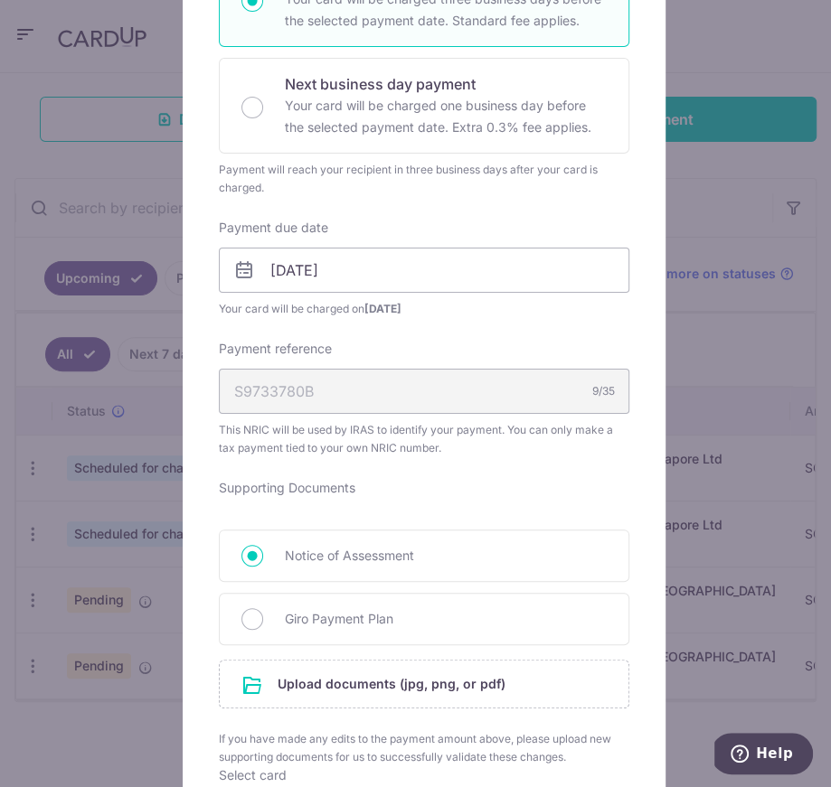
scroll to position [0, 0]
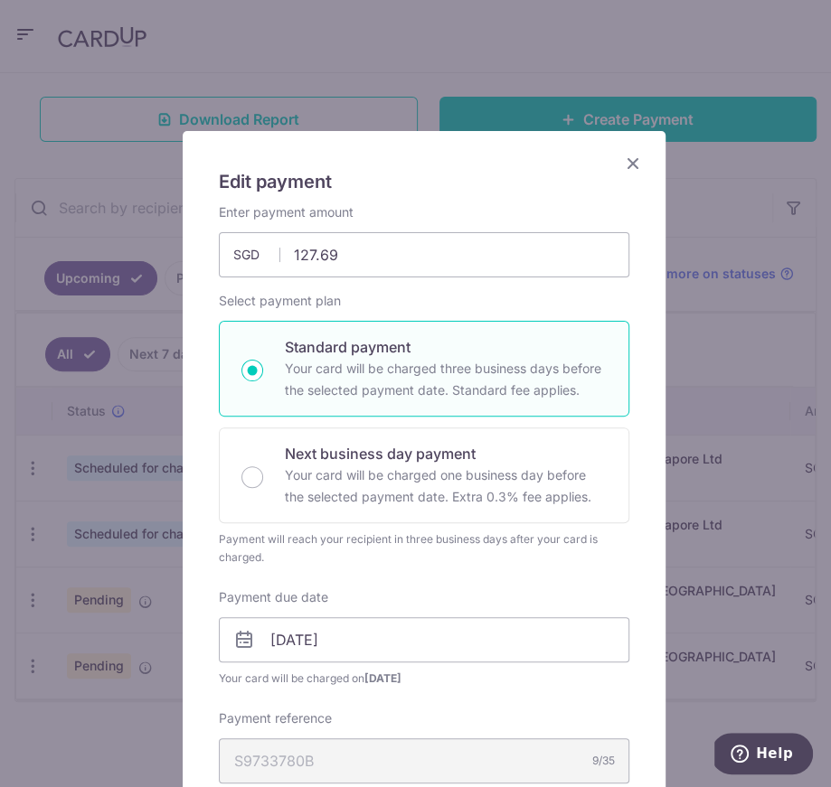
click at [633, 166] on icon "Close" at bounding box center [633, 163] width 22 height 23
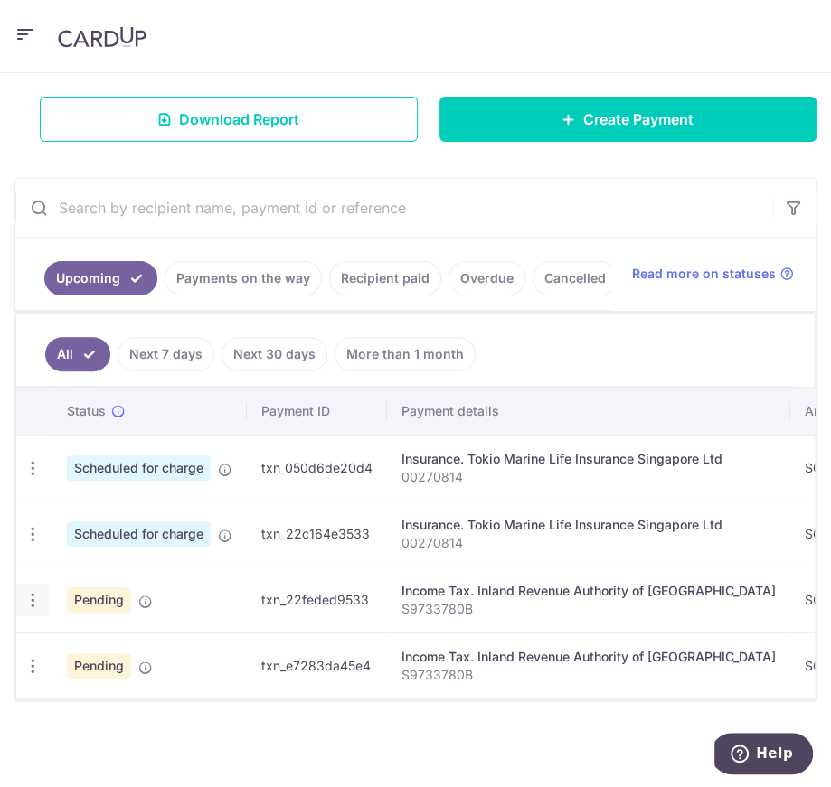
click at [40, 599] on icon "button" at bounding box center [33, 600] width 19 height 19
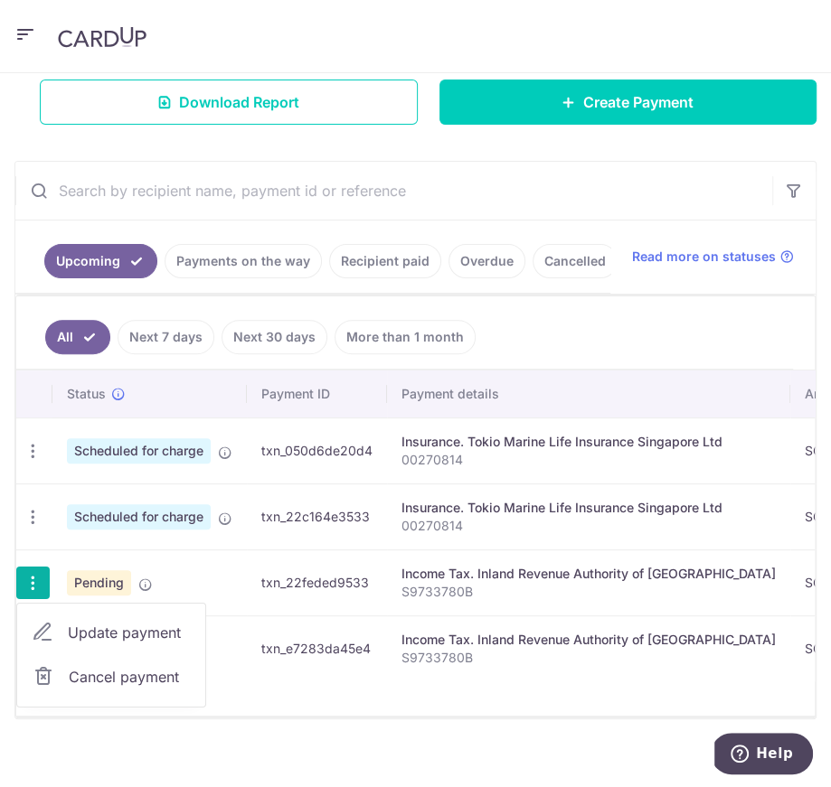
click at [165, 681] on span "Cancel payment" at bounding box center [129, 677] width 121 height 22
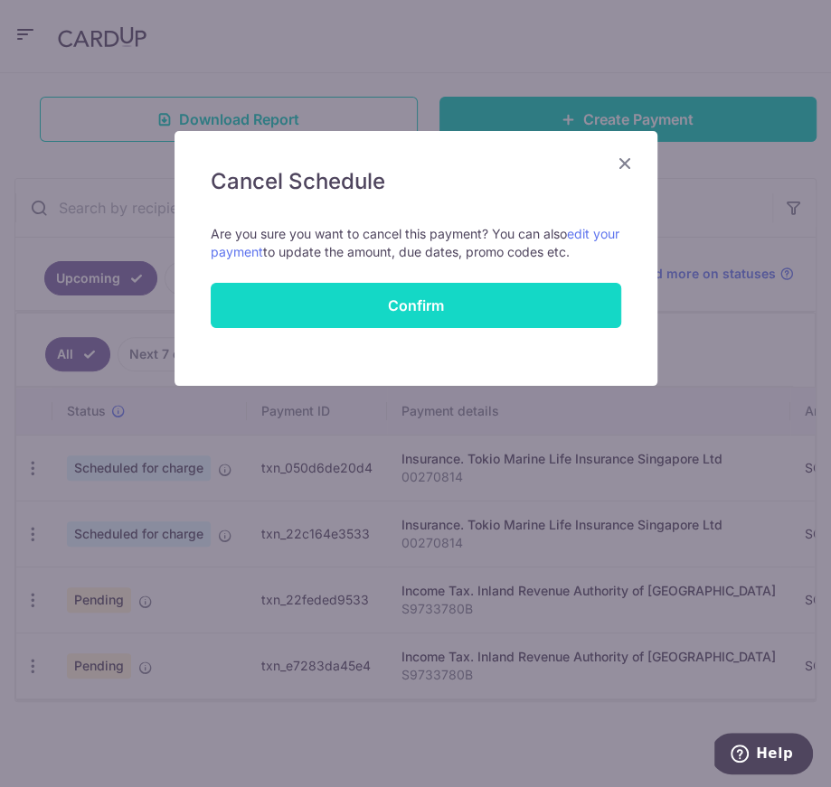
click at [409, 305] on button "Confirm" at bounding box center [416, 305] width 410 height 45
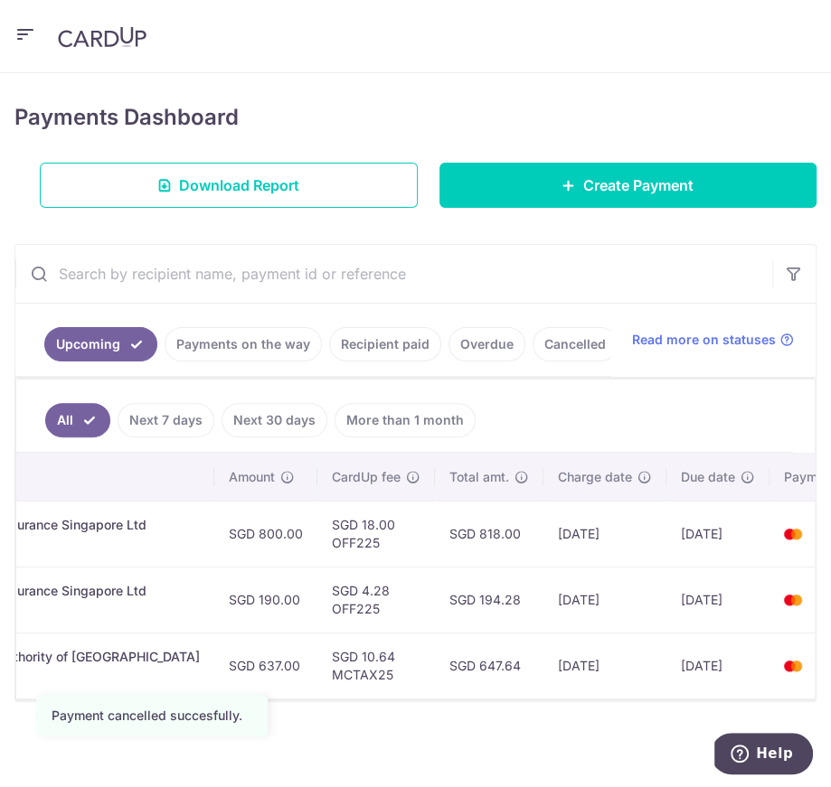
scroll to position [0, 601]
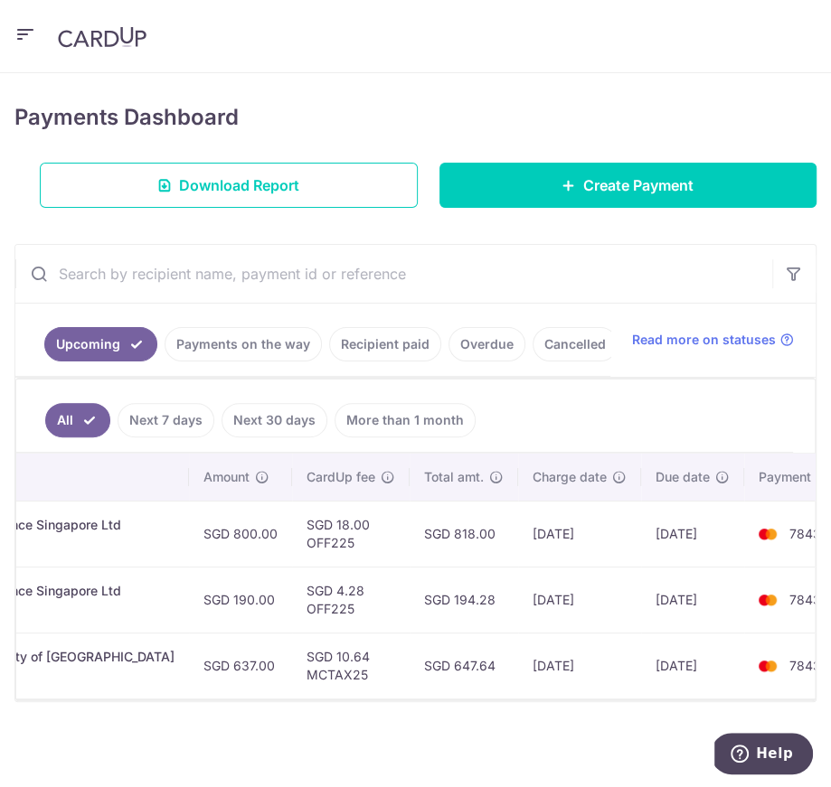
click at [413, 304] on ul "Upcoming Payments on the way Recipient paid Overdue Cancelled" at bounding box center [312, 340] width 595 height 73
click at [415, 327] on link "Recipient paid" at bounding box center [385, 344] width 112 height 34
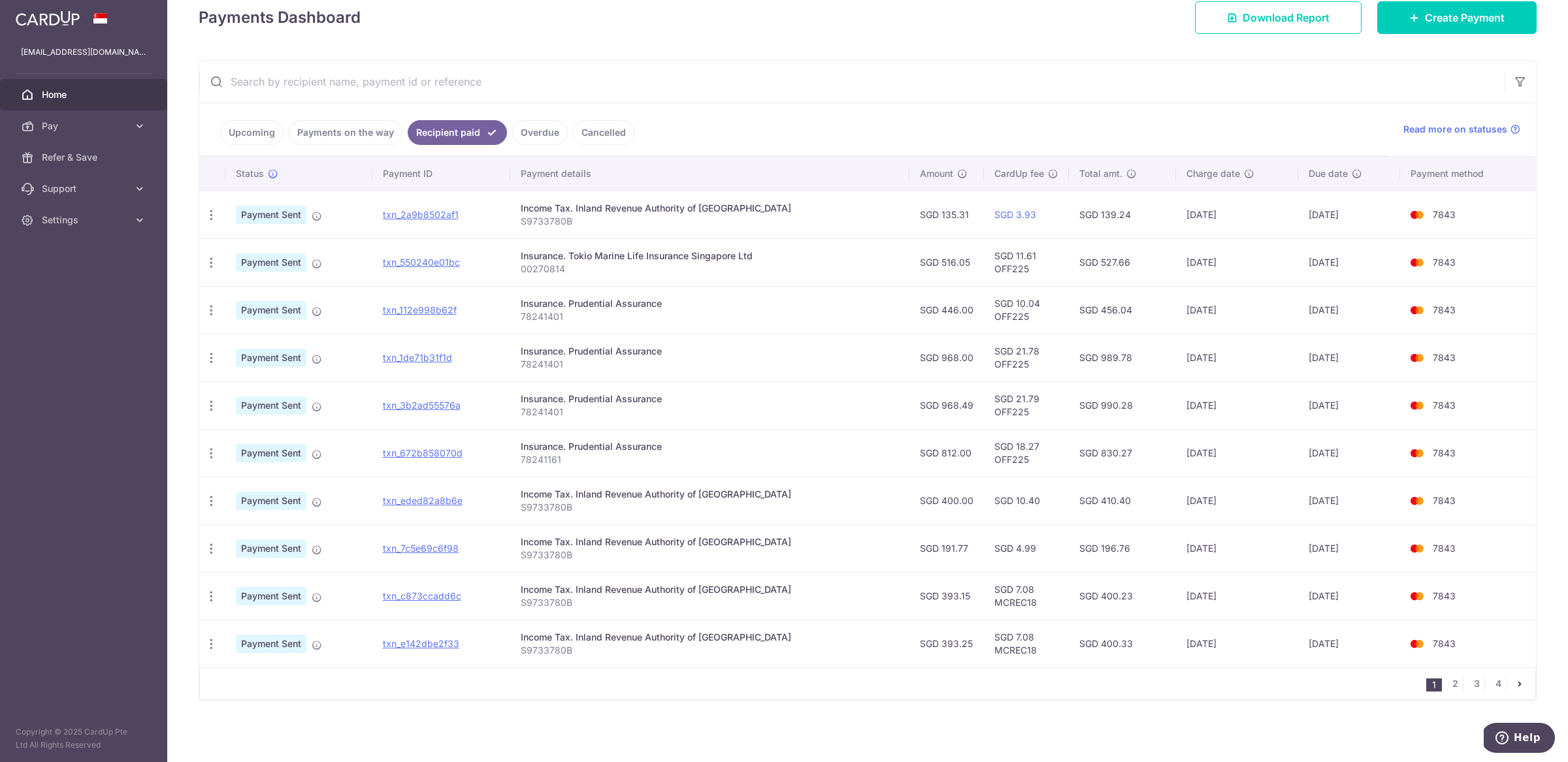
scroll to position [0, 0]
